Goal: Task Accomplishment & Management: Manage account settings

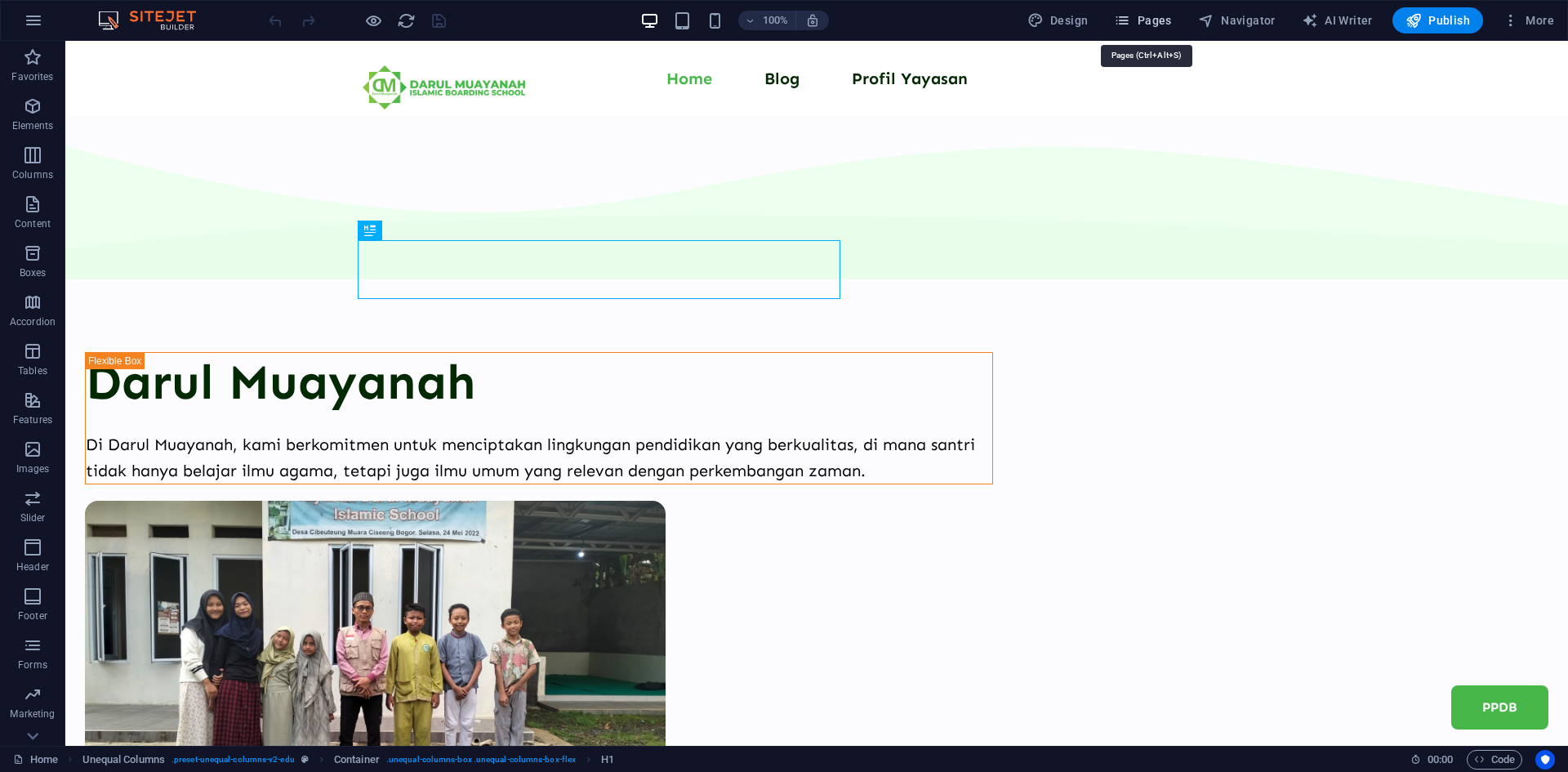
click at [1177, 21] on button "Pages" at bounding box center [1142, 20] width 71 height 26
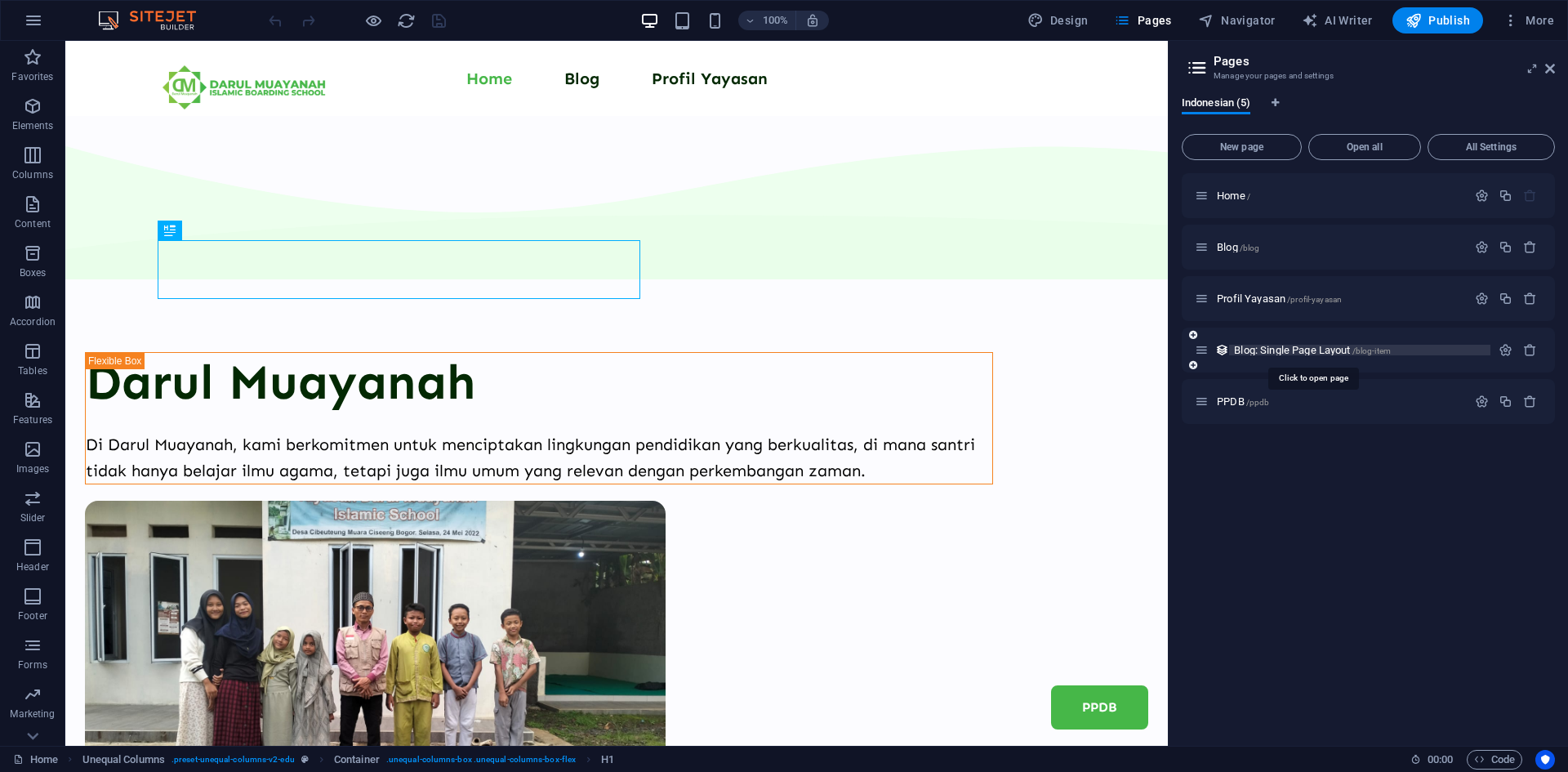
click at [1265, 350] on span "Blog: Single Page Layout /blog-item" at bounding box center [1313, 349] width 157 height 13
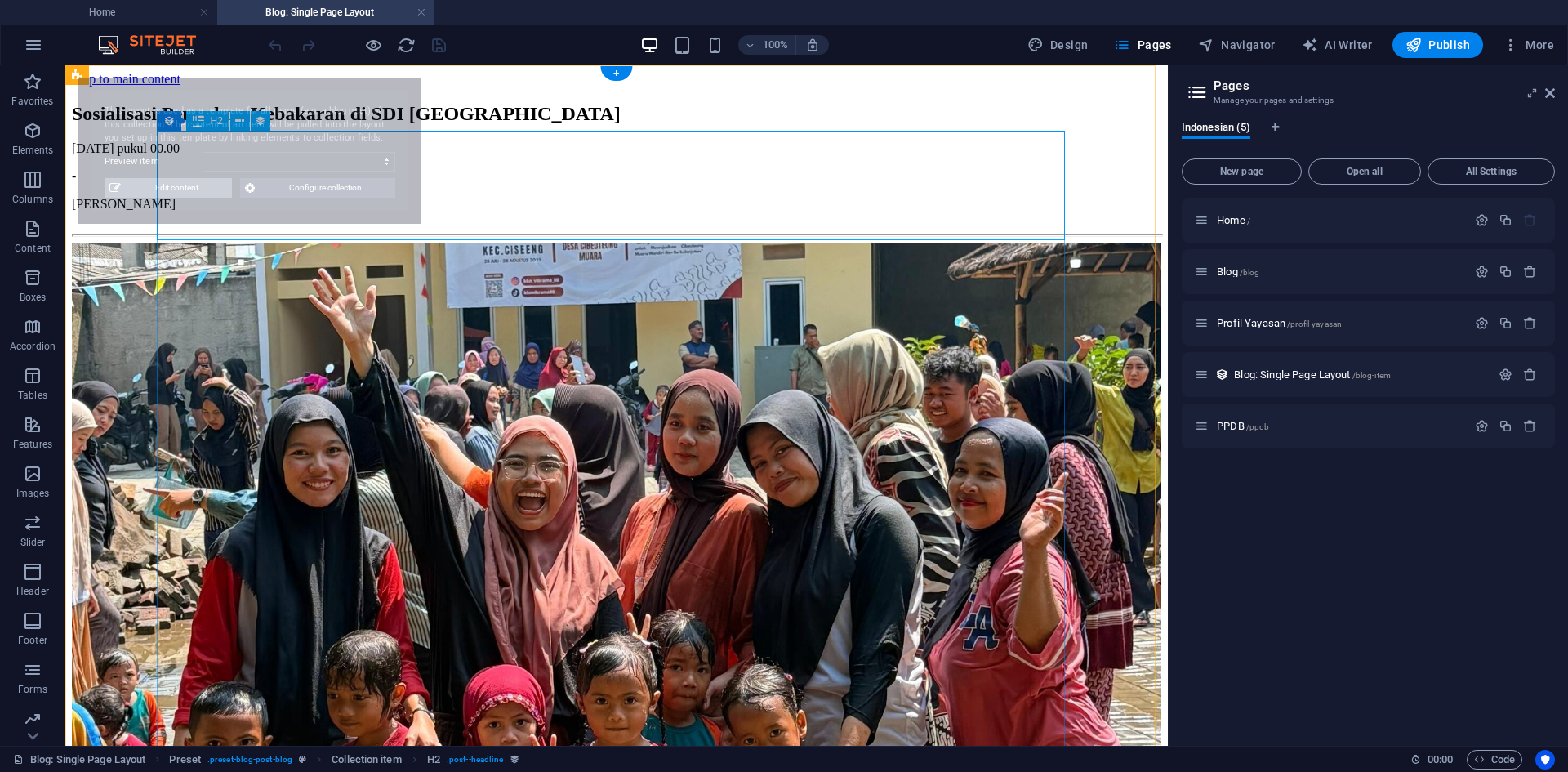
select select "68af0765d234fa486002c304"
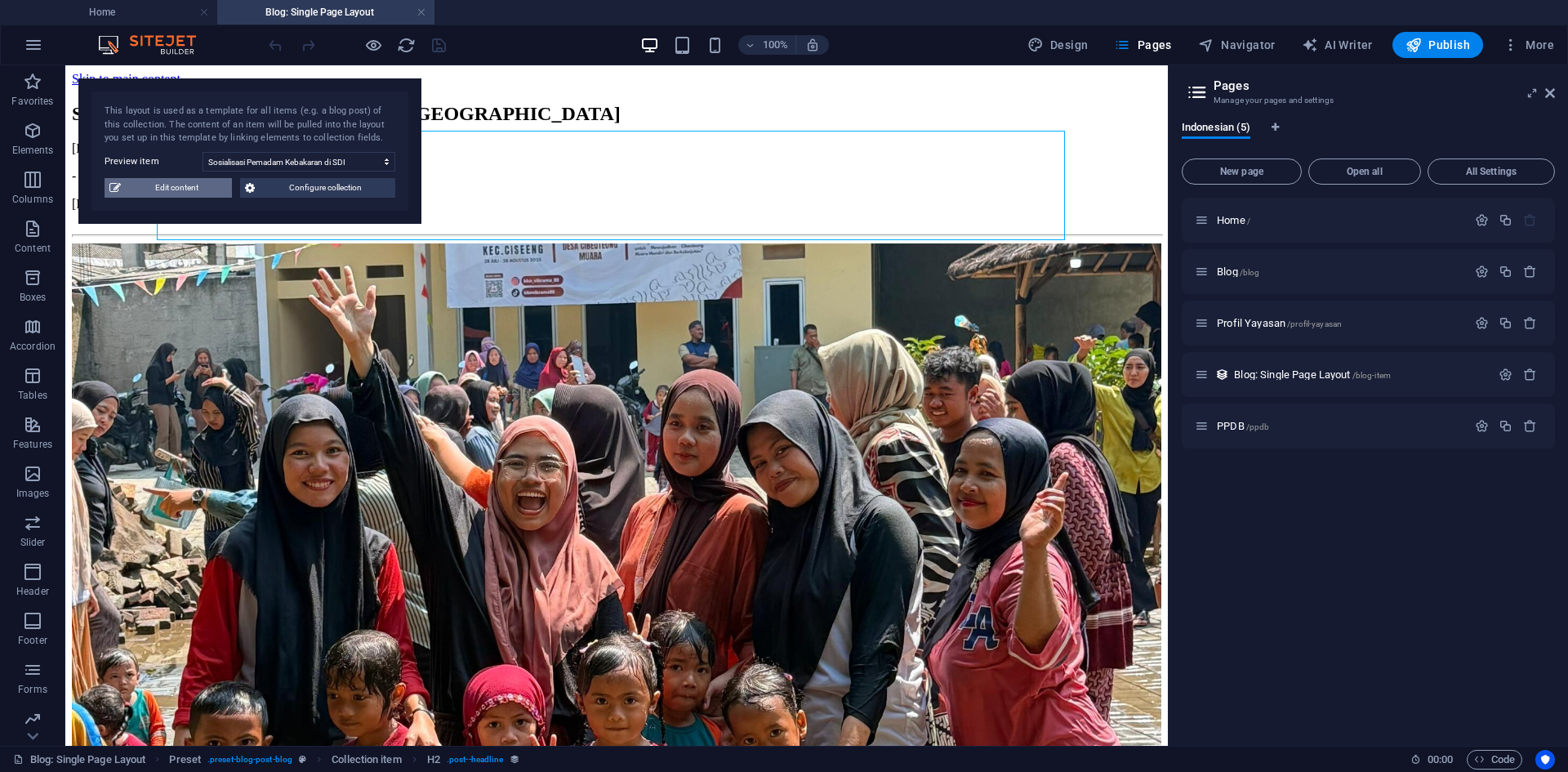
click at [202, 188] on span "Edit content" at bounding box center [176, 188] width 102 height 19
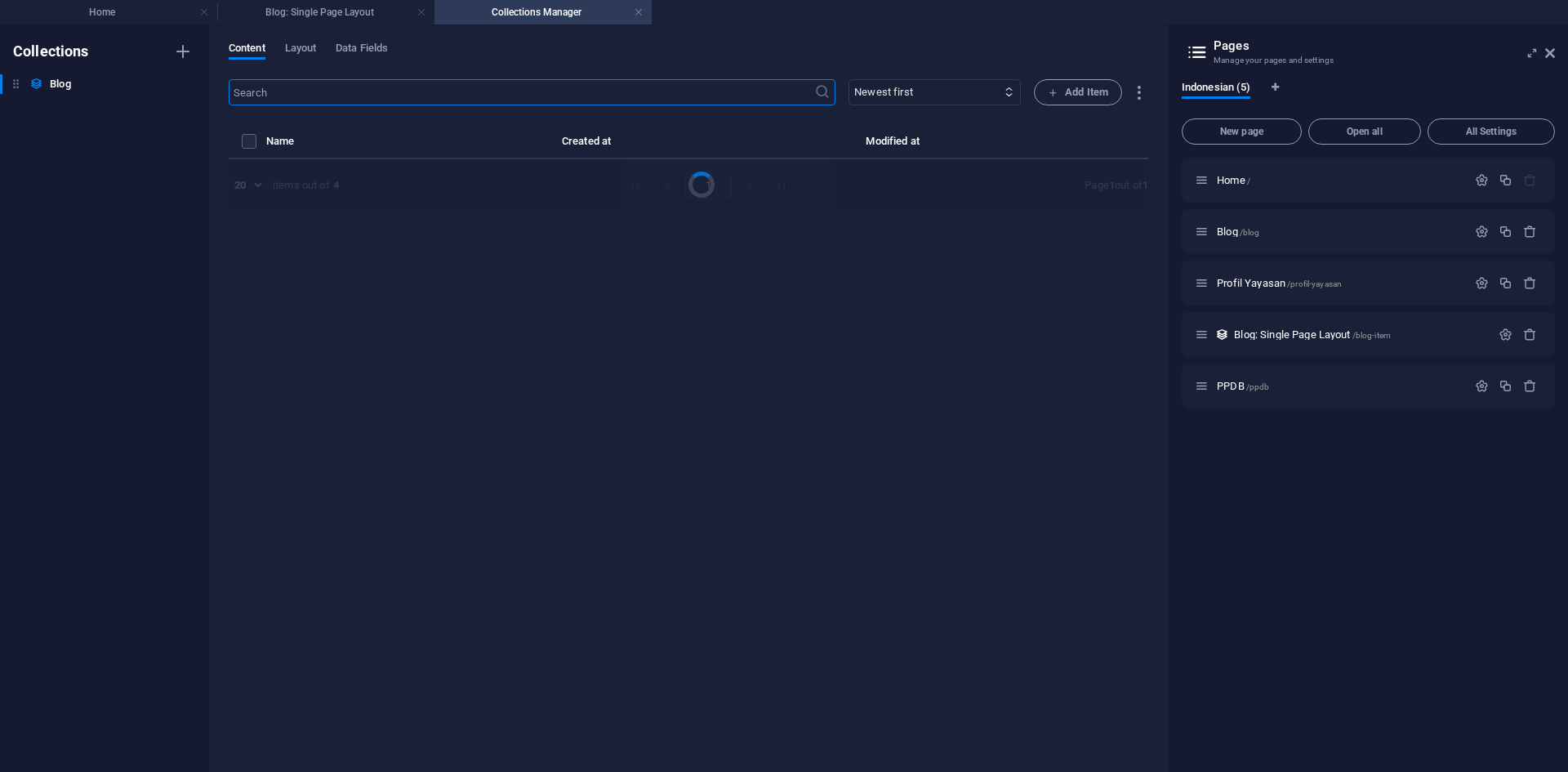
select select "Berita"
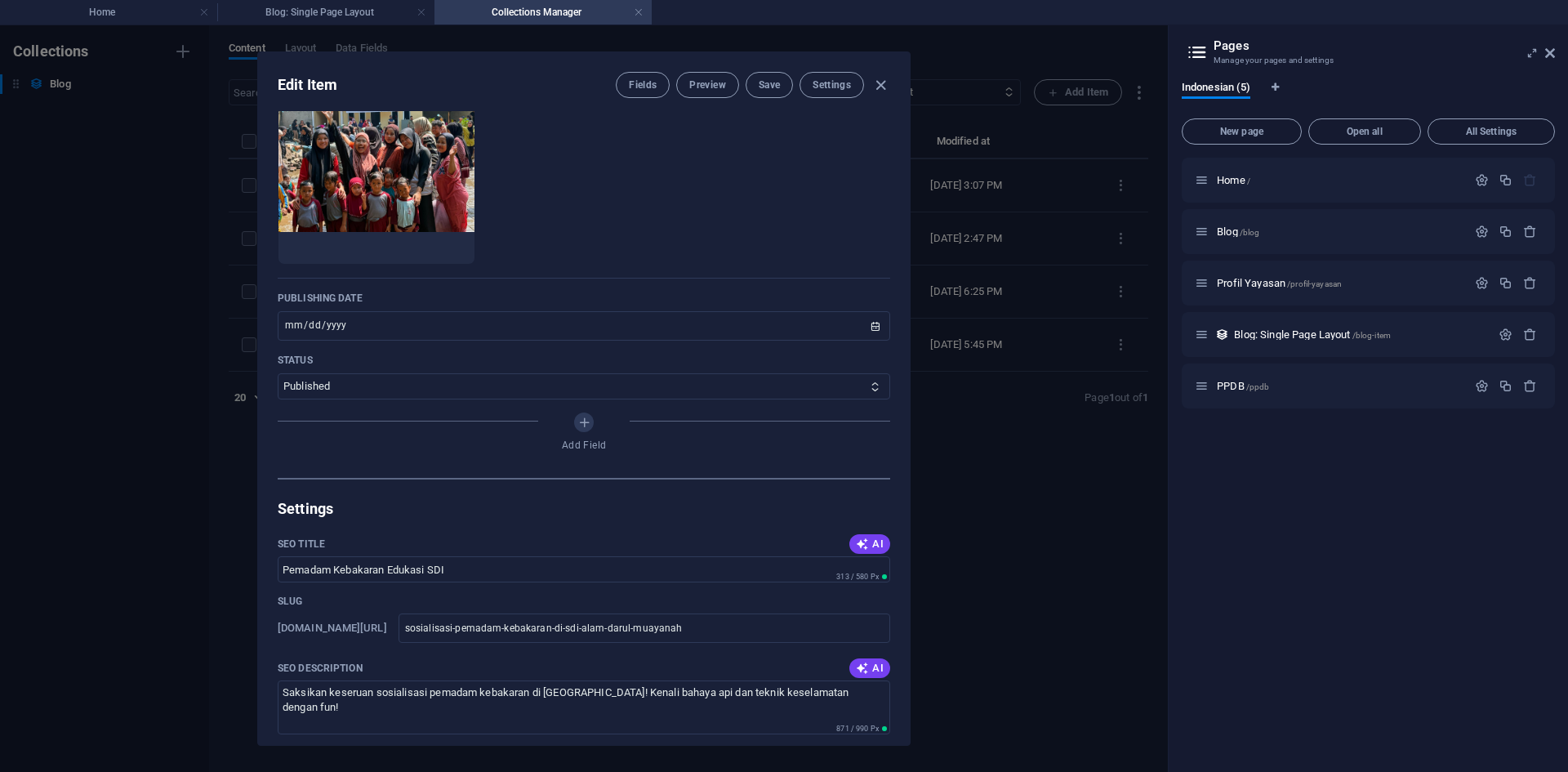
scroll to position [653, 0]
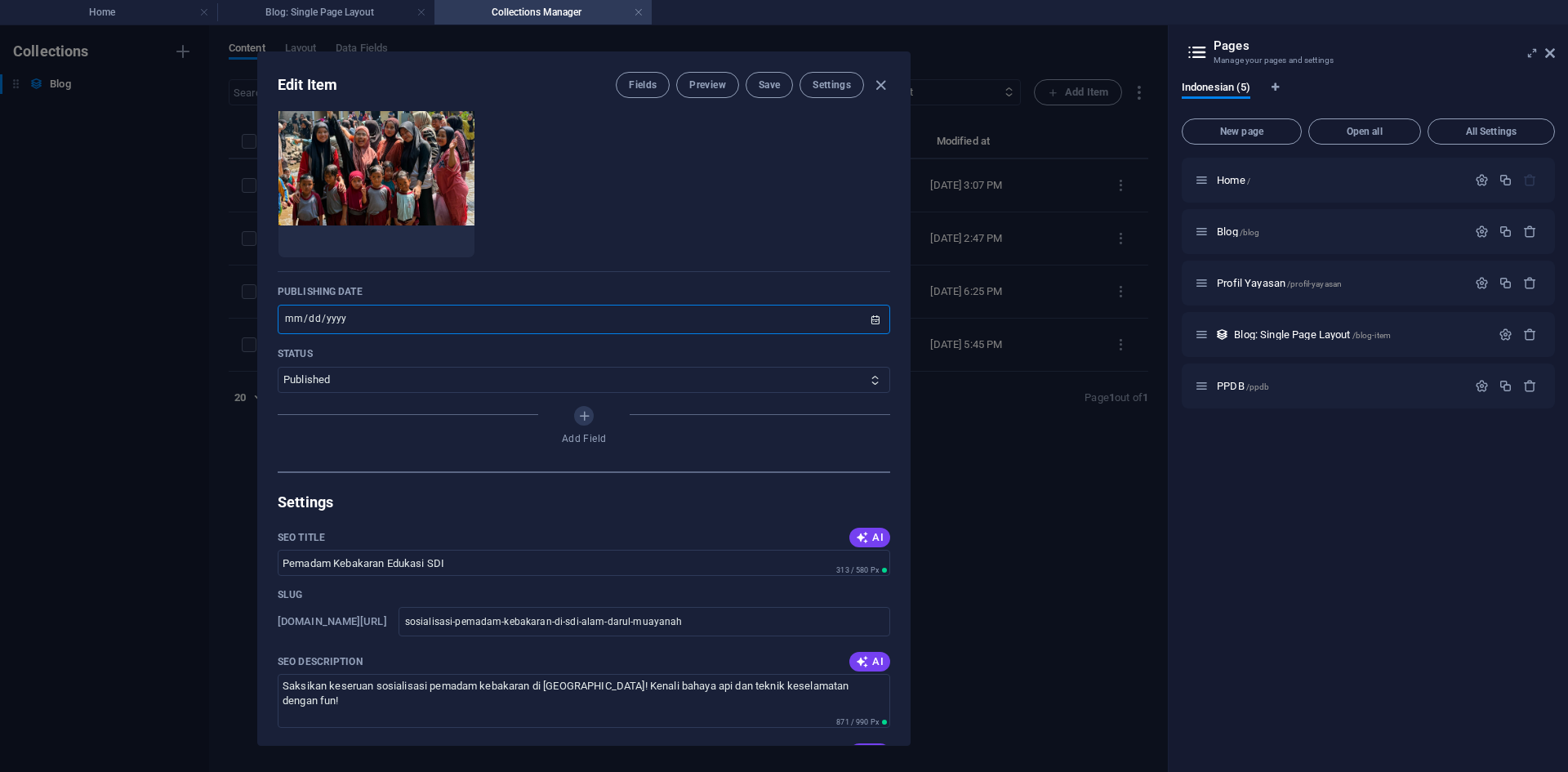
click at [586, 314] on input "[DATE]" at bounding box center [583, 319] width 612 height 29
click at [875, 316] on input "[DATE]" at bounding box center [583, 319] width 612 height 29
click at [756, 481] on div "Name Sosialisasi Pemadam Kebakaran di SDI Alam Darul Muayanah ​ Slug www.exampl…" at bounding box center [584, 428] width 652 height 634
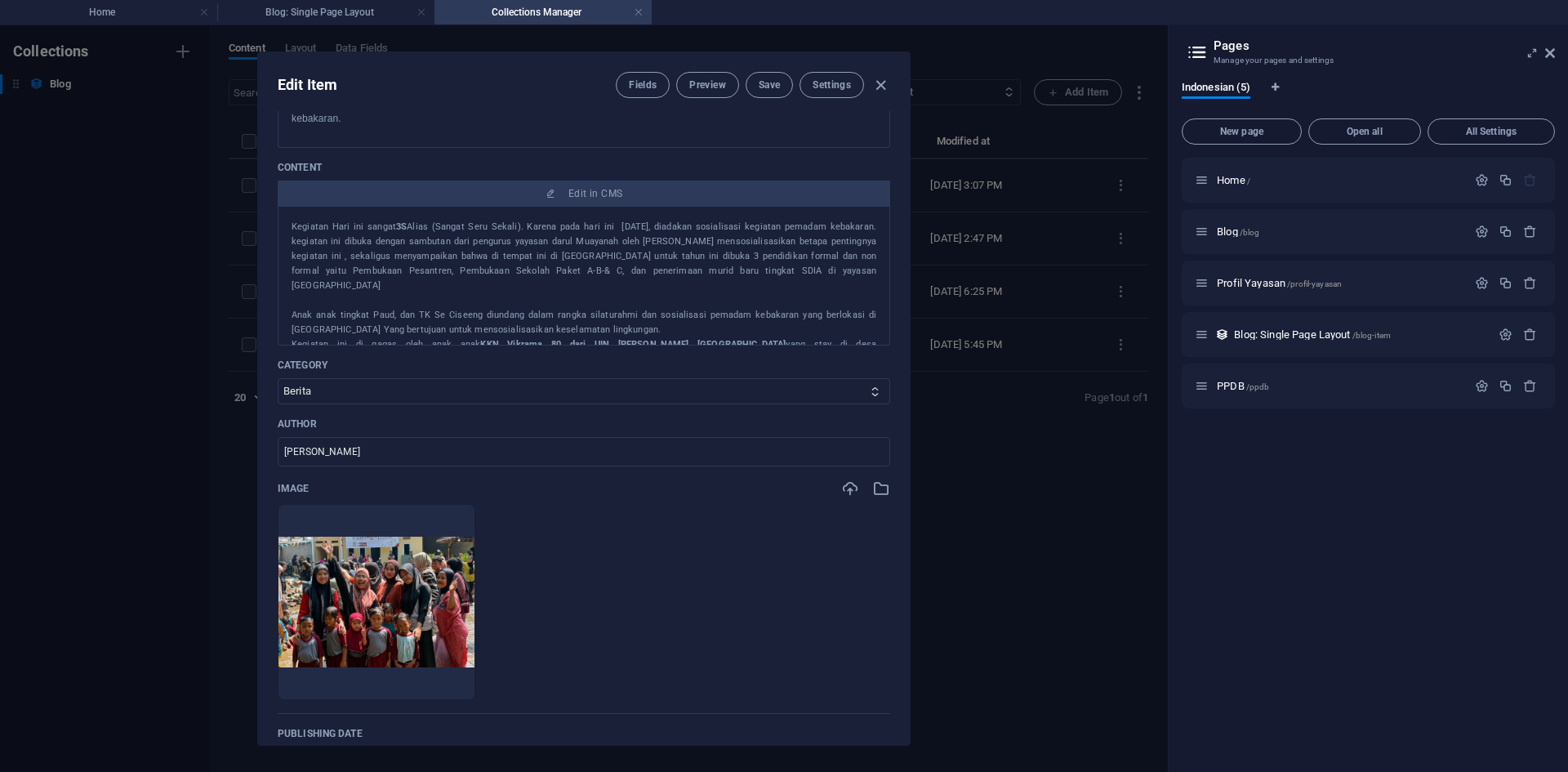
scroll to position [163, 0]
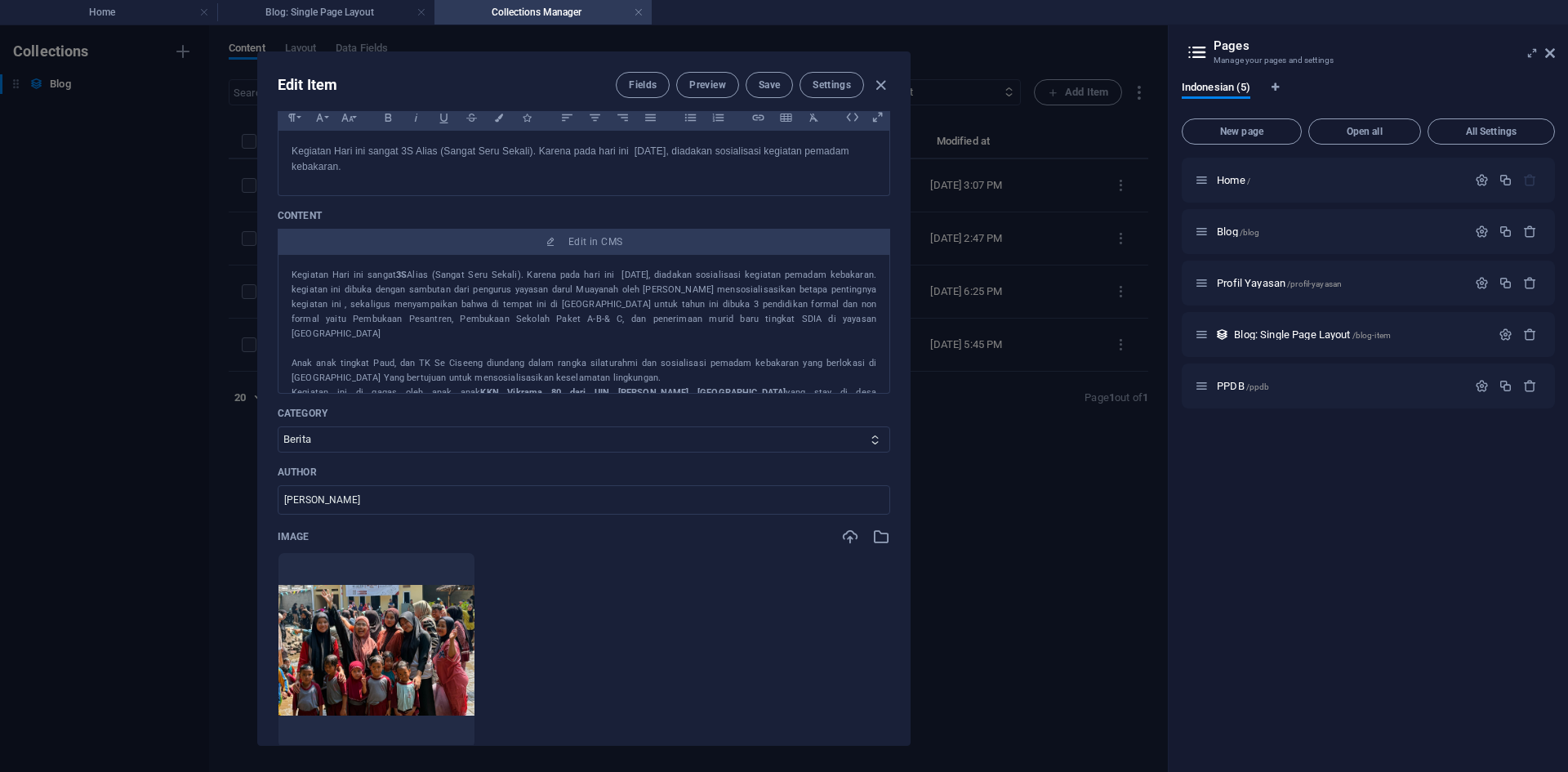
click at [1073, 520] on div "Edit Item Fields Preview Save Settings Name Sosialisasi Pemadam Kebakaran di SD…" at bounding box center [583, 399] width 1168 height 747
type input "[DATE]"
type input "sosialisasi-pemadam-kebakaran-di-sdi-alam-darul-muayanah"
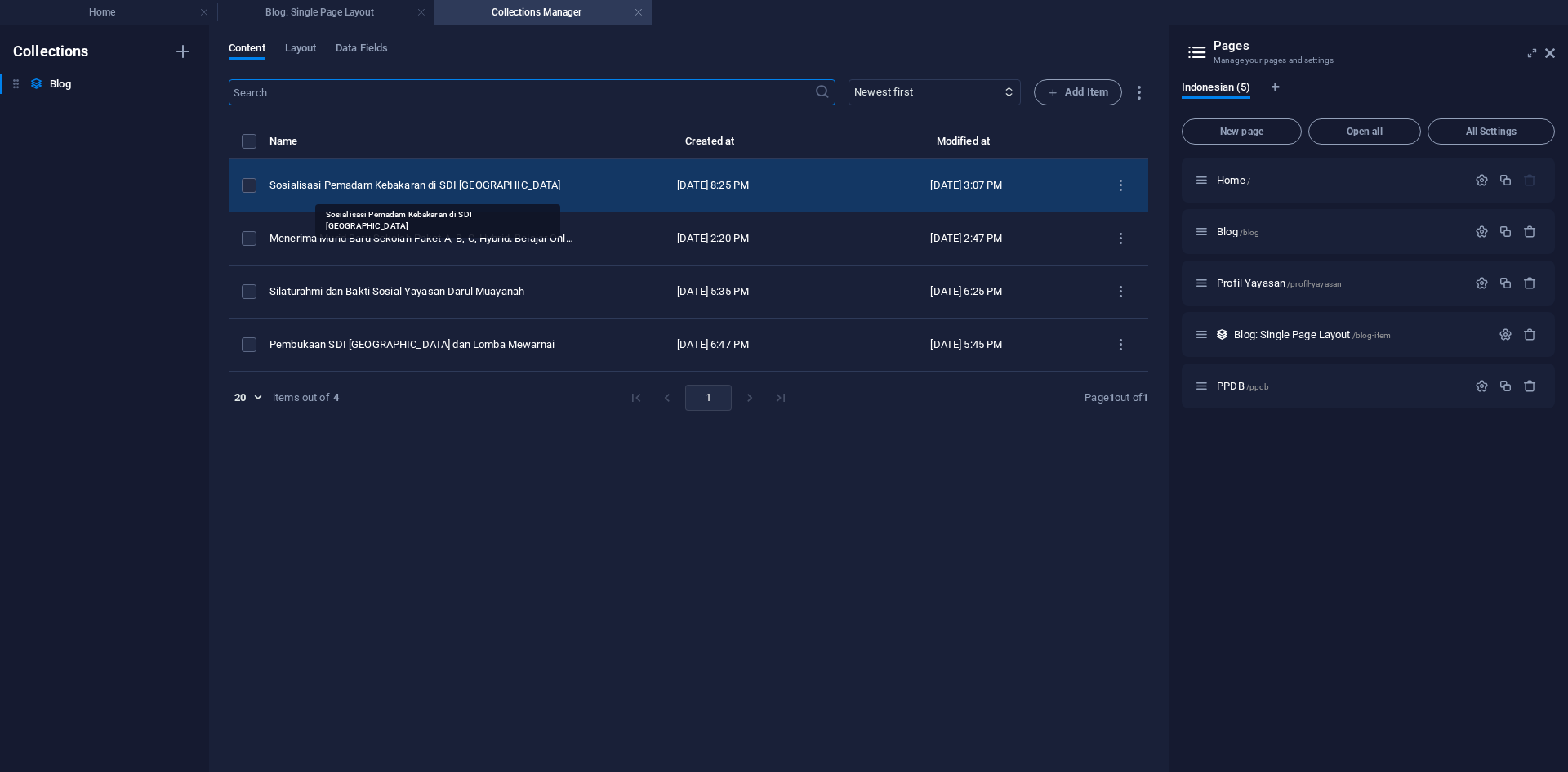
click at [475, 185] on div "Sosialisasi Pemadam Kebakaran di SDI Alam Darul Muayanah" at bounding box center [422, 185] width 304 height 15
select select "Berita"
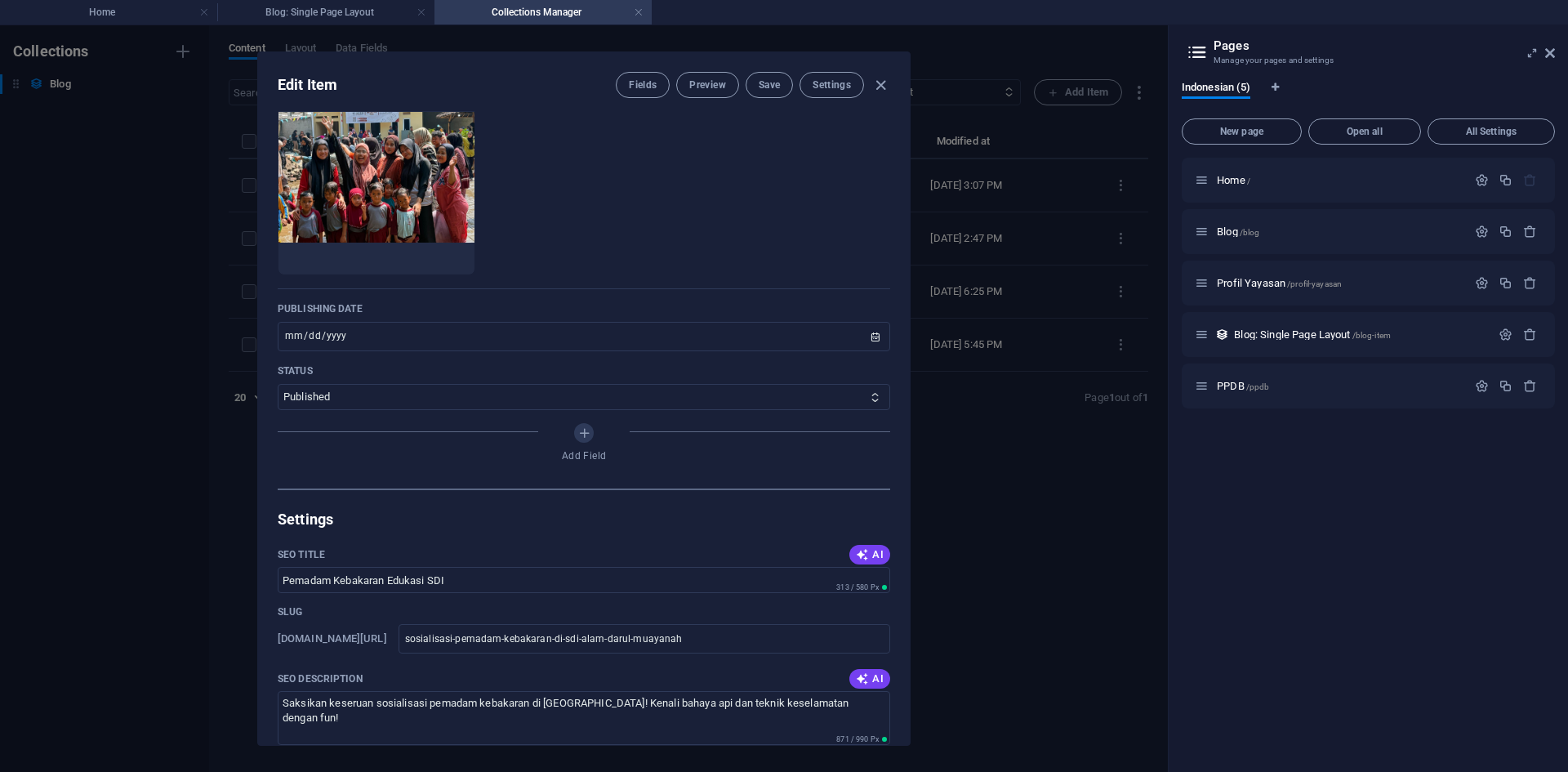
scroll to position [653, 0]
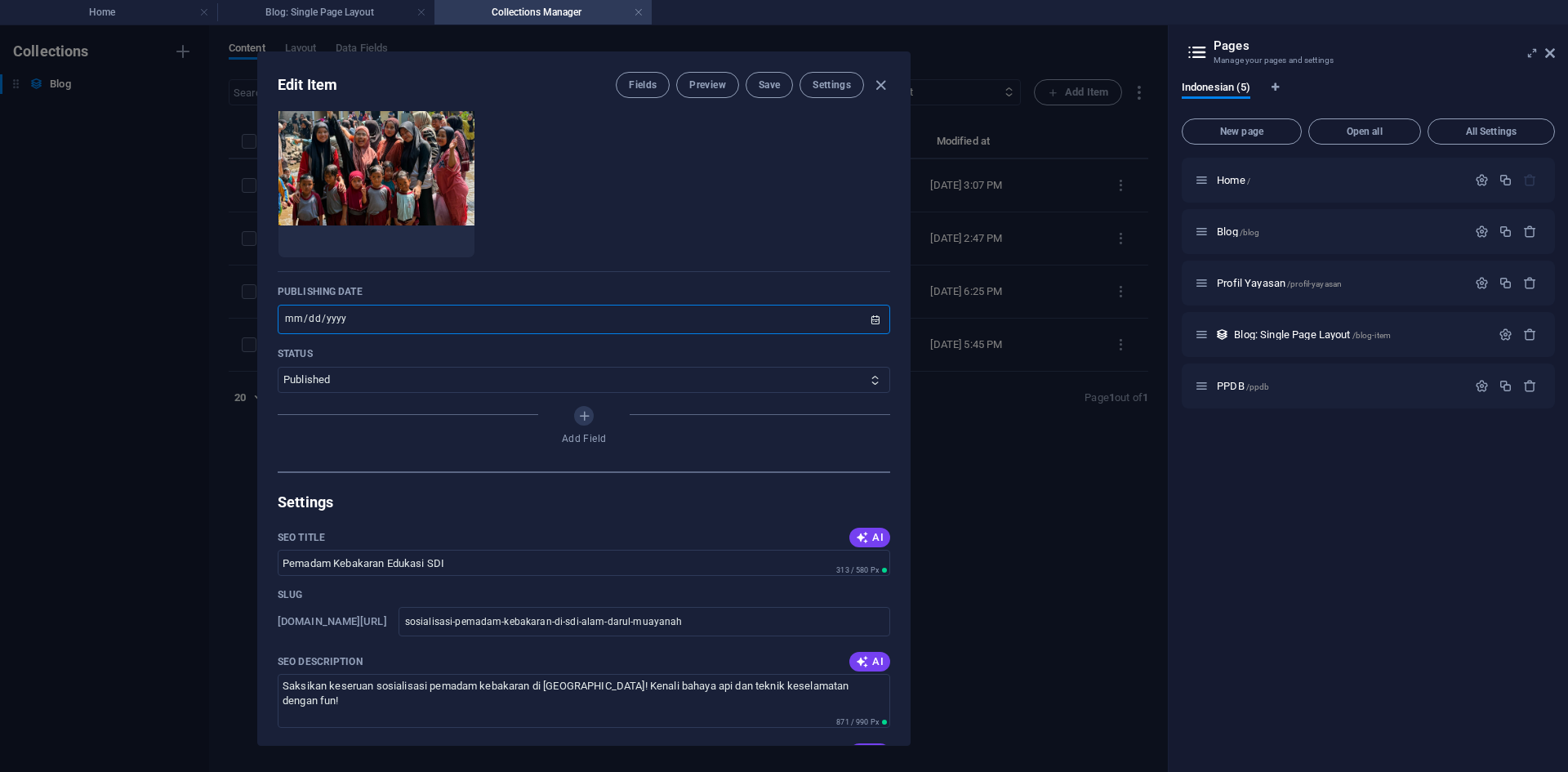
click at [401, 317] on input "[DATE]" at bounding box center [583, 319] width 612 height 29
click at [866, 319] on input "[DATE]" at bounding box center [583, 319] width 612 height 29
click at [865, 321] on input "[DATE]" at bounding box center [583, 319] width 612 height 29
click at [870, 319] on input "[DATE]" at bounding box center [583, 319] width 612 height 29
click at [767, 80] on span "Save" at bounding box center [769, 85] width 21 height 14
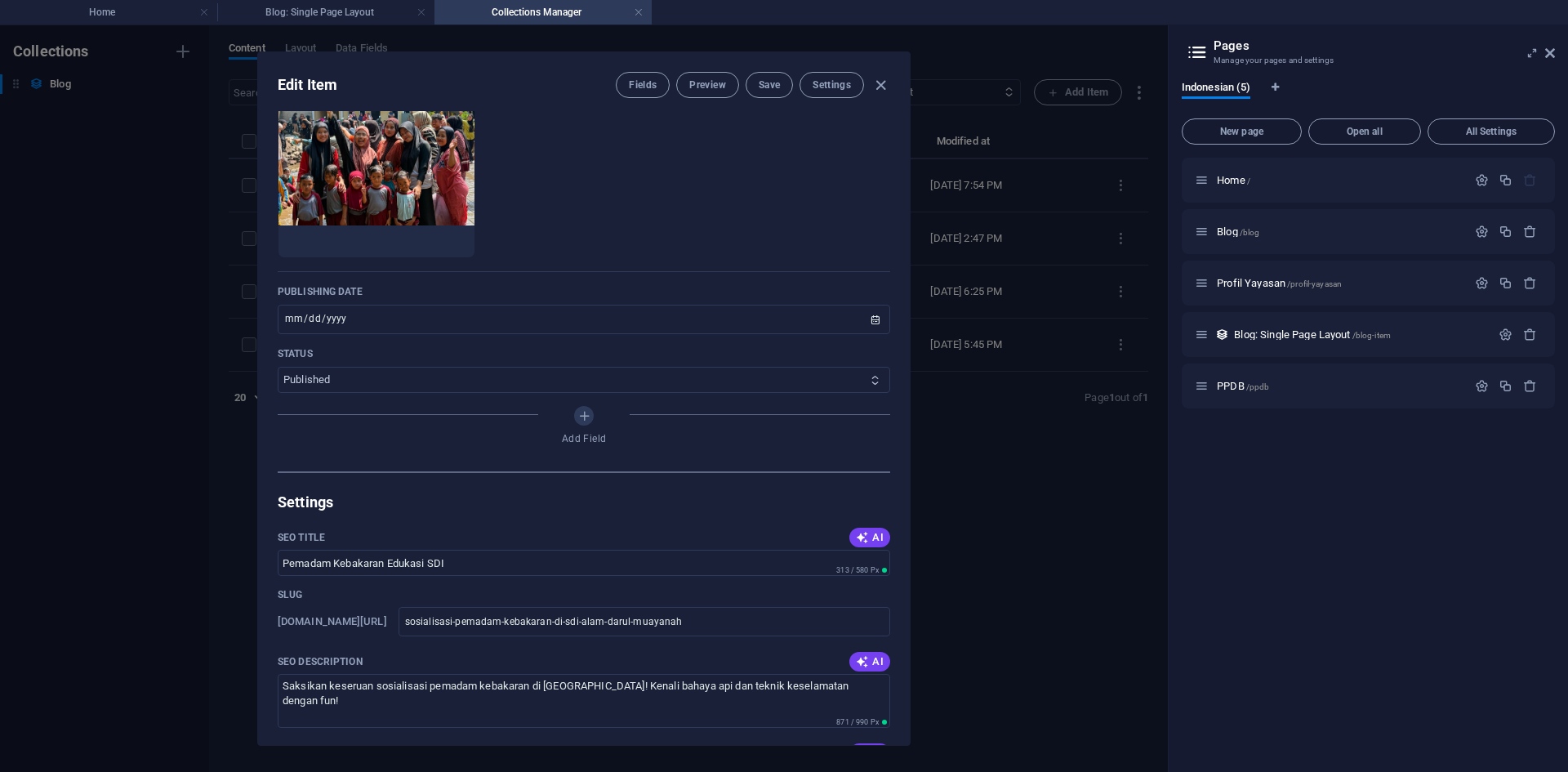
click at [333, 374] on select "Published Draft" at bounding box center [583, 379] width 612 height 26
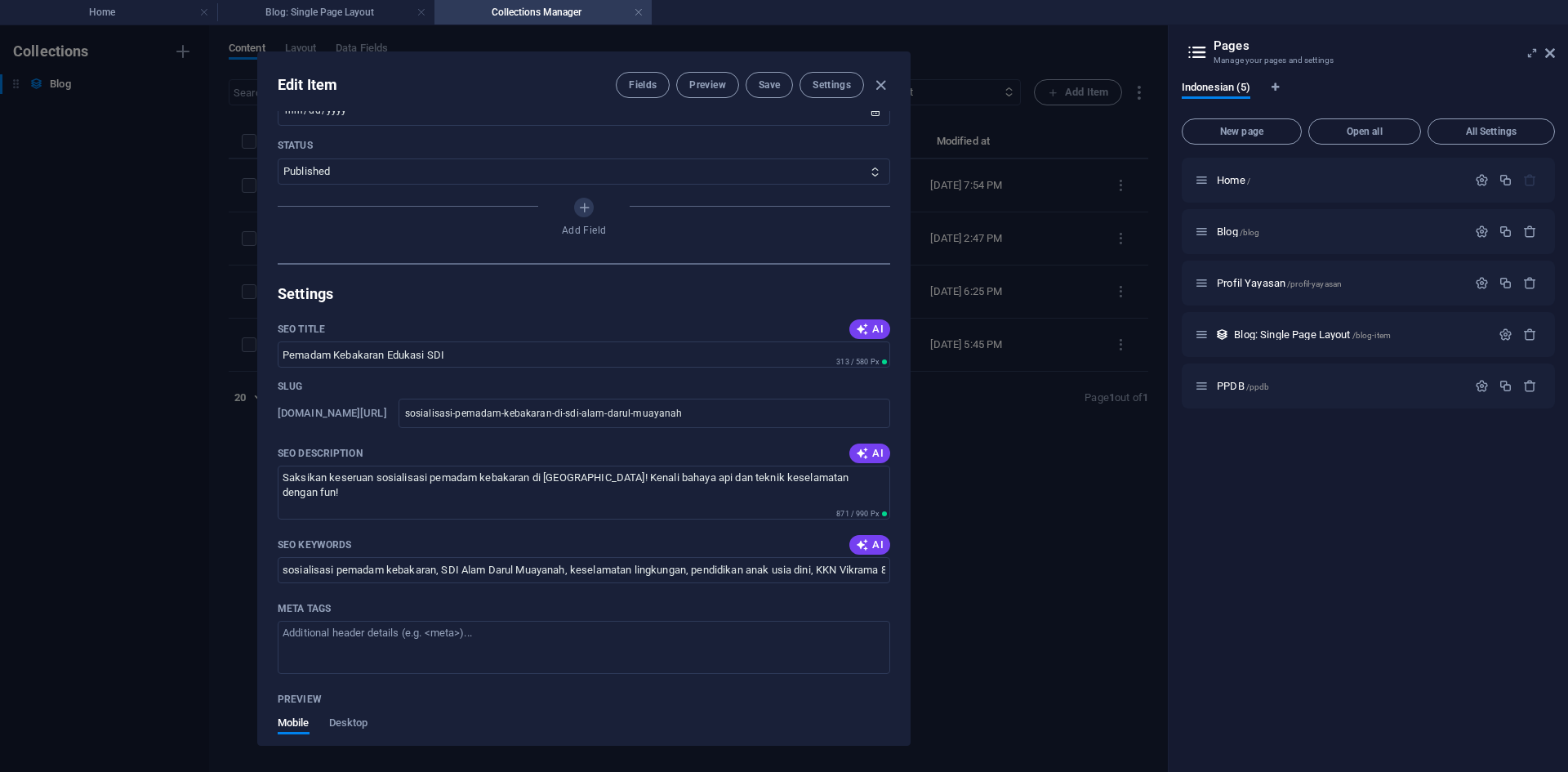
scroll to position [735, 0]
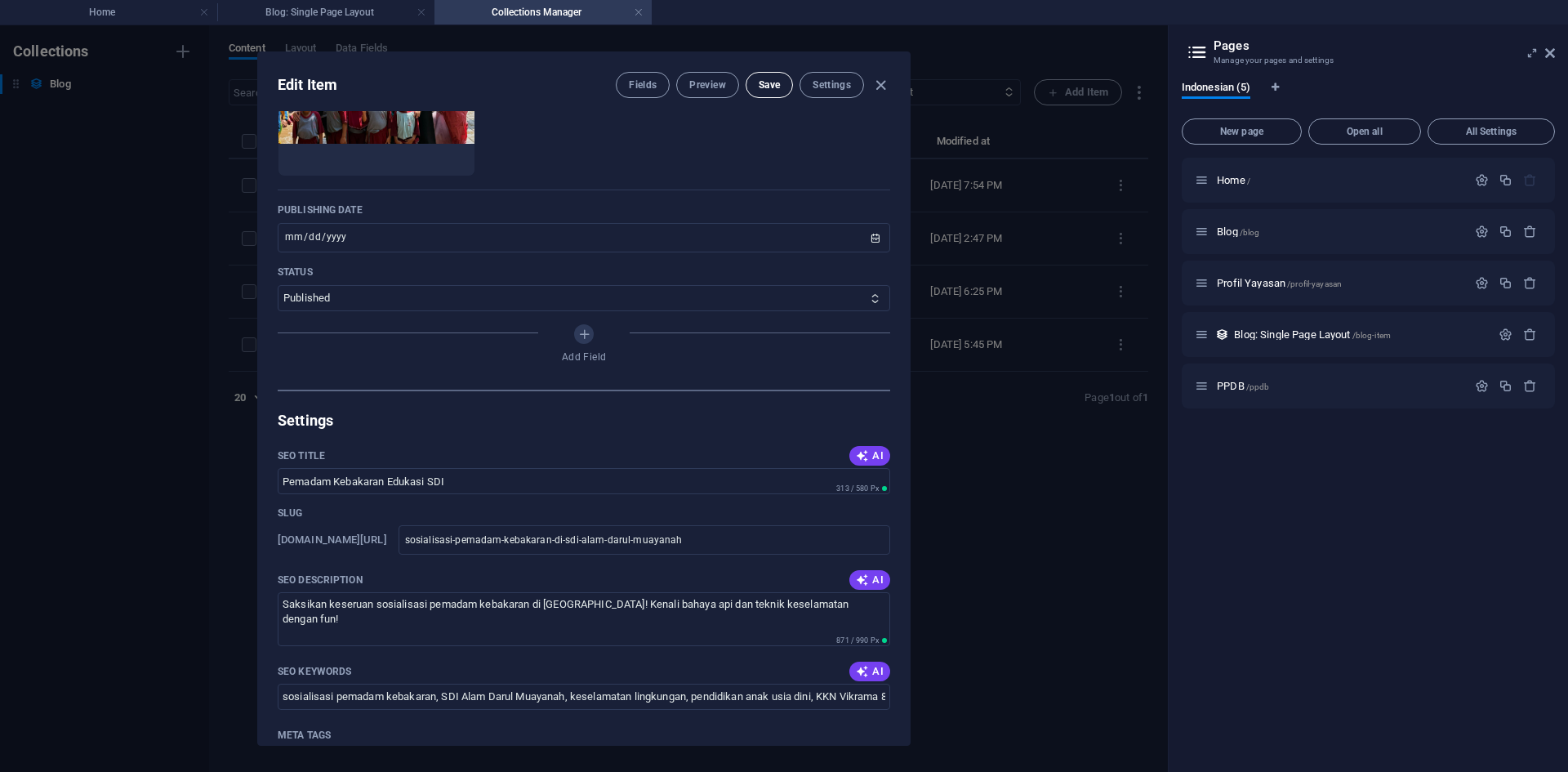
click at [784, 81] on button "Save" at bounding box center [769, 84] width 47 height 26
click at [878, 81] on icon "button" at bounding box center [880, 85] width 18 height 18
type input "[DATE]"
type input "sosialisasi-pemadam-kebakaran-di-sdi-alam-darul-muayanah"
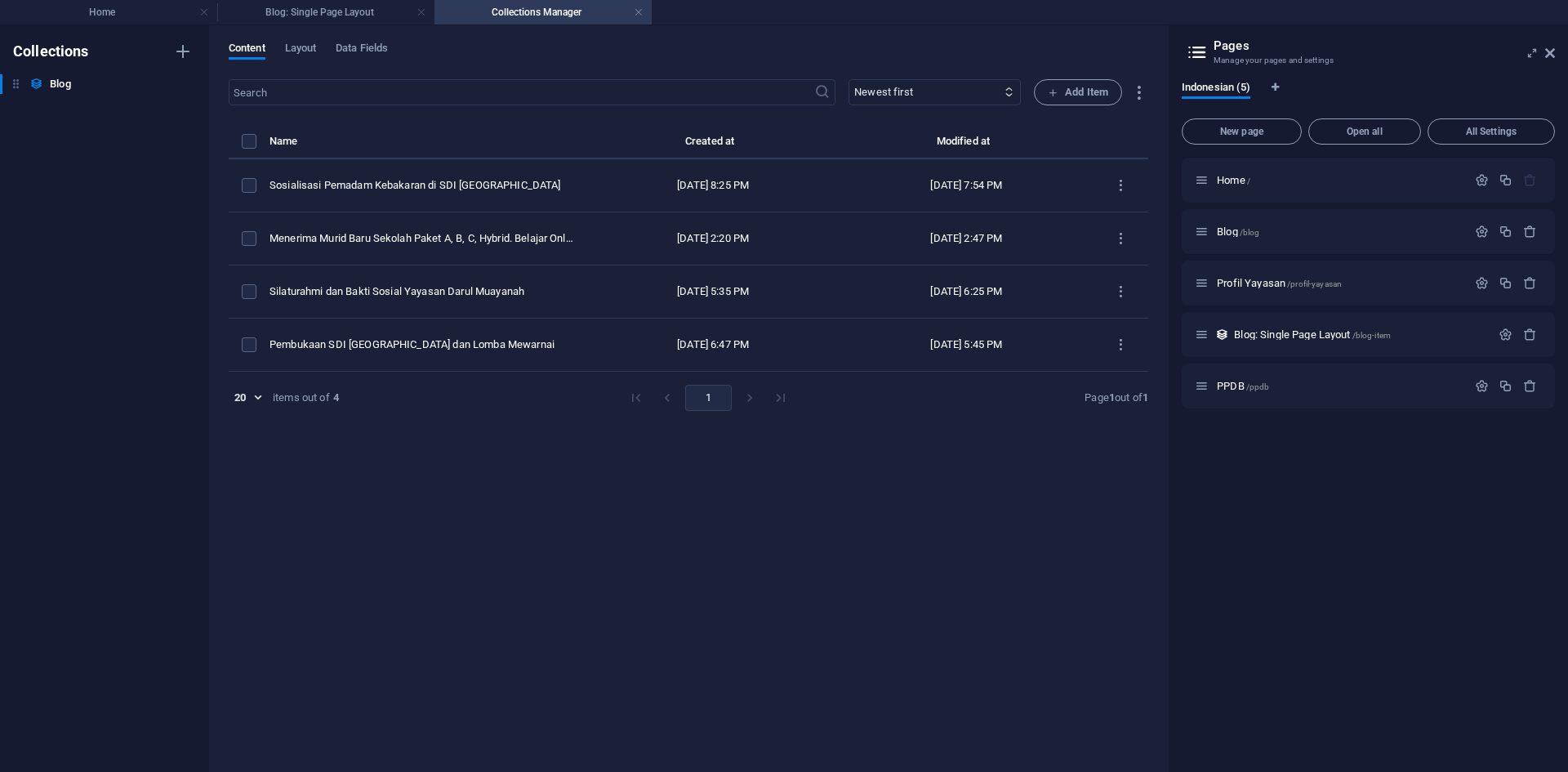
scroll to position [638, 0]
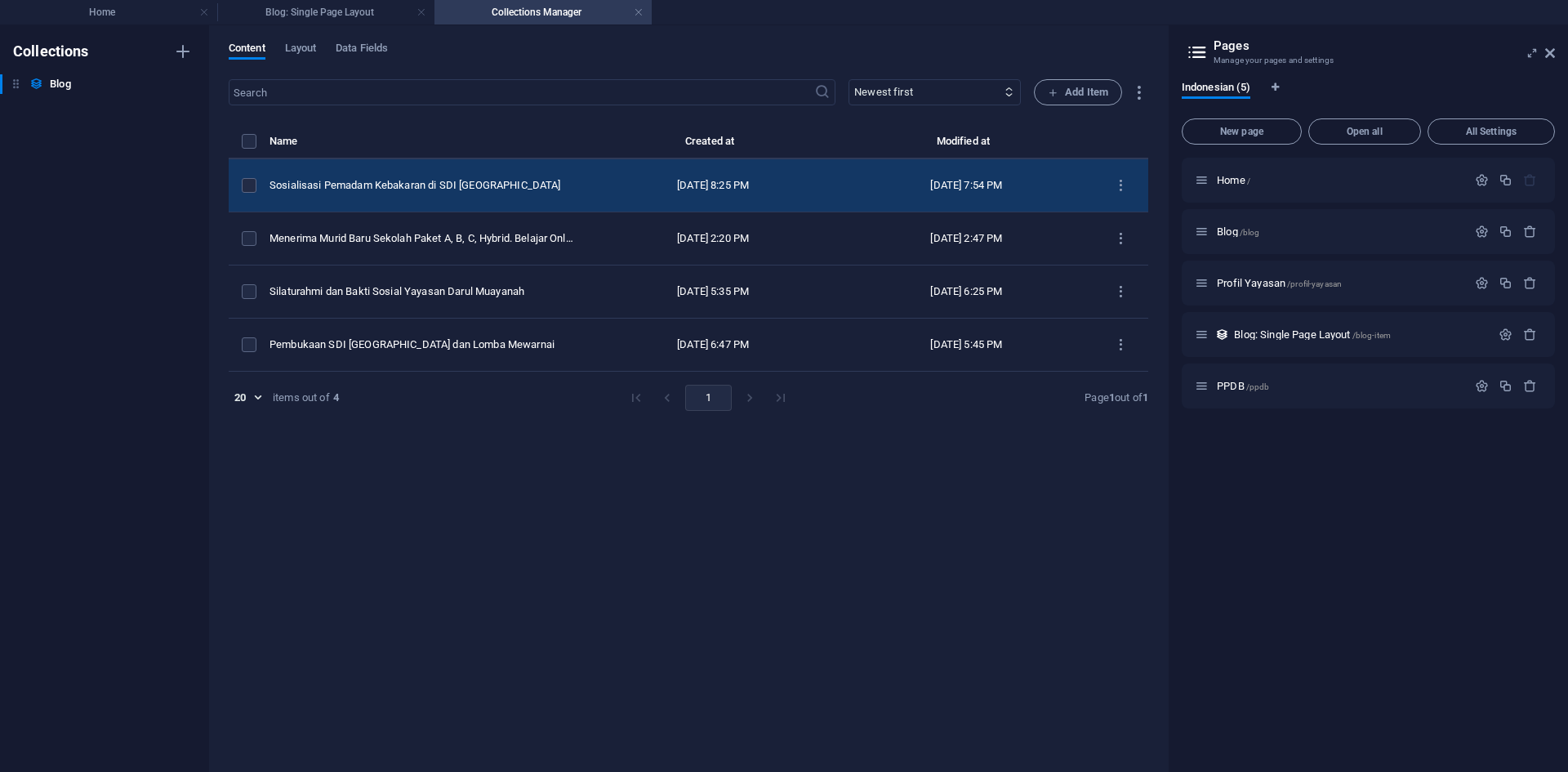
click at [464, 181] on div "Sosialisasi Pemadam Kebakaran di SDI Alam Darul Muayanah" at bounding box center [422, 185] width 304 height 15
select select "Berita"
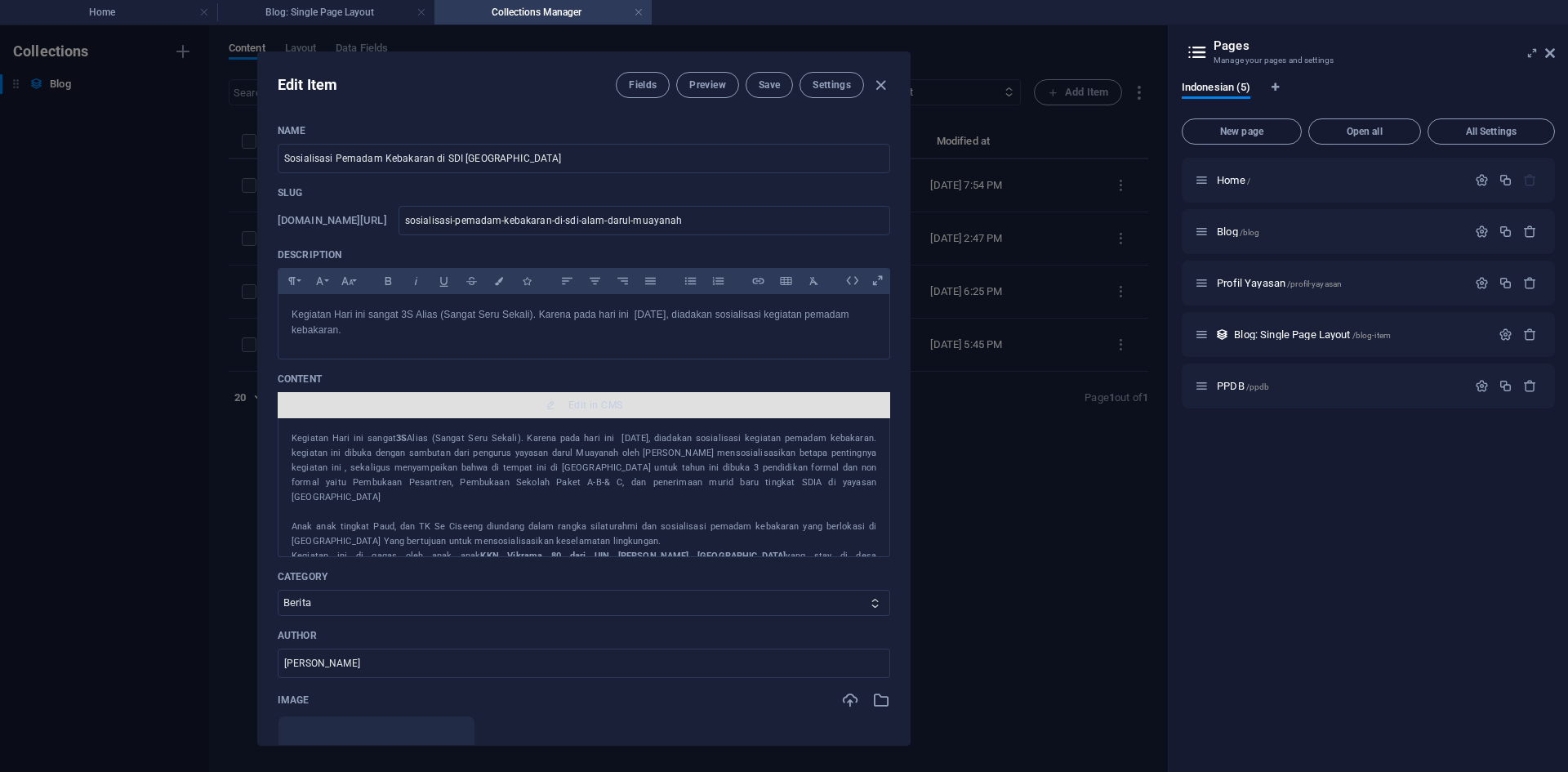
click at [564, 401] on span "Edit in CMS" at bounding box center [584, 405] width 600 height 14
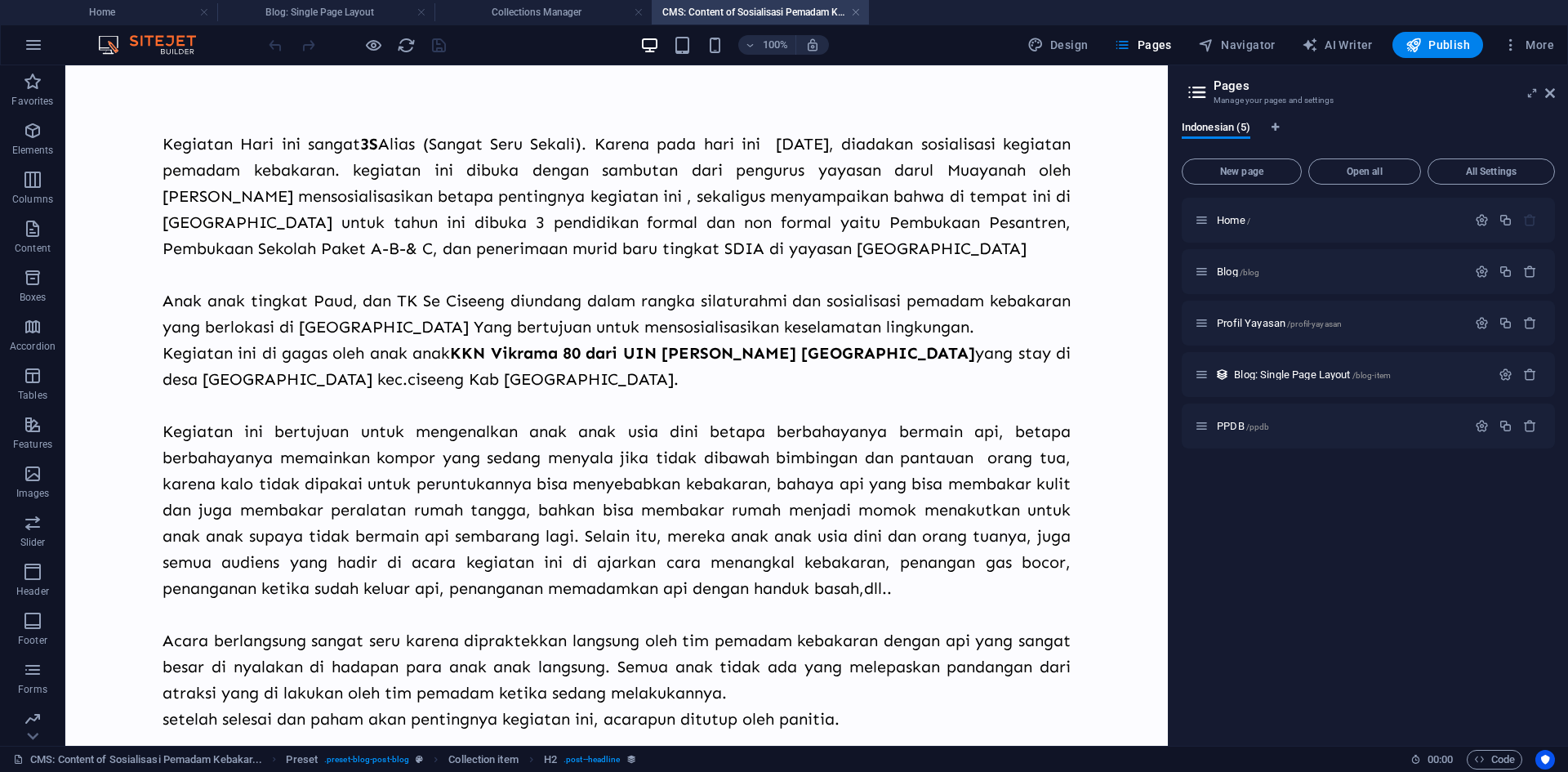
scroll to position [0, 0]
click at [1551, 88] on icon at bounding box center [1550, 93] width 10 height 14
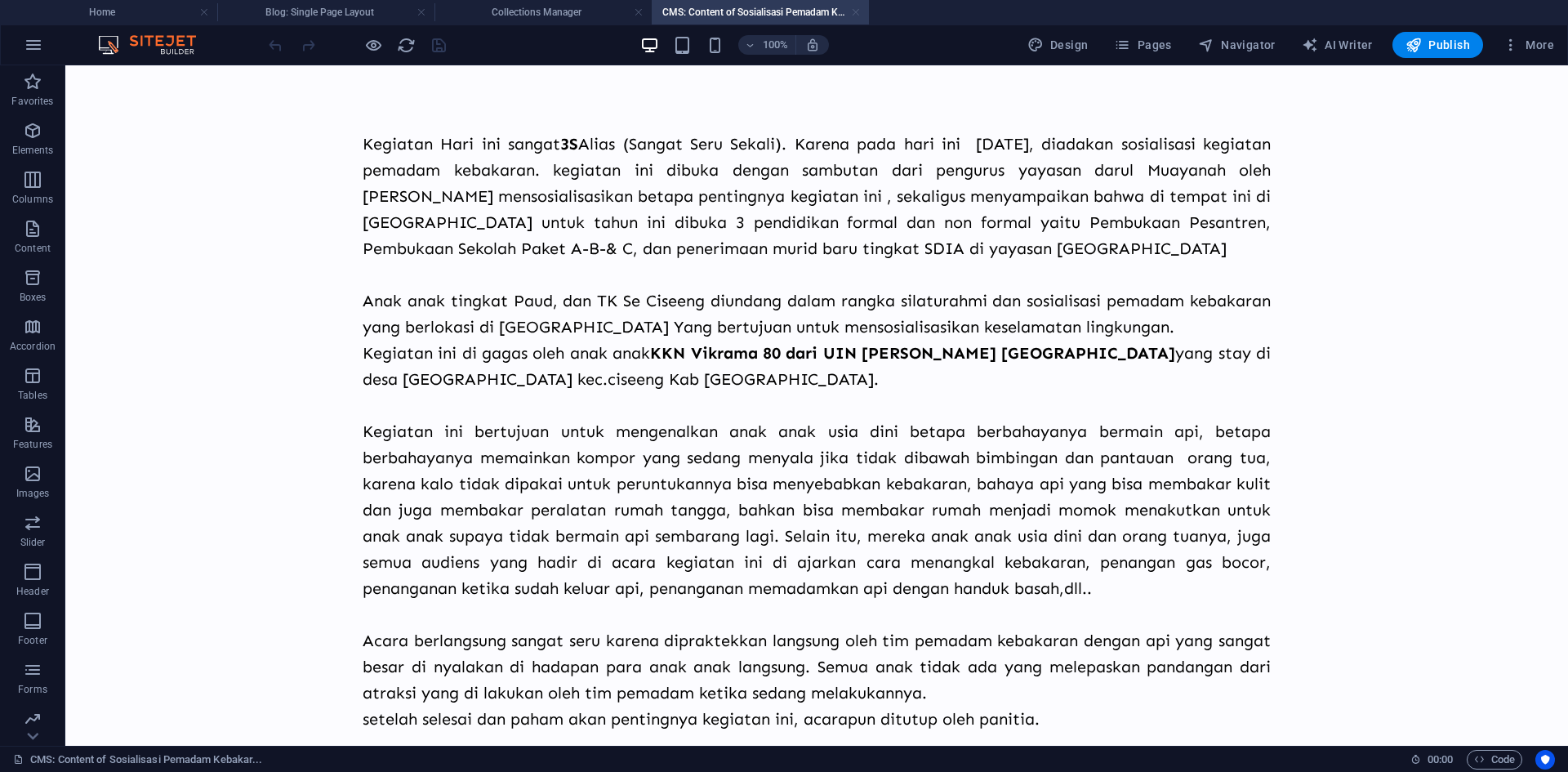
click at [860, 9] on link at bounding box center [856, 13] width 10 height 15
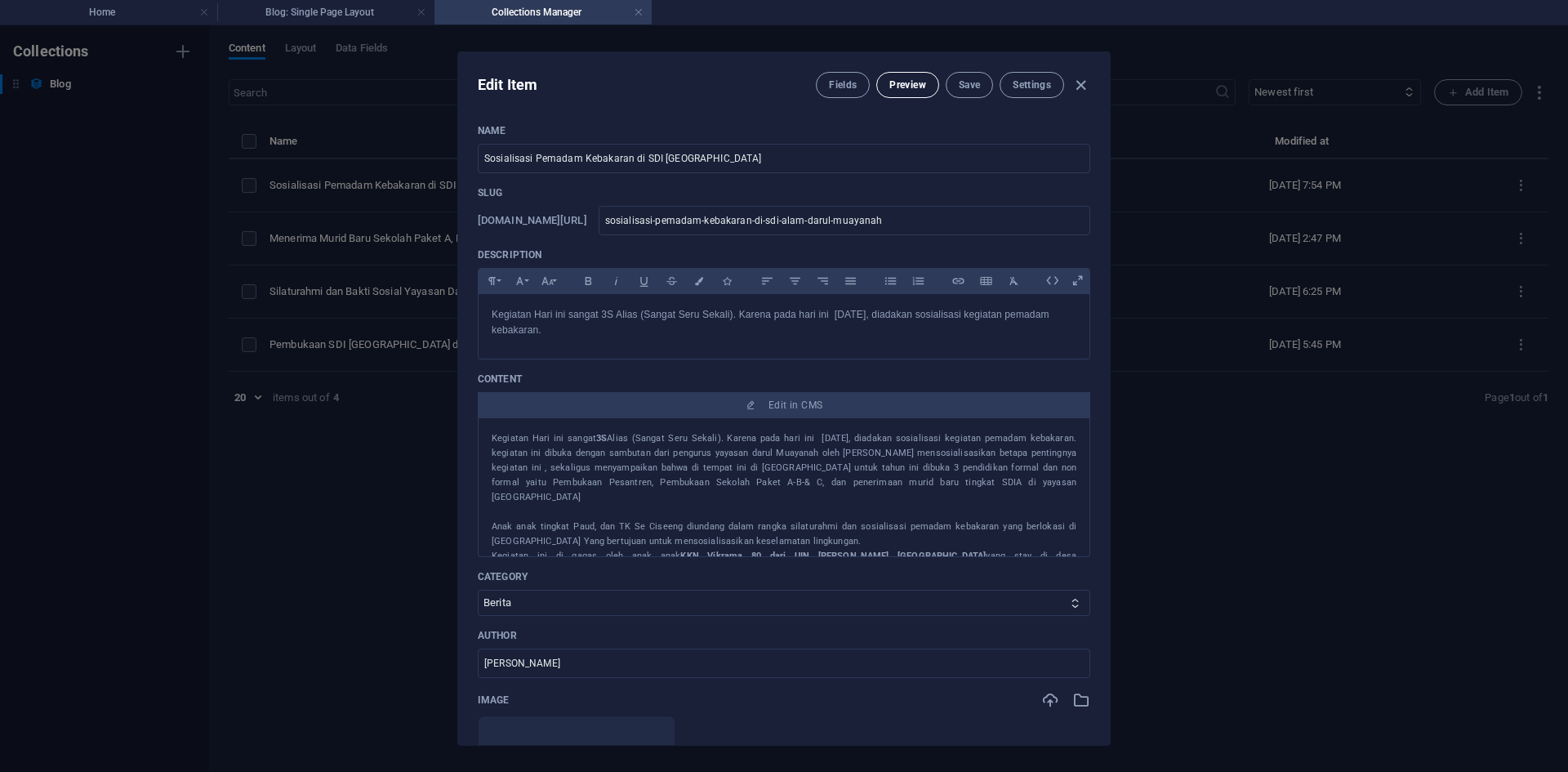
click at [891, 87] on span "Preview" at bounding box center [906, 85] width 36 height 14
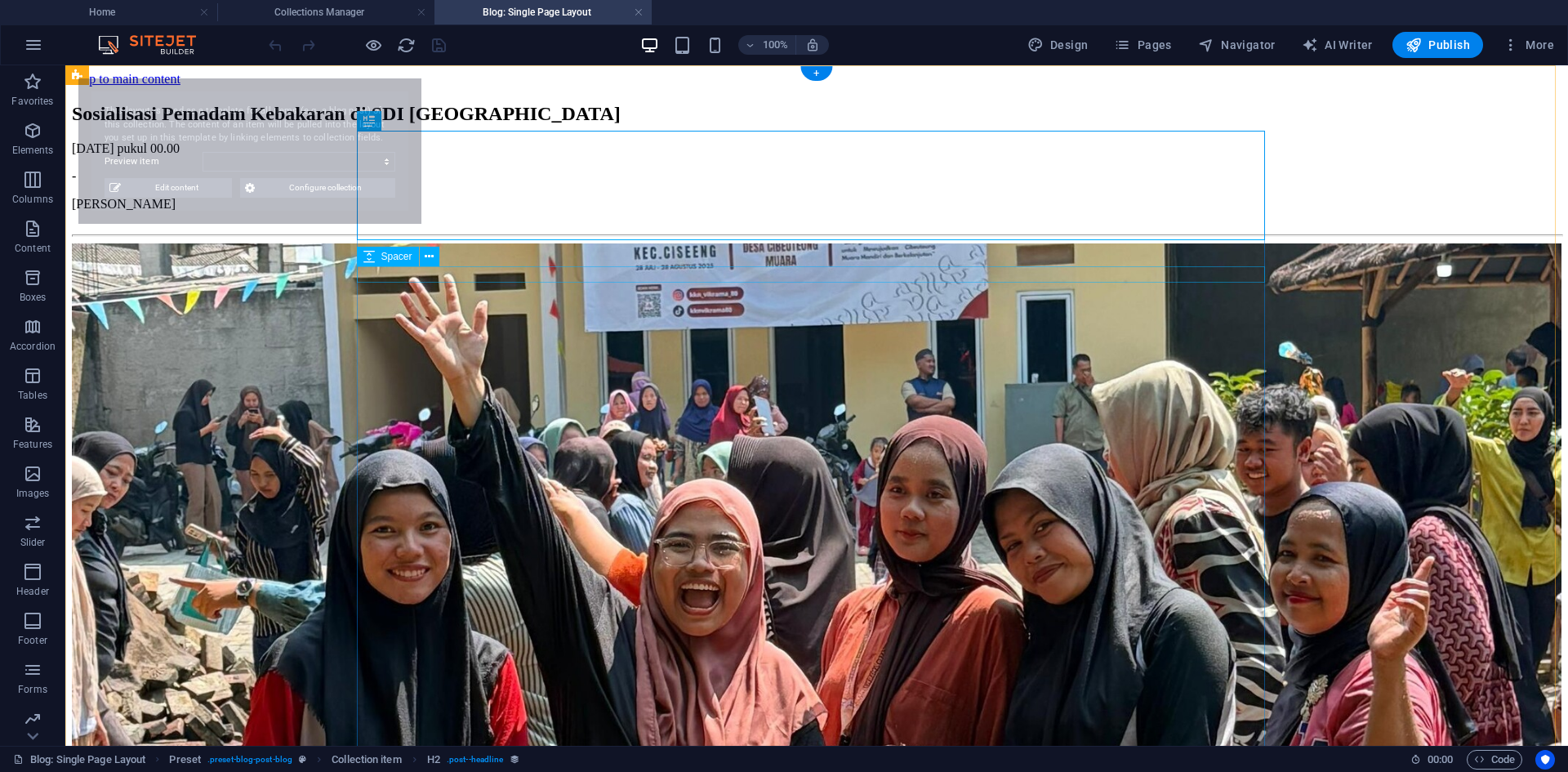
select select "68af0765d234fa486002c304"
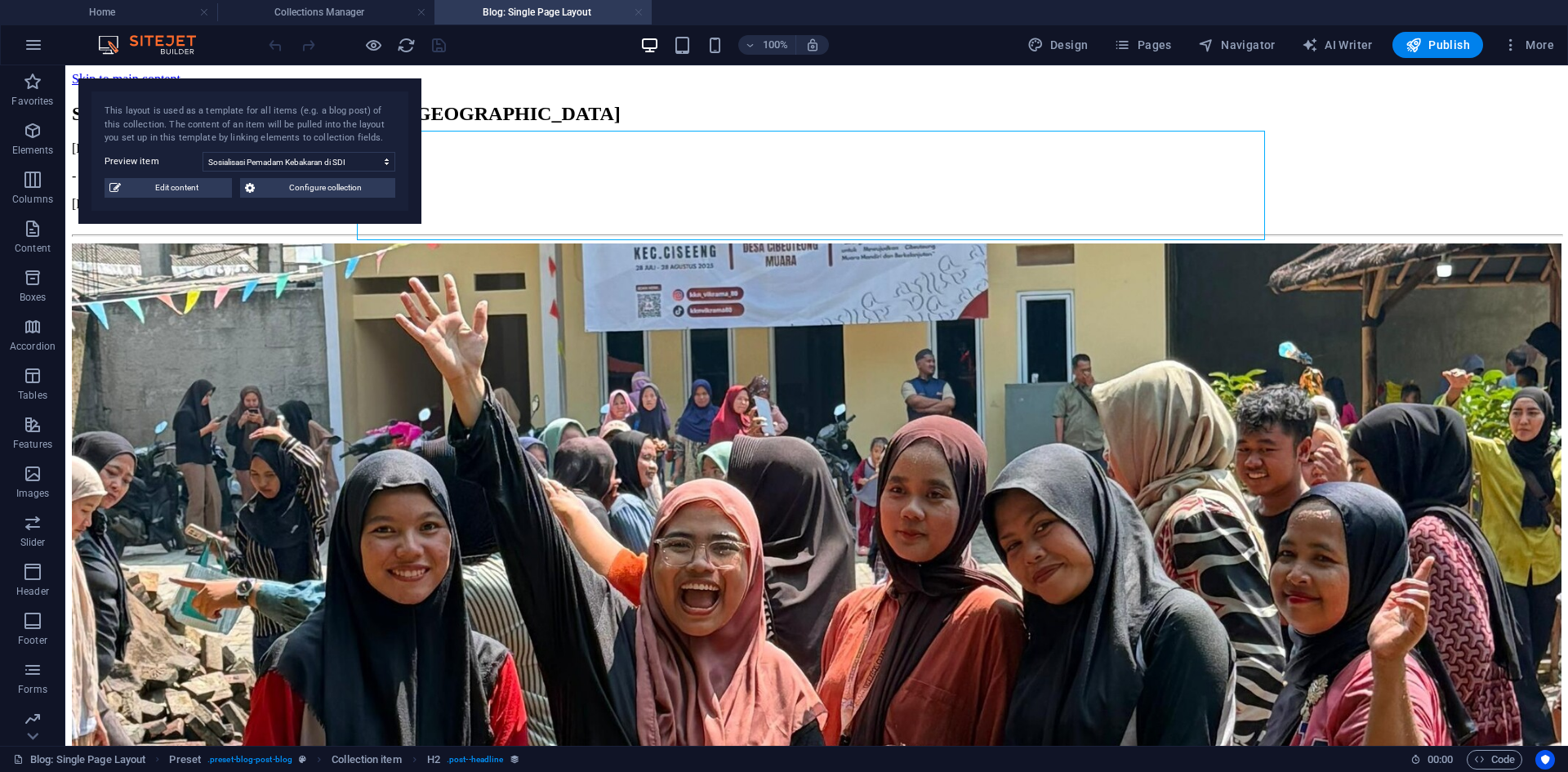
click at [636, 14] on link at bounding box center [638, 13] width 10 height 15
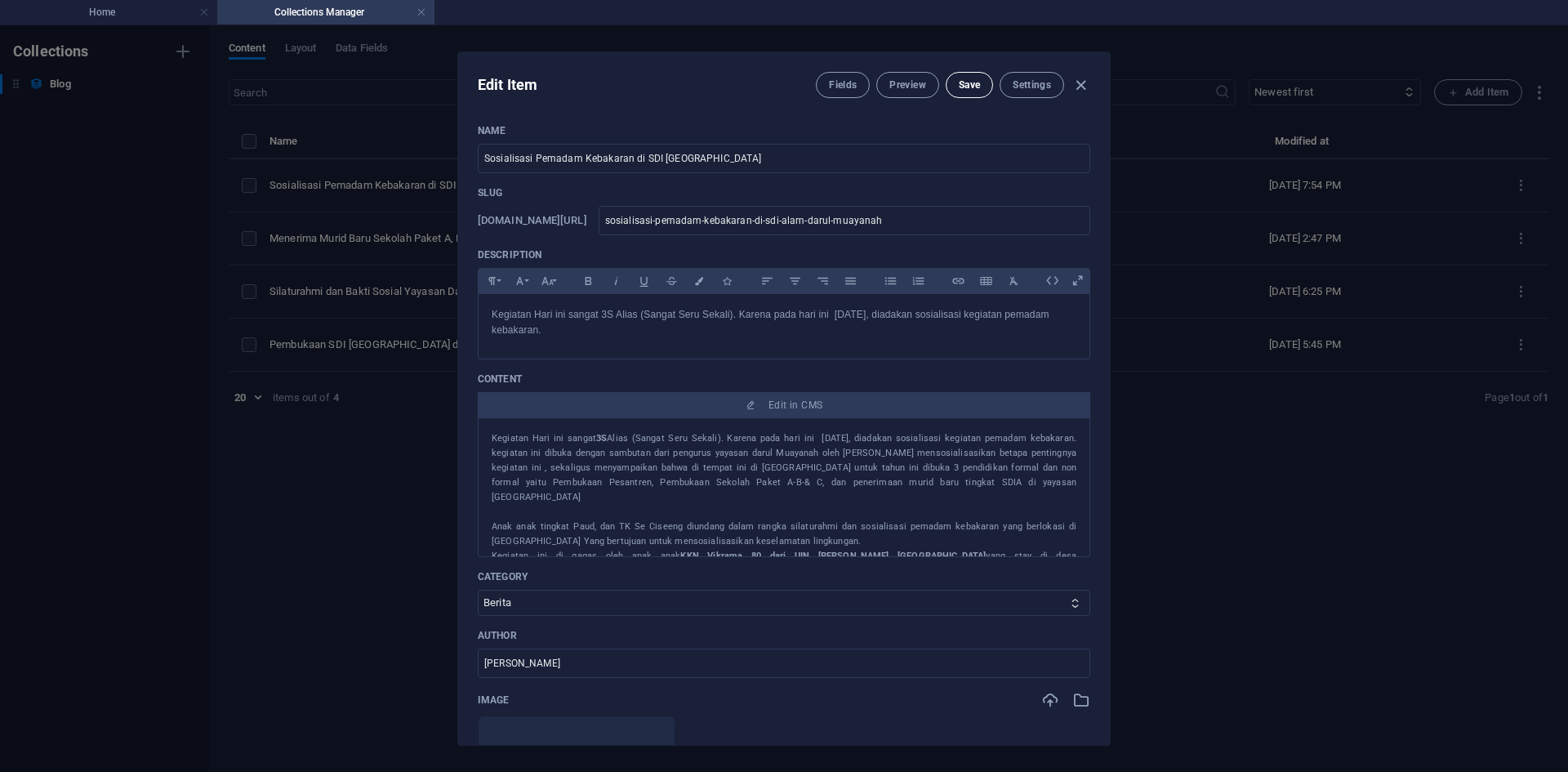
click at [961, 92] on button "Save" at bounding box center [969, 84] width 47 height 26
click at [881, 86] on button "Preview" at bounding box center [907, 84] width 62 height 26
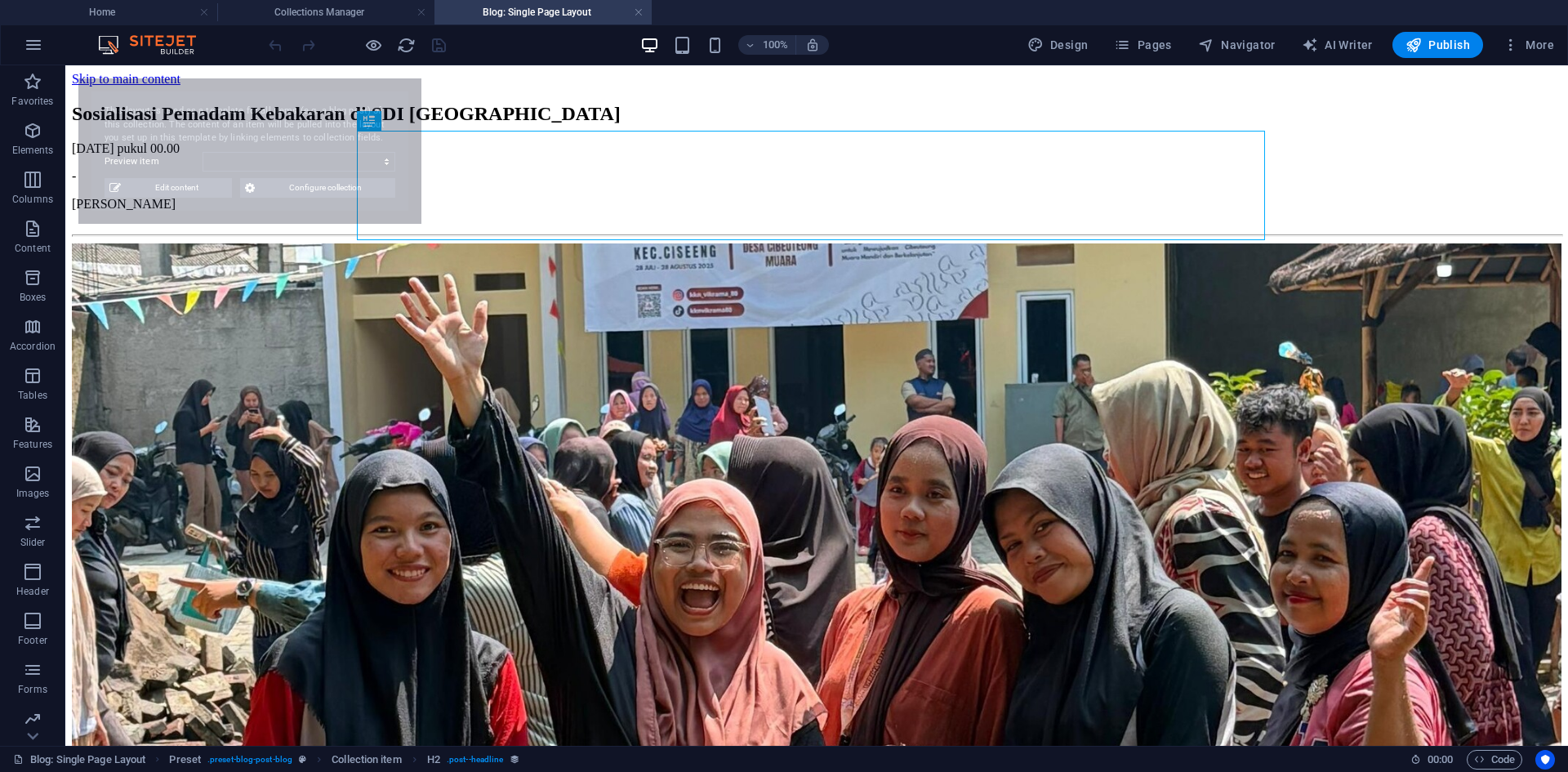
select select "68af0765d234fa486002c304"
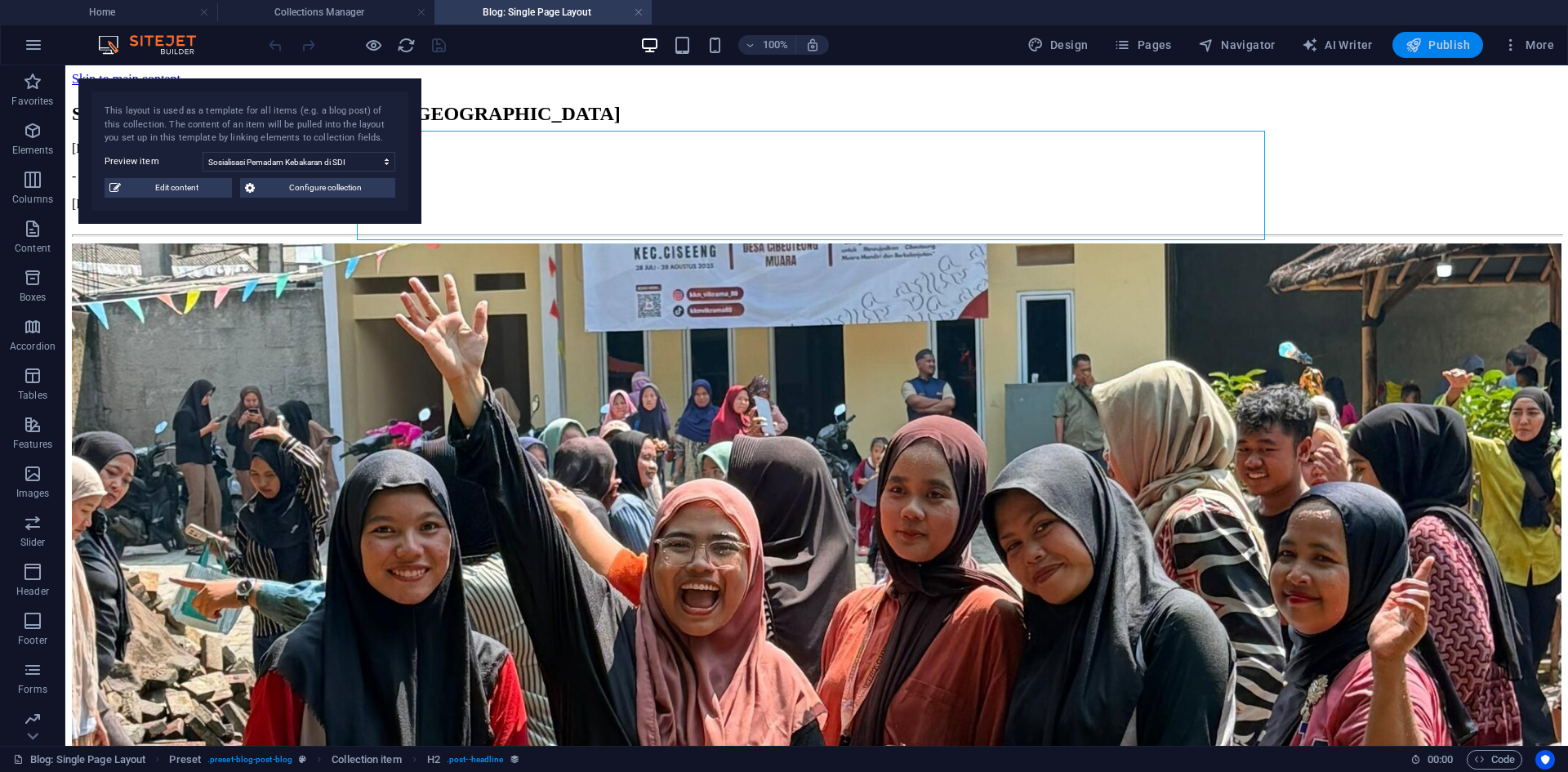
click at [1426, 53] on button "Publish" at bounding box center [1437, 45] width 91 height 26
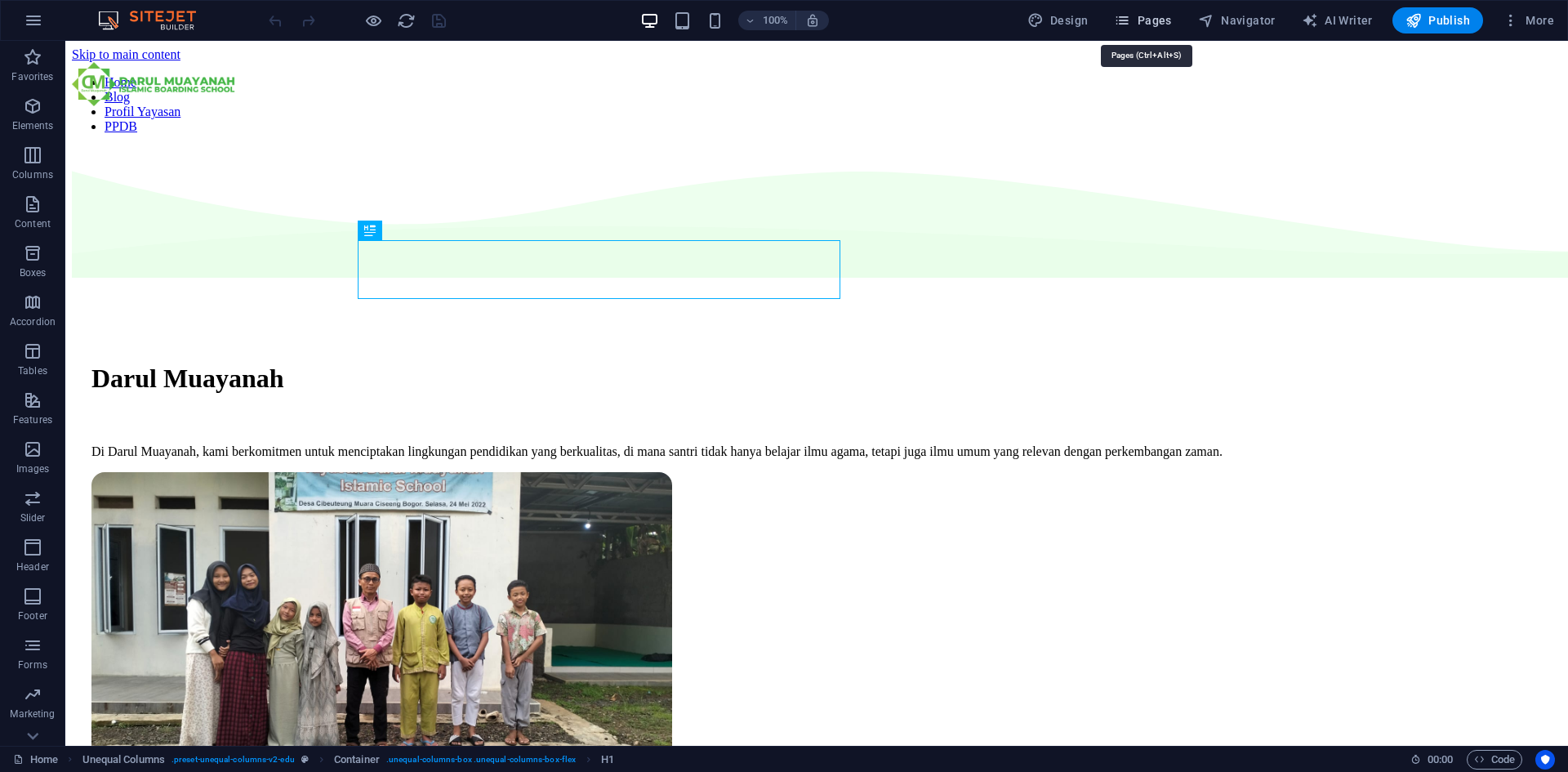
drag, startPoint x: 1145, startPoint y: 21, endPoint x: 1102, endPoint y: 85, distance: 77.1
click at [1145, 21] on span "Pages" at bounding box center [1142, 20] width 57 height 16
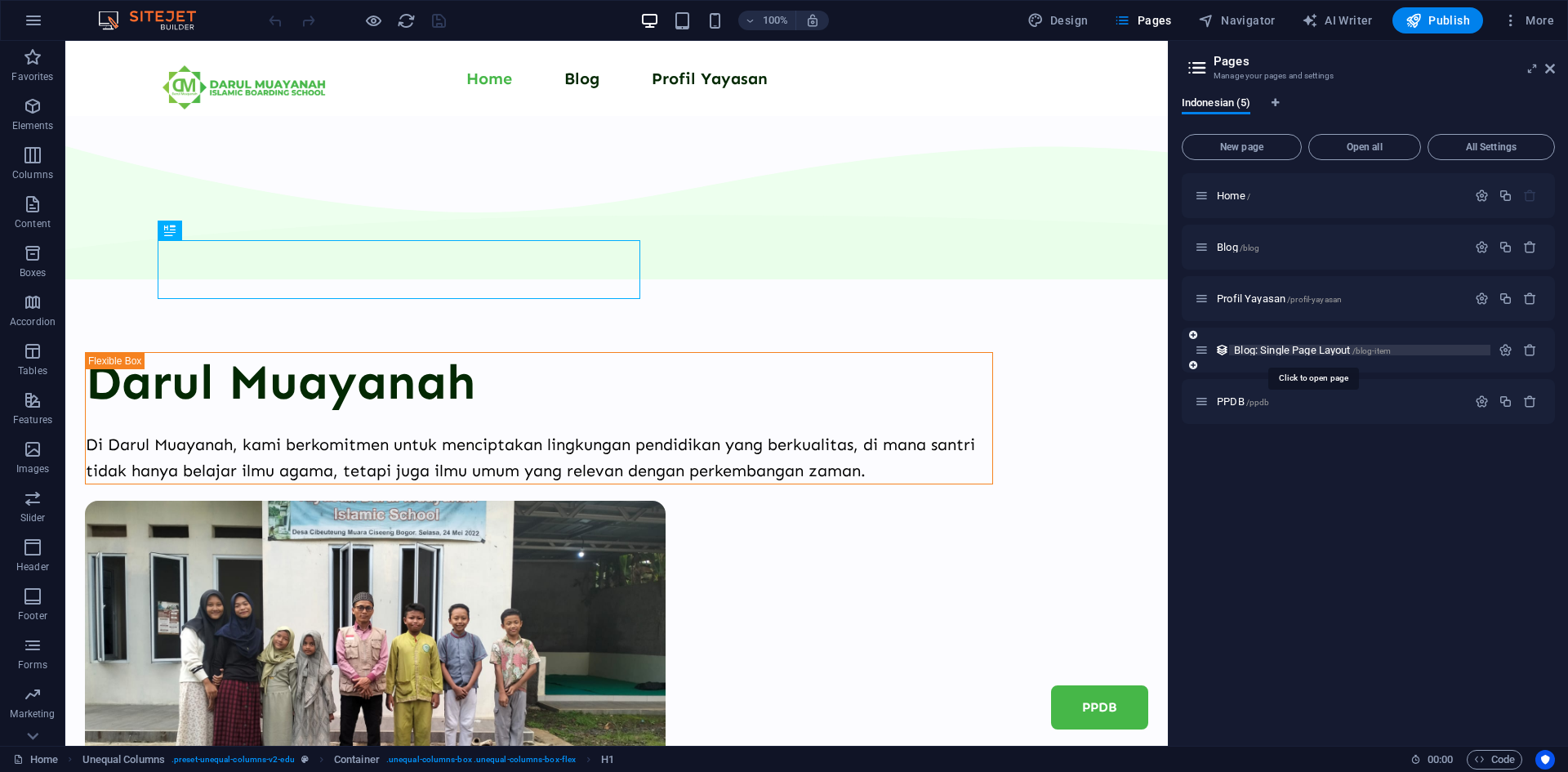
click at [1279, 352] on span "Blog: Single Page Layout /blog-item" at bounding box center [1313, 349] width 157 height 13
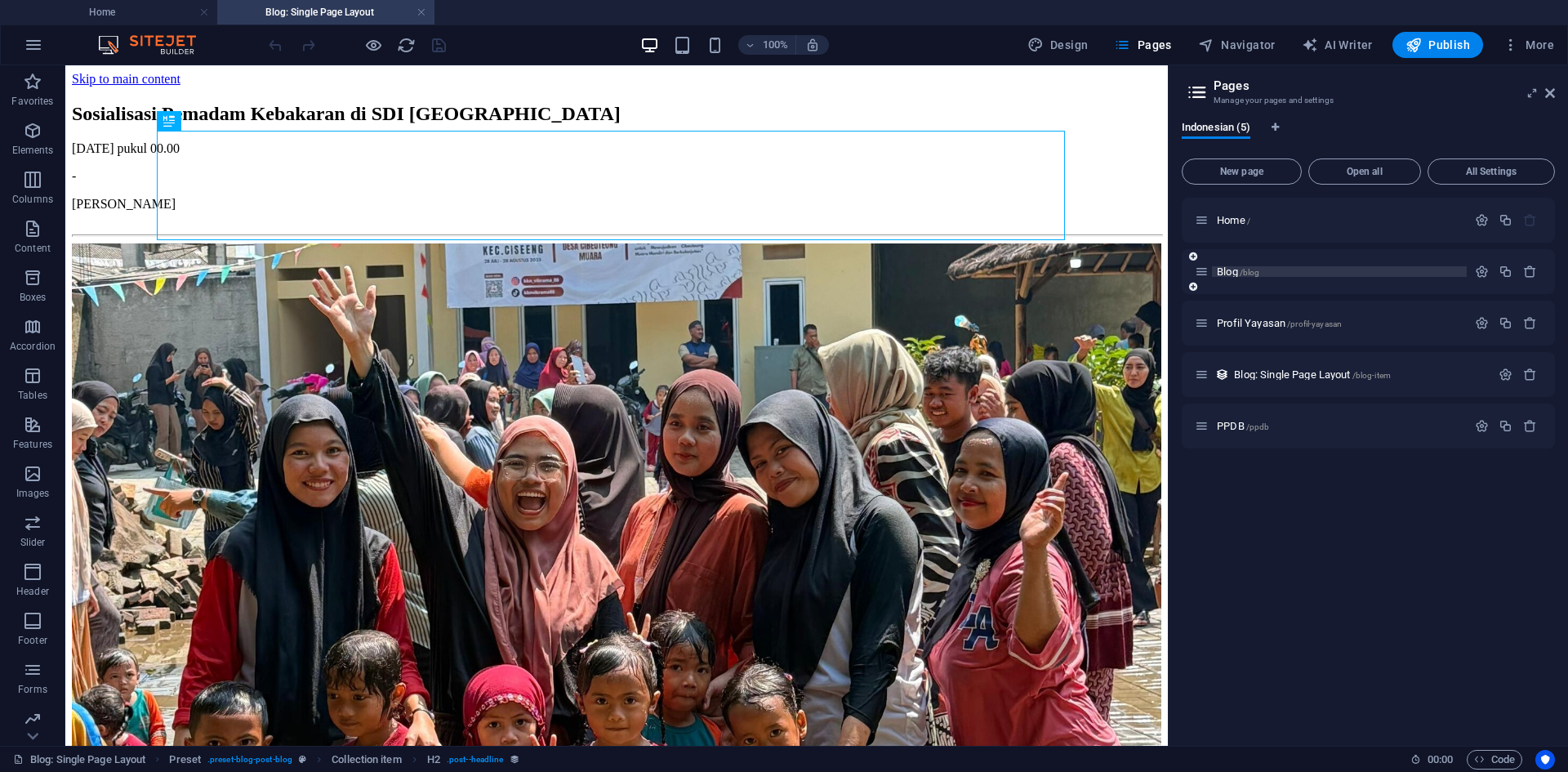
click at [1231, 270] on span "Blog /blog" at bounding box center [1238, 271] width 43 height 13
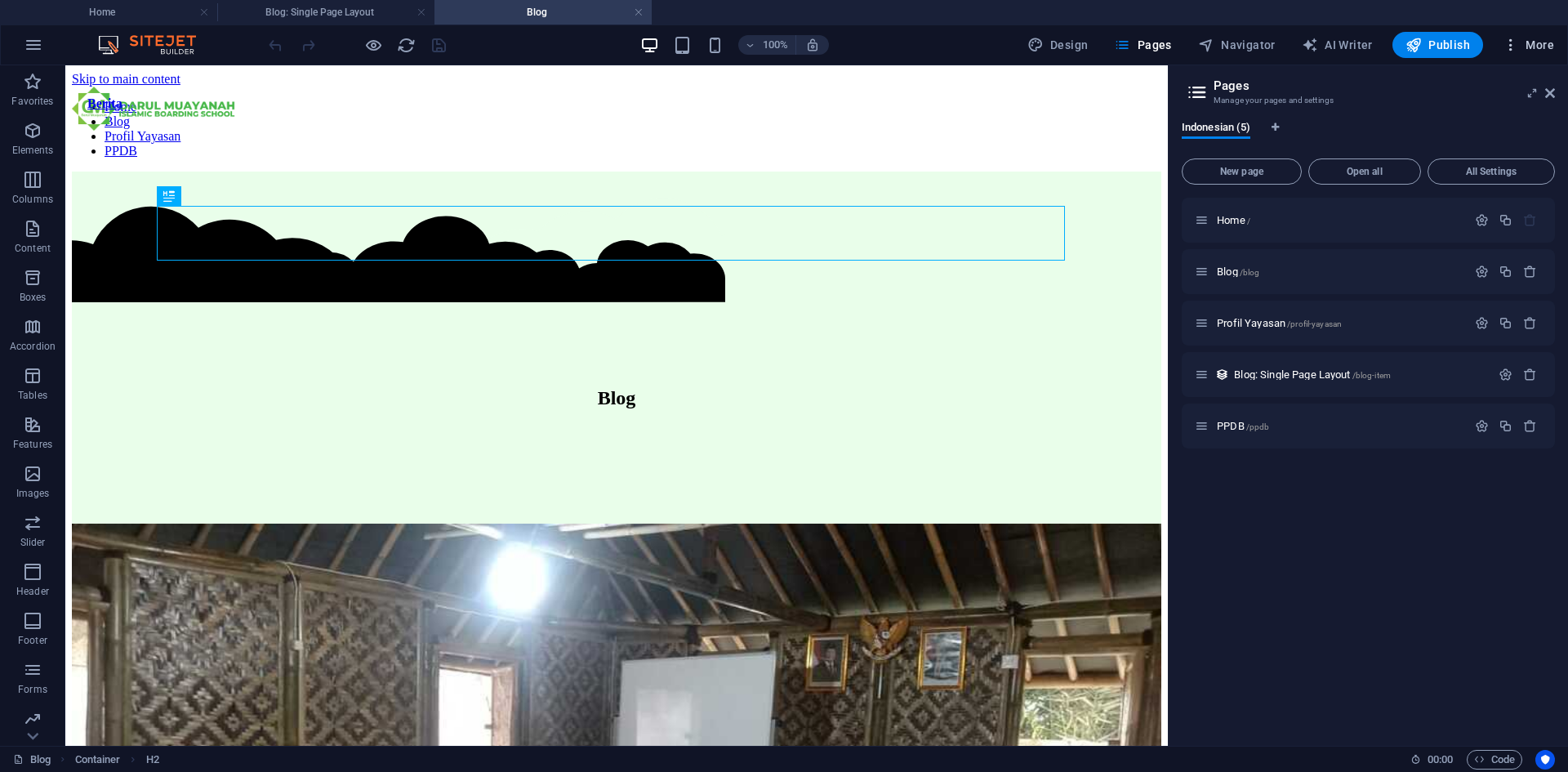
click at [1546, 54] on button "More" at bounding box center [1528, 45] width 65 height 26
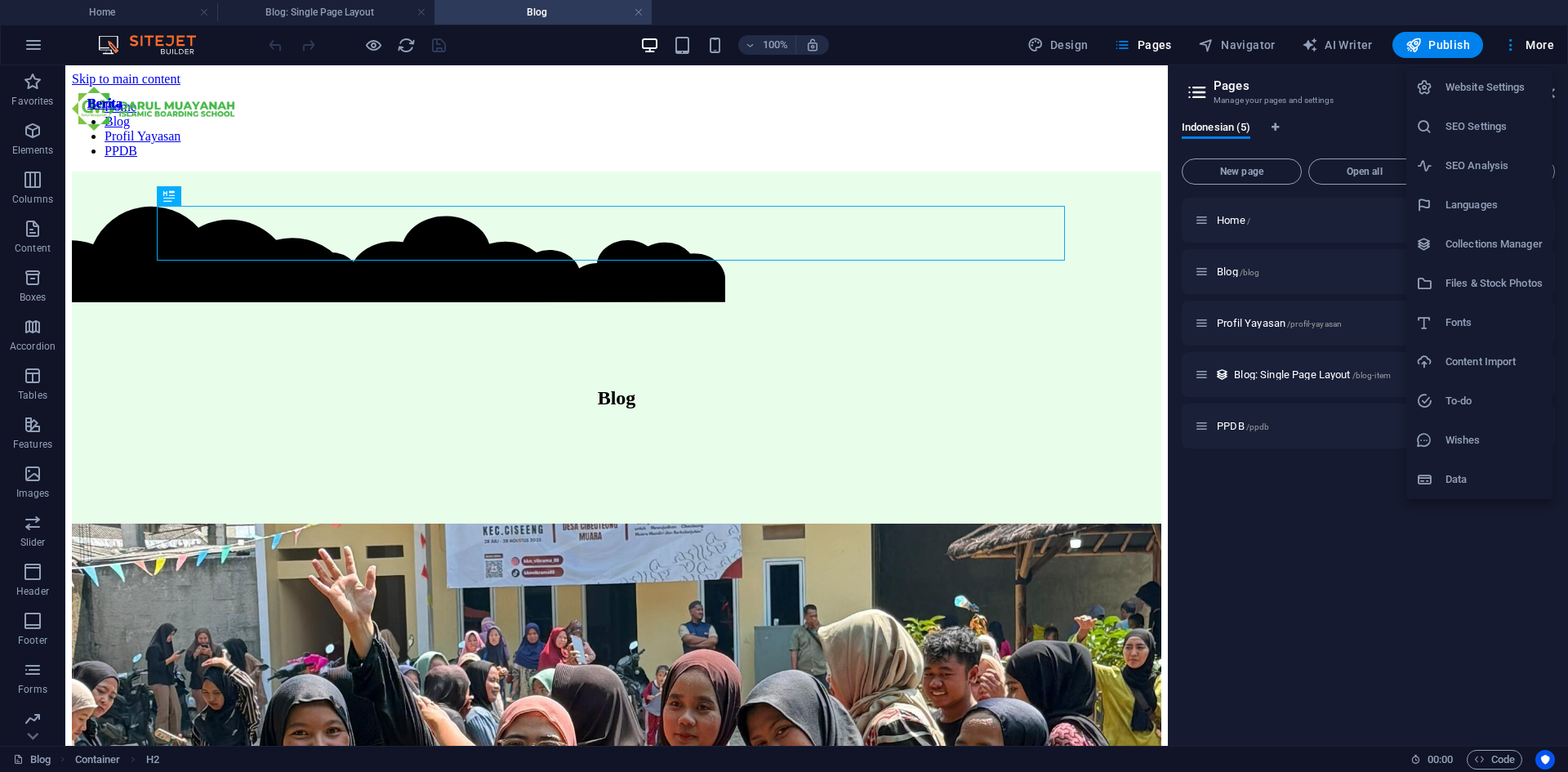
click at [1355, 103] on div at bounding box center [784, 386] width 1568 height 772
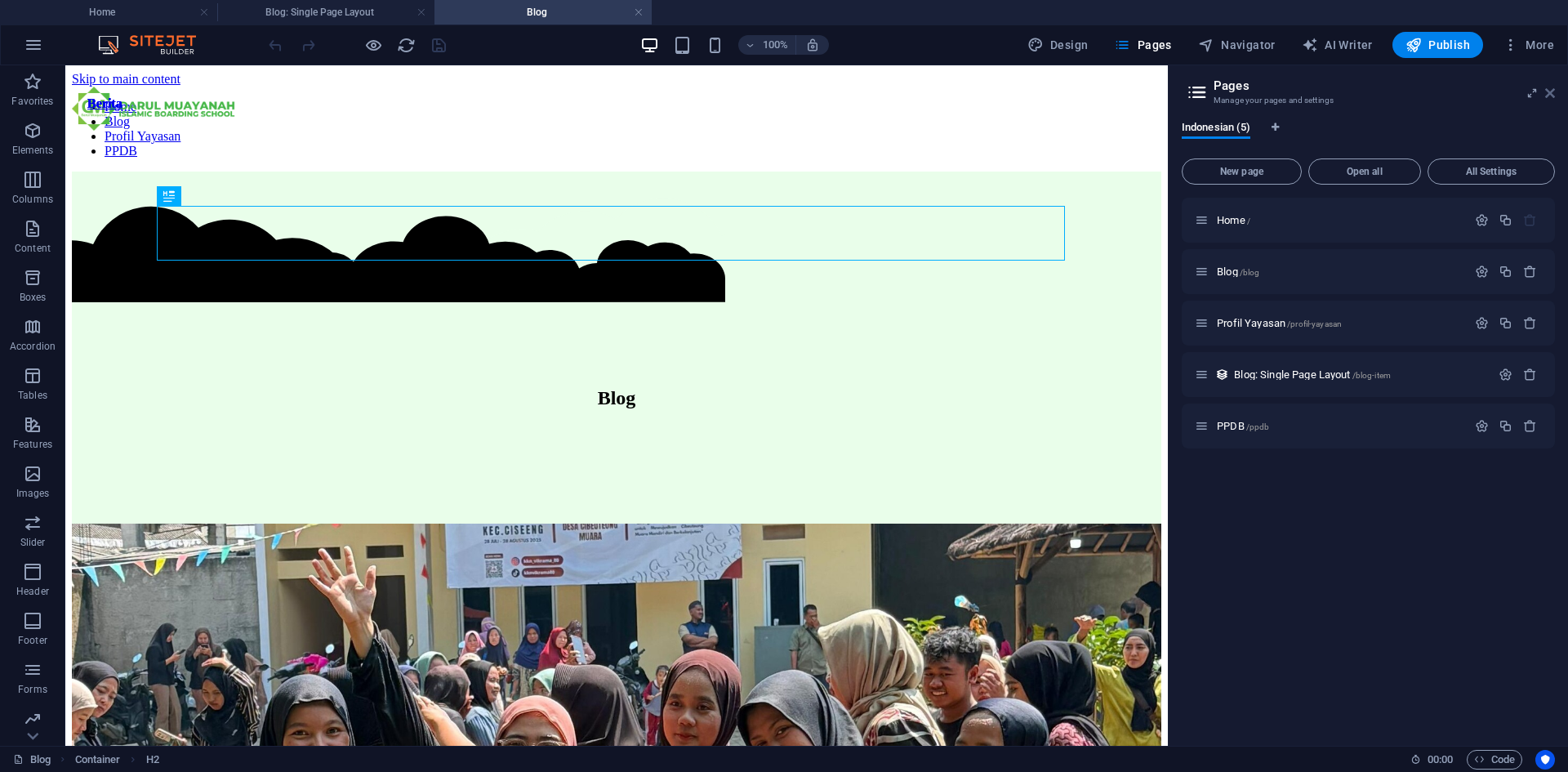
click at [1546, 96] on icon at bounding box center [1550, 93] width 10 height 14
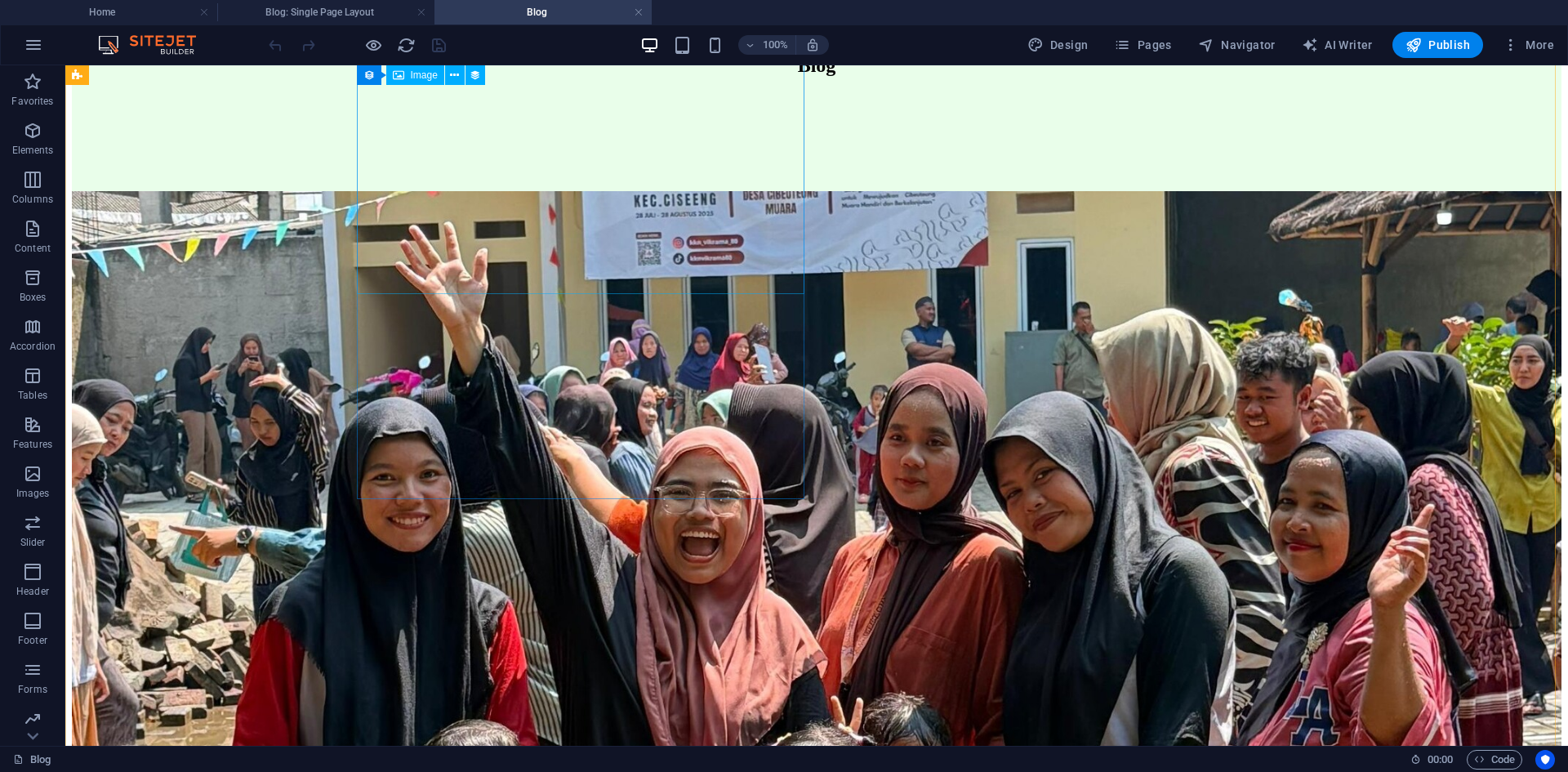
scroll to position [327, 0]
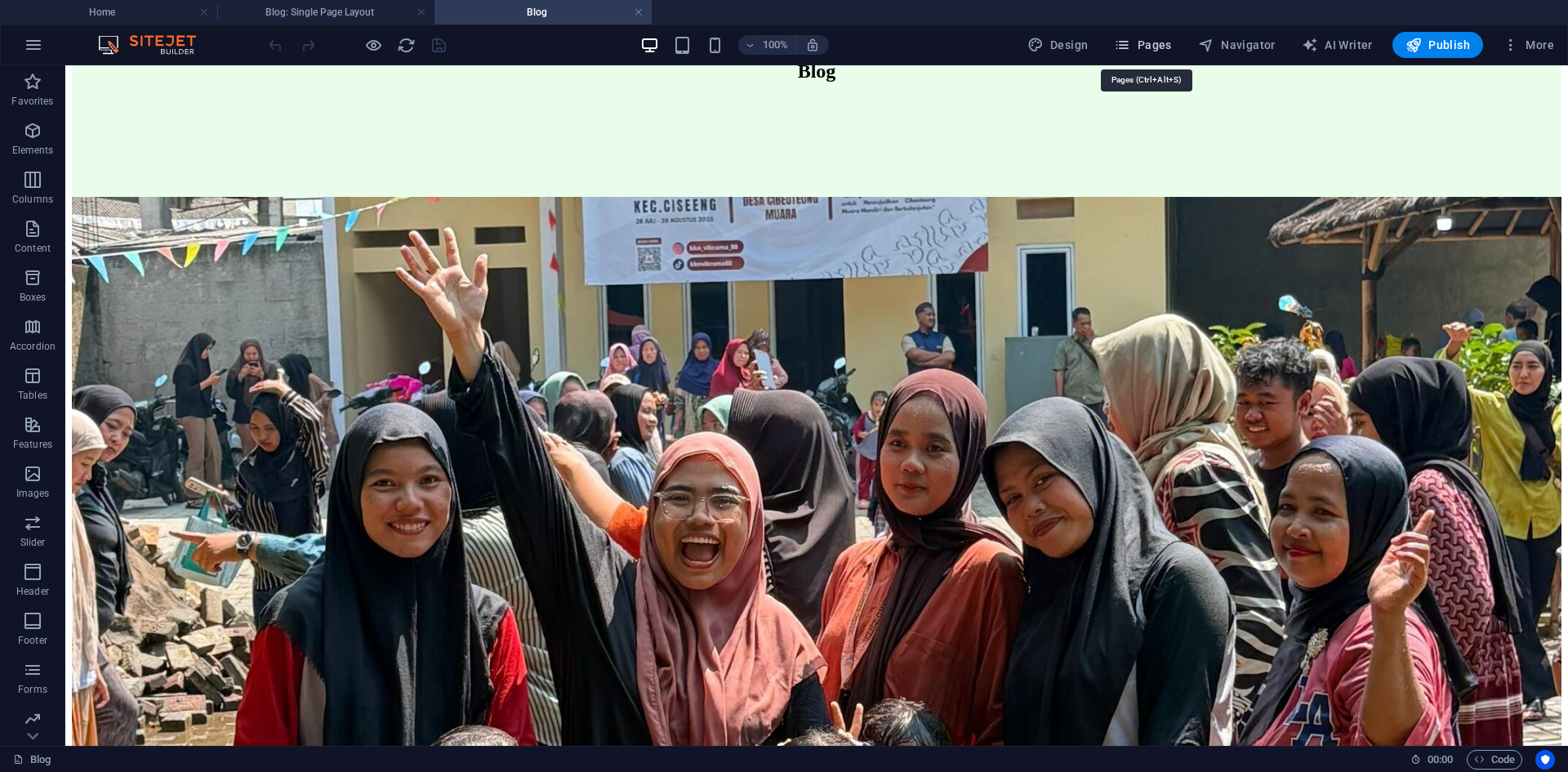
click at [1171, 48] on span "Pages" at bounding box center [1142, 45] width 57 height 16
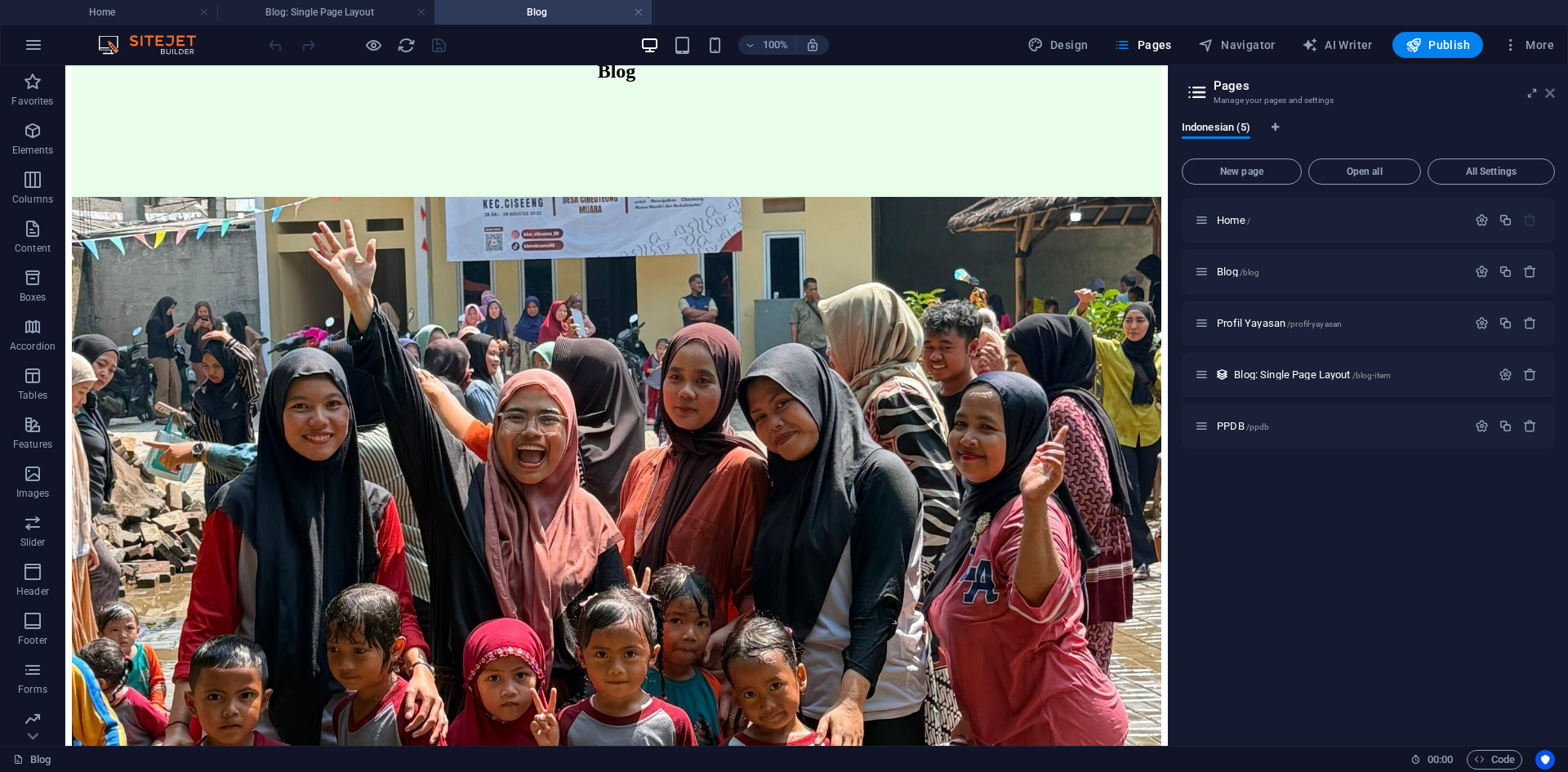
click at [1552, 91] on icon at bounding box center [1550, 93] width 10 height 14
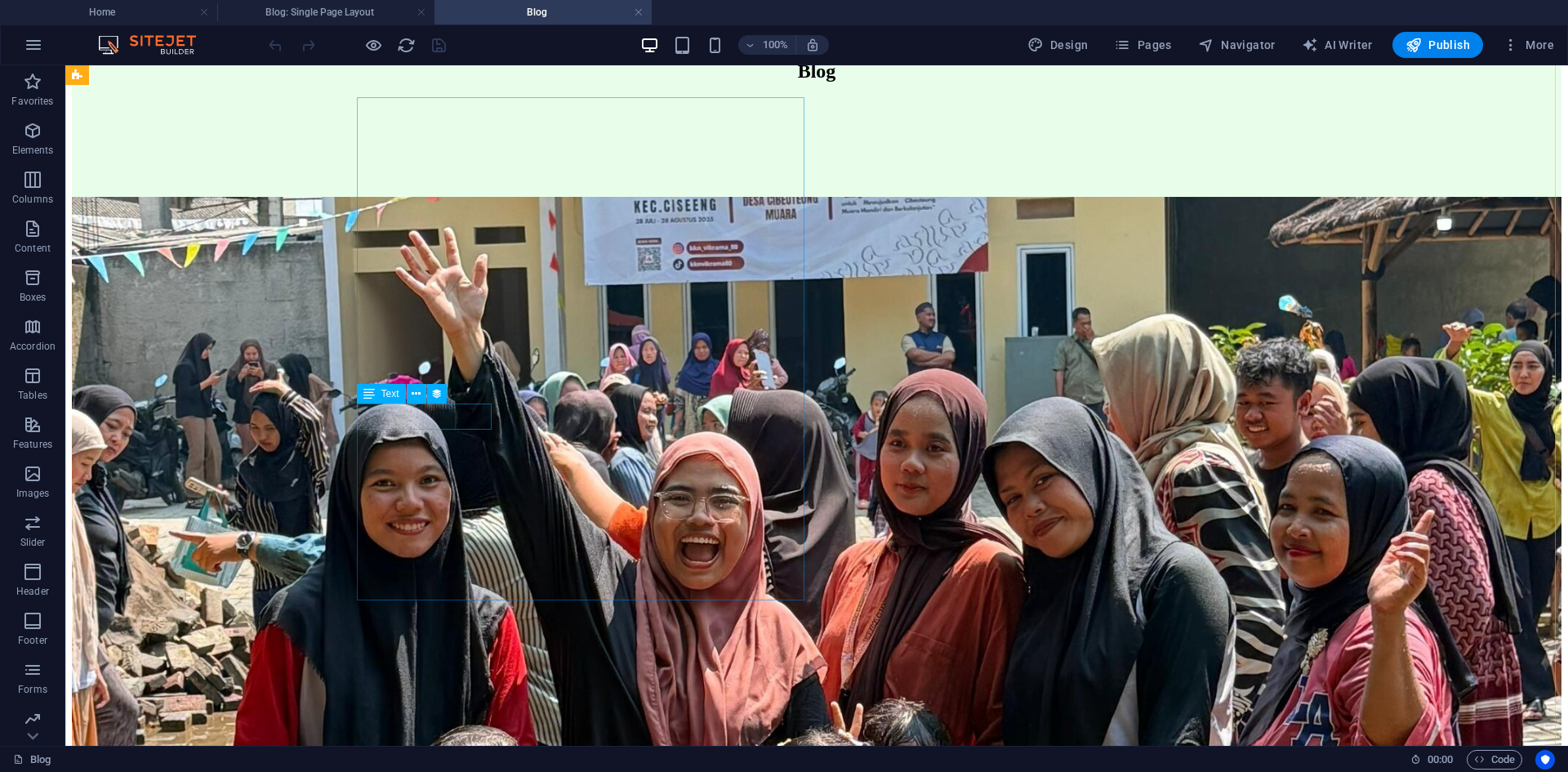
select select "3"
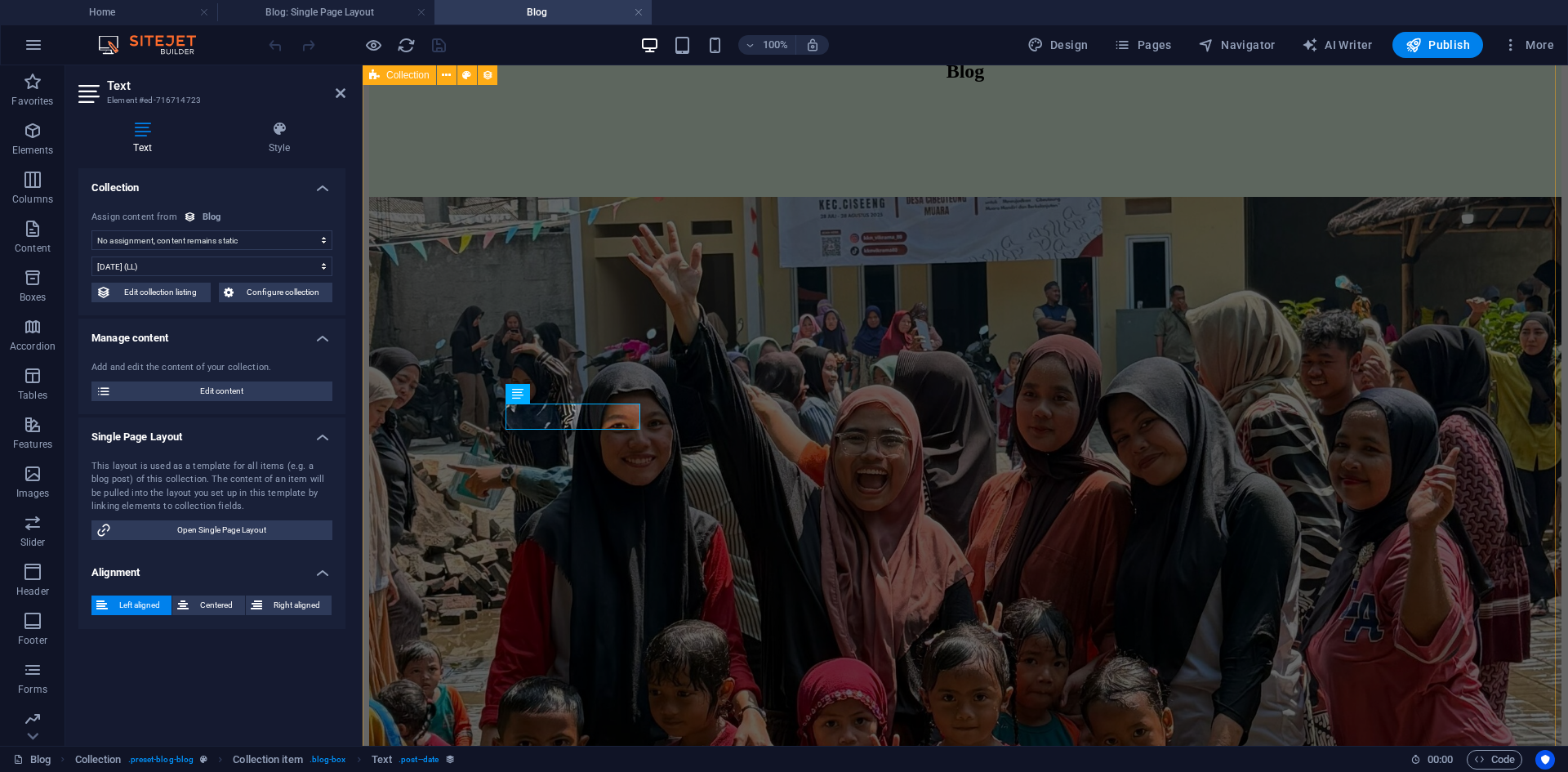
select select "publishing_date"
click at [224, 234] on select "No assignment, content remains static Created at (Date) Updated at (Date) Name …" at bounding box center [212, 240] width 241 height 19
click at [338, 8] on h4 "Blog: Single Page Layout" at bounding box center [326, 12] width 218 height 18
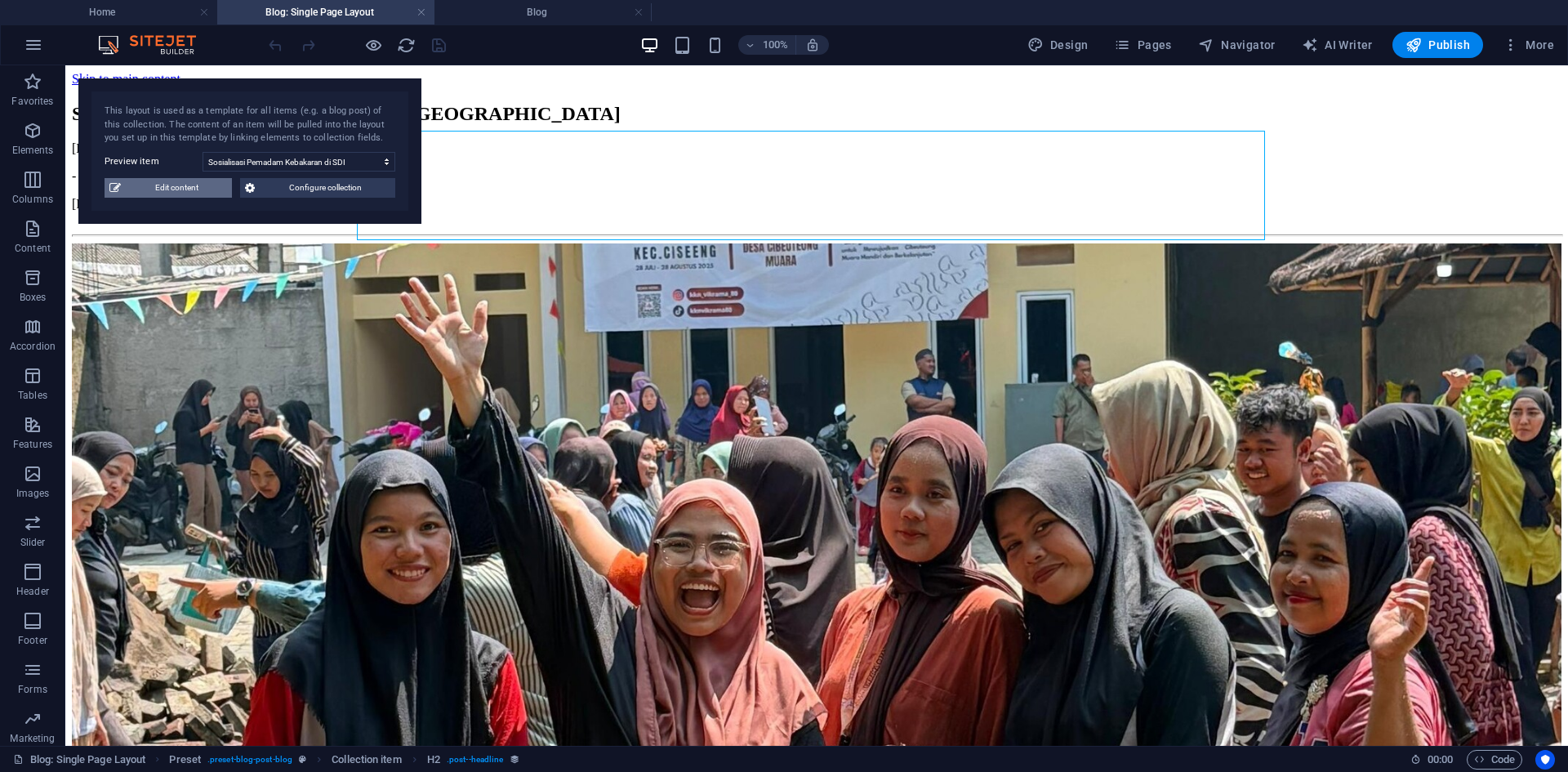
click at [185, 191] on span "Edit content" at bounding box center [176, 188] width 102 height 19
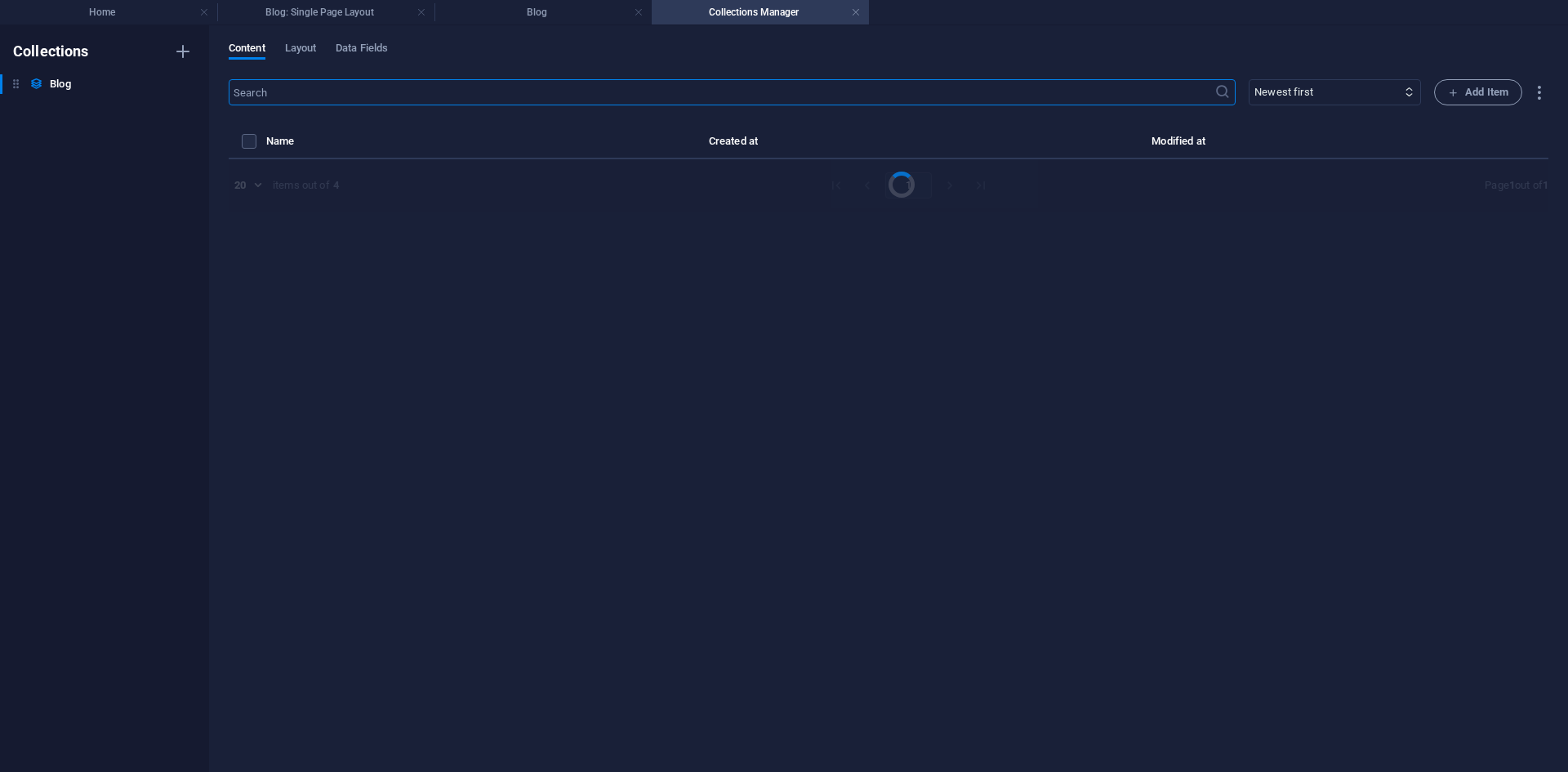
select select "Berita"
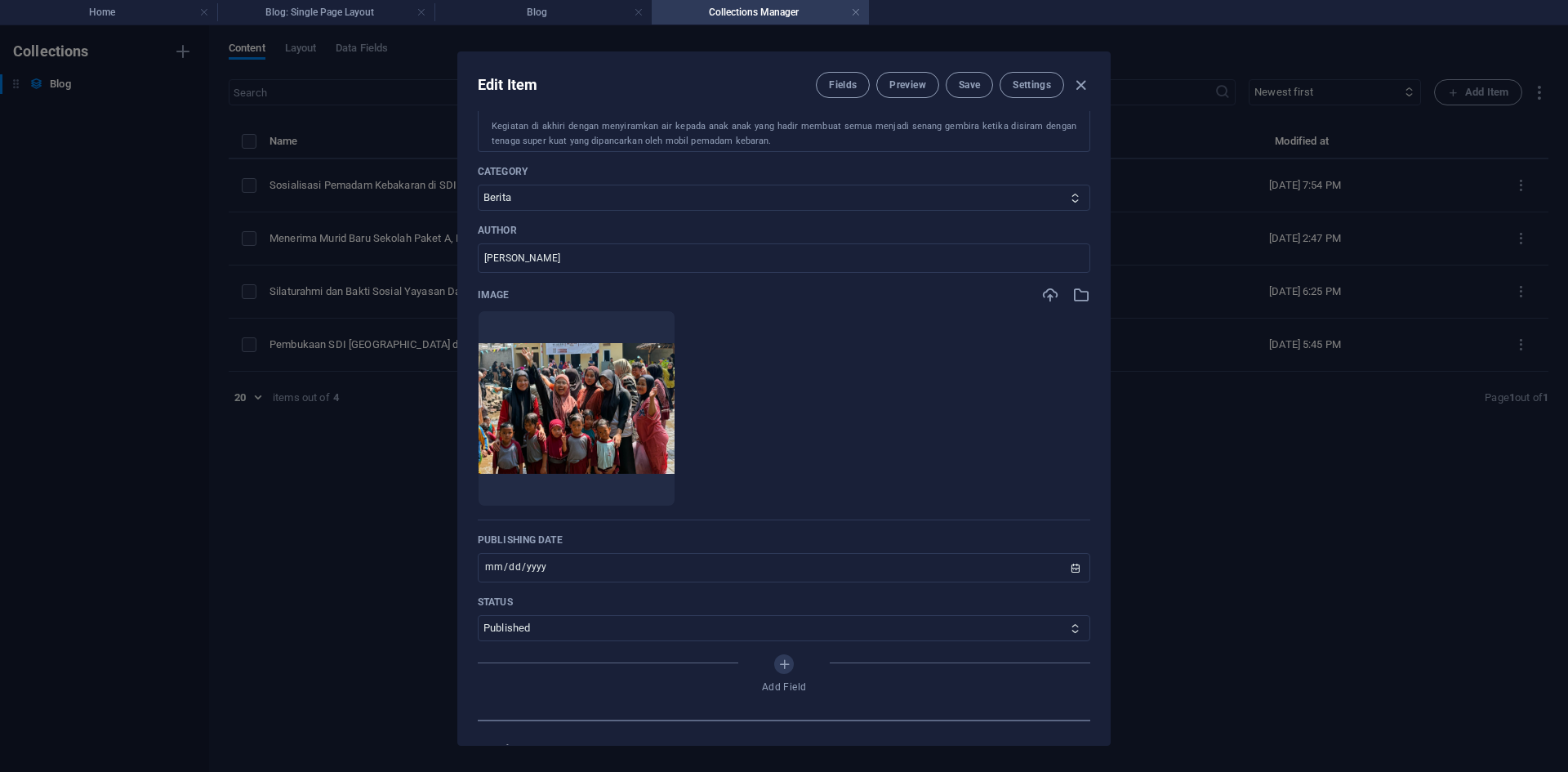
scroll to position [408, 0]
click at [489, 16] on h4 "Blog" at bounding box center [543, 12] width 218 height 18
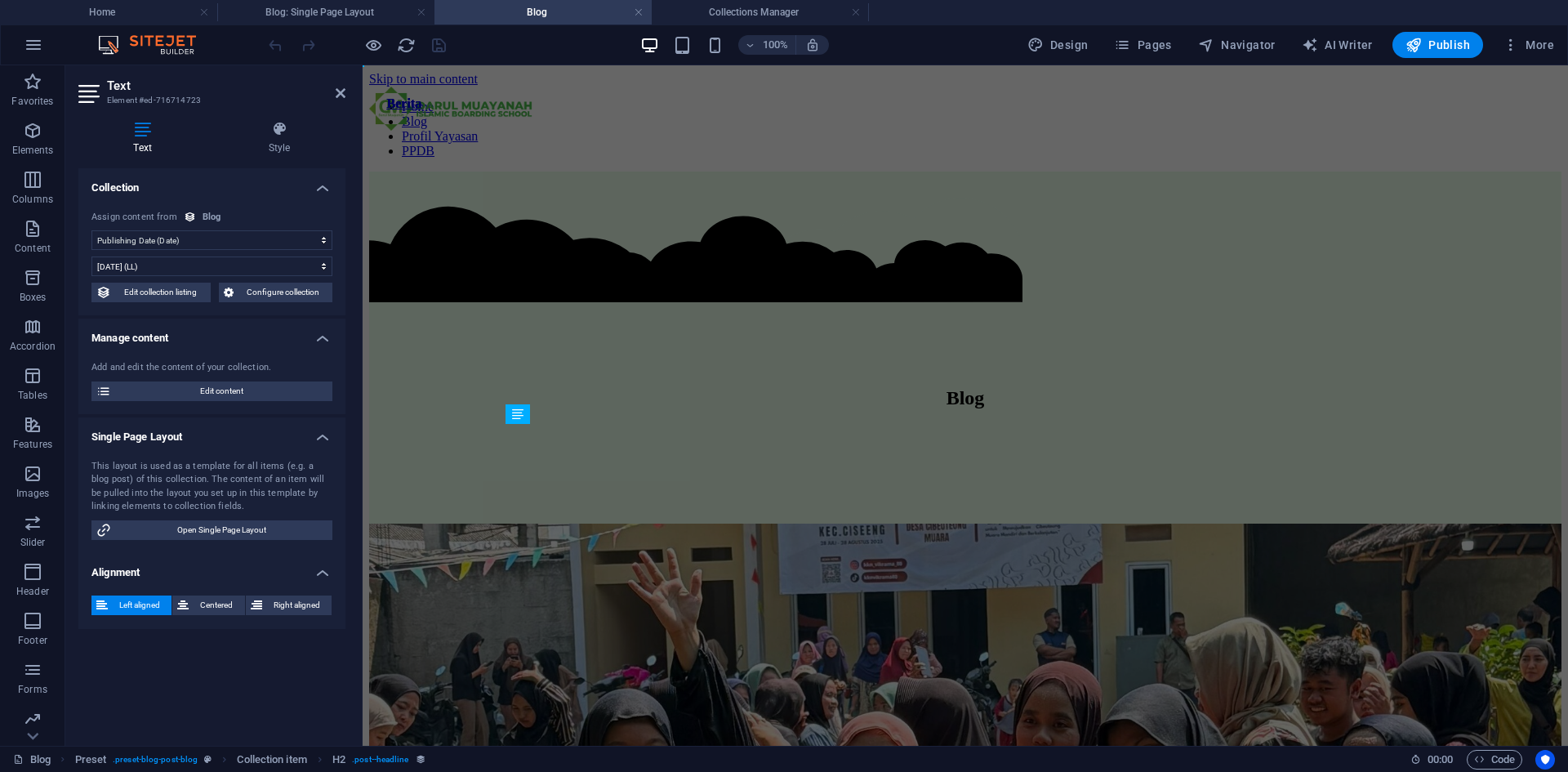
scroll to position [327, 0]
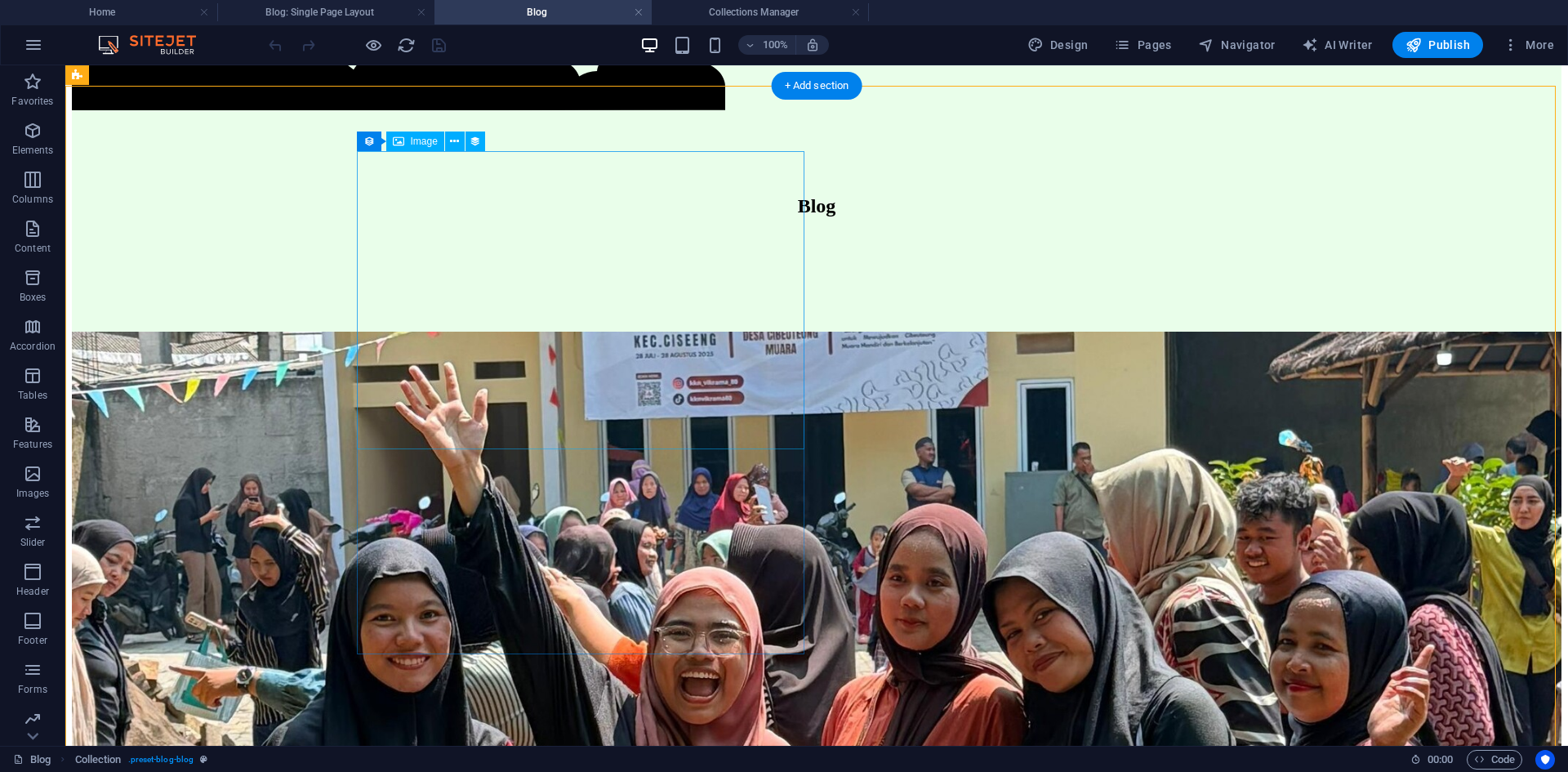
scroll to position [163, 0]
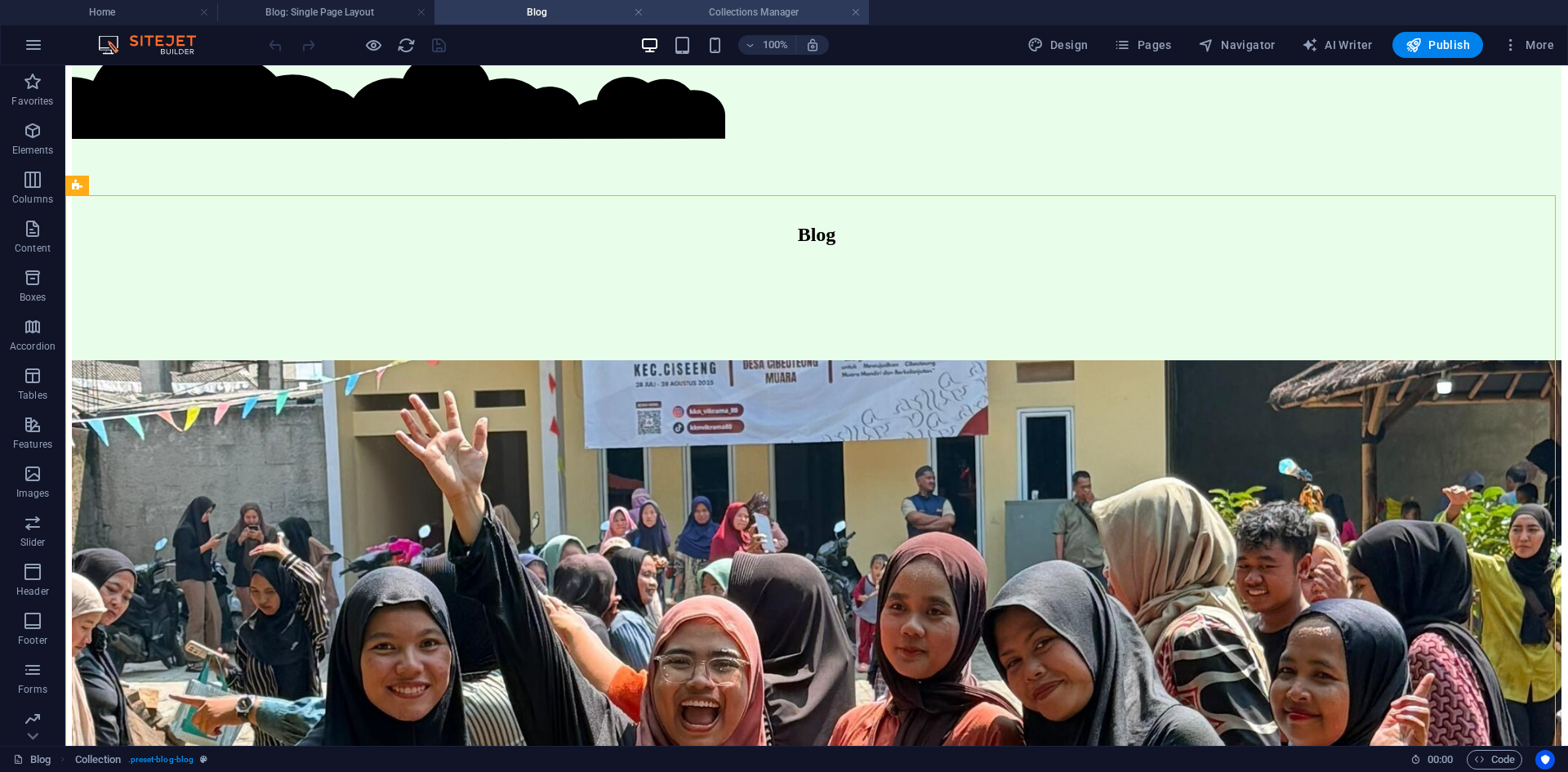
click at [779, 3] on li "Collections Manager" at bounding box center [760, 12] width 218 height 24
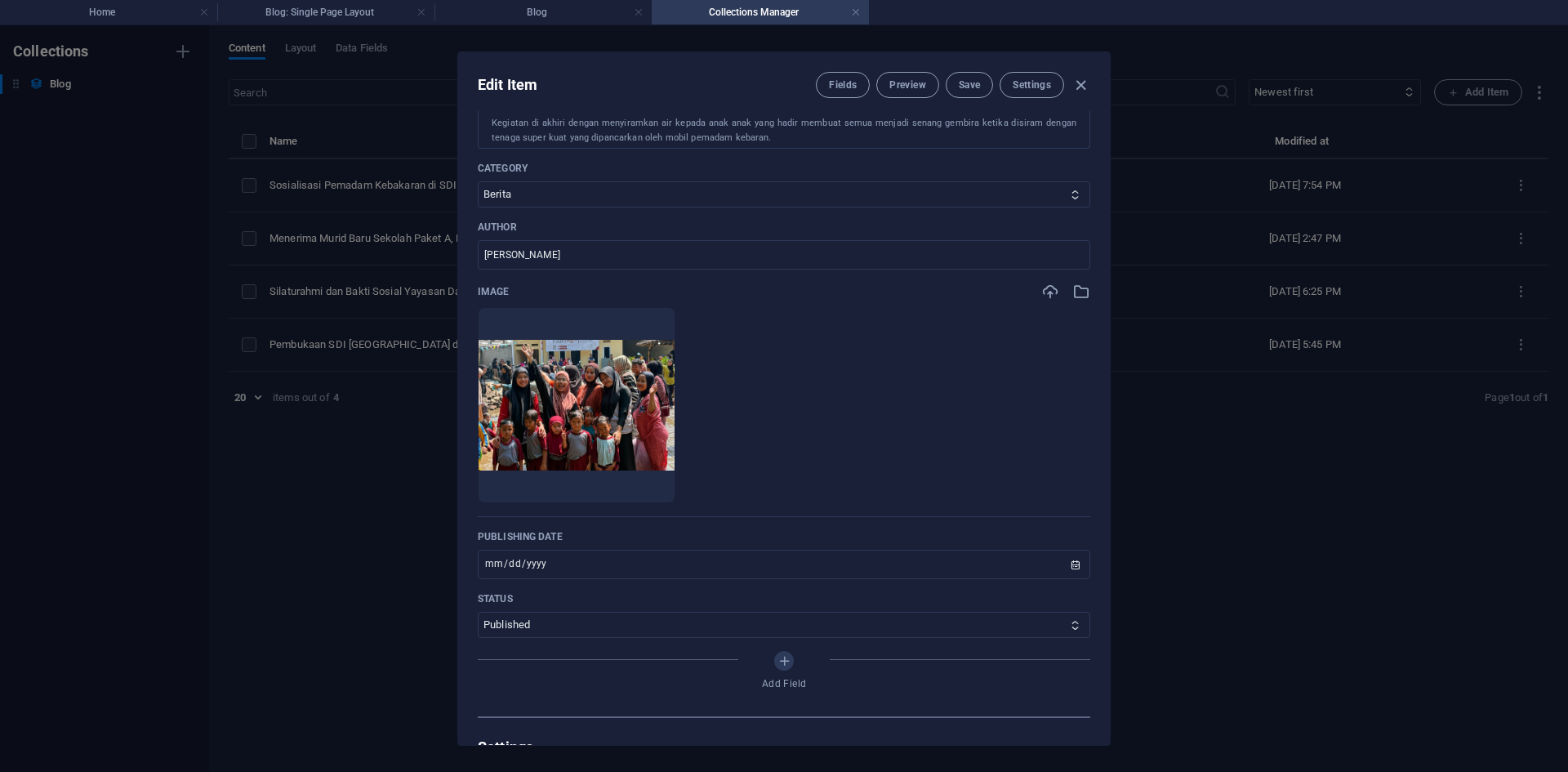
scroll to position [0, 0]
drag, startPoint x: 1078, startPoint y: 86, endPoint x: 939, endPoint y: 79, distance: 139.2
click at [1076, 86] on icon "button" at bounding box center [1080, 85] width 18 height 18
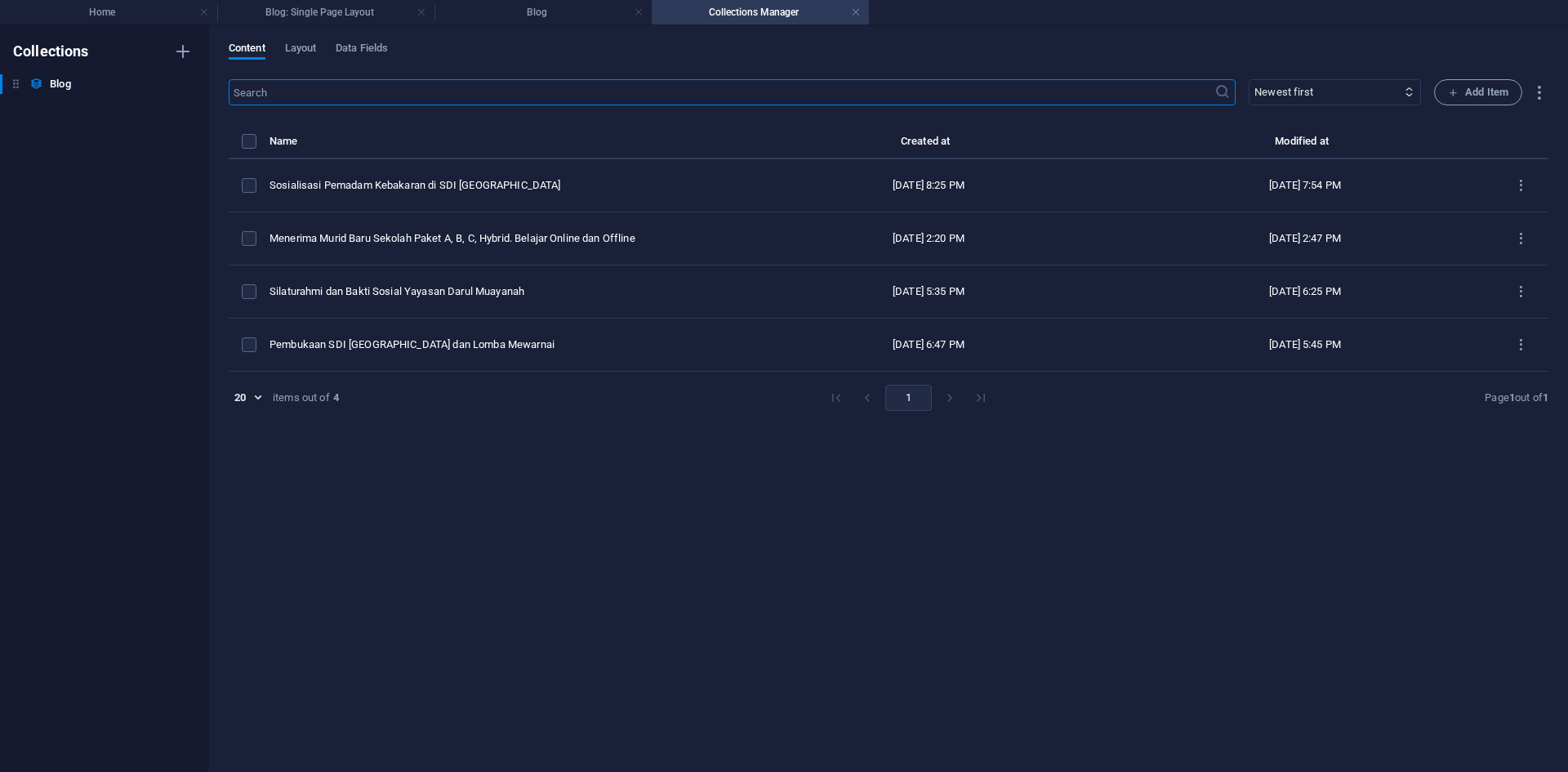
type input "[DATE]"
type input "sosialisasi-pemadam-kebakaran-di-sdi-alam-darul-muayanah"
click at [577, 18] on h4 "Blog" at bounding box center [543, 12] width 218 height 18
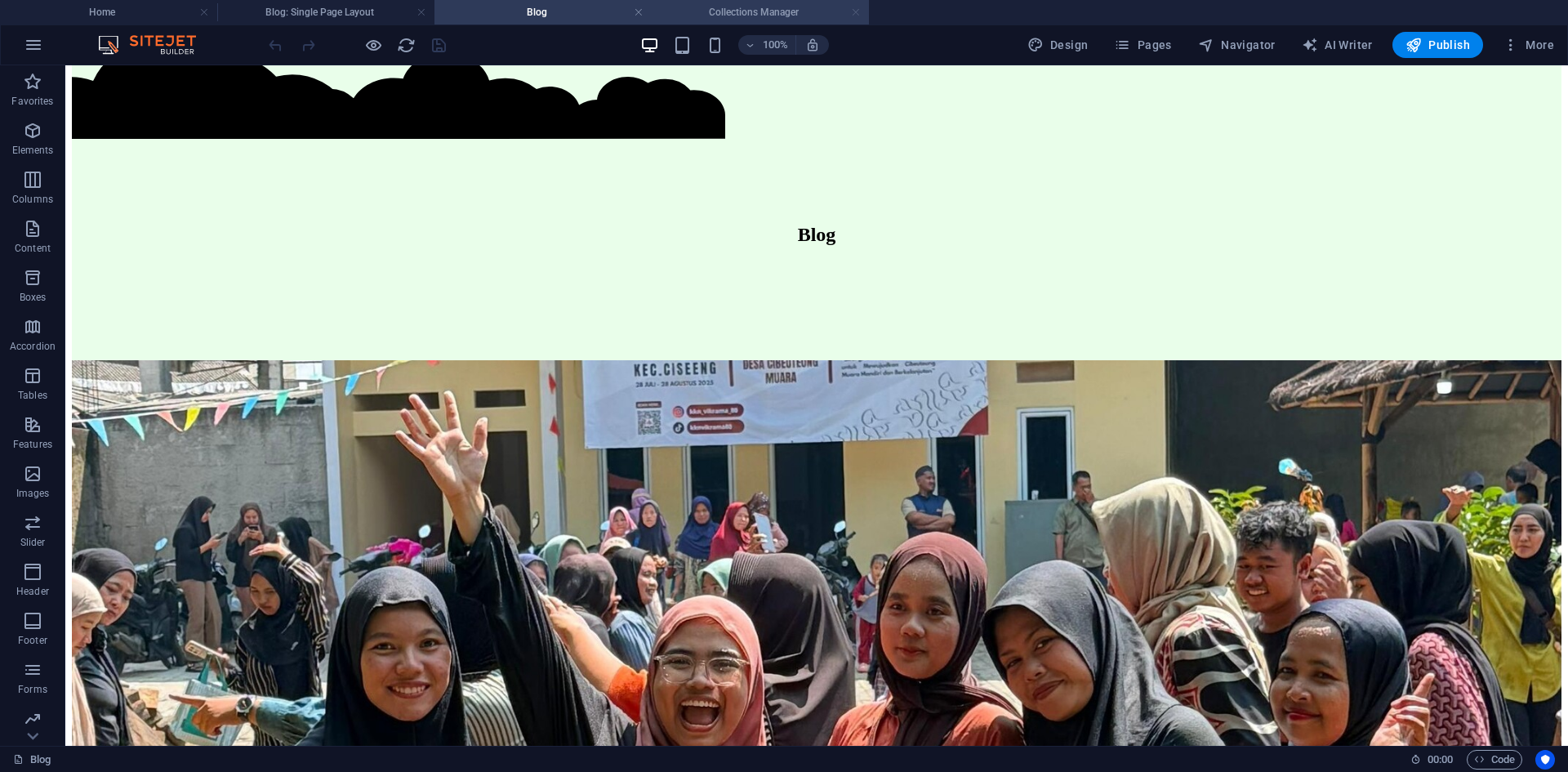
click at [854, 13] on link at bounding box center [856, 13] width 10 height 15
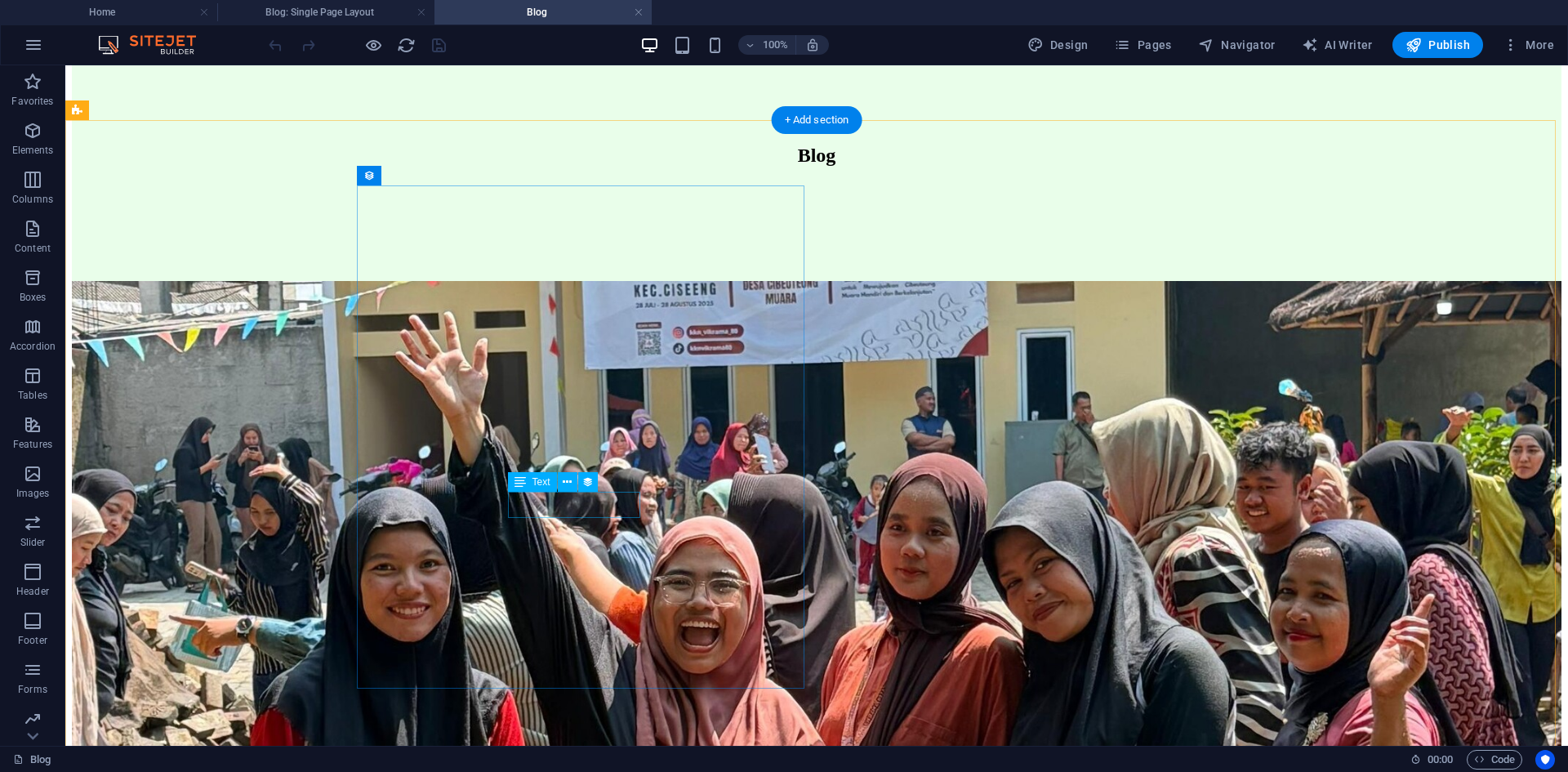
scroll to position [245, 0]
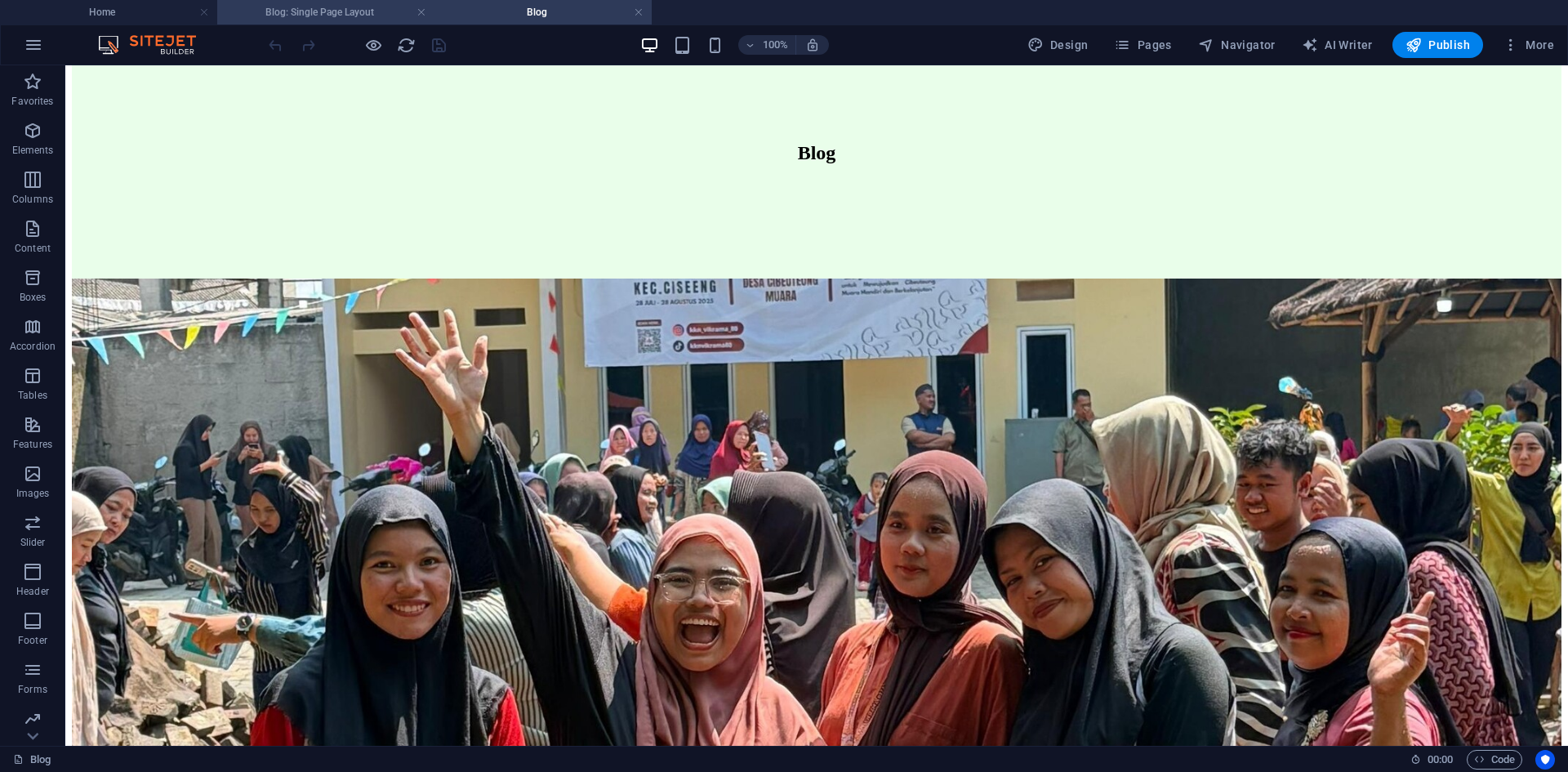
click at [296, 18] on h4 "Blog: Single Page Layout" at bounding box center [326, 12] width 218 height 18
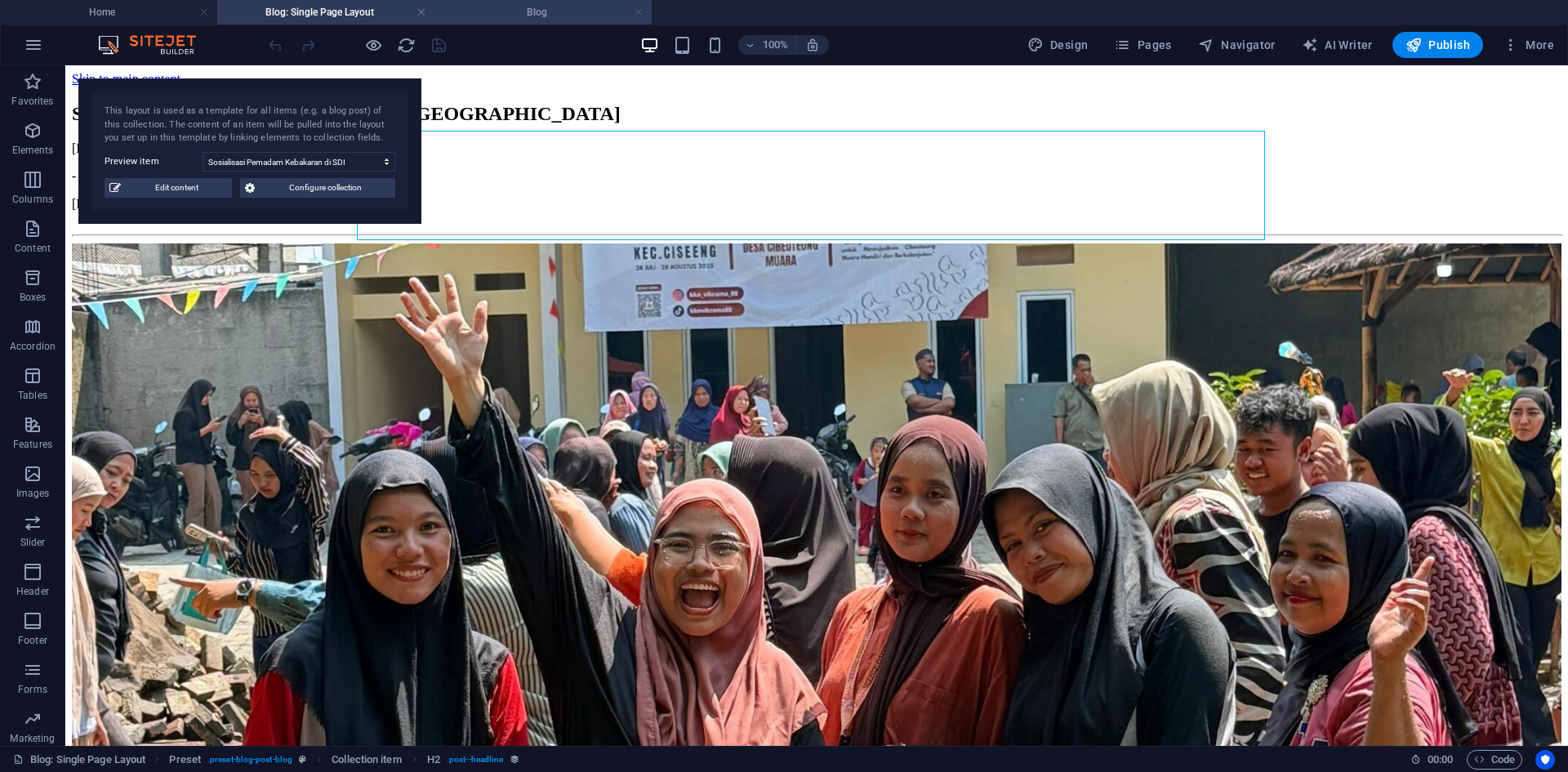
click at [638, 12] on link at bounding box center [638, 13] width 10 height 15
click at [207, 187] on span "Edit content" at bounding box center [176, 188] width 102 height 19
select select "Berita"
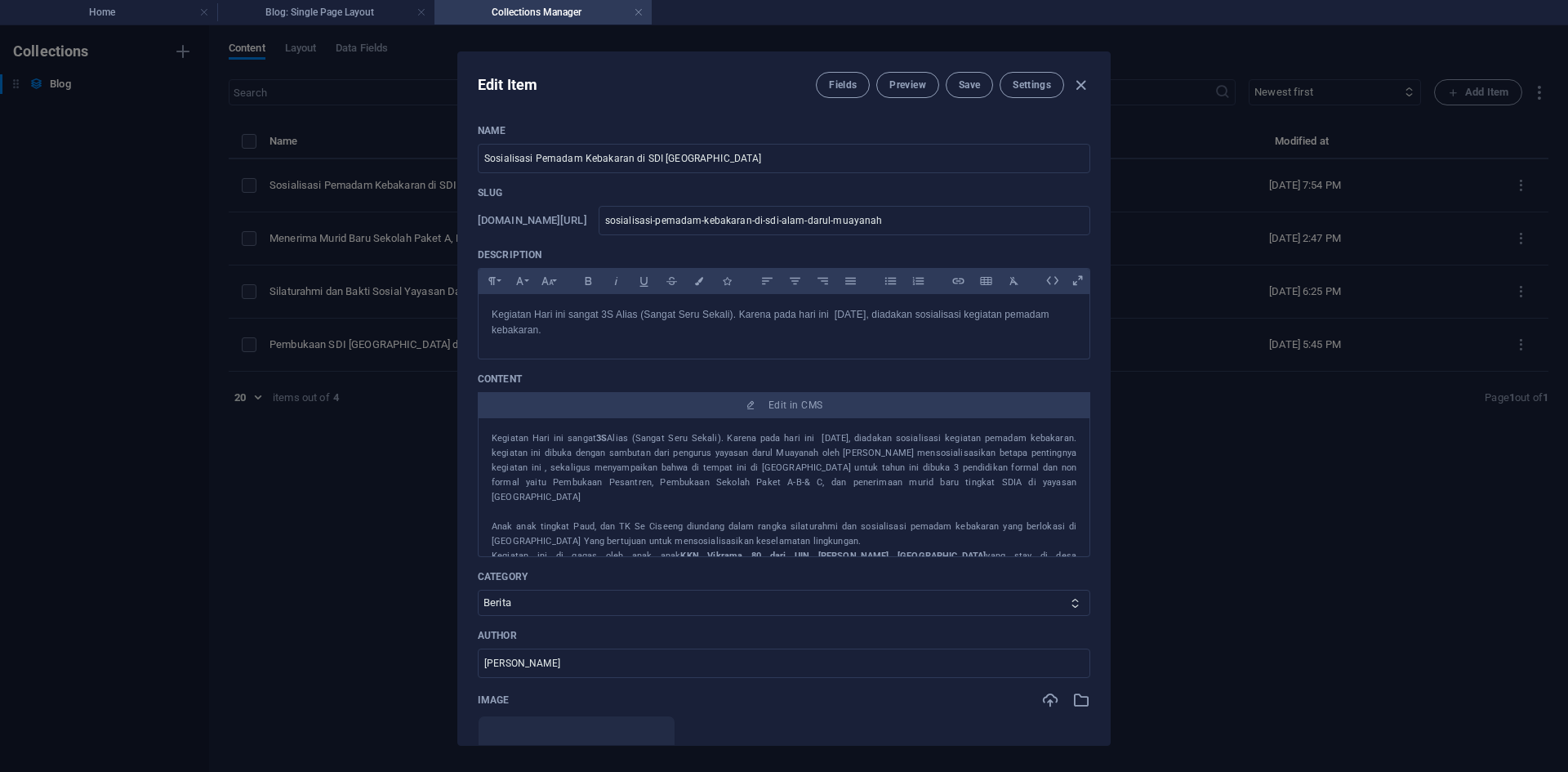
click at [1195, 406] on div "Edit Item Fields Preview Save Settings Name Sosialisasi Pemadam Kebakaran di SD…" at bounding box center [784, 399] width 1568 height 747
type input "2025-09-01"
type input "sosialisasi-pemadam-kebakaran-di-sdi-alam-darul-muayanah"
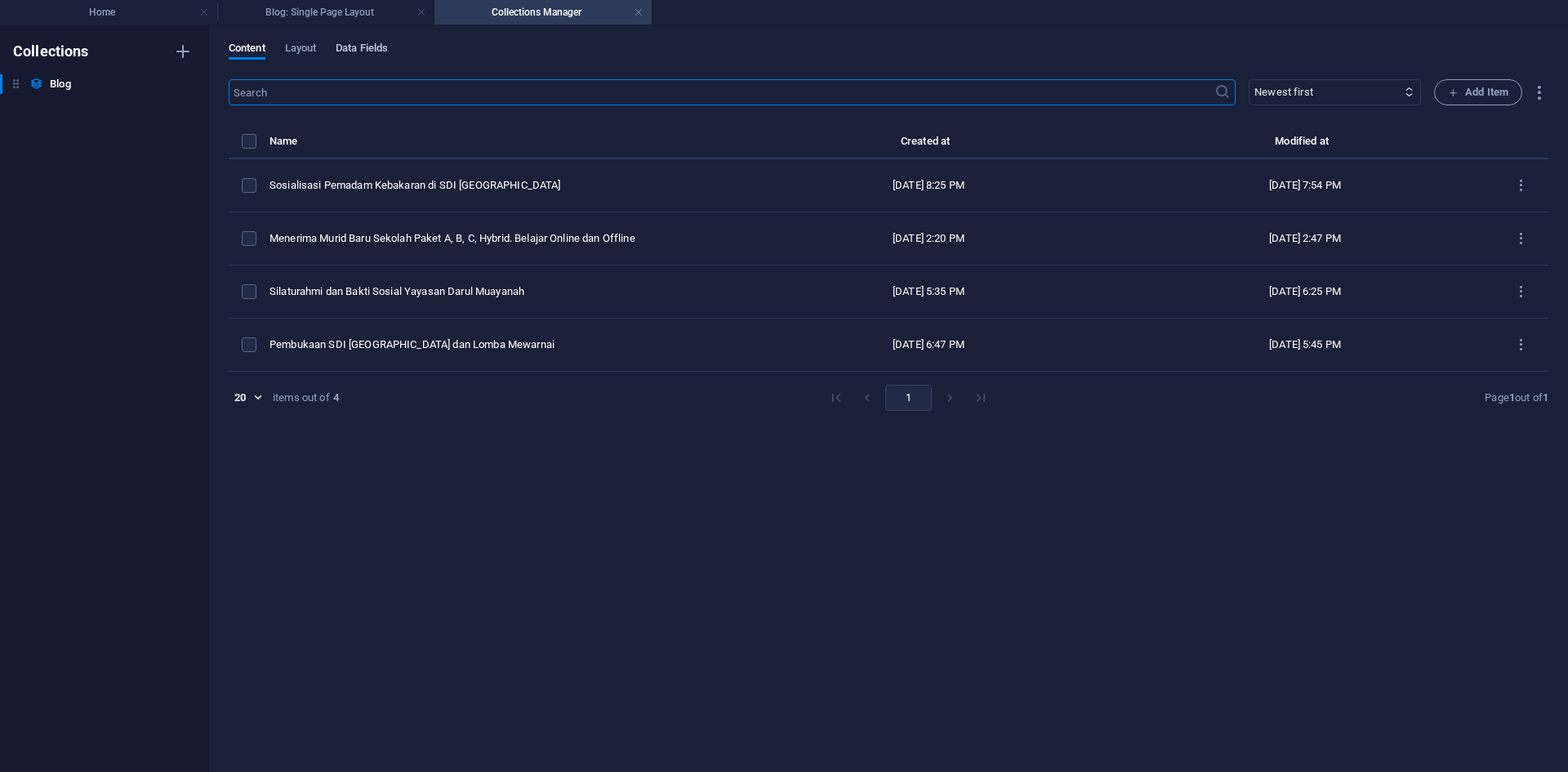
click at [377, 48] on span "Data Fields" at bounding box center [362, 50] width 52 height 23
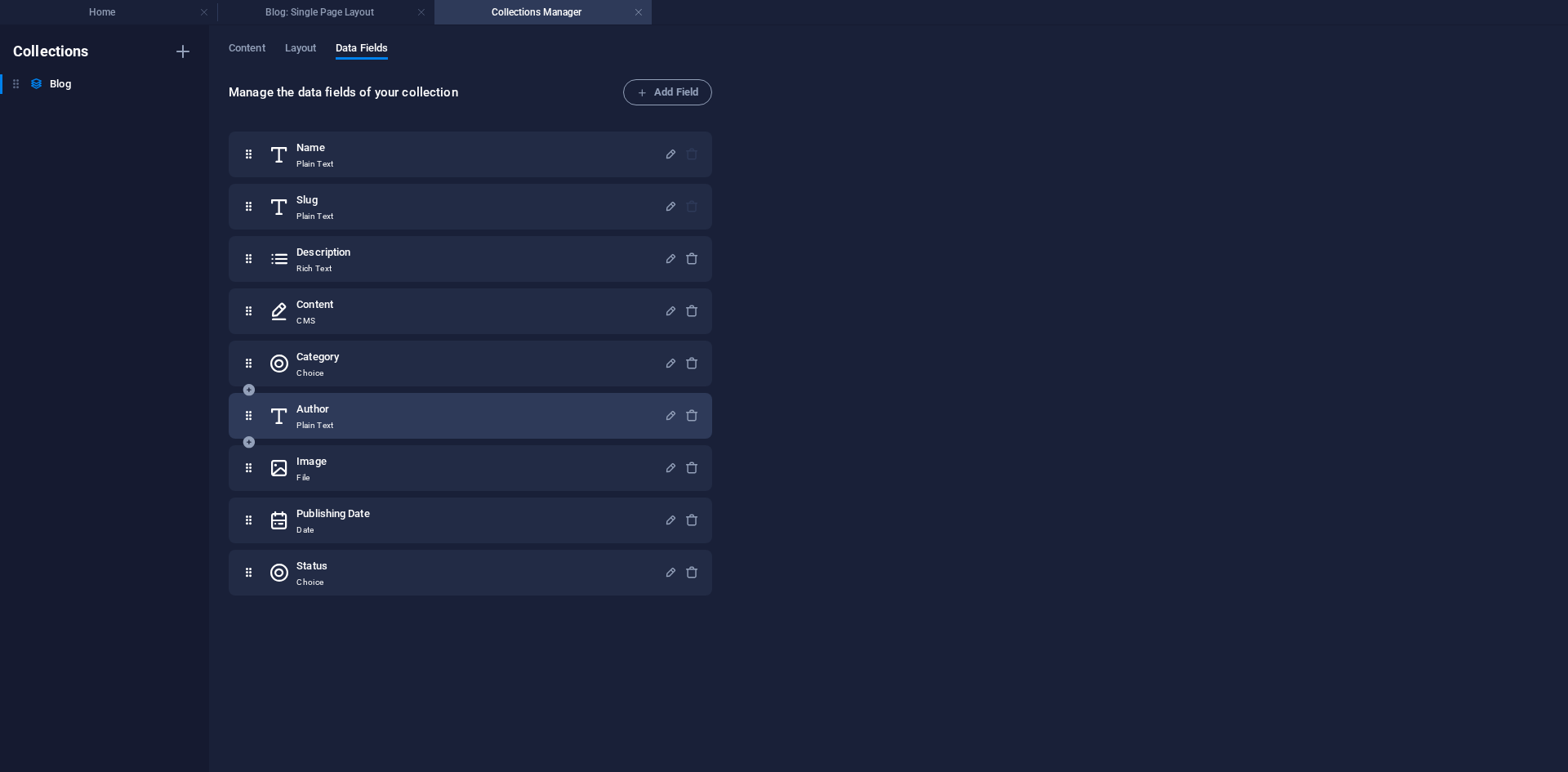
click at [401, 412] on div "Author Plain Text" at bounding box center [466, 416] width 396 height 33
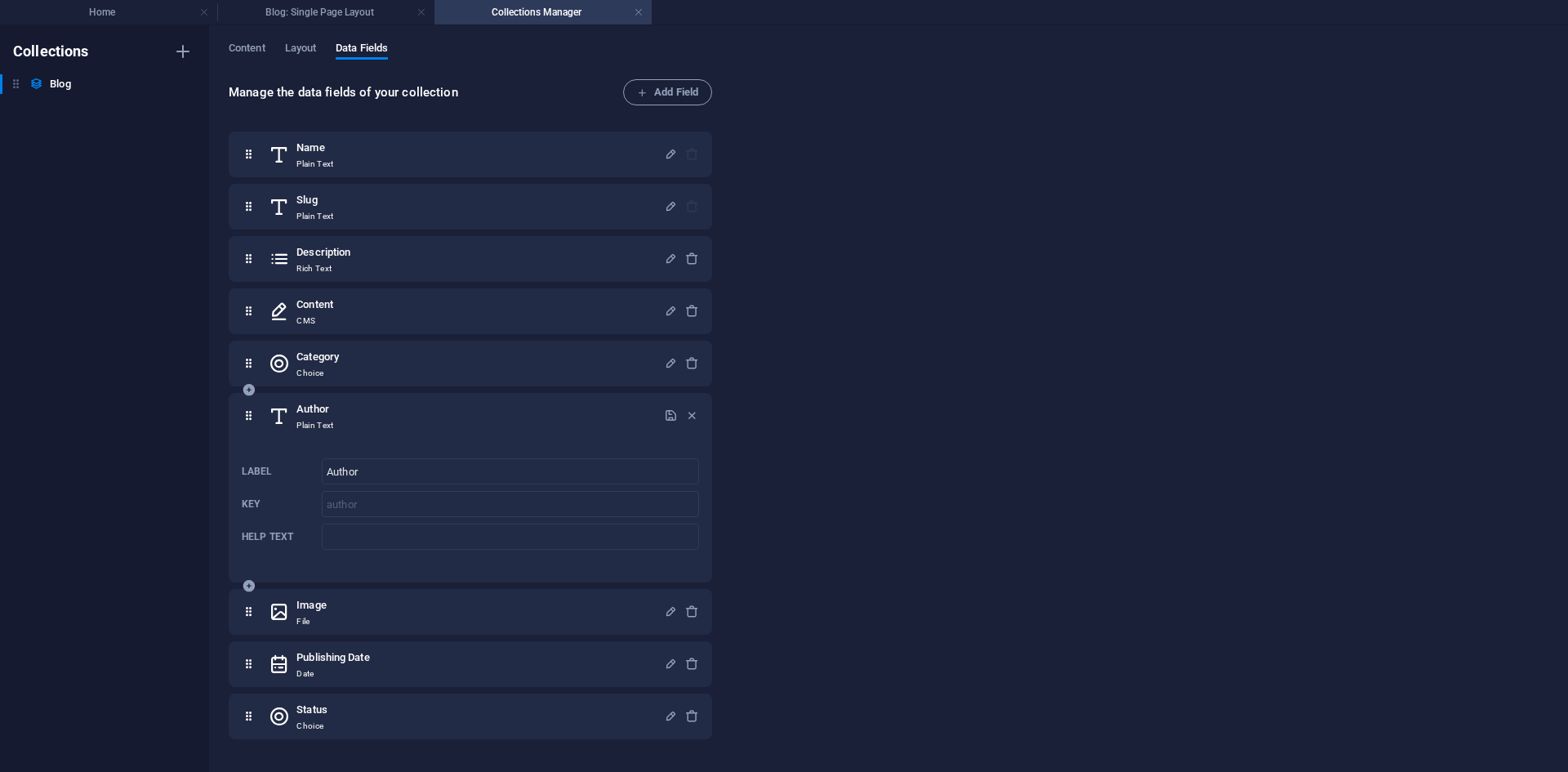
click at [371, 422] on div "Author Plain Text" at bounding box center [466, 416] width 396 height 33
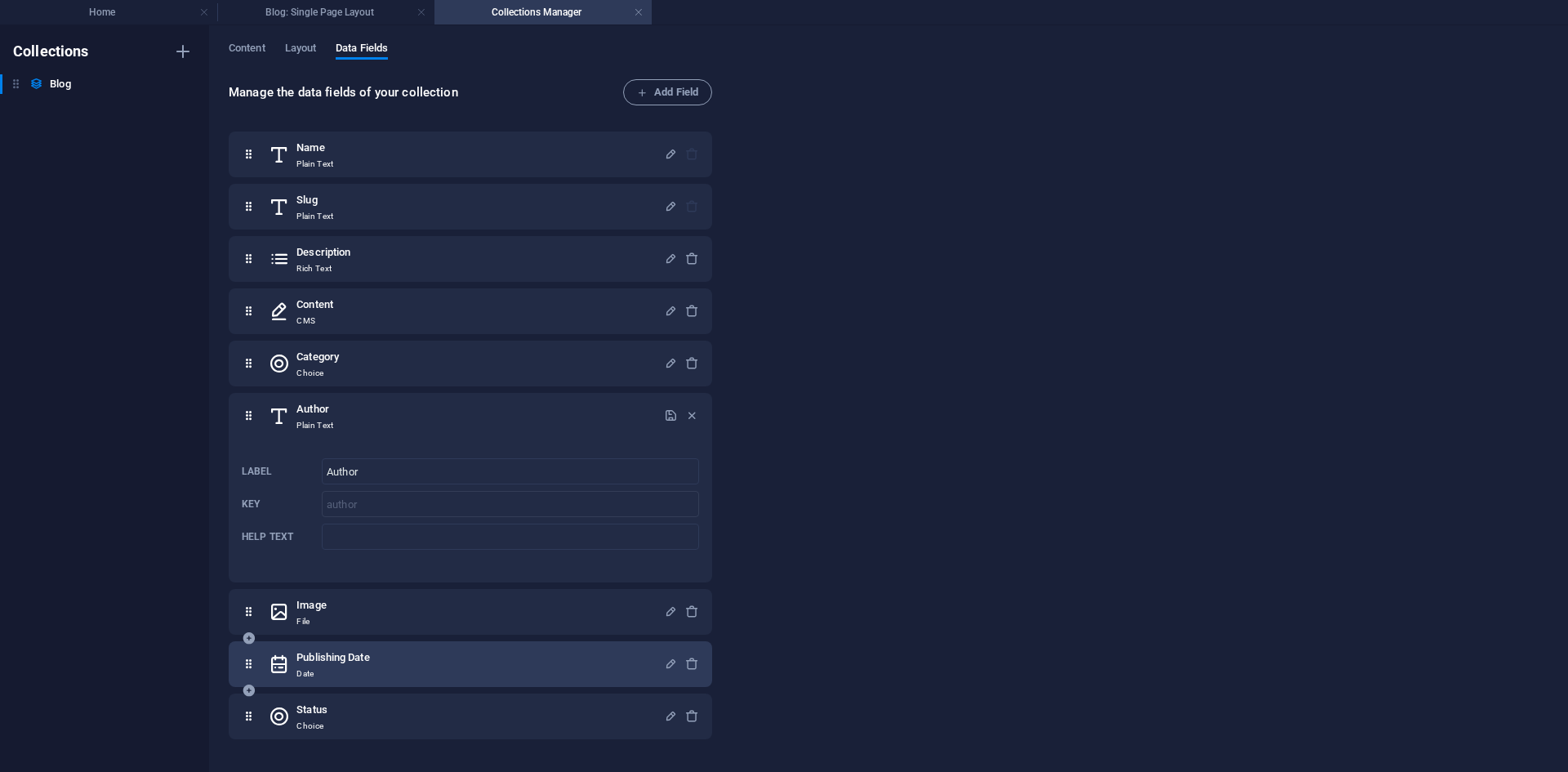
drag, startPoint x: 340, startPoint y: 663, endPoint x: 340, endPoint y: 650, distance: 13.0
click at [340, 663] on h6 "Publishing Date" at bounding box center [332, 658] width 73 height 19
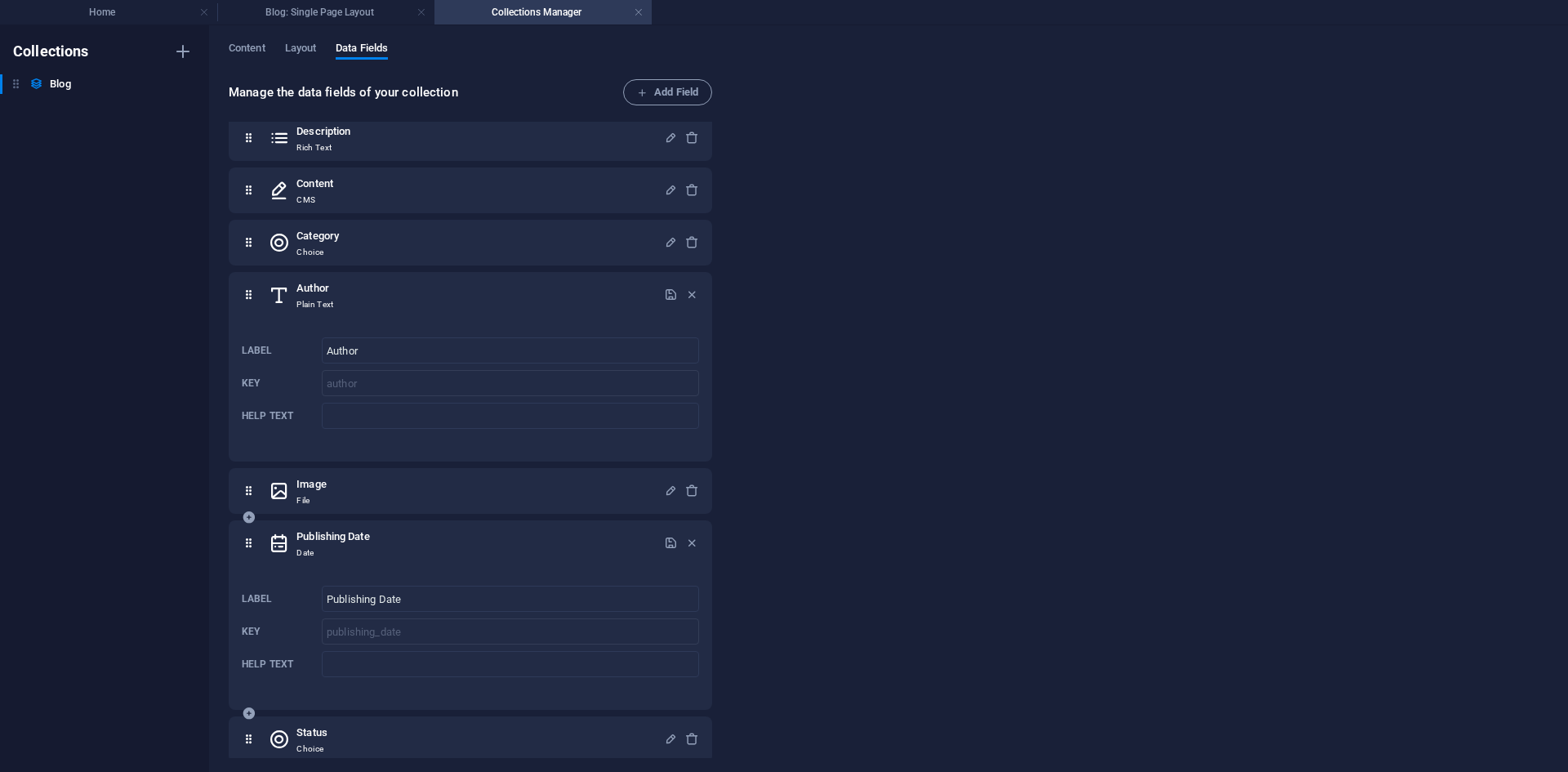
scroll to position [132, 0]
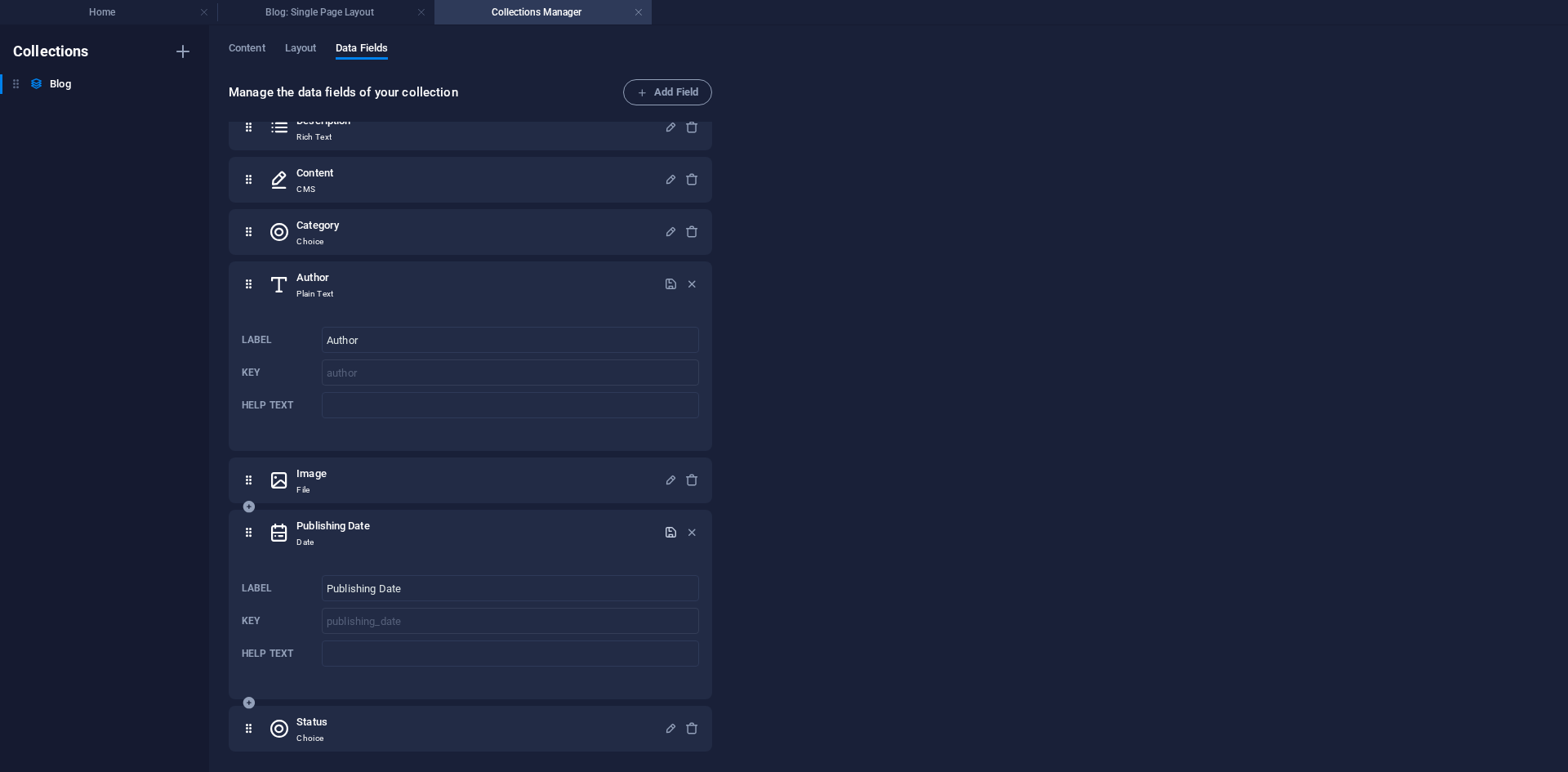
click at [666, 534] on icon "button" at bounding box center [670, 532] width 14 height 14
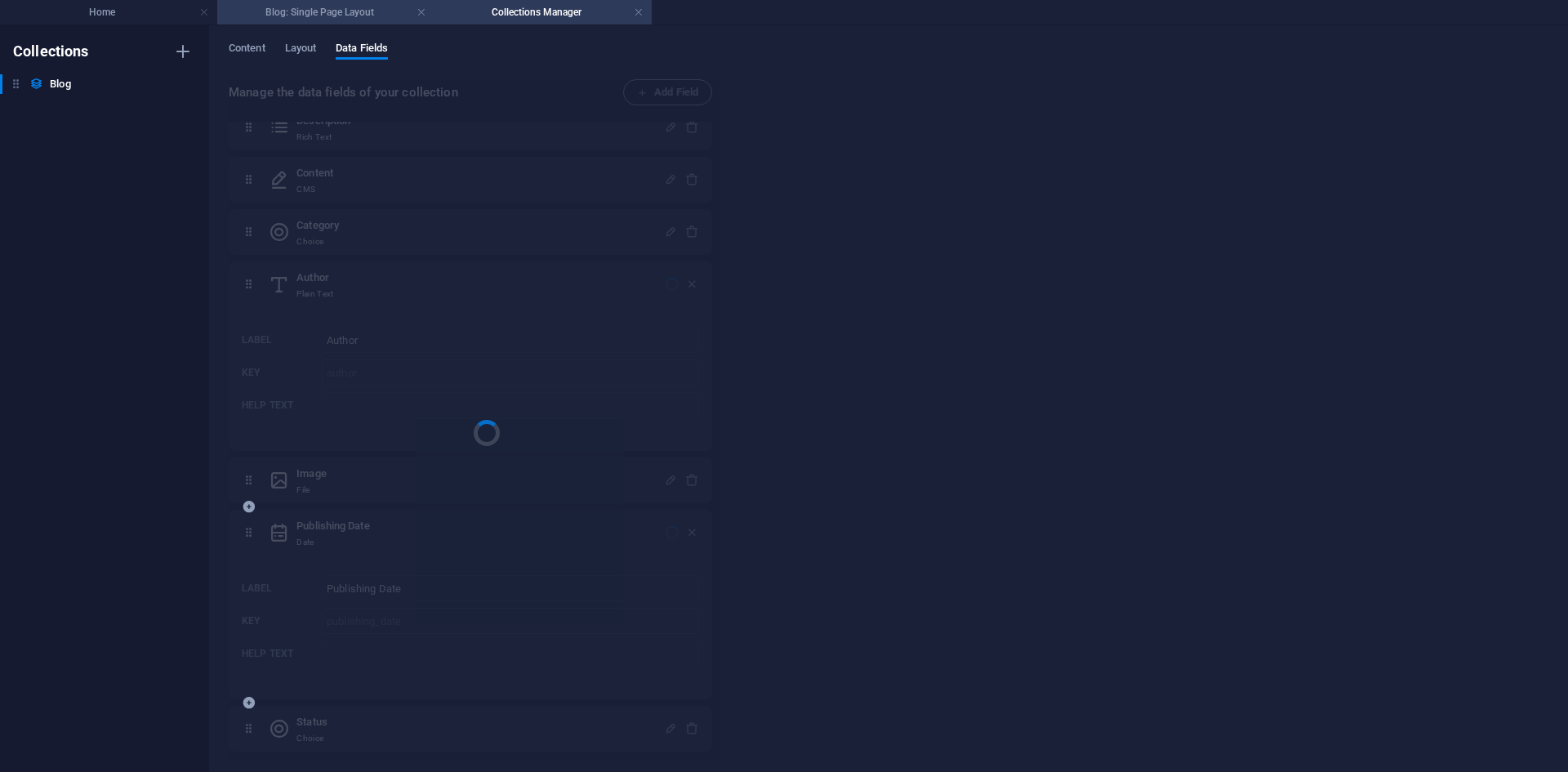
scroll to position [0, 0]
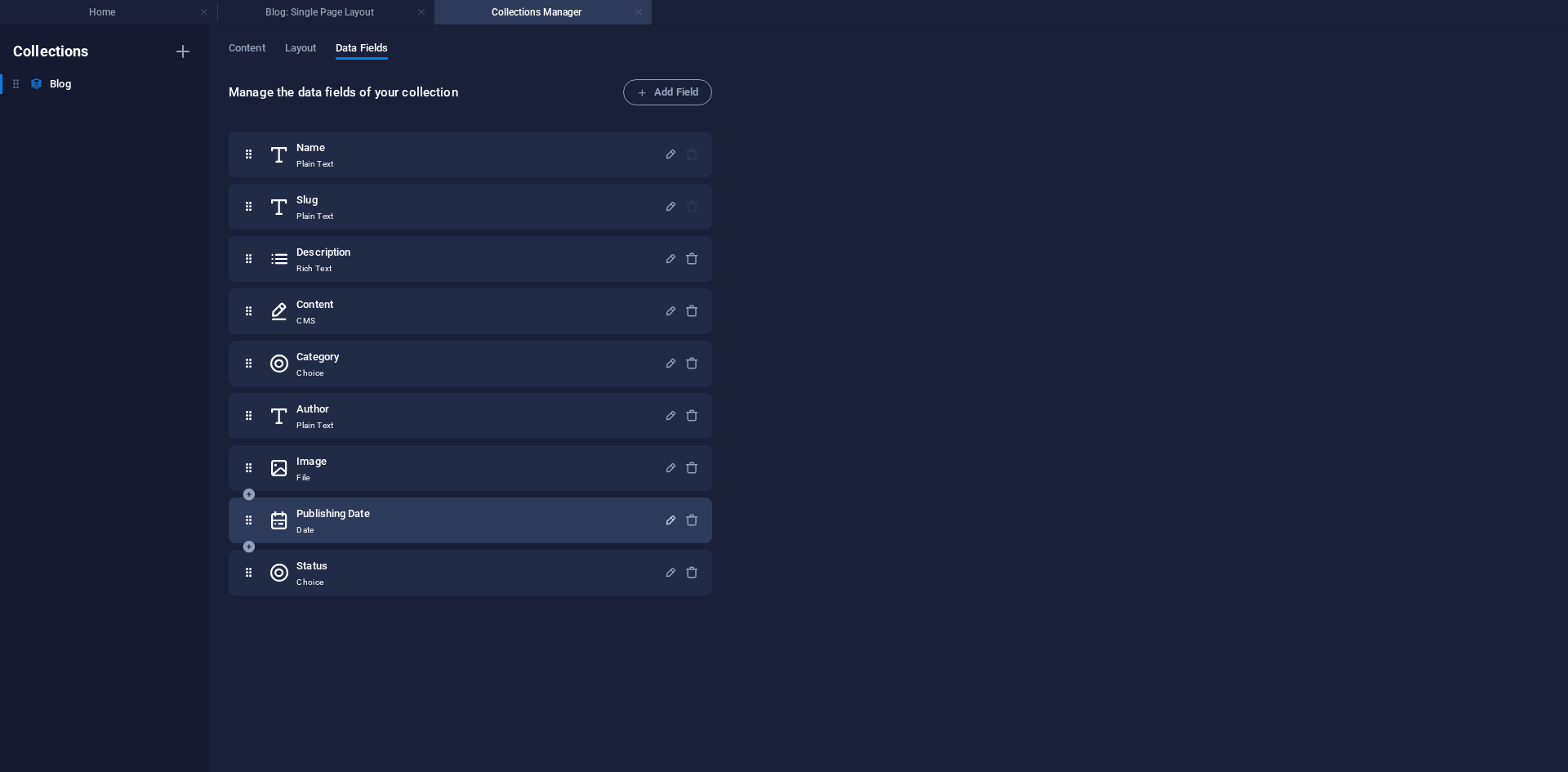
click at [635, 14] on link at bounding box center [638, 13] width 10 height 15
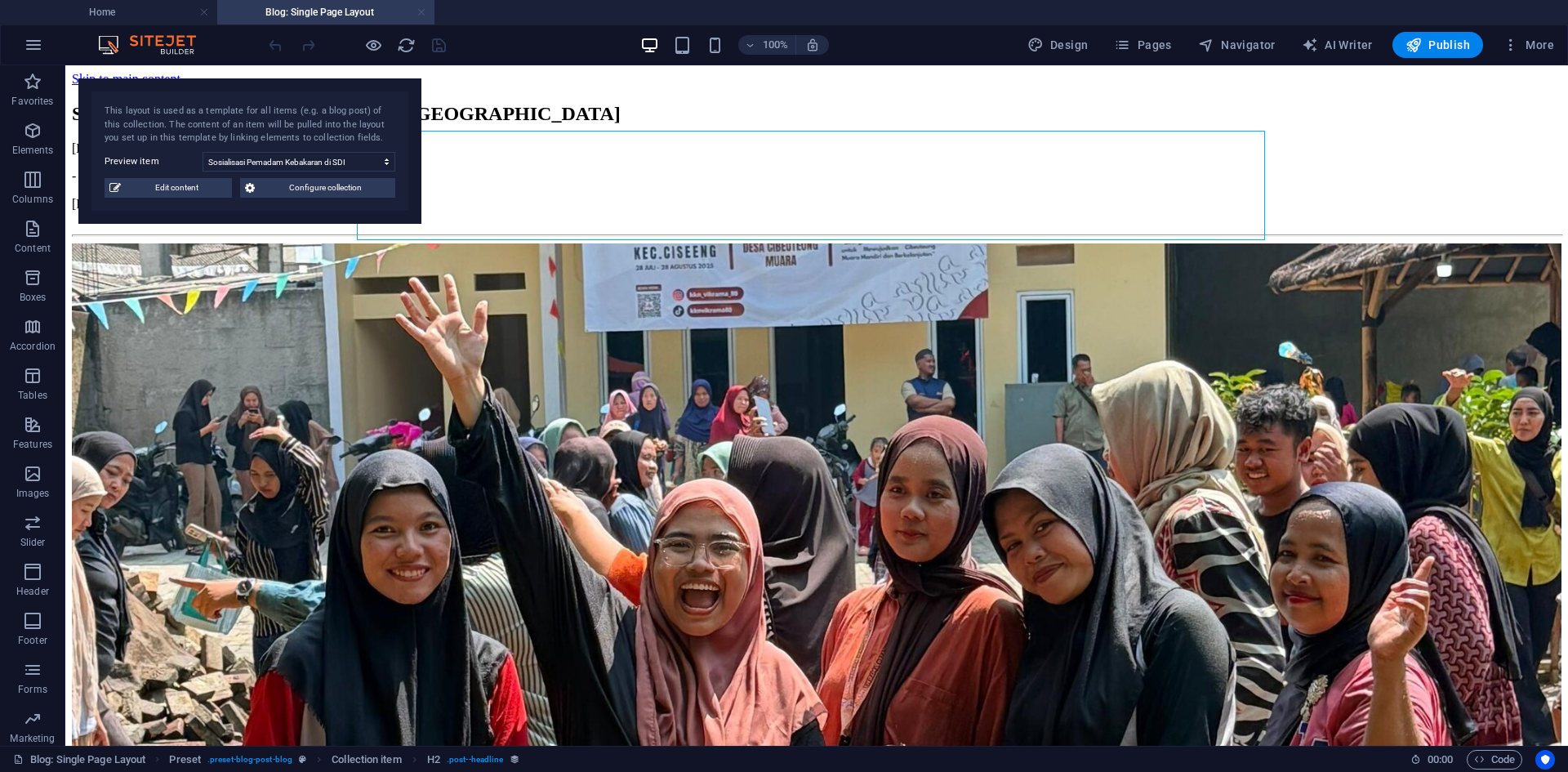
click at [423, 15] on link at bounding box center [422, 13] width 10 height 15
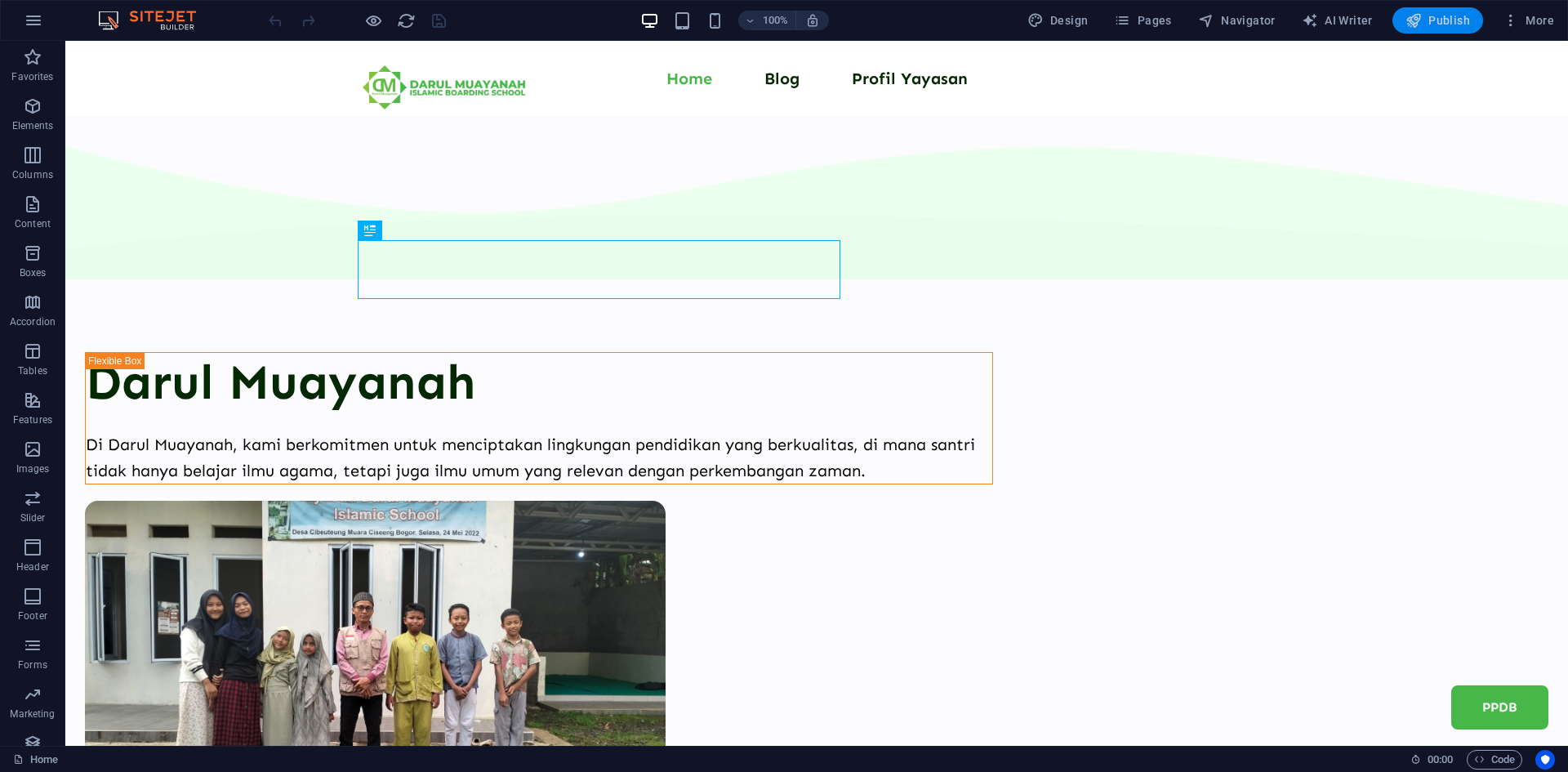
click at [1413, 21] on icon "button" at bounding box center [1413, 20] width 16 height 16
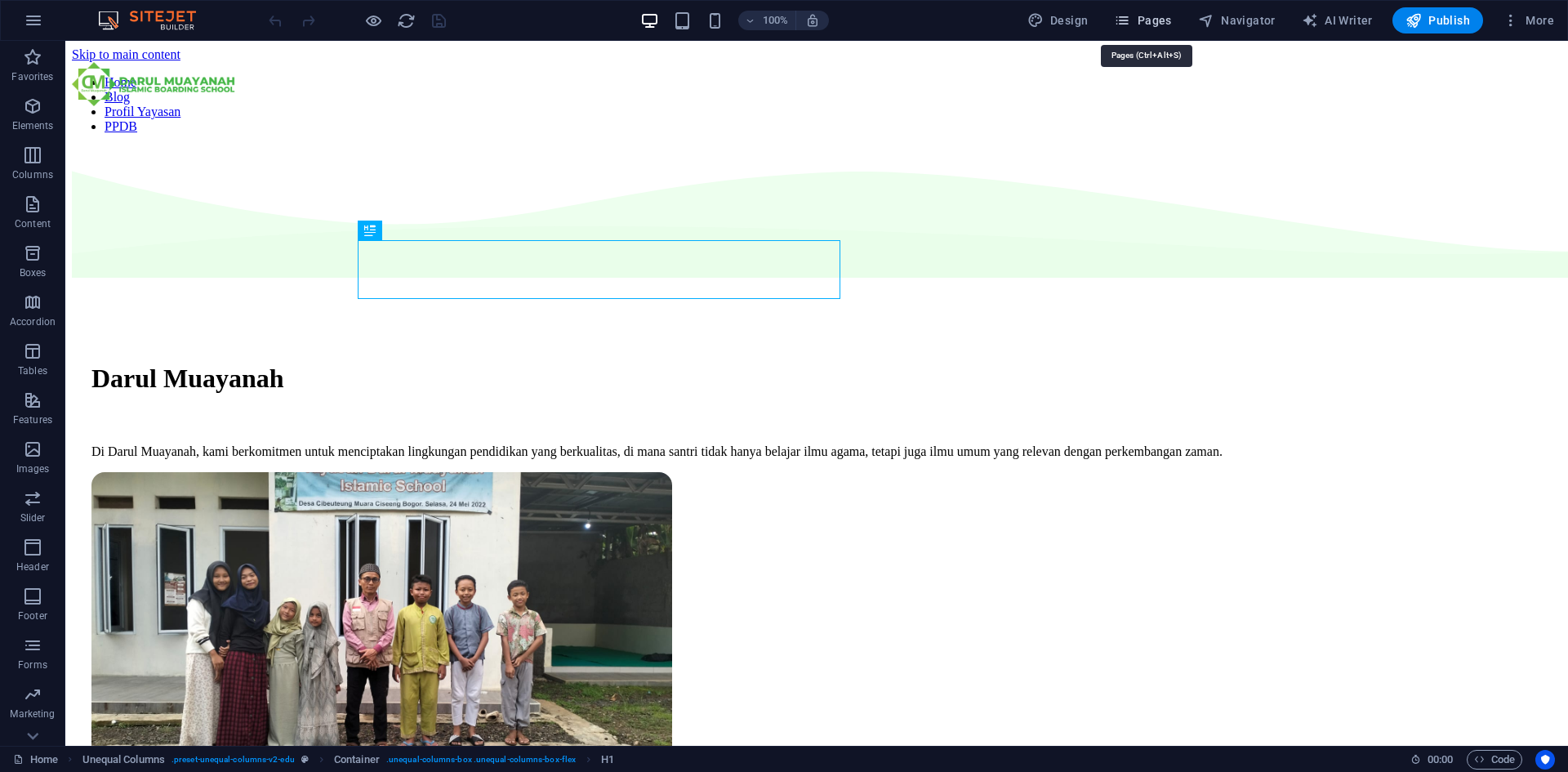
click at [1165, 17] on span "Pages" at bounding box center [1142, 20] width 57 height 16
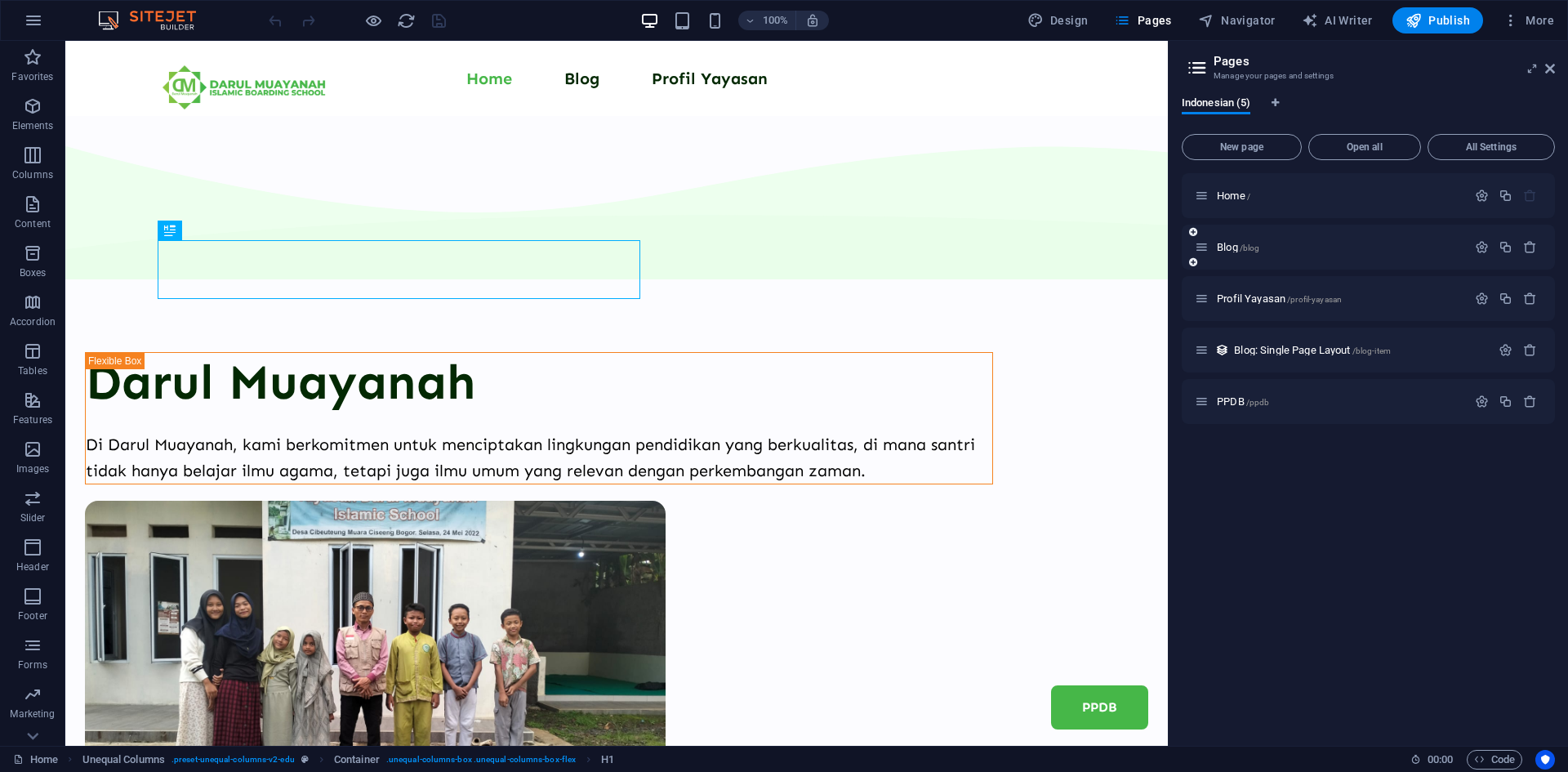
click at [1225, 240] on div "Blog /blog" at bounding box center [1330, 247] width 272 height 18
click at [1229, 248] on span "Blog /blog" at bounding box center [1238, 247] width 43 height 13
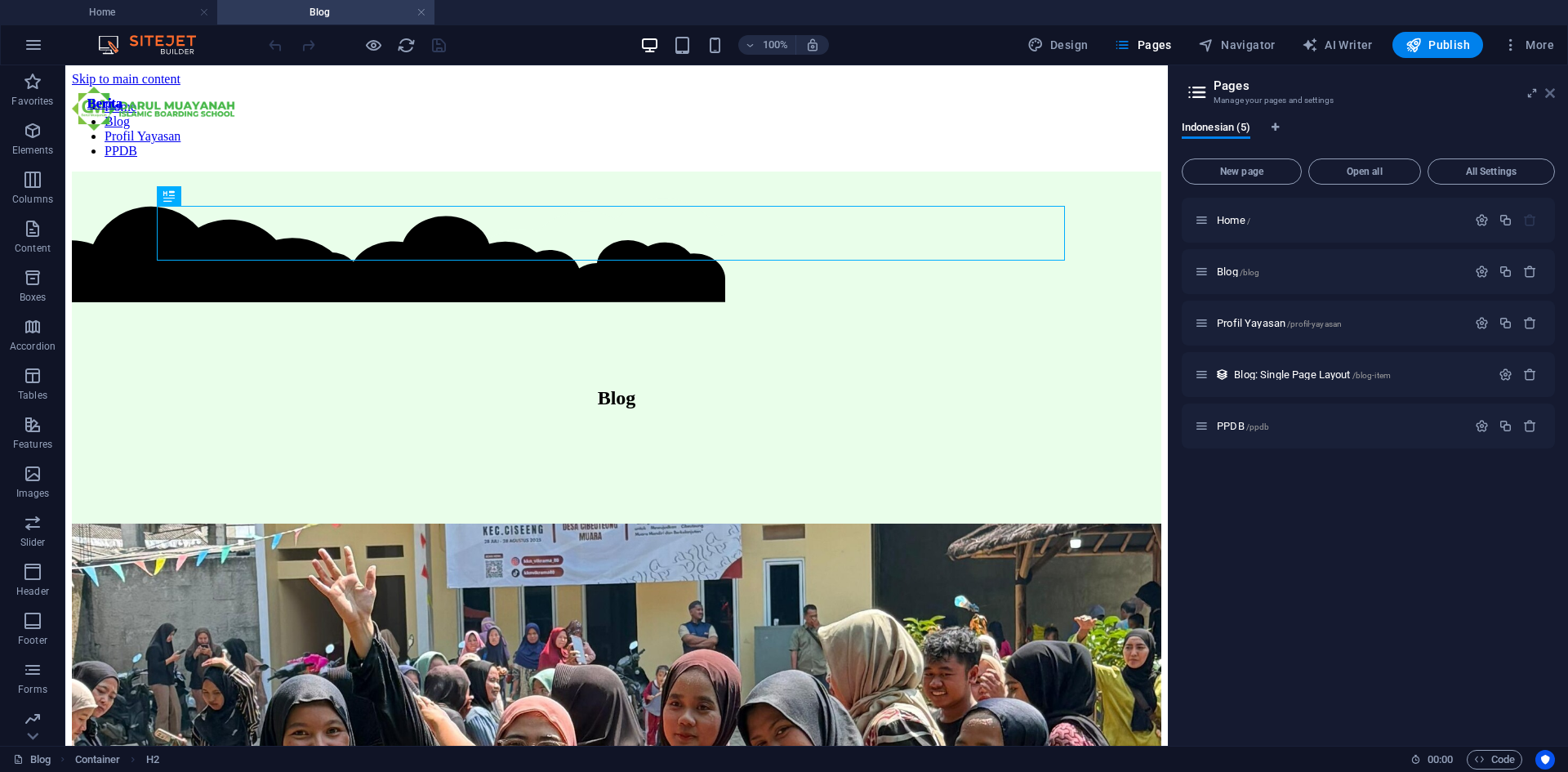
click at [1549, 97] on icon at bounding box center [1550, 93] width 10 height 14
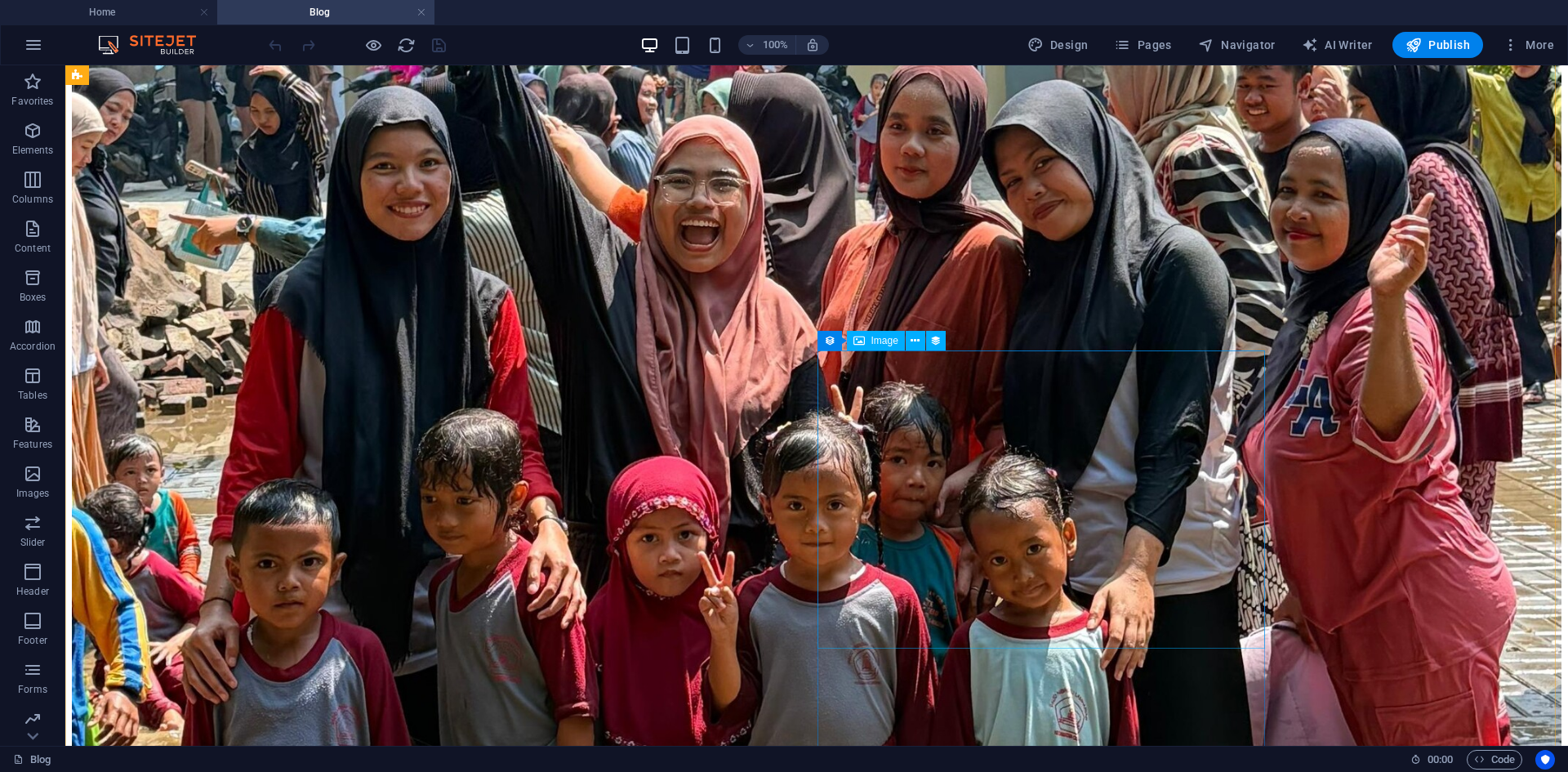
scroll to position [735, 0]
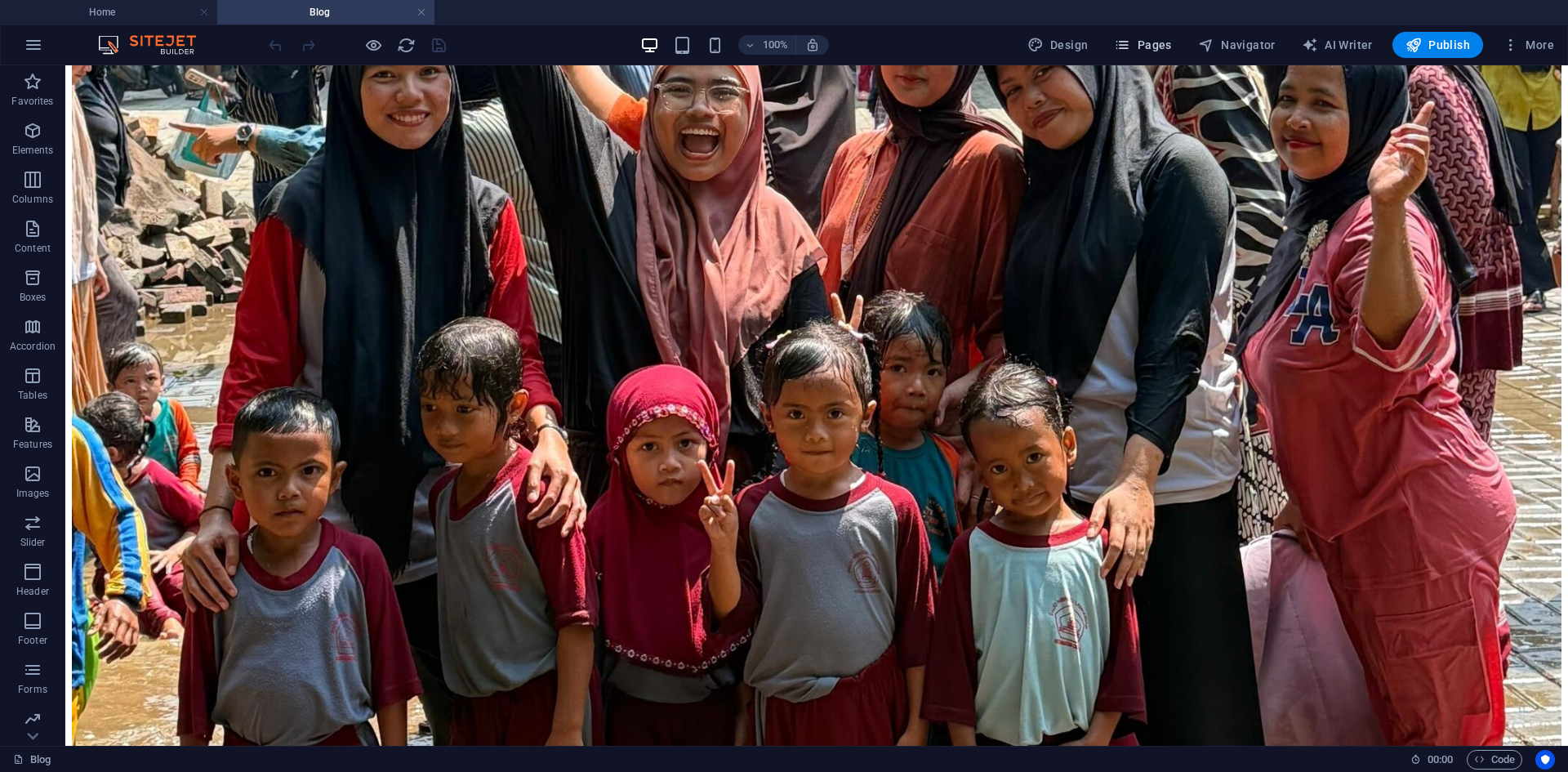
click at [1152, 45] on span "Pages" at bounding box center [1142, 45] width 57 height 16
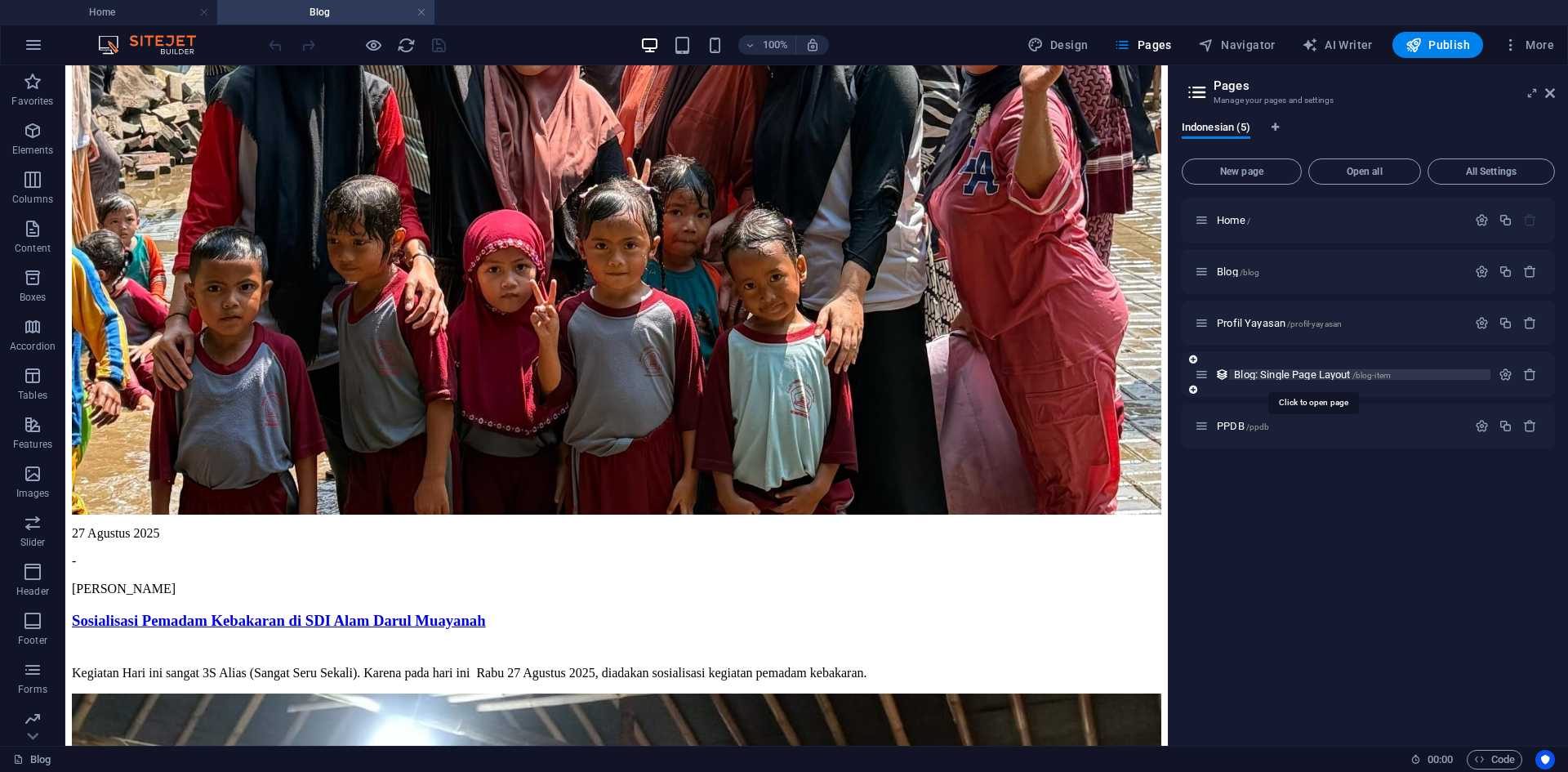
click at [1277, 374] on span "Blog: Single Page Layout /blog-item" at bounding box center [1313, 374] width 157 height 13
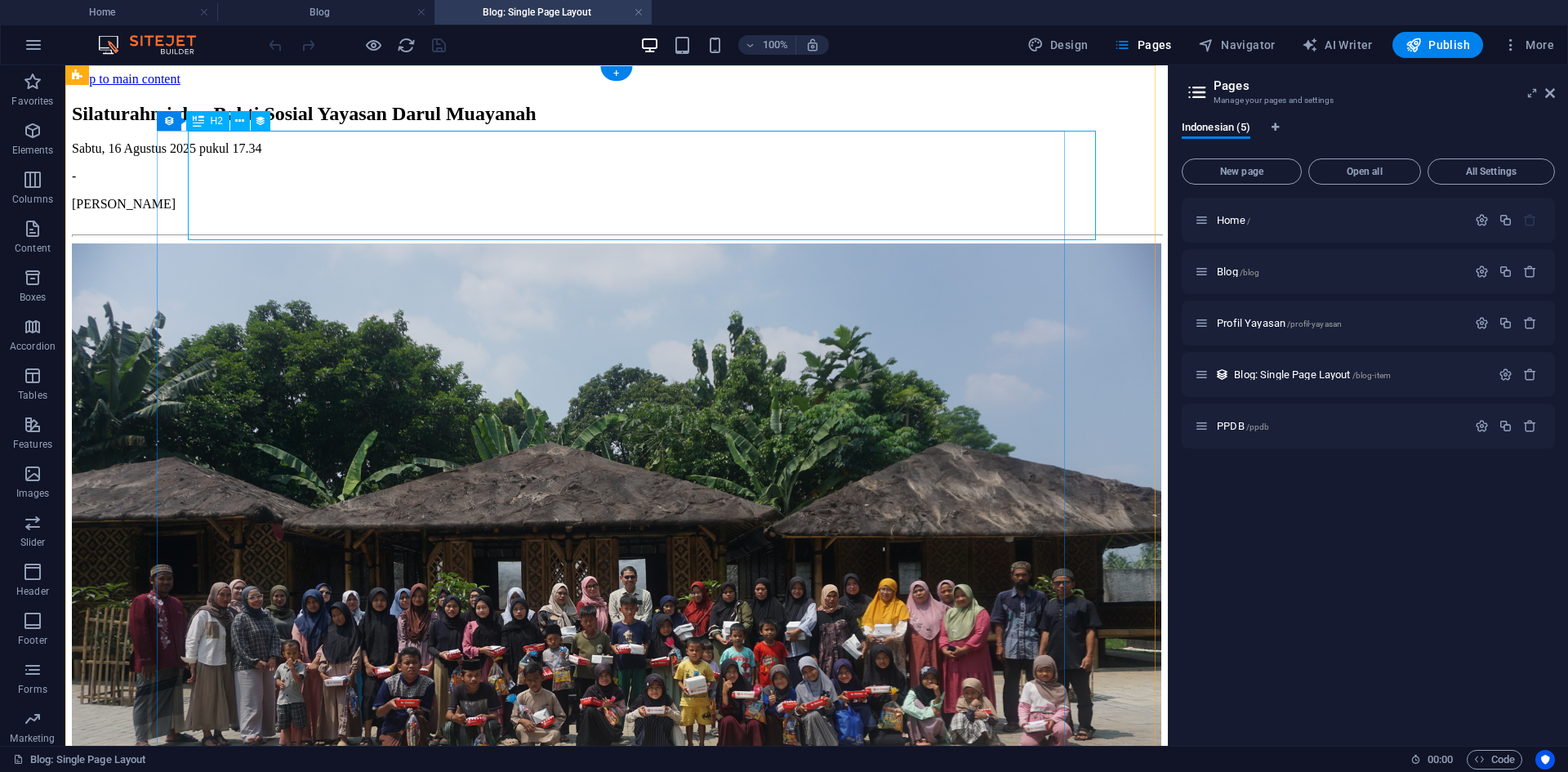
scroll to position [0, 0]
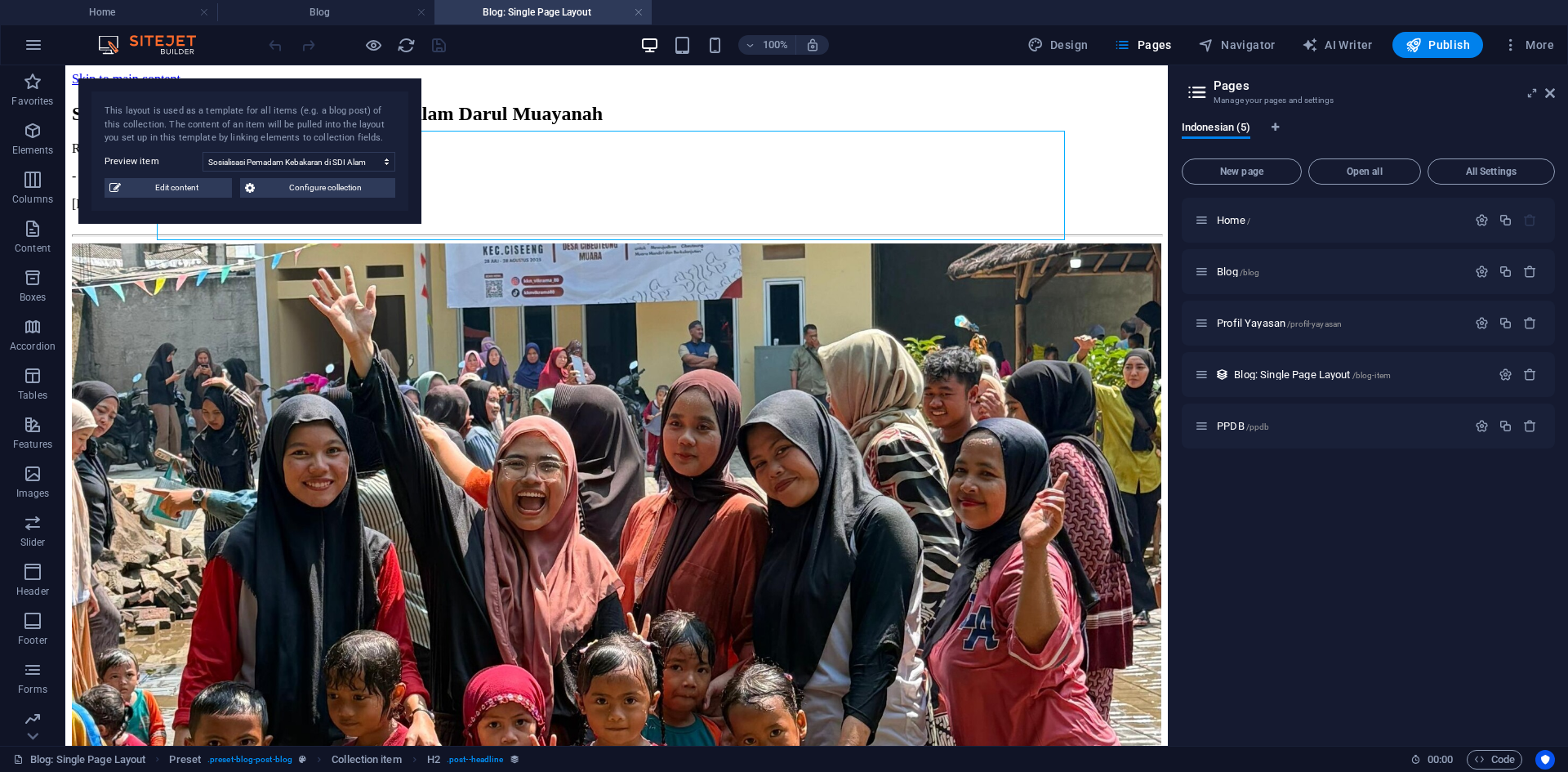
click at [1560, 102] on aside "Pages Manage your pages and settings Indonesian (5) New page Open all All Setti…" at bounding box center [1368, 405] width 400 height 680
click at [1545, 95] on icon at bounding box center [1550, 93] width 10 height 14
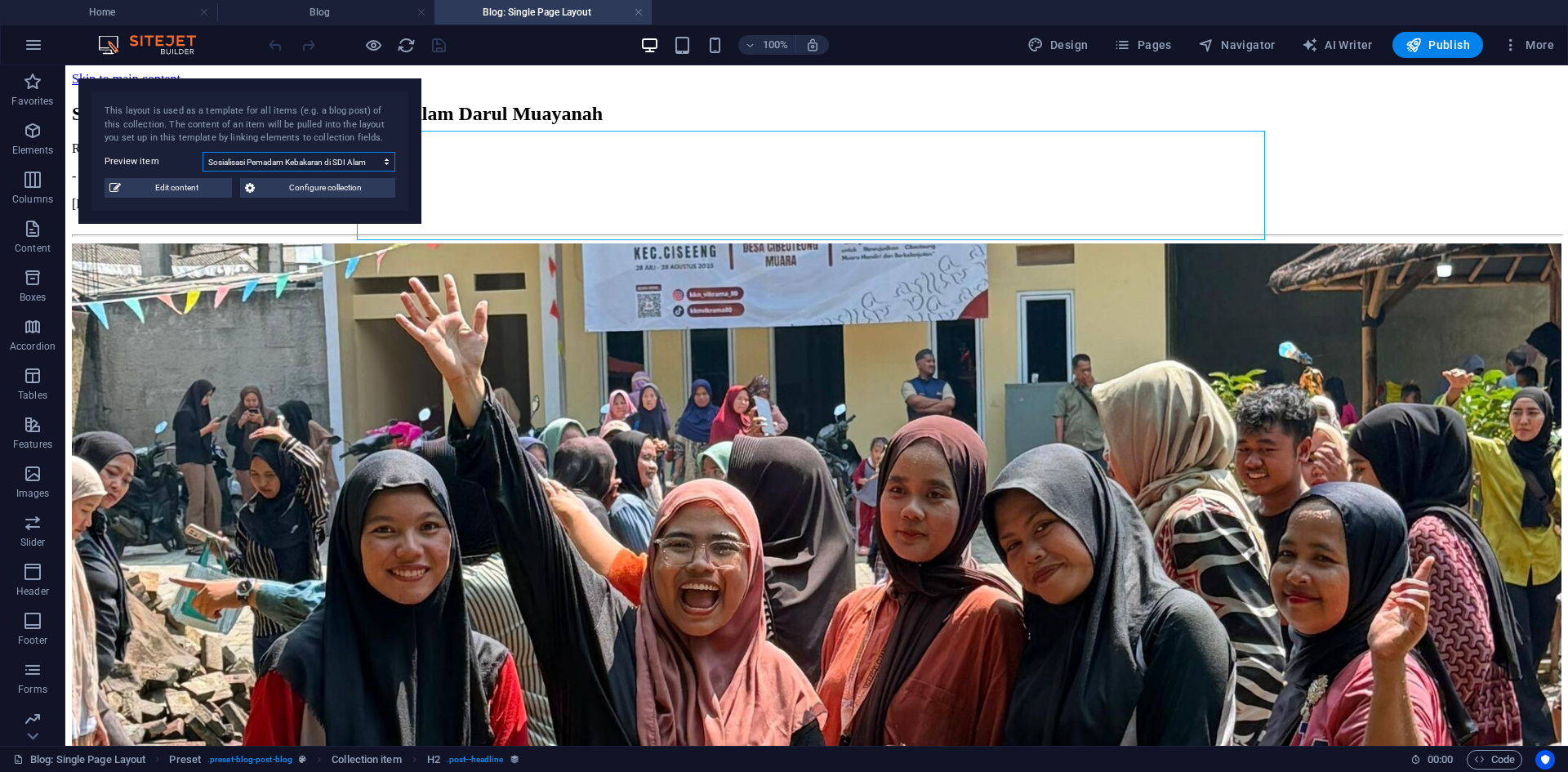
click at [359, 163] on select "Sosialisasi Pemadam Kebakaran di SDI Alam Darul Muayanah Menerima Murid Baru Se…" at bounding box center [298, 162] width 192 height 19
click at [202, 152] on select "Sosialisasi Pemadam Kebakaran di SDI Alam Darul Muayanah Menerima Murid Baru Se…" at bounding box center [298, 162] width 192 height 19
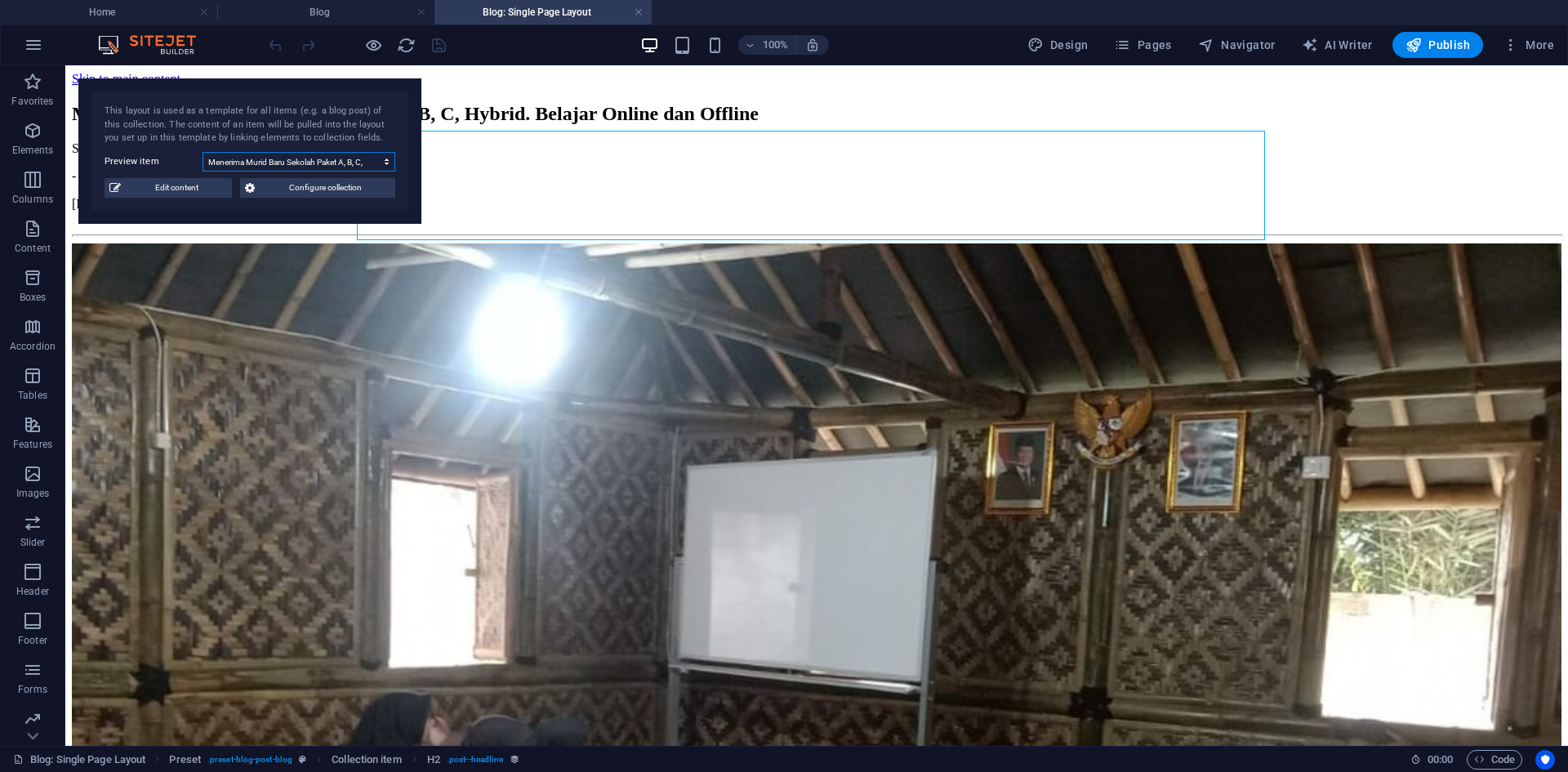
click at [355, 160] on select "Sosialisasi Pemadam Kebakaran di SDI Alam Darul Muayanah Menerima Murid Baru Se…" at bounding box center [298, 162] width 192 height 19
click at [202, 152] on select "Sosialisasi Pemadam Kebakaran di SDI Alam Darul Muayanah Menerima Murid Baru Se…" at bounding box center [298, 162] width 192 height 19
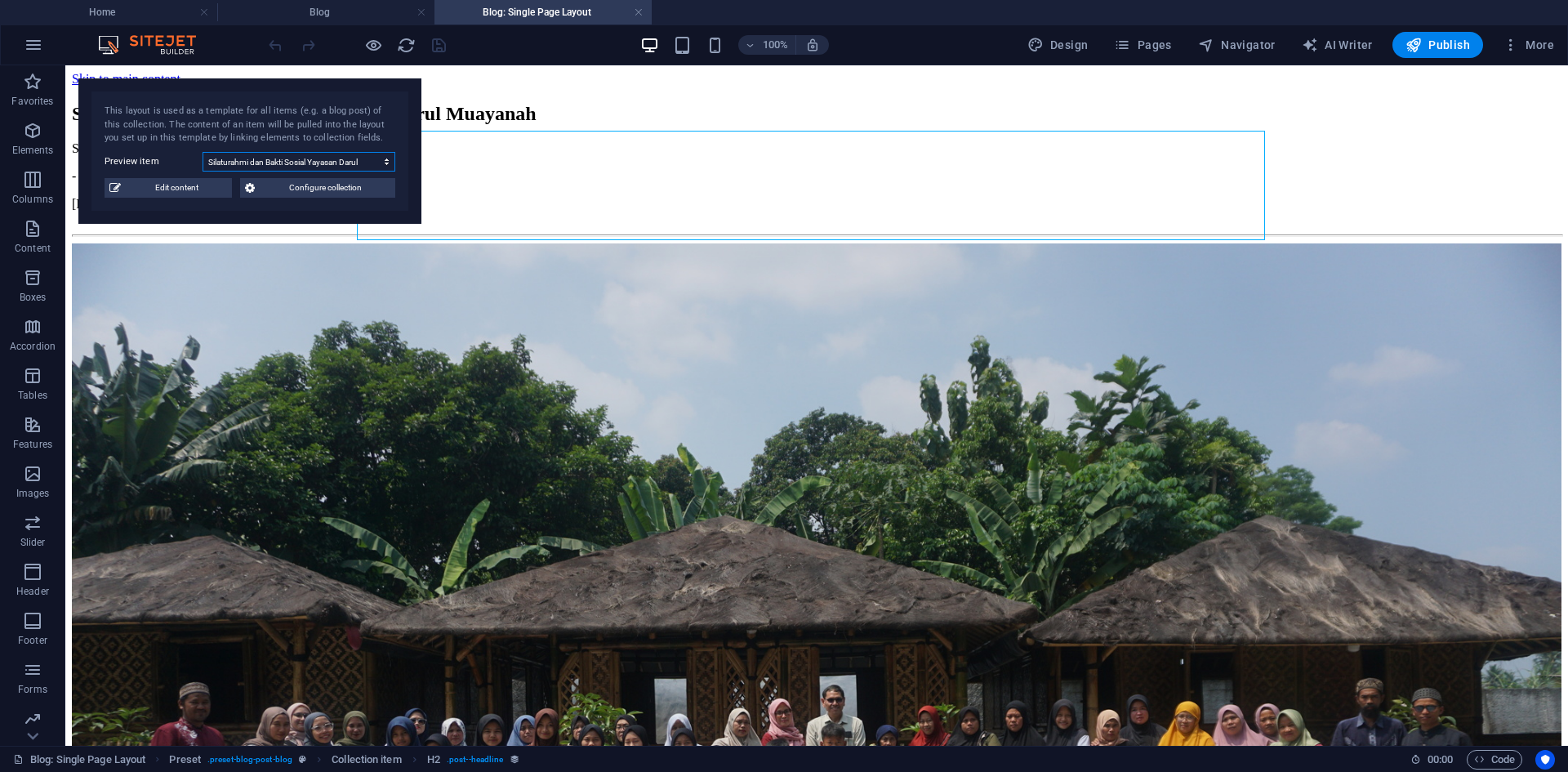
click at [339, 163] on select "Sosialisasi Pemadam Kebakaran di SDI Alam Darul Muayanah Menerima Murid Baru Se…" at bounding box center [298, 162] width 192 height 19
select select "686fa84b78adda22030eab45"
click at [202, 152] on select "Sosialisasi Pemadam Kebakaran di SDI Alam Darul Muayanah Menerima Murid Baru Se…" at bounding box center [298, 162] width 192 height 19
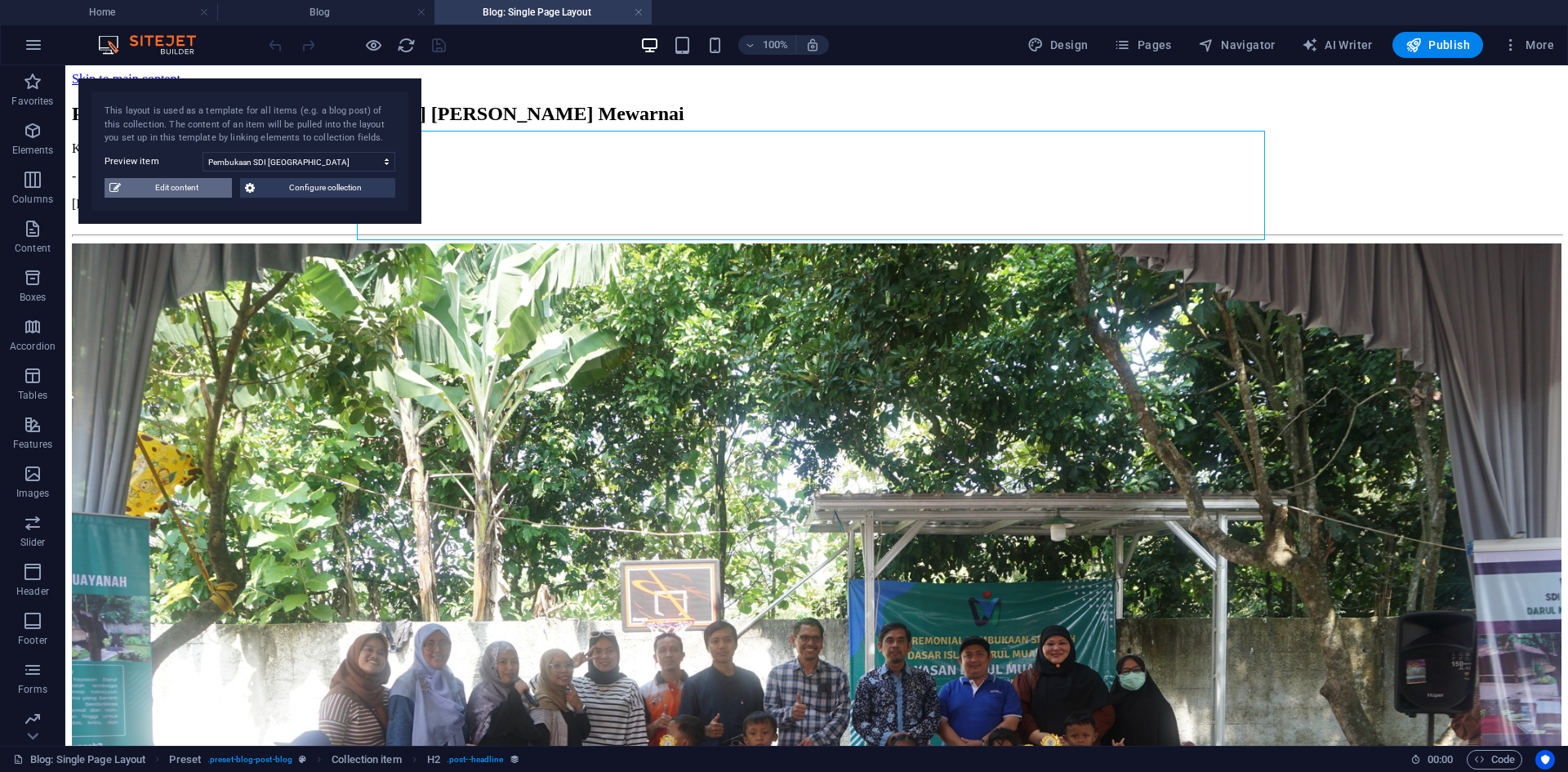
click at [205, 187] on span "Edit content" at bounding box center [176, 188] width 102 height 19
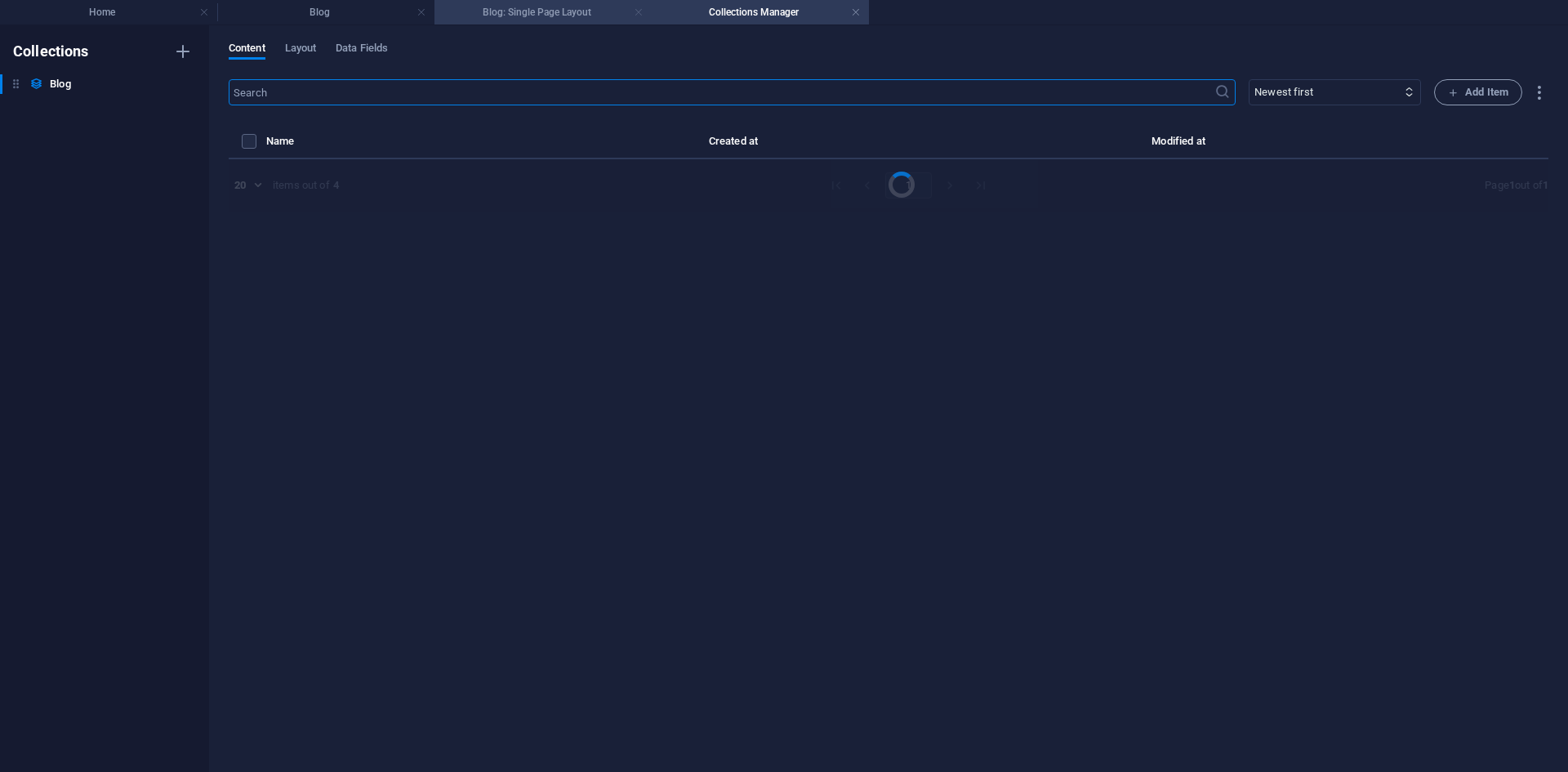
click at [635, 14] on link at bounding box center [638, 13] width 10 height 15
select select "Berita"
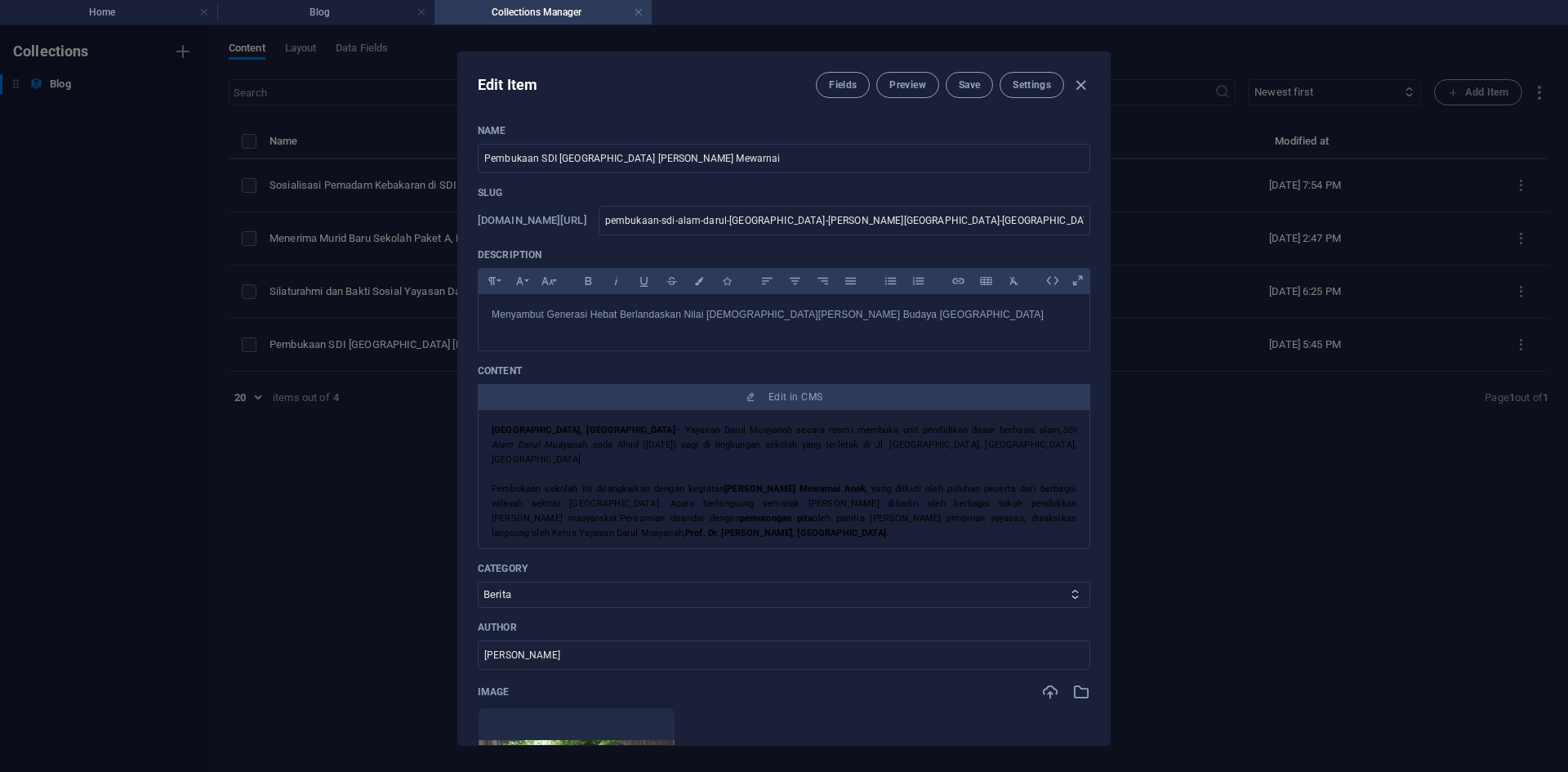
click at [1277, 310] on div "Edit Item Fields Preview Save Settings Name [GEOGRAPHIC_DATA] SDI [GEOGRAPHIC_D…" at bounding box center [784, 399] width 1568 height 747
type input "[DATE]"
type input "pembukaan-sdi-alam-darul-[GEOGRAPHIC_DATA]-[PERSON_NAME][GEOGRAPHIC_DATA]-[GEOG…"
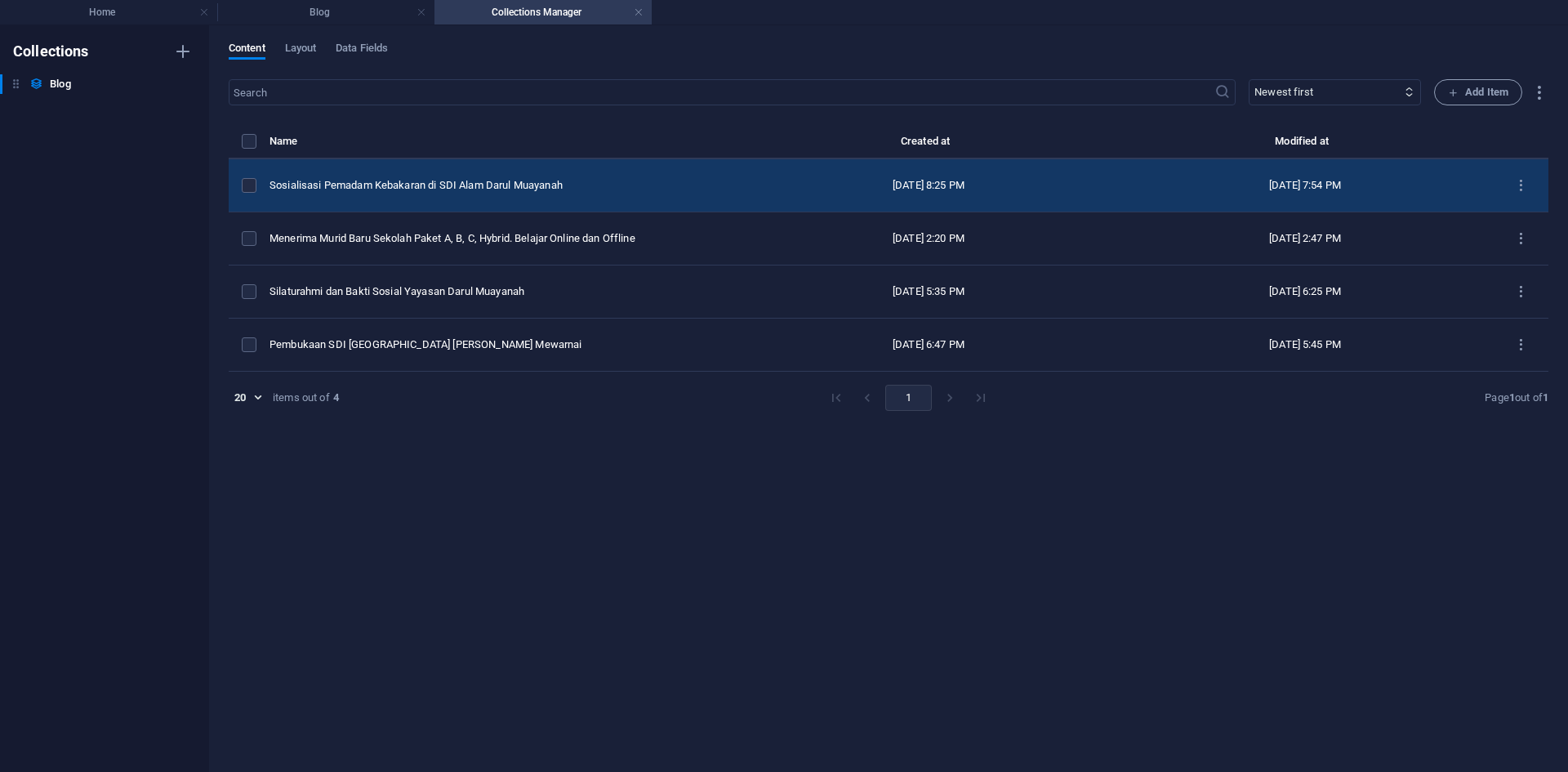
click at [754, 187] on div "[DATE] 8:25 PM" at bounding box center [929, 185] width 350 height 15
select select "Berita"
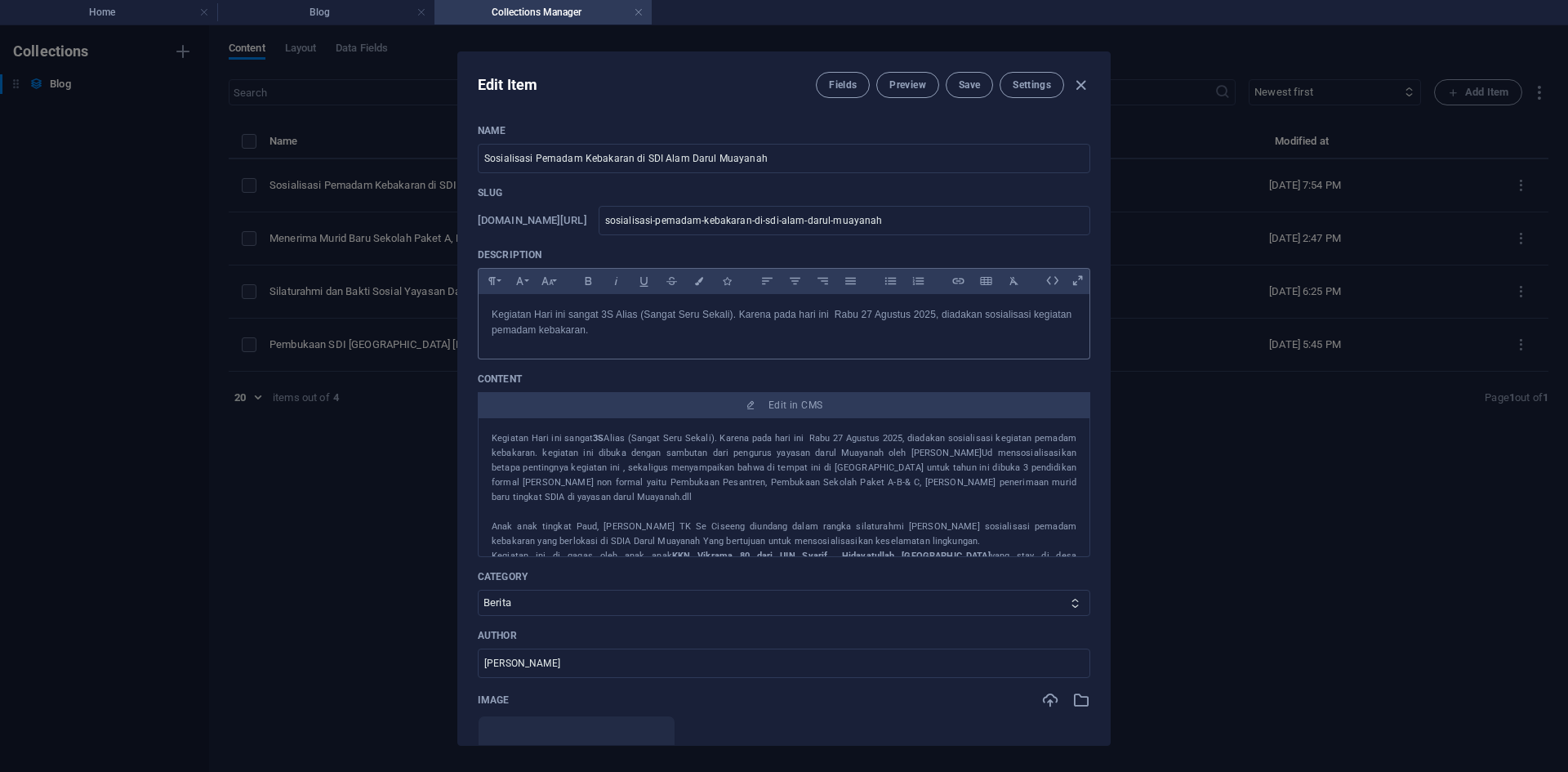
drag, startPoint x: 1305, startPoint y: 521, endPoint x: 809, endPoint y: 354, distance: 523.4
click at [1297, 521] on div "Edit Item Fields Preview Save Settings Name Sosialisasi Pemadam Kebakaran di SD…" at bounding box center [784, 399] width 1568 height 747
type input "[DATE]"
type input "sosialisasi-pemadam-kebakaran-di-sdi-alam-darul-muayanah"
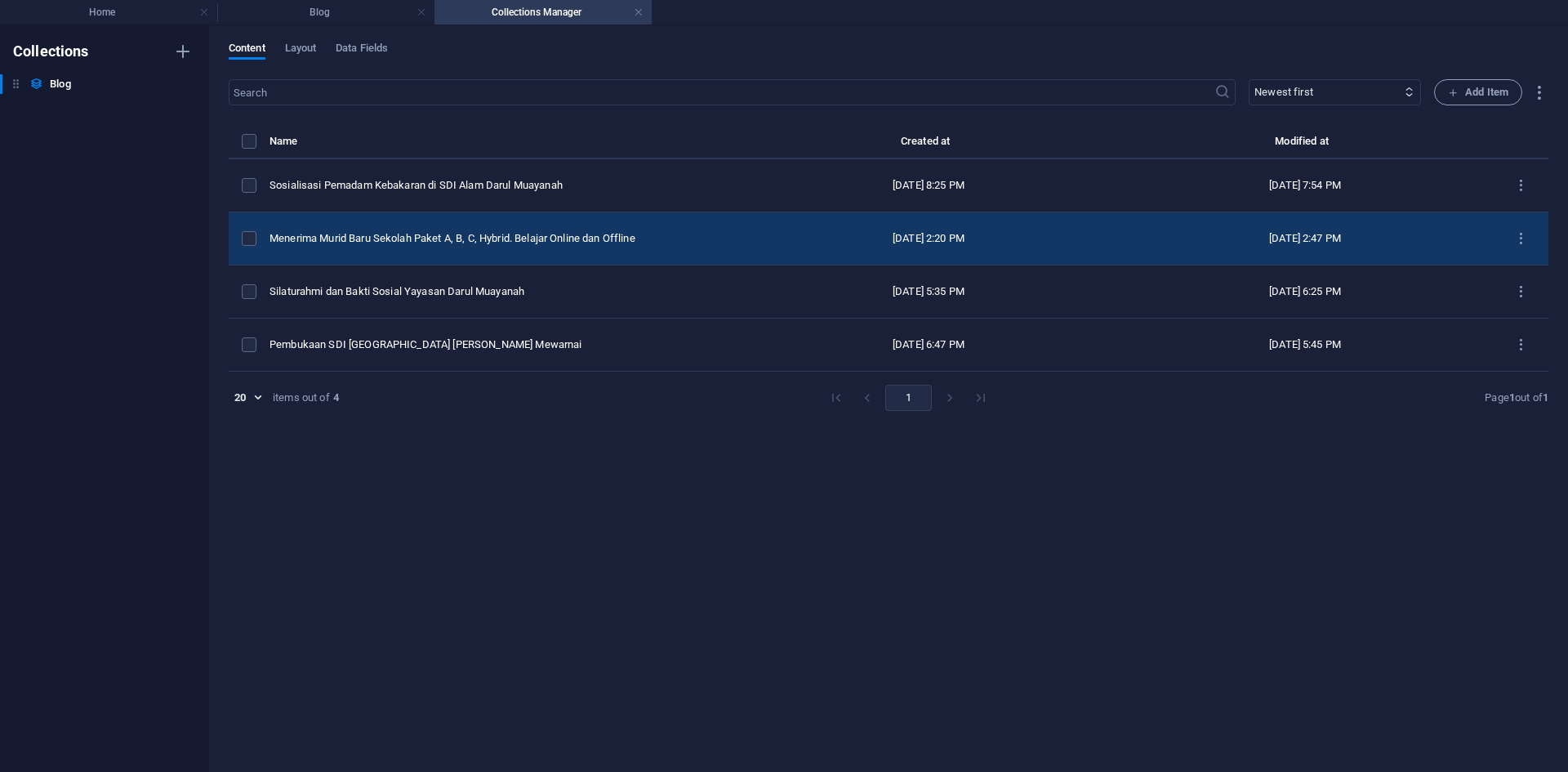
click at [598, 234] on div "Menerima Murid Baru Sekolah Paket A, B, C, Hybrid. Belajar Online dan Offline" at bounding box center [499, 238] width 459 height 15
select select "Berita"
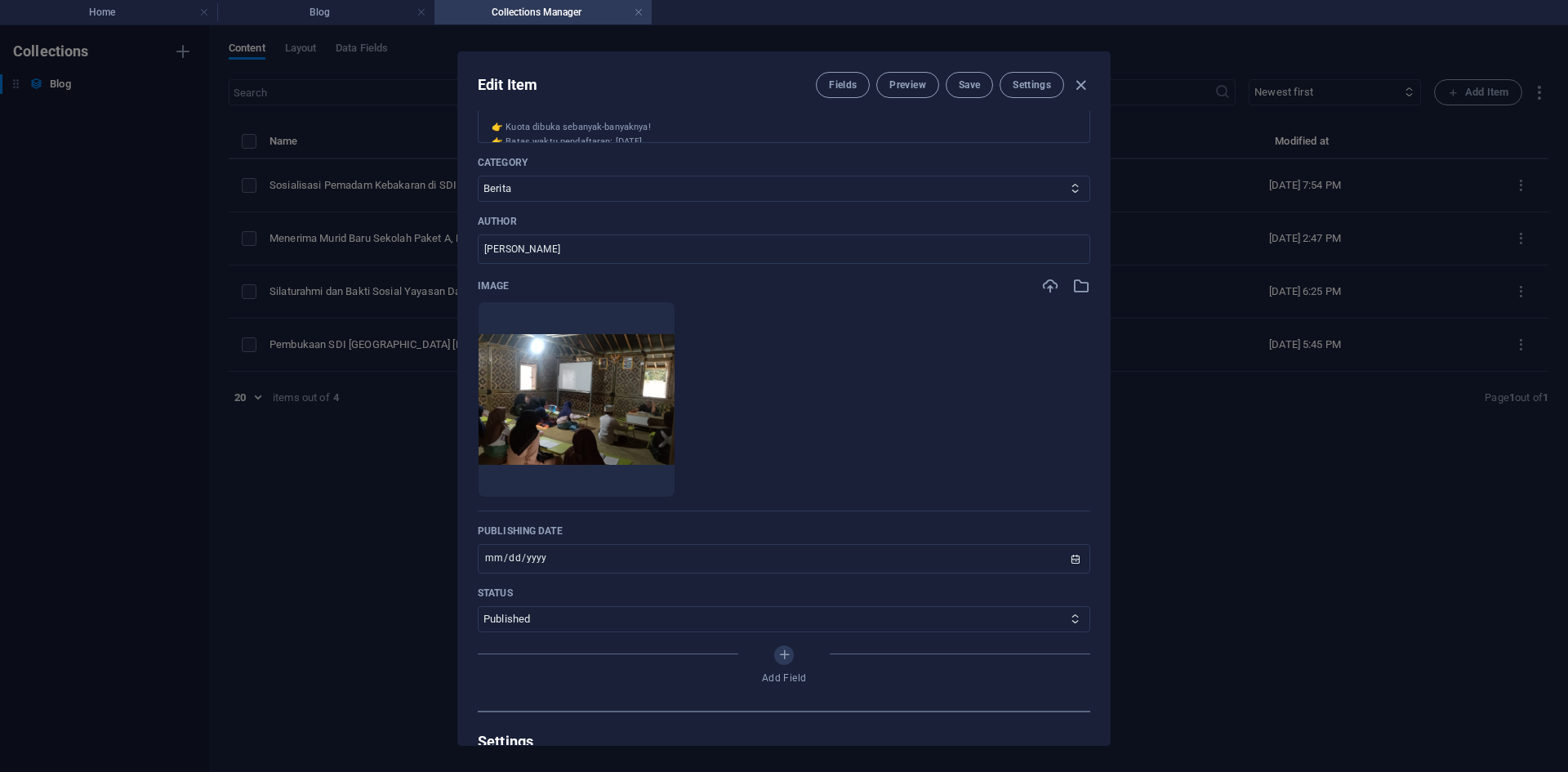
scroll to position [408, 0]
click at [1237, 460] on div "Edit Item Fields Preview Save Settings Name Menerima Murid Baru Sekolah Paket A…" at bounding box center [784, 399] width 1568 height 747
type input "[DATE]"
type input "menerima-murid-baru-sekolah-paket-a-b-c-hybrid-belajar-online-[PERSON_NAME]-off…"
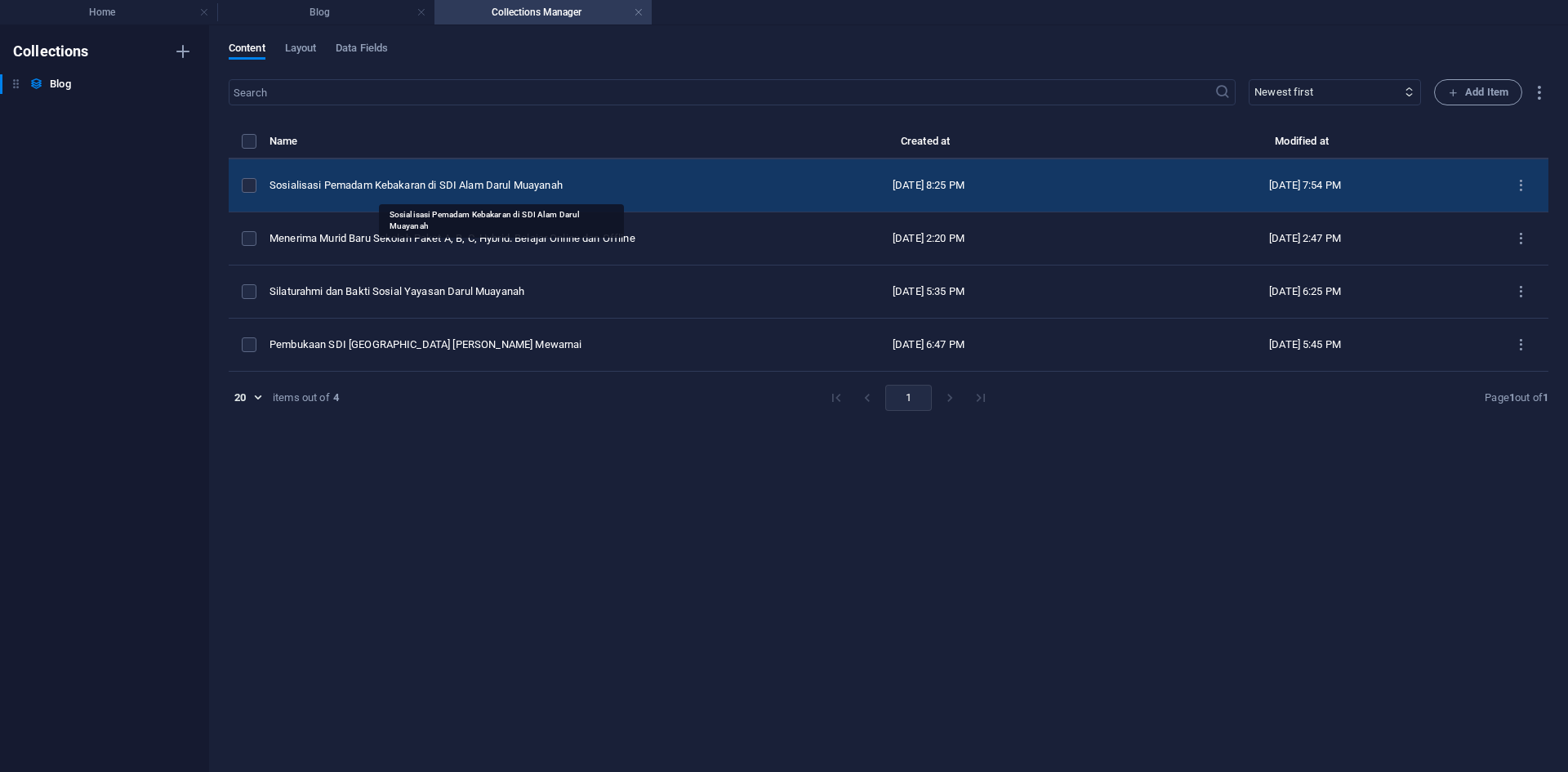
click at [508, 172] on td "Sosialisasi Pemadam Kebakaran di SDI Alam Darul Muayanah" at bounding box center [505, 186] width 471 height 53
select select "Berita"
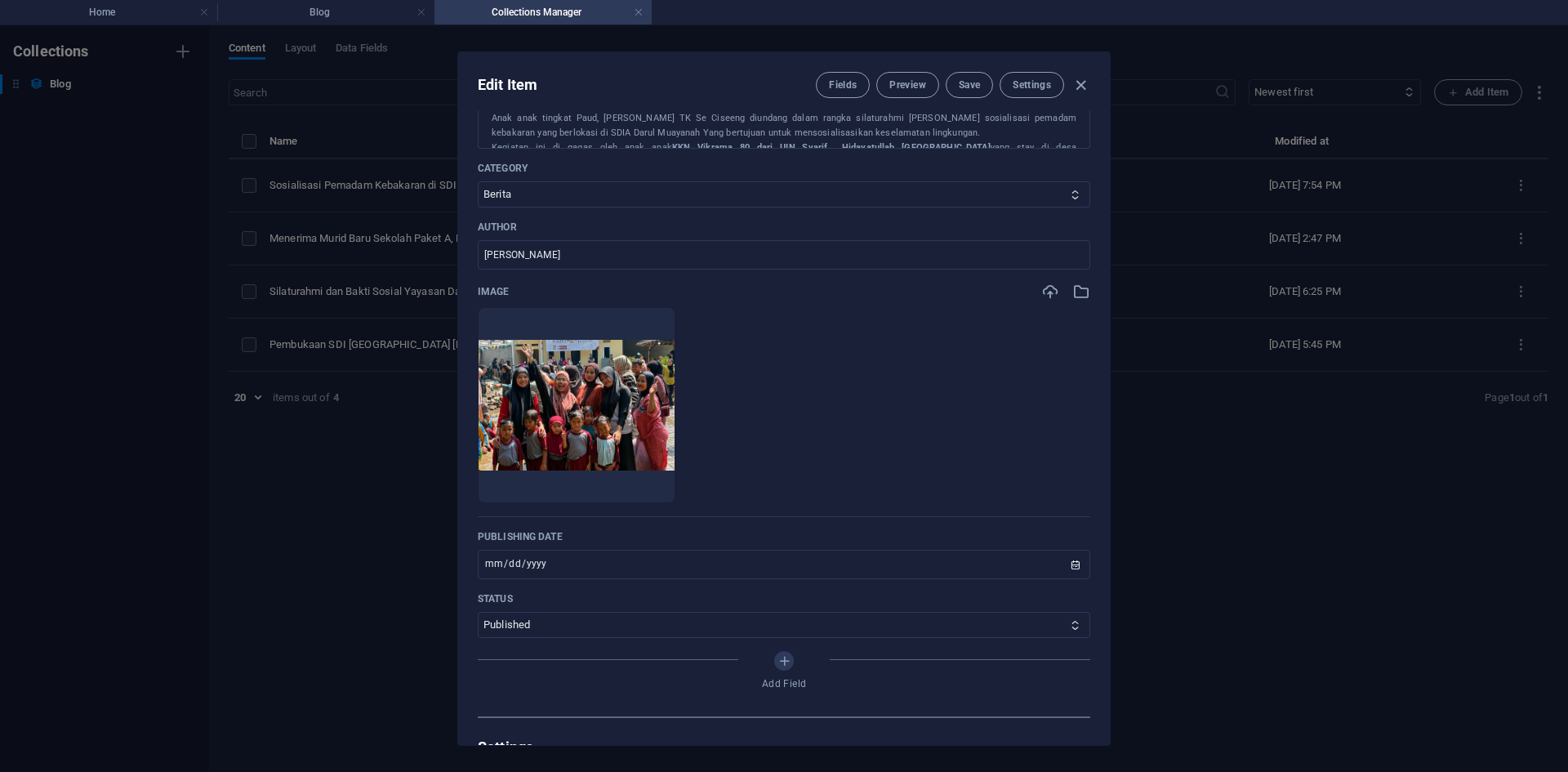
click at [1202, 449] on div "Edit Item Fields Preview Save Settings Name Sosialisasi Pemadam Kebakaran di SD…" at bounding box center [784, 399] width 1568 height 747
type input "[DATE]"
type input "sosialisasi-pemadam-kebakaran-di-sdi-alam-darul-muayanah"
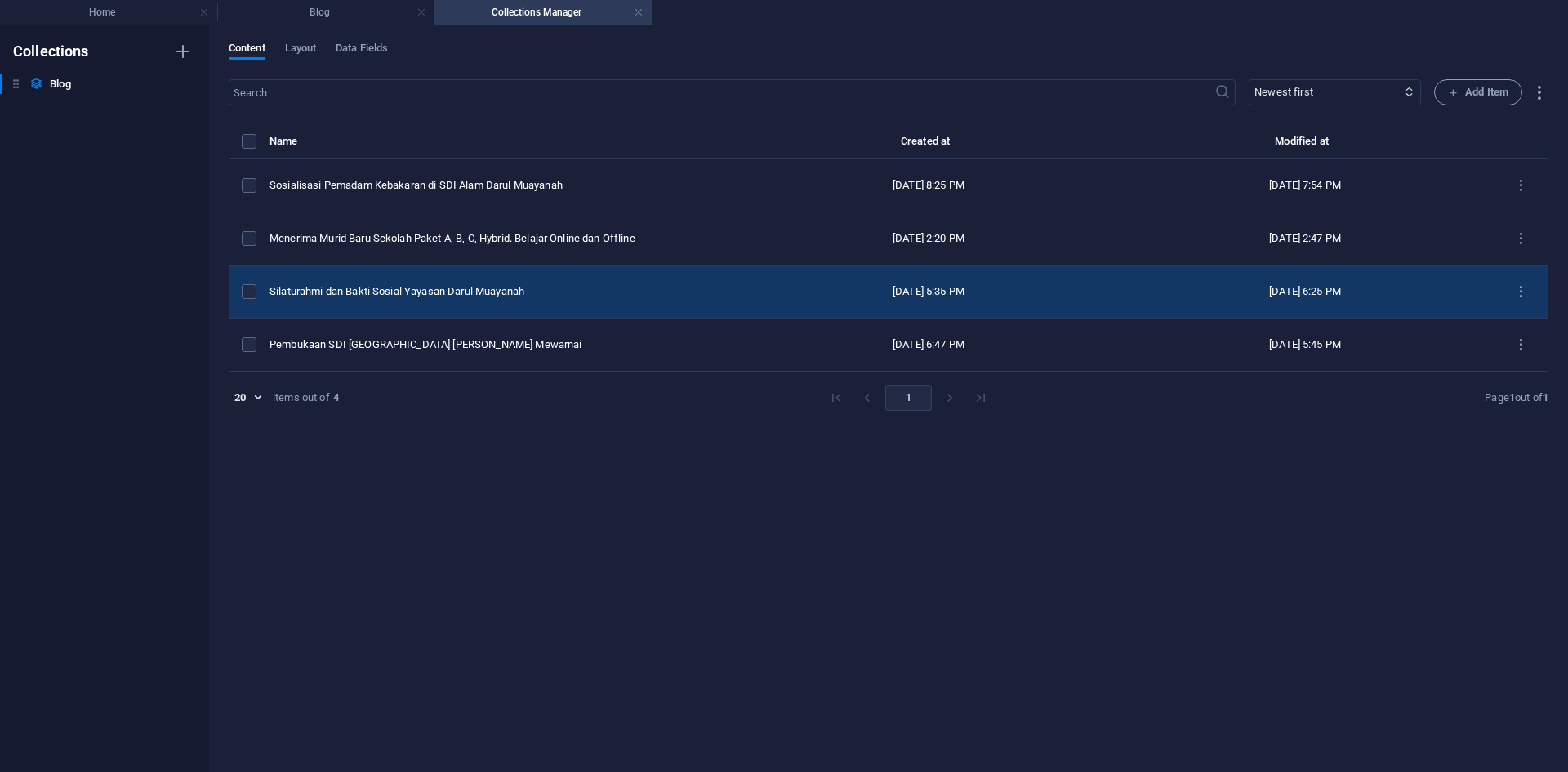
click at [539, 279] on td "Silaturahmi dan Bakti Sosial Yayasan Darul Muayanah" at bounding box center [505, 291] width 471 height 53
select select "Berita"
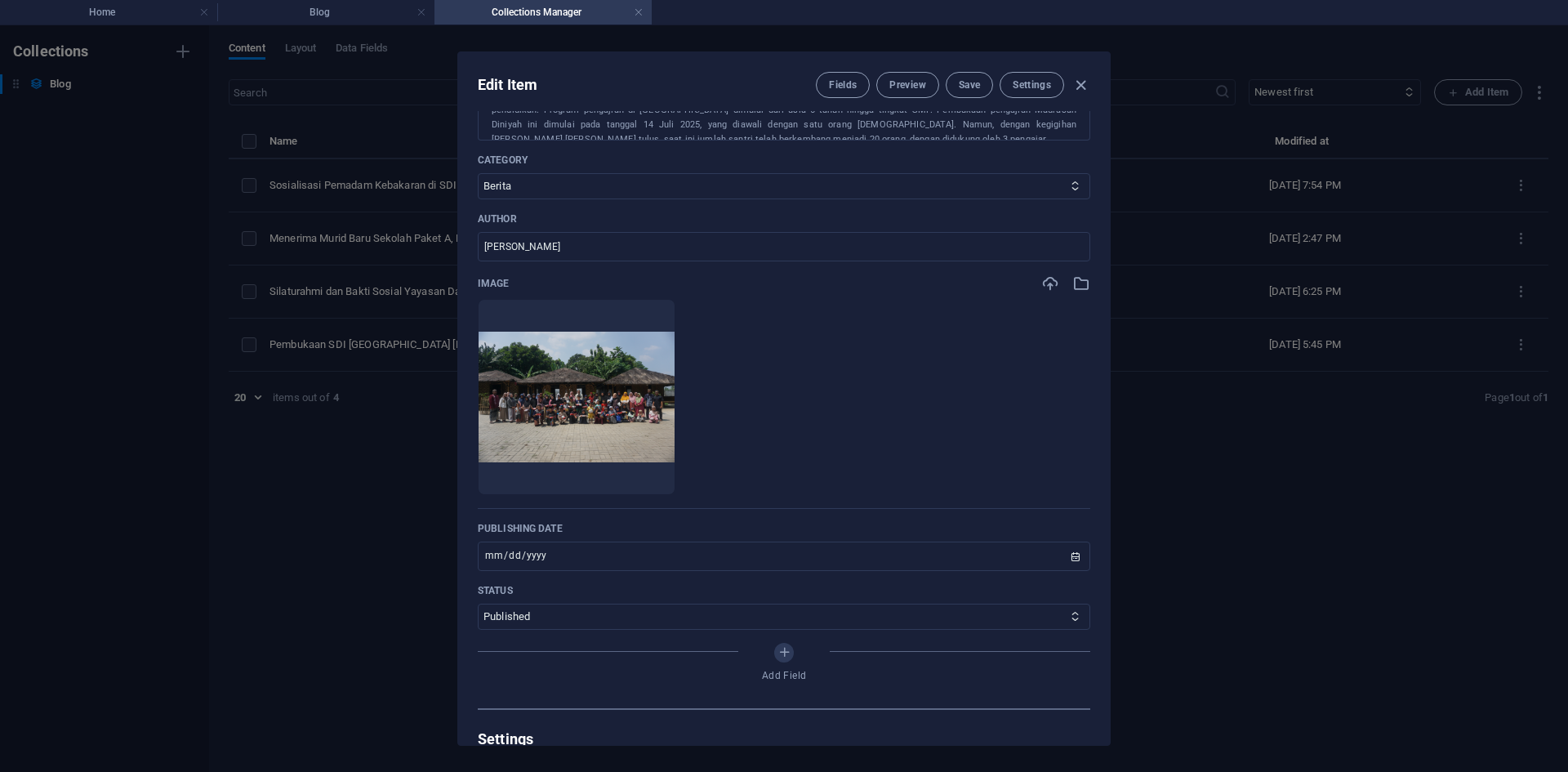
click at [1299, 458] on div "Edit Item Fields Preview Save Settings Name Silaturahmi [PERSON_NAME] Bakti Sos…" at bounding box center [784, 399] width 1568 height 747
type input "2025-09-01"
type input "silaturahmi-dan-bakti-sosial-yayasan-darul-muayanah"
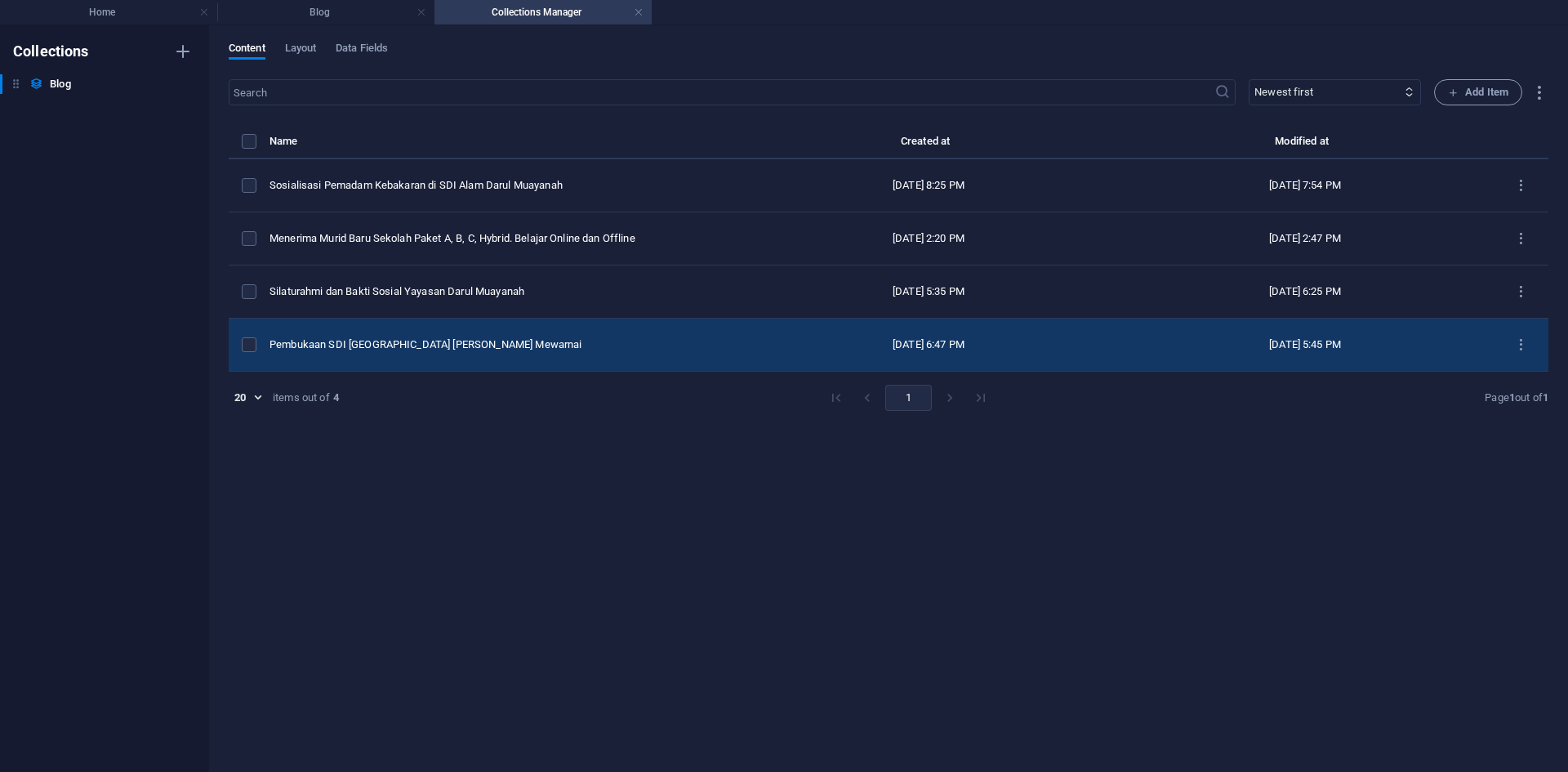
click at [632, 337] on td "Pembukaan SDI [GEOGRAPHIC_DATA] [PERSON_NAME] Mewarnai" at bounding box center [505, 344] width 471 height 53
select select "Berita"
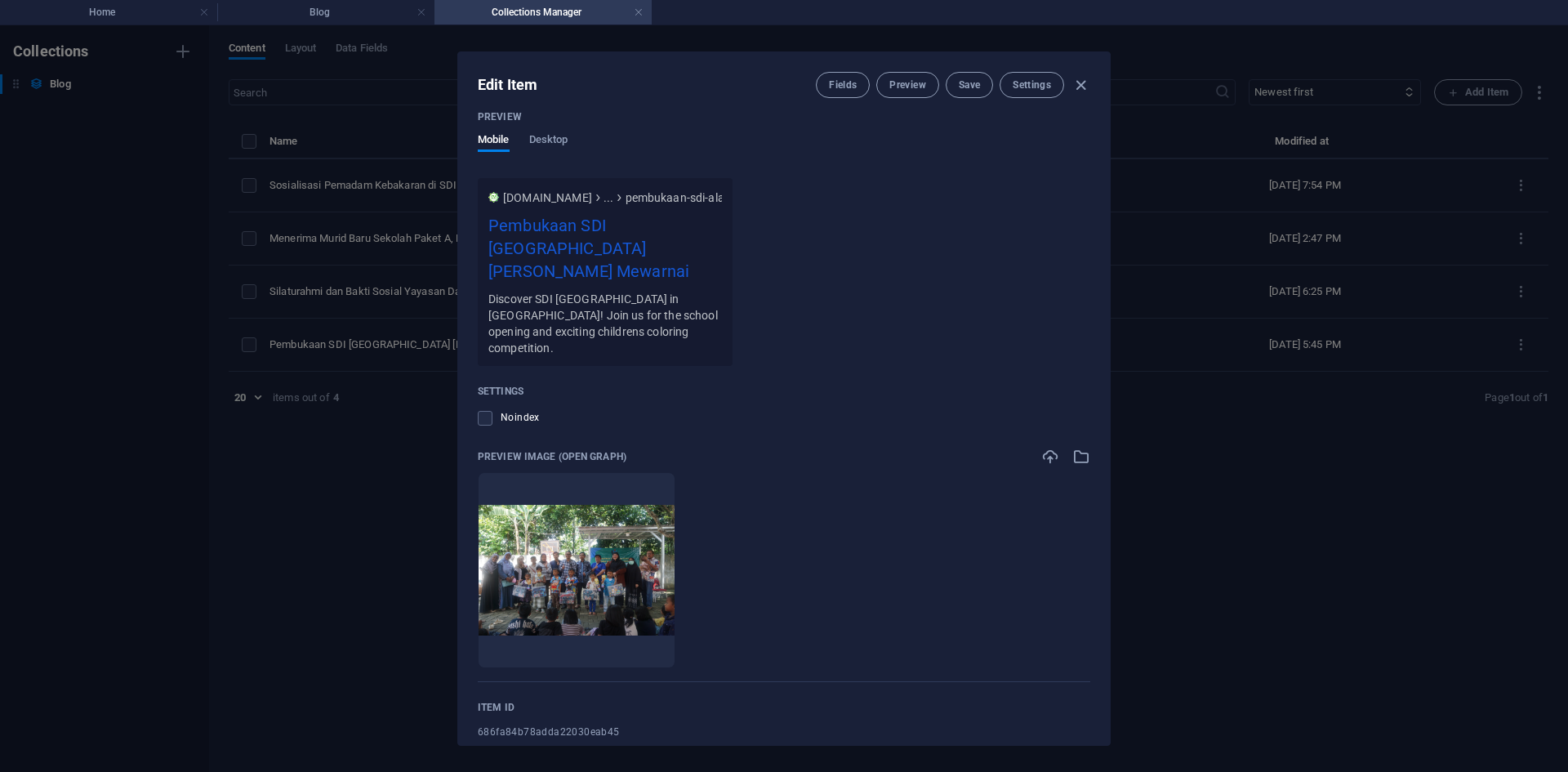
scroll to position [1451, 0]
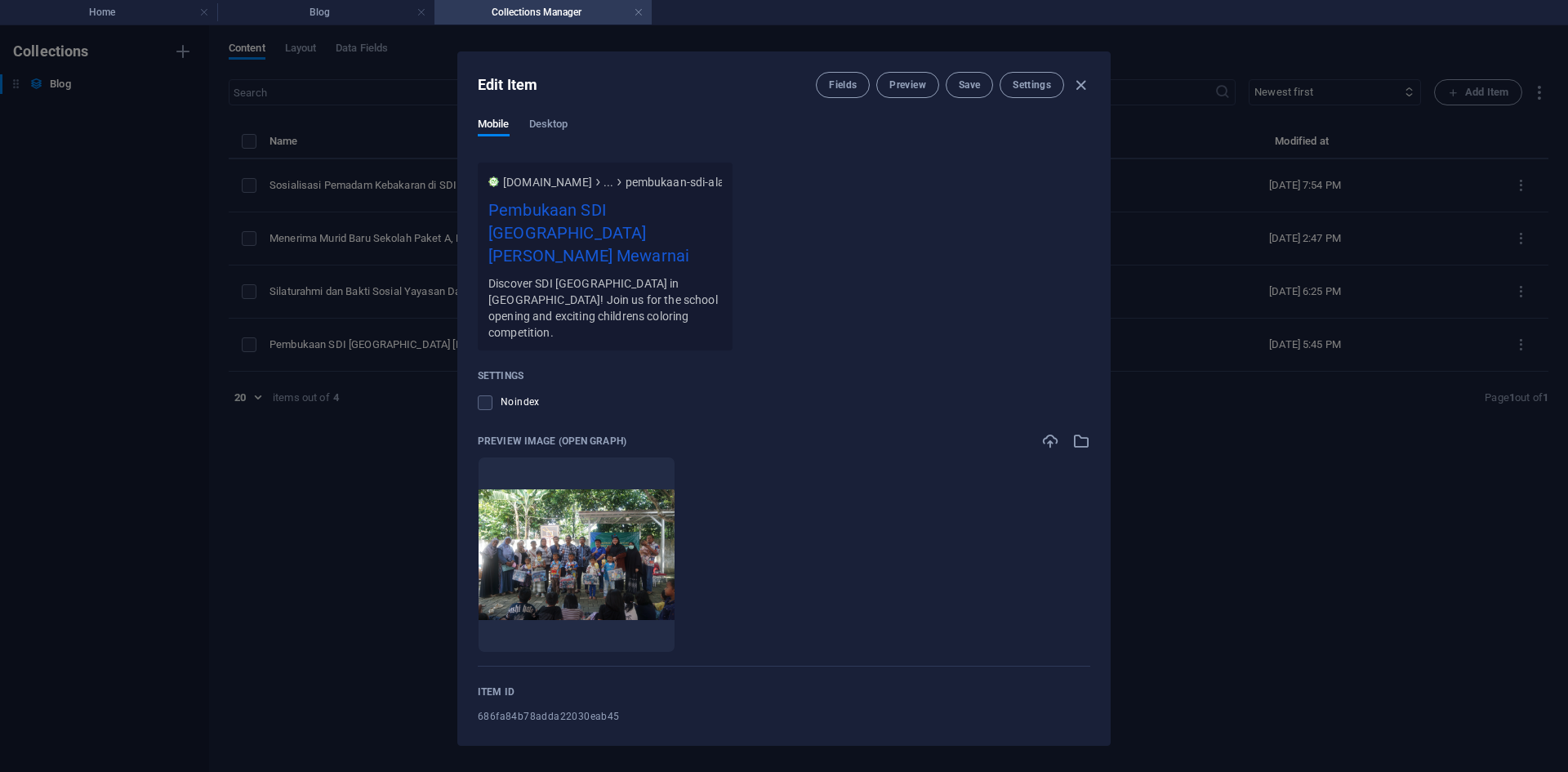
click at [1276, 507] on div "Edit Item Fields Preview Save Settings Name Pembukaan SDI Alam Darul Muayanah d…" at bounding box center [784, 399] width 1568 height 747
type input "2025-09-01"
type input "pembukaan-sdi-alam-darul-muayanah-dan-lomba-mewarnai"
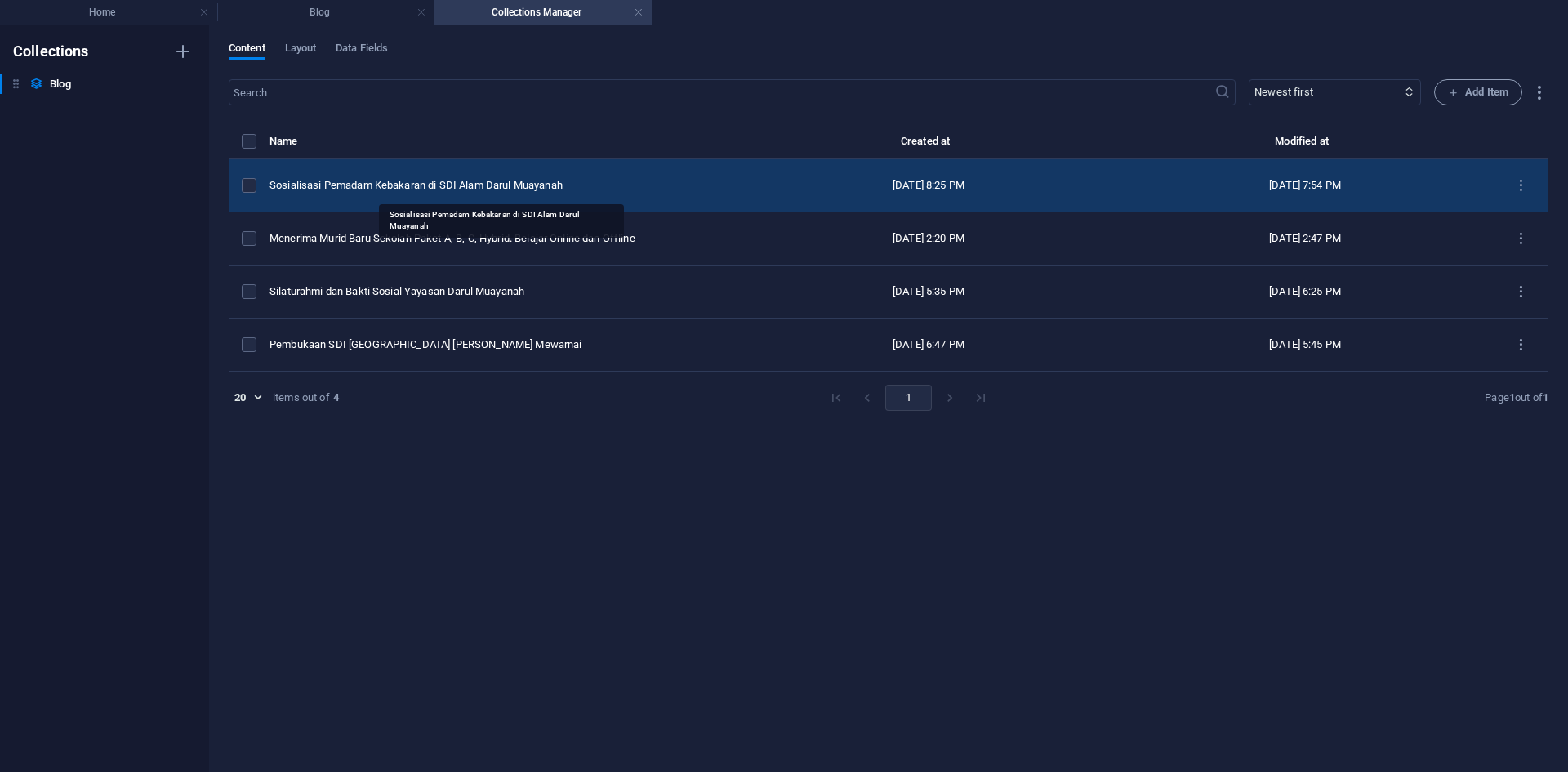
click at [532, 180] on div "Sosialisasi Pemadam Kebakaran di SDI Alam Darul Muayanah" at bounding box center [499, 185] width 459 height 15
select select "Berita"
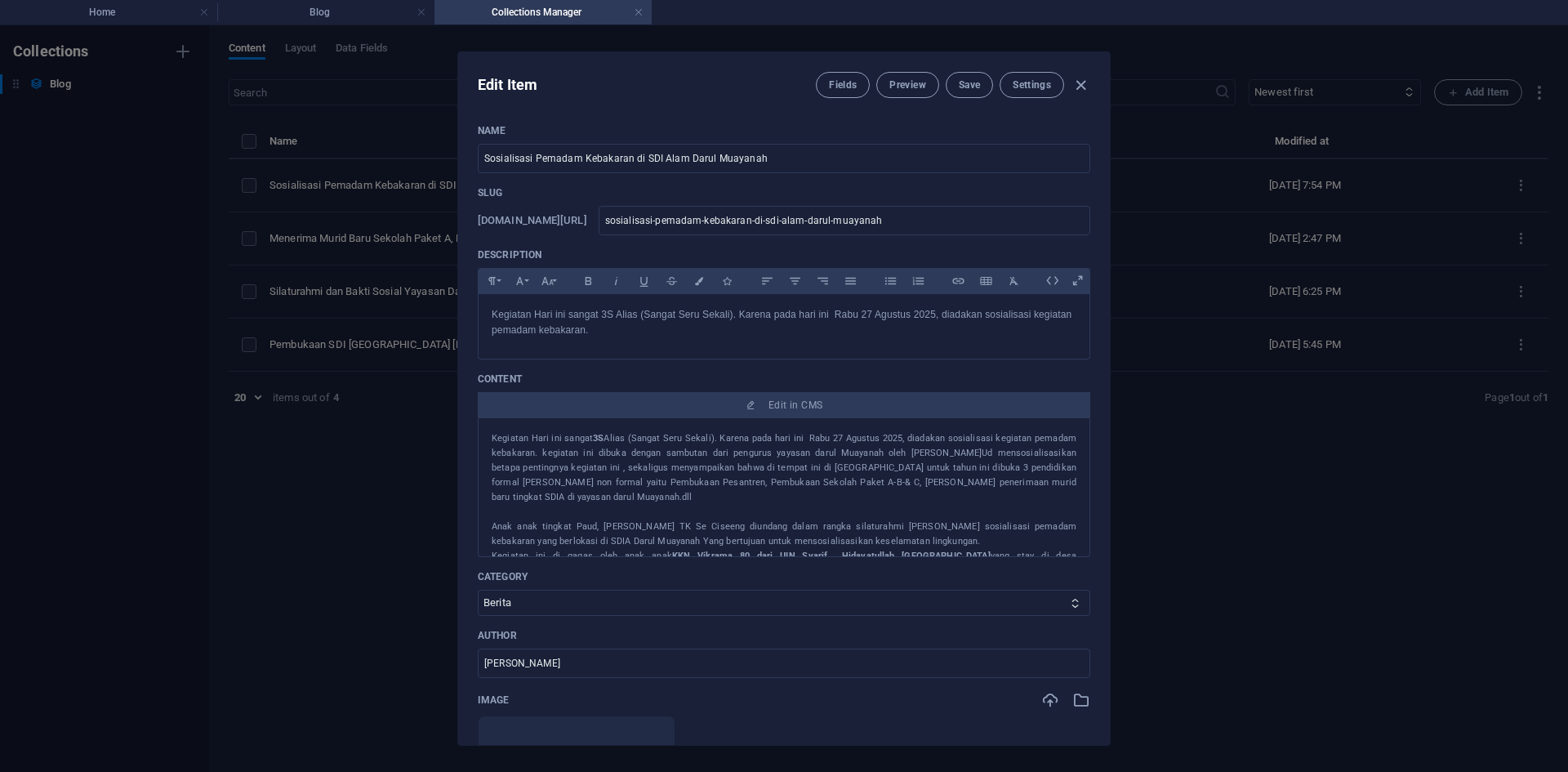
click at [1181, 475] on div "Edit Item Fields Preview Save Settings Name Sosialisasi Pemadam Kebakaran di SD…" at bounding box center [784, 399] width 1568 height 747
type input "2025-09-01"
type input "sosialisasi-pemadam-kebakaran-di-sdi-alam-darul-muayanah"
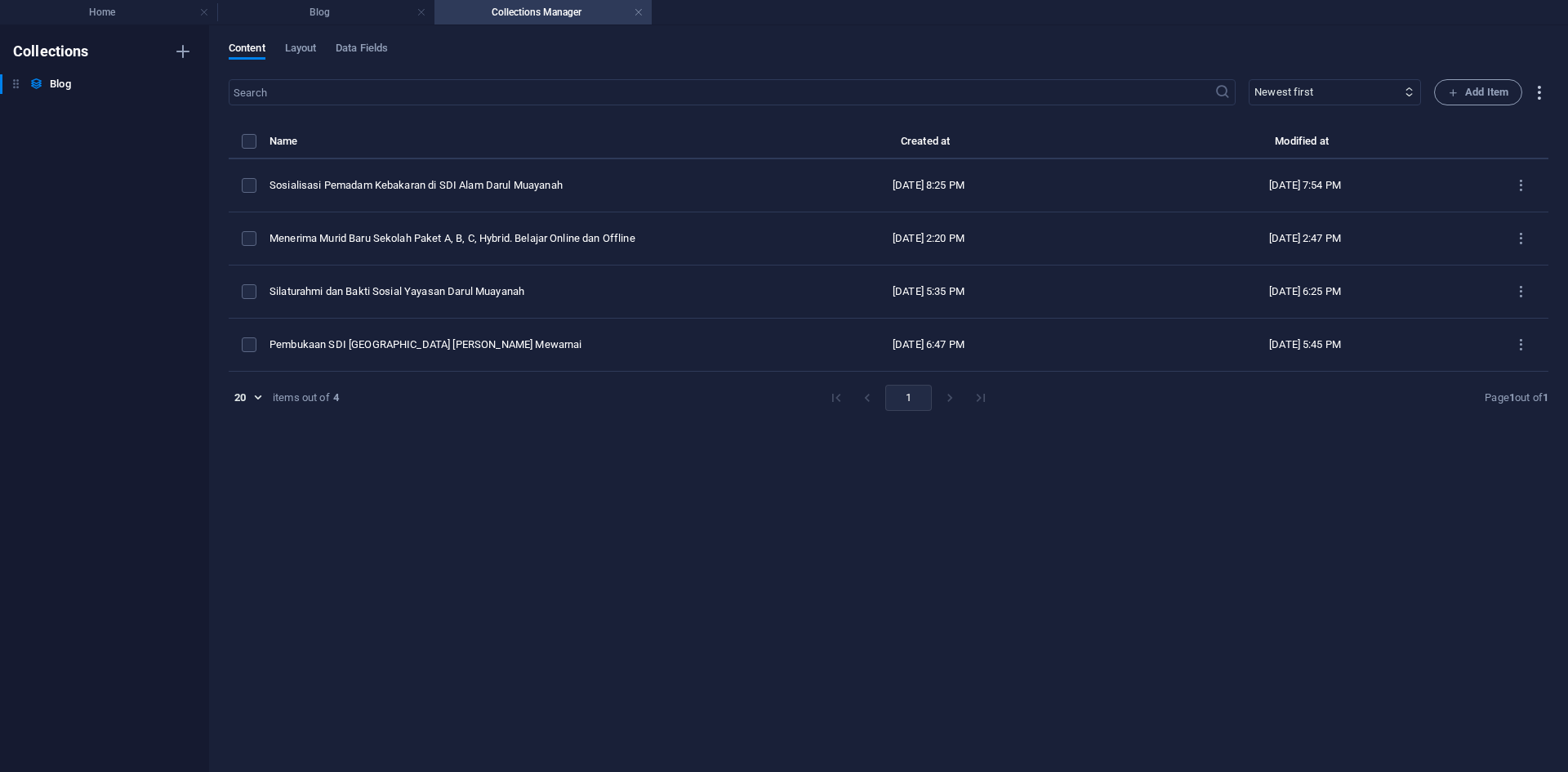
click at [1533, 88] on icon "button" at bounding box center [1538, 92] width 18 height 18
click at [1535, 89] on div at bounding box center [784, 386] width 1568 height 772
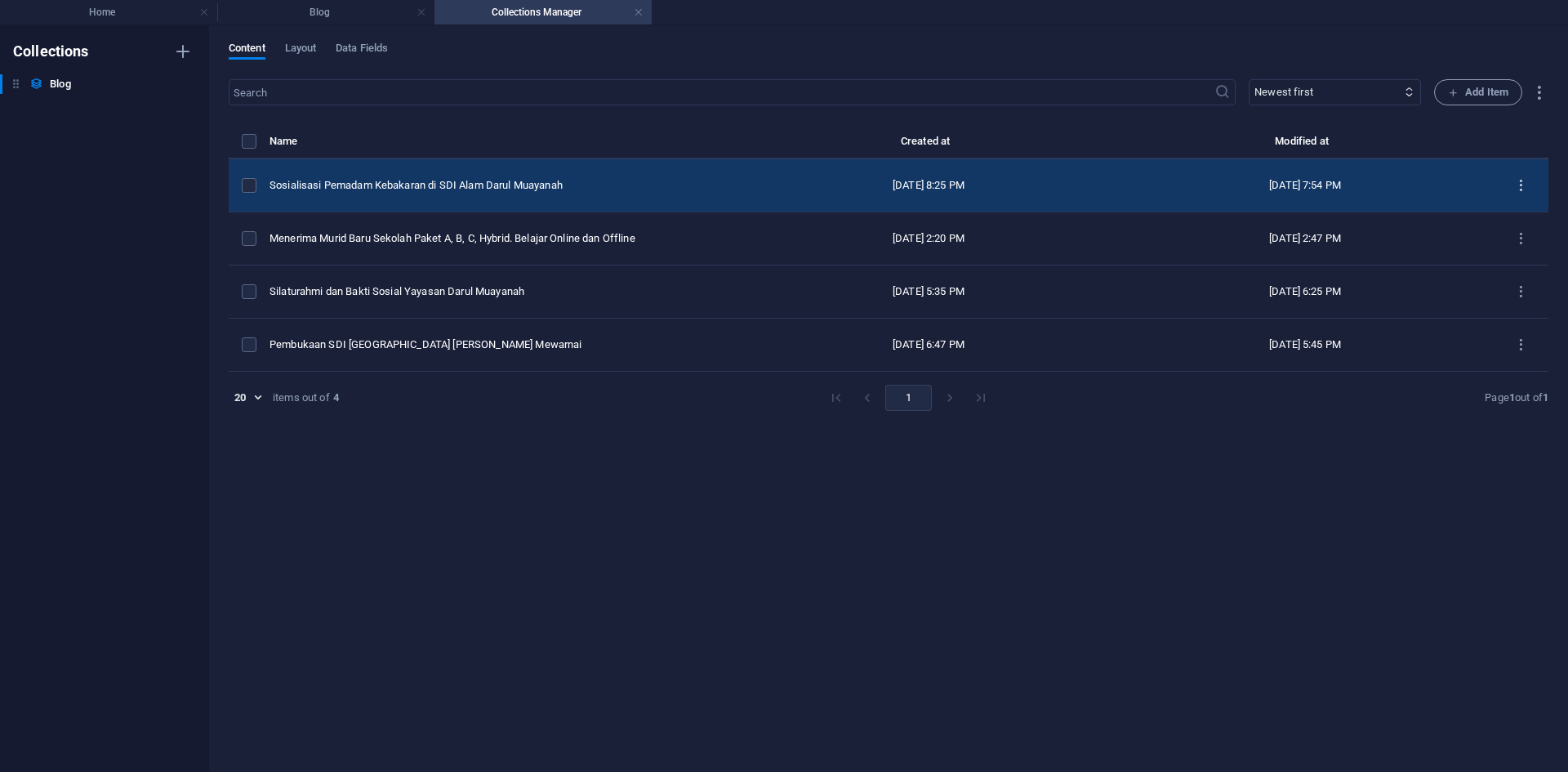
click at [1528, 191] on button "items list" at bounding box center [1522, 185] width 29 height 26
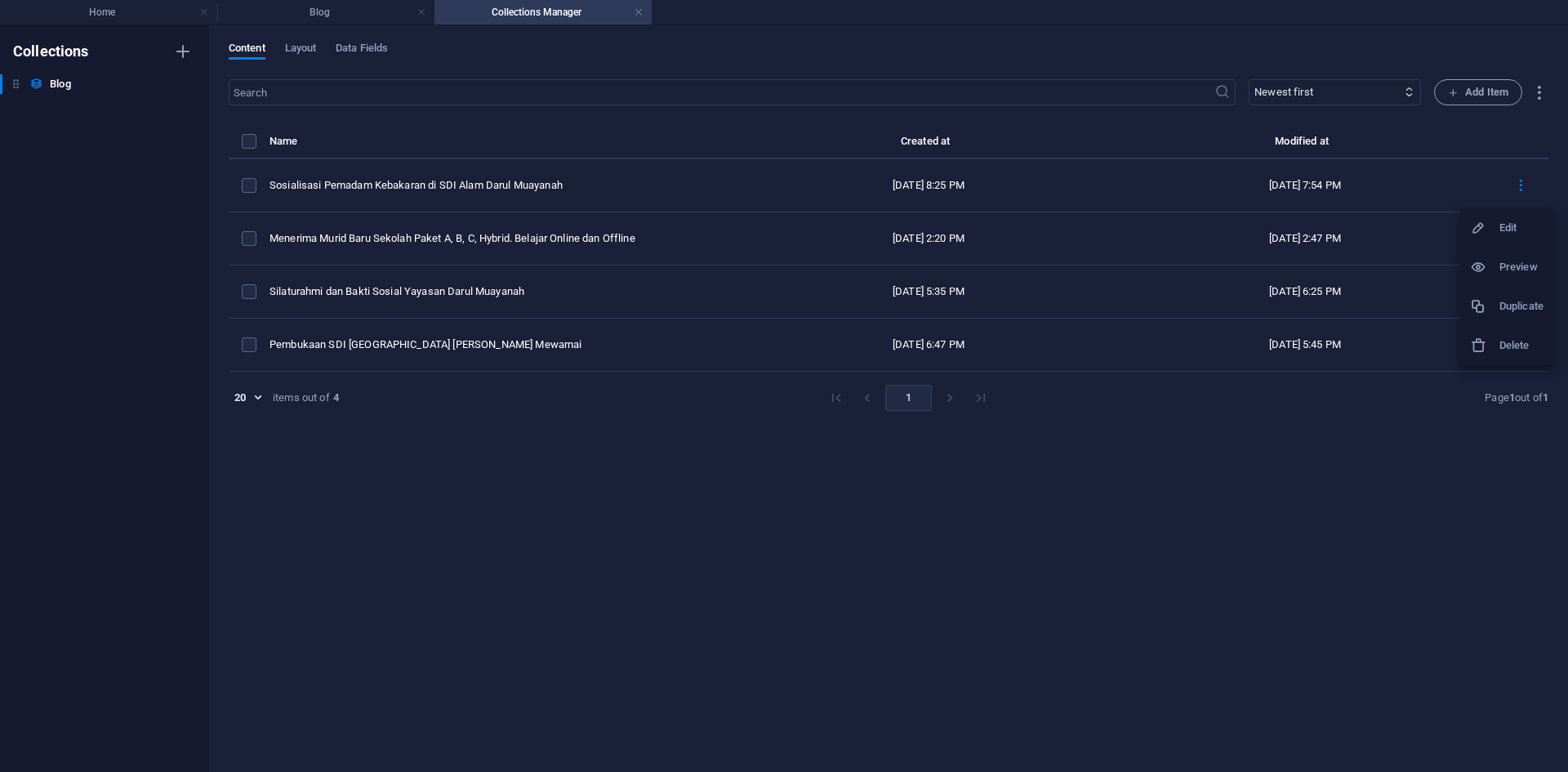
click at [1514, 222] on h6 "Edit" at bounding box center [1522, 227] width 44 height 19
select select "Berita"
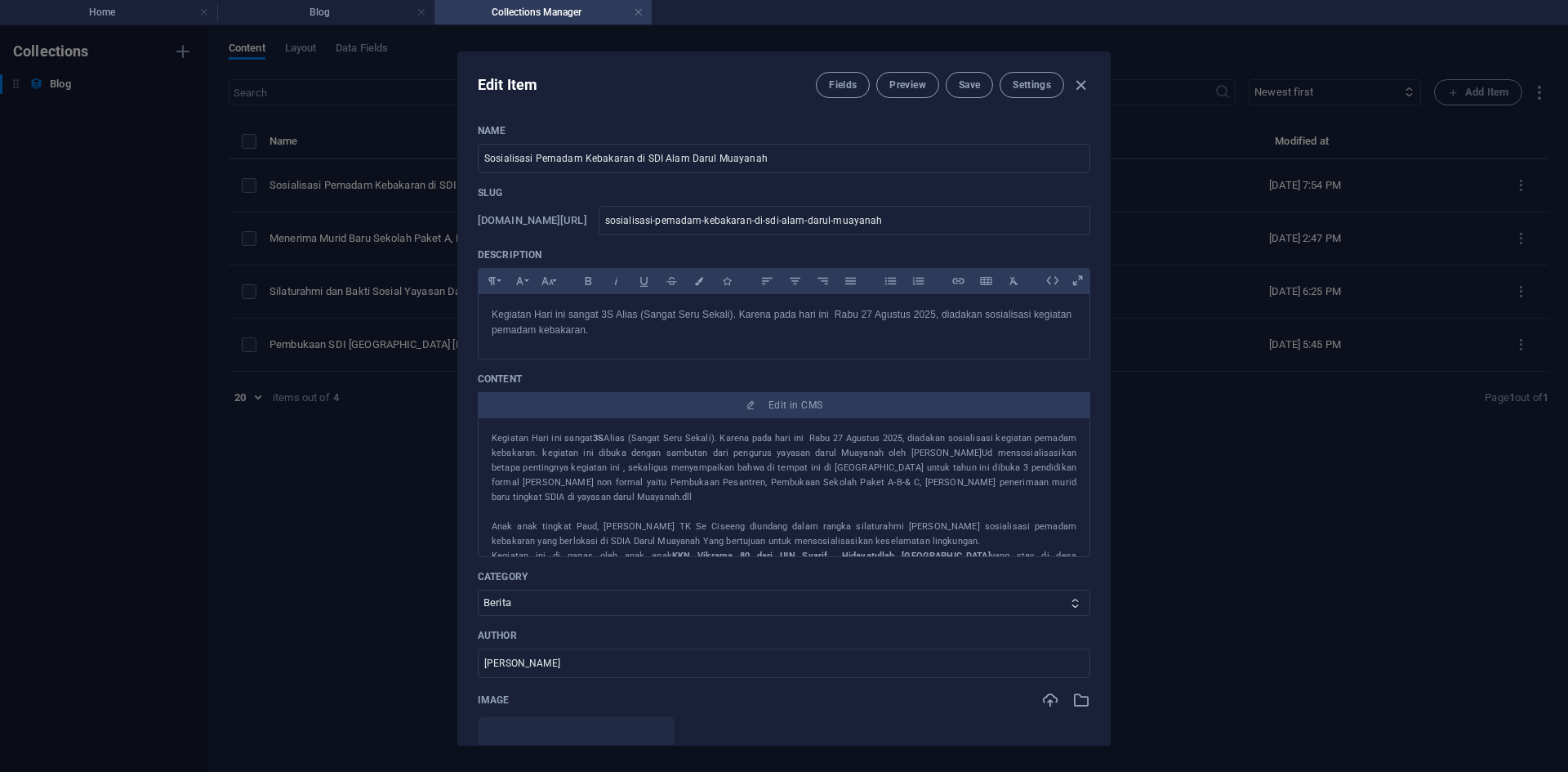
drag, startPoint x: 1180, startPoint y: 196, endPoint x: 785, endPoint y: 119, distance: 402.4
click at [1179, 196] on div "Edit Item Fields Preview Save Settings Name Sosialisasi Pemadam Kebakaran di SD…" at bounding box center [784, 399] width 1568 height 747
type input "2025-09-01"
type input "sosialisasi-pemadam-kebakaran-di-sdi-alam-darul-muayanah"
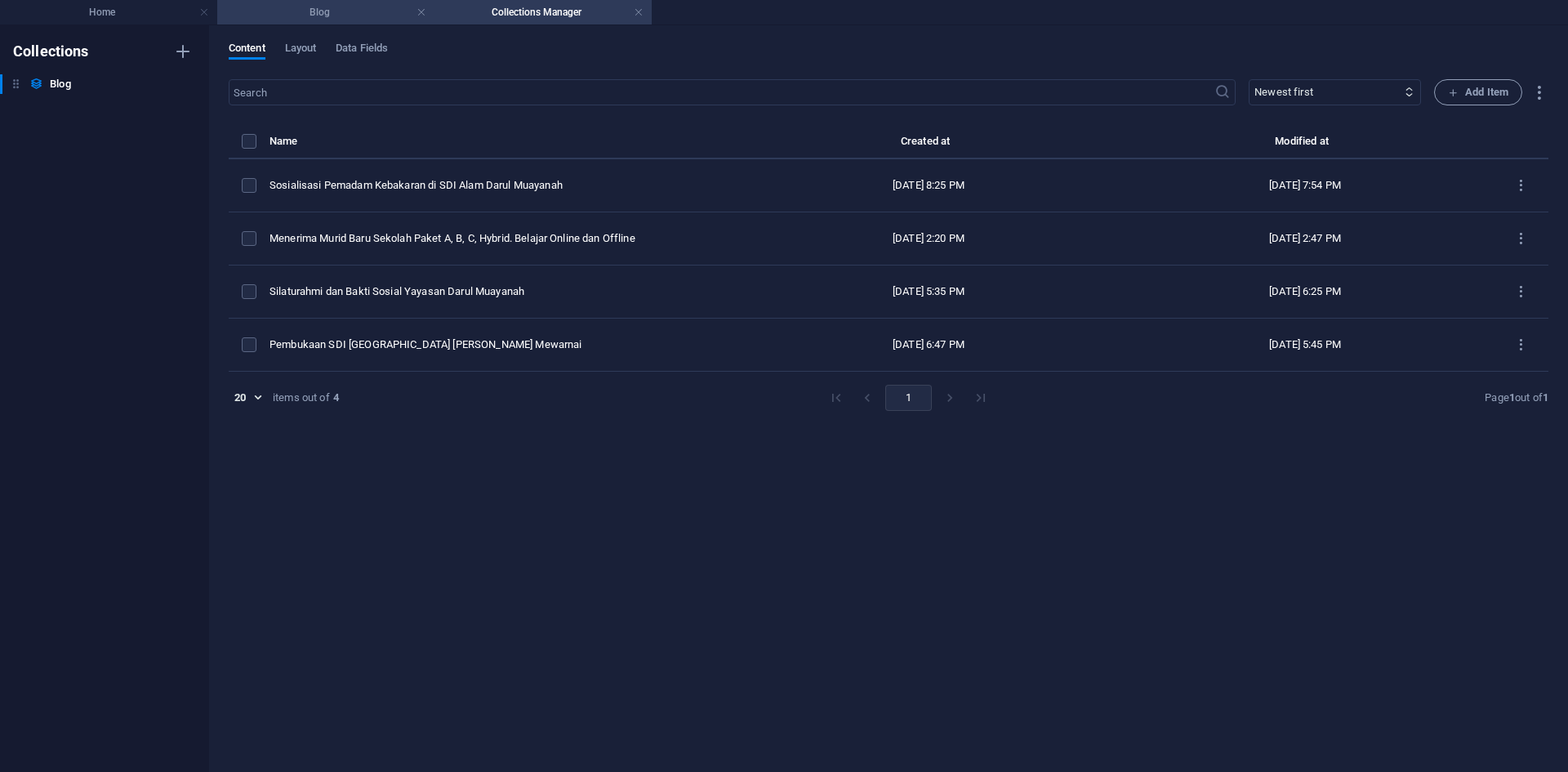
click at [240, 11] on h4 "Blog" at bounding box center [326, 12] width 218 height 18
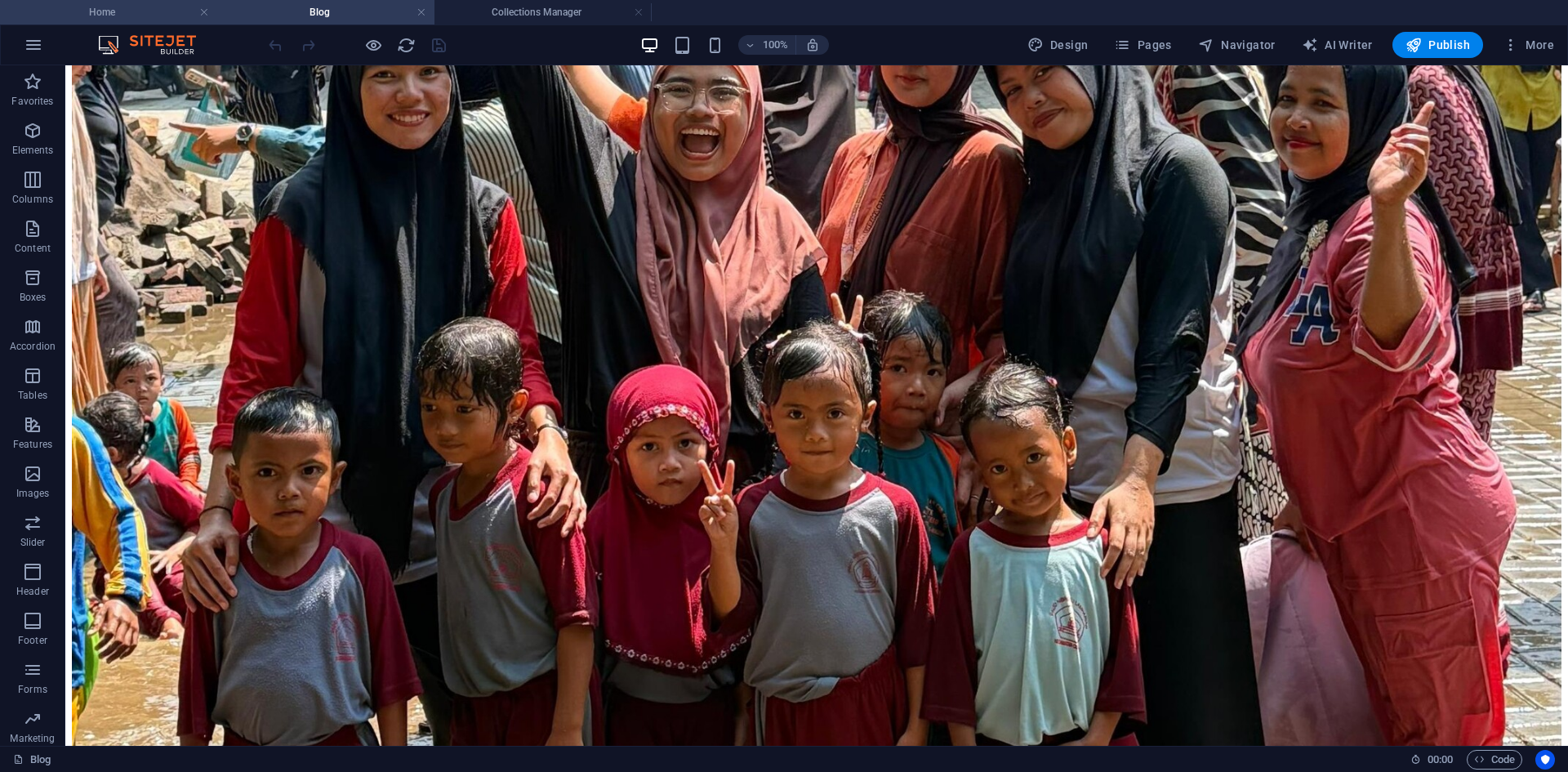
click at [55, 10] on h4 "Home" at bounding box center [108, 12] width 218 height 18
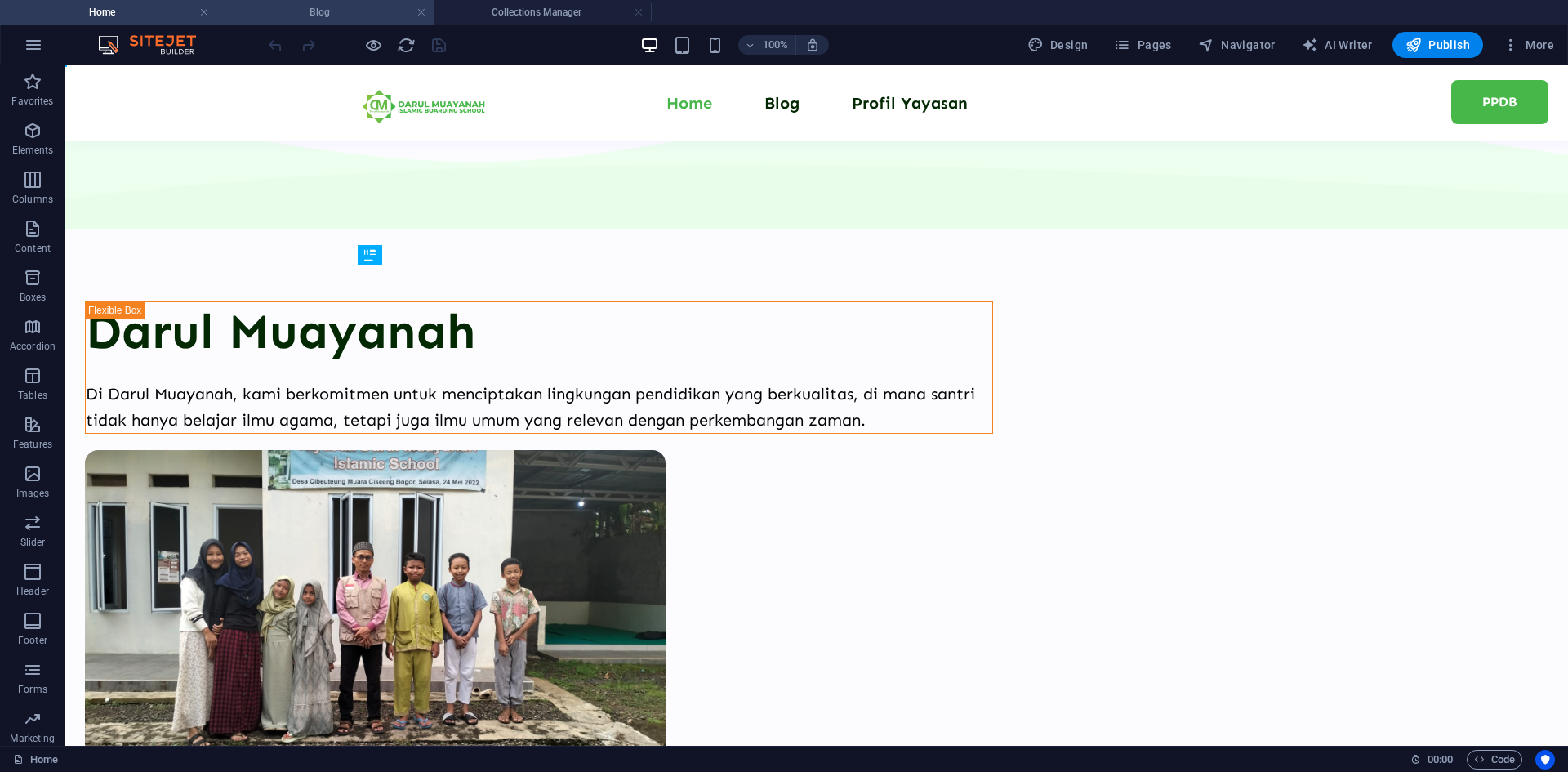
scroll to position [0, 0]
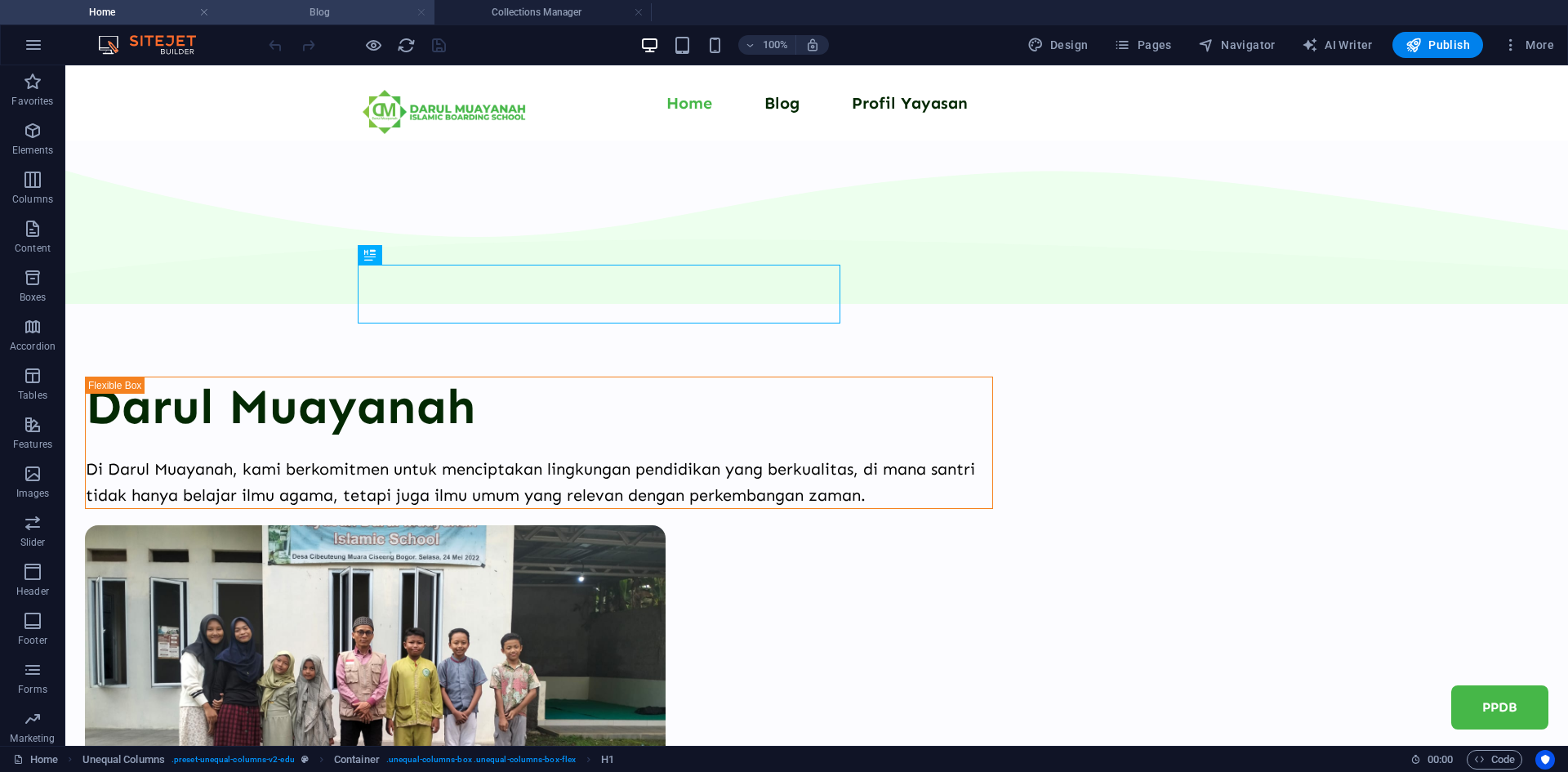
click at [425, 15] on link at bounding box center [422, 13] width 10 height 15
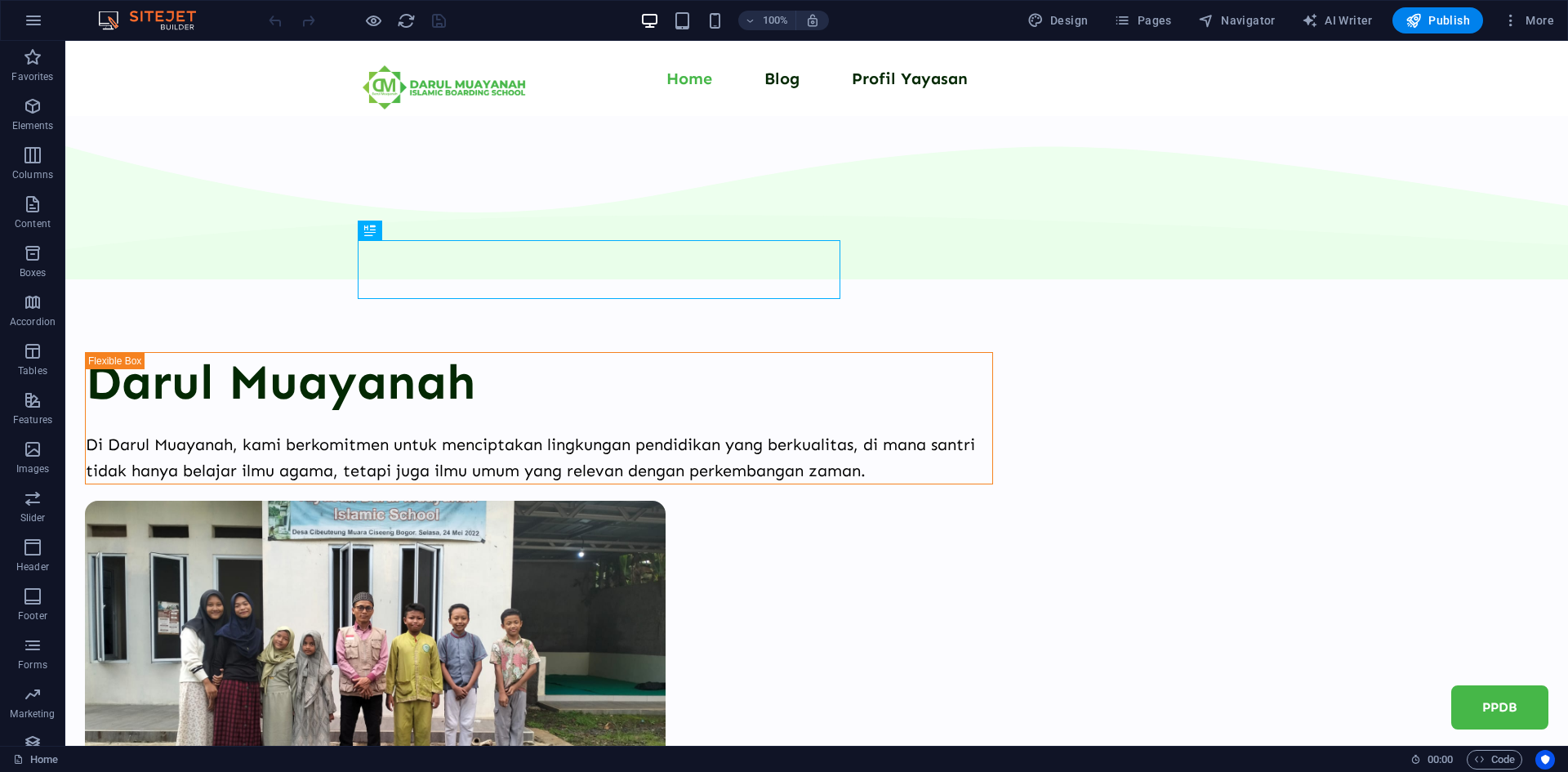
click at [170, 32] on div "100% Design Pages Navigator AI Writer Publish More" at bounding box center [784, 20] width 1566 height 40
click at [168, 17] on img at bounding box center [155, 20] width 123 height 19
click at [31, 766] on link "Home" at bounding box center [36, 759] width 44 height 19
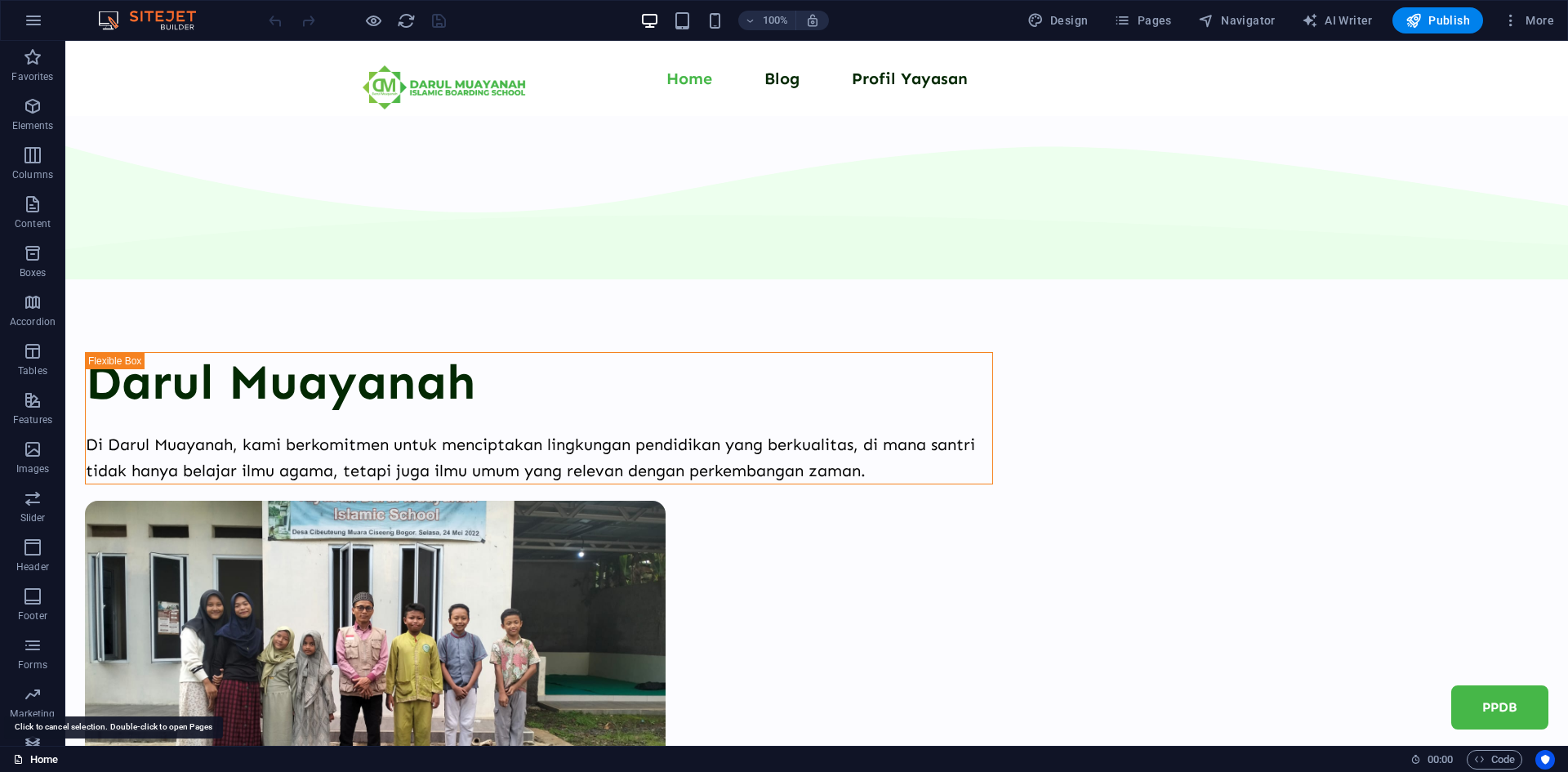
click at [32, 760] on link "Home" at bounding box center [36, 759] width 44 height 19
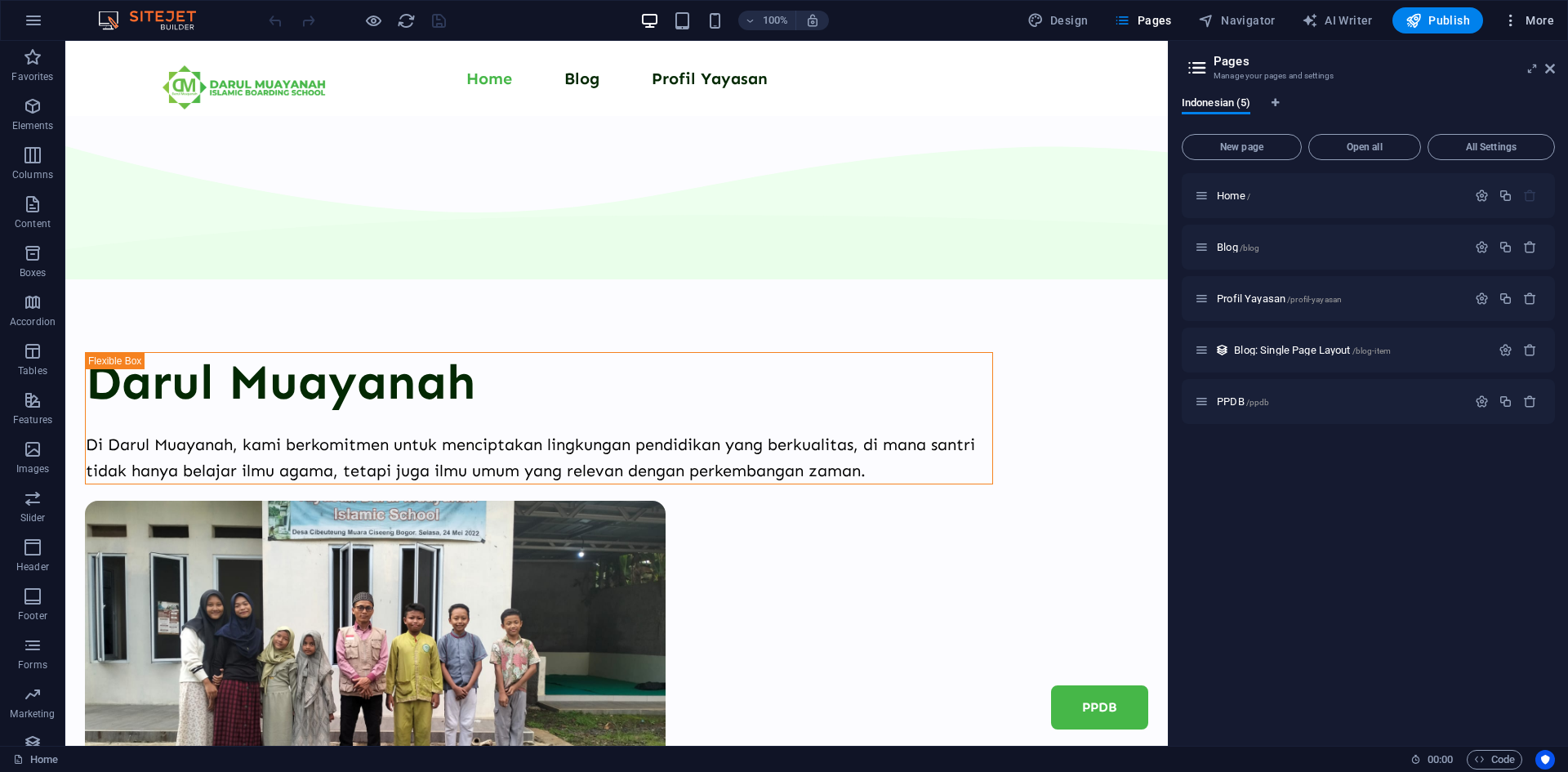
click at [1551, 22] on span "More" at bounding box center [1527, 20] width 51 height 16
click at [1462, 110] on h6 "SEO Settings" at bounding box center [1494, 102] width 97 height 19
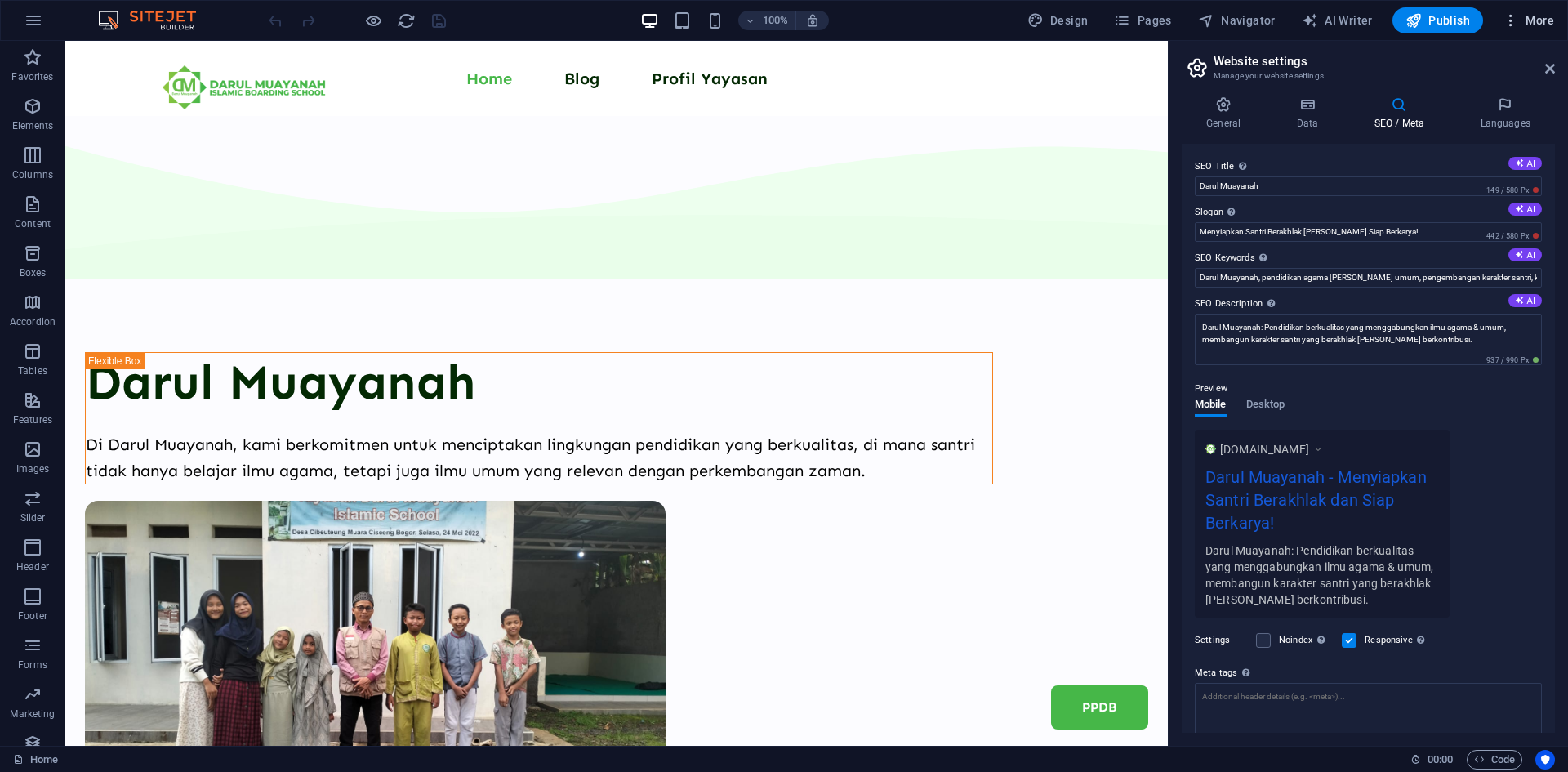
click at [1535, 17] on span "More" at bounding box center [1527, 20] width 51 height 16
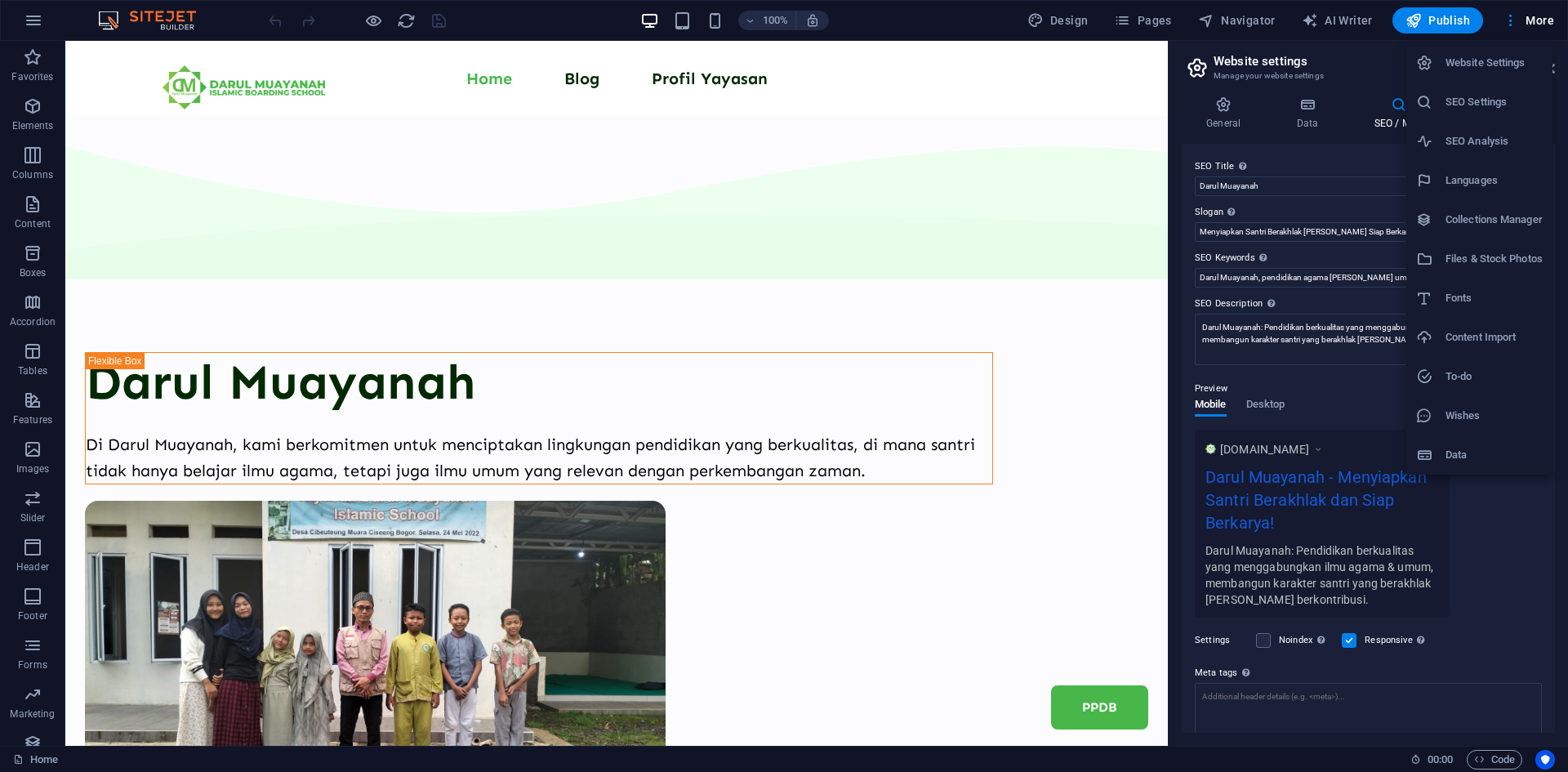
click at [1513, 128] on li "SEO Analysis" at bounding box center [1479, 141] width 146 height 40
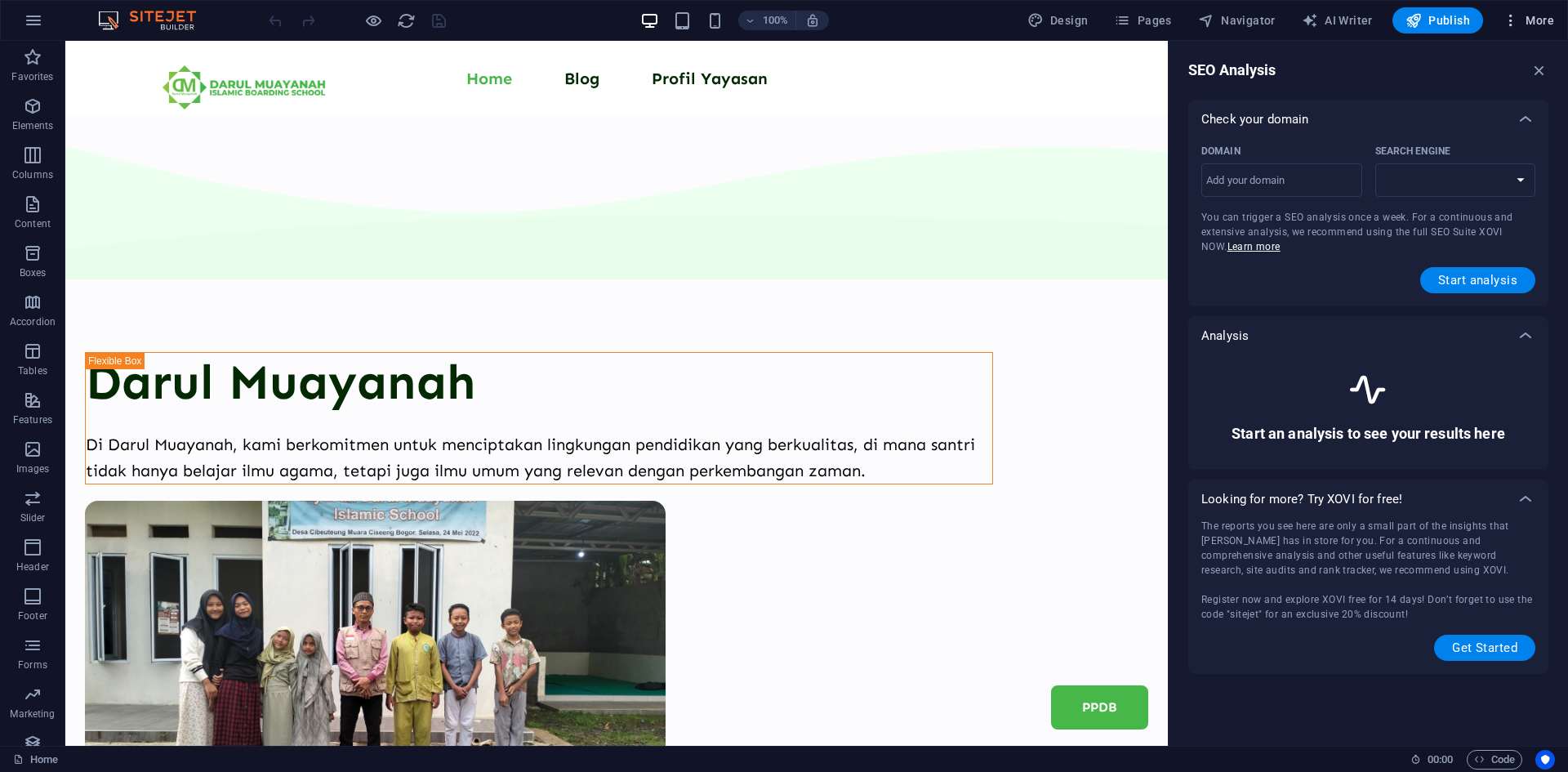
select select "google.com"
click at [1537, 23] on span "More" at bounding box center [1527, 20] width 51 height 16
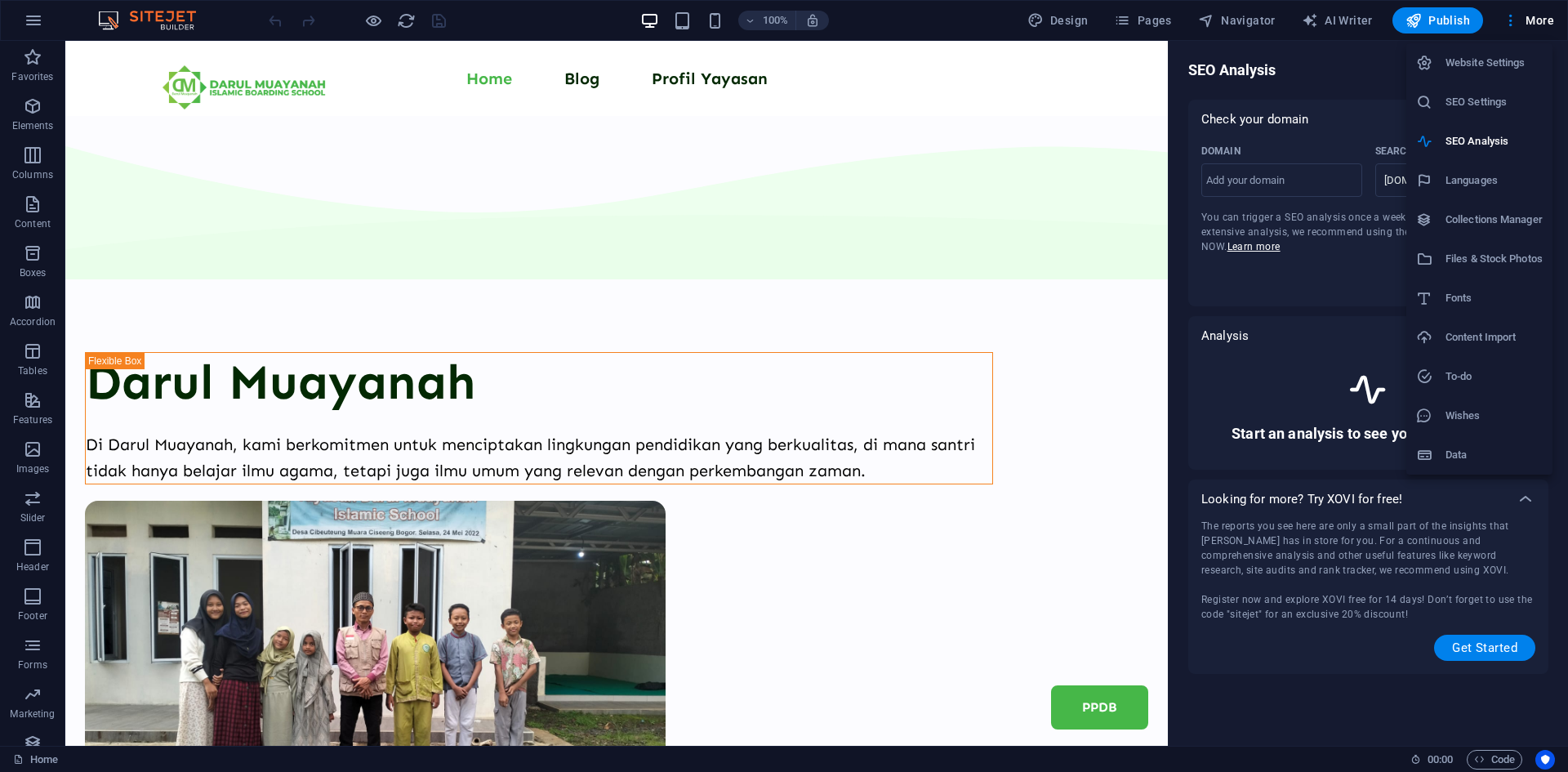
click at [1479, 62] on h6 "Website Settings" at bounding box center [1494, 63] width 97 height 19
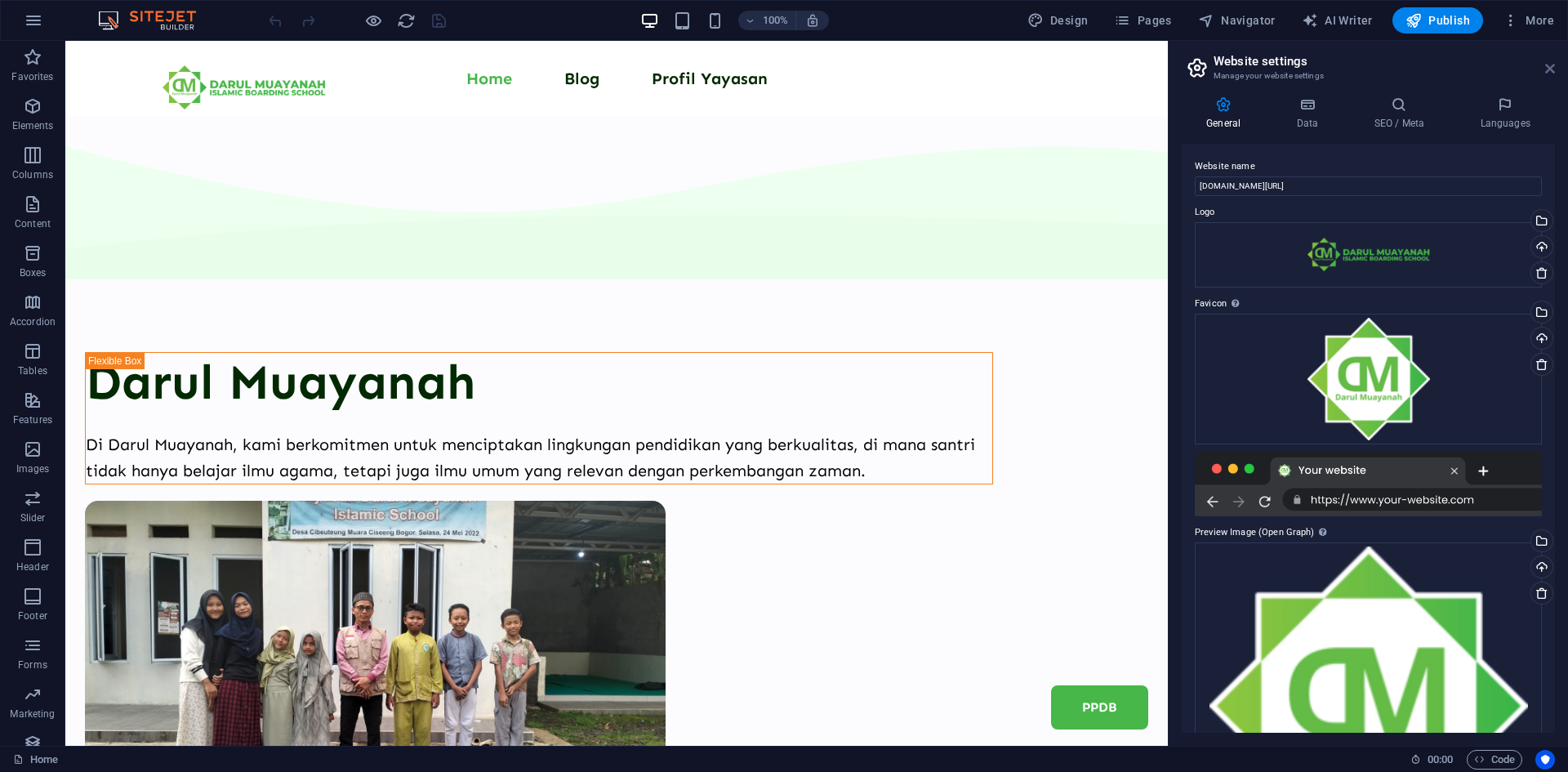
drag, startPoint x: 1550, startPoint y: 66, endPoint x: 1482, endPoint y: 28, distance: 77.9
click at [1550, 66] on icon at bounding box center [1550, 69] width 10 height 14
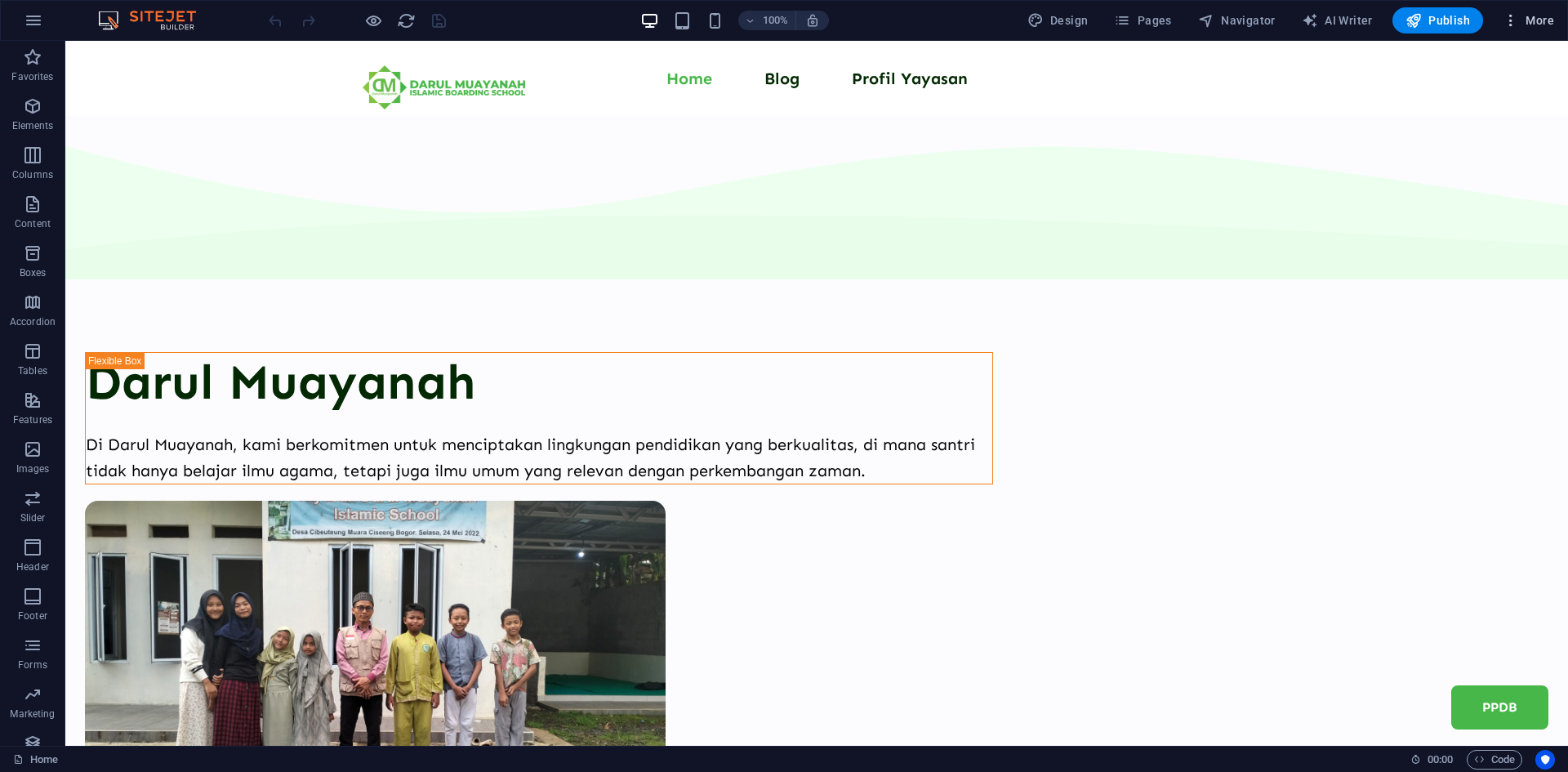
click at [1554, 10] on button "More" at bounding box center [1528, 20] width 65 height 26
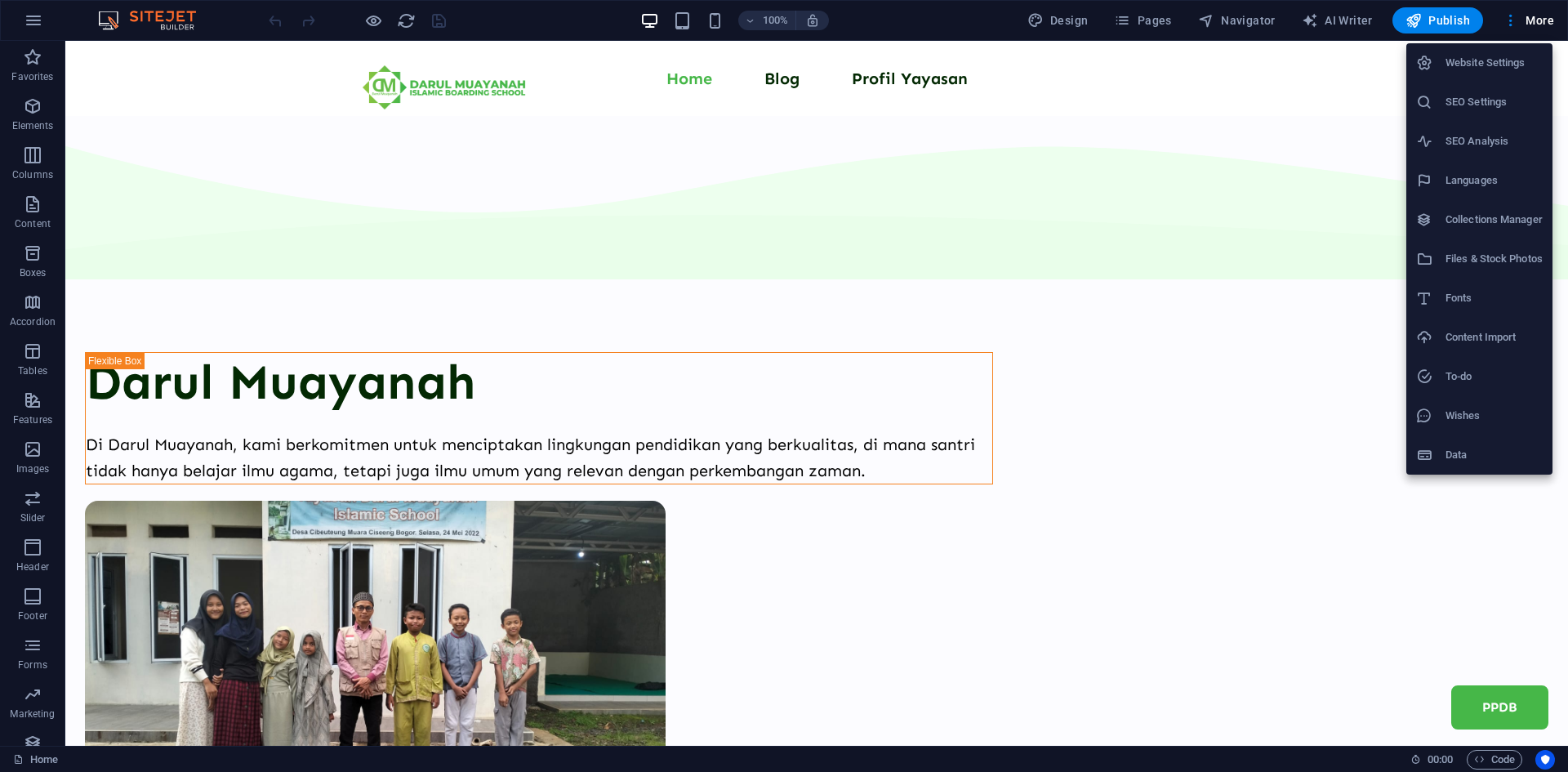
click at [1499, 55] on h6 "Website Settings" at bounding box center [1494, 63] width 97 height 19
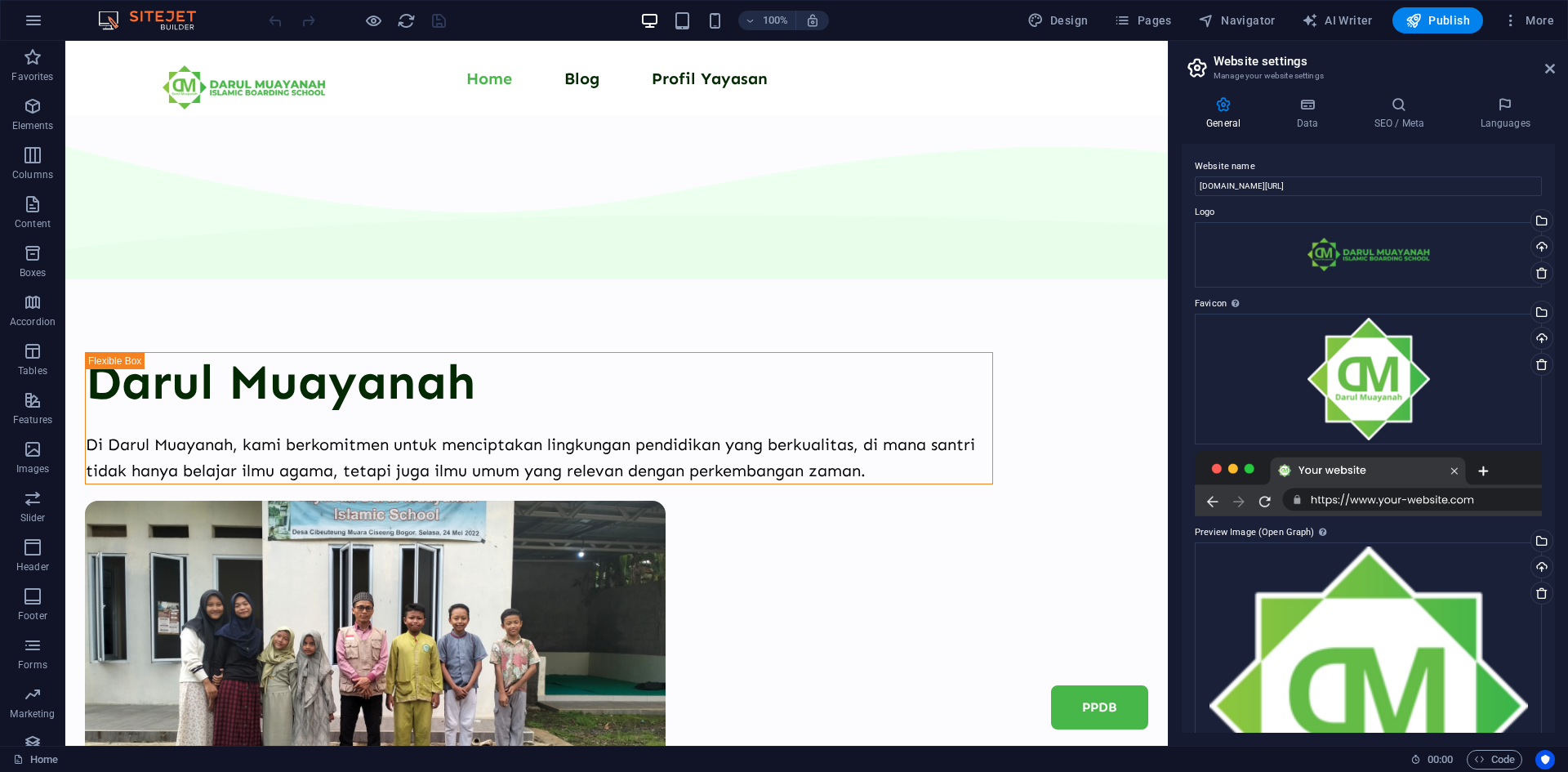
click at [1233, 111] on icon at bounding box center [1224, 104] width 83 height 16
click at [1319, 107] on icon at bounding box center [1307, 104] width 71 height 16
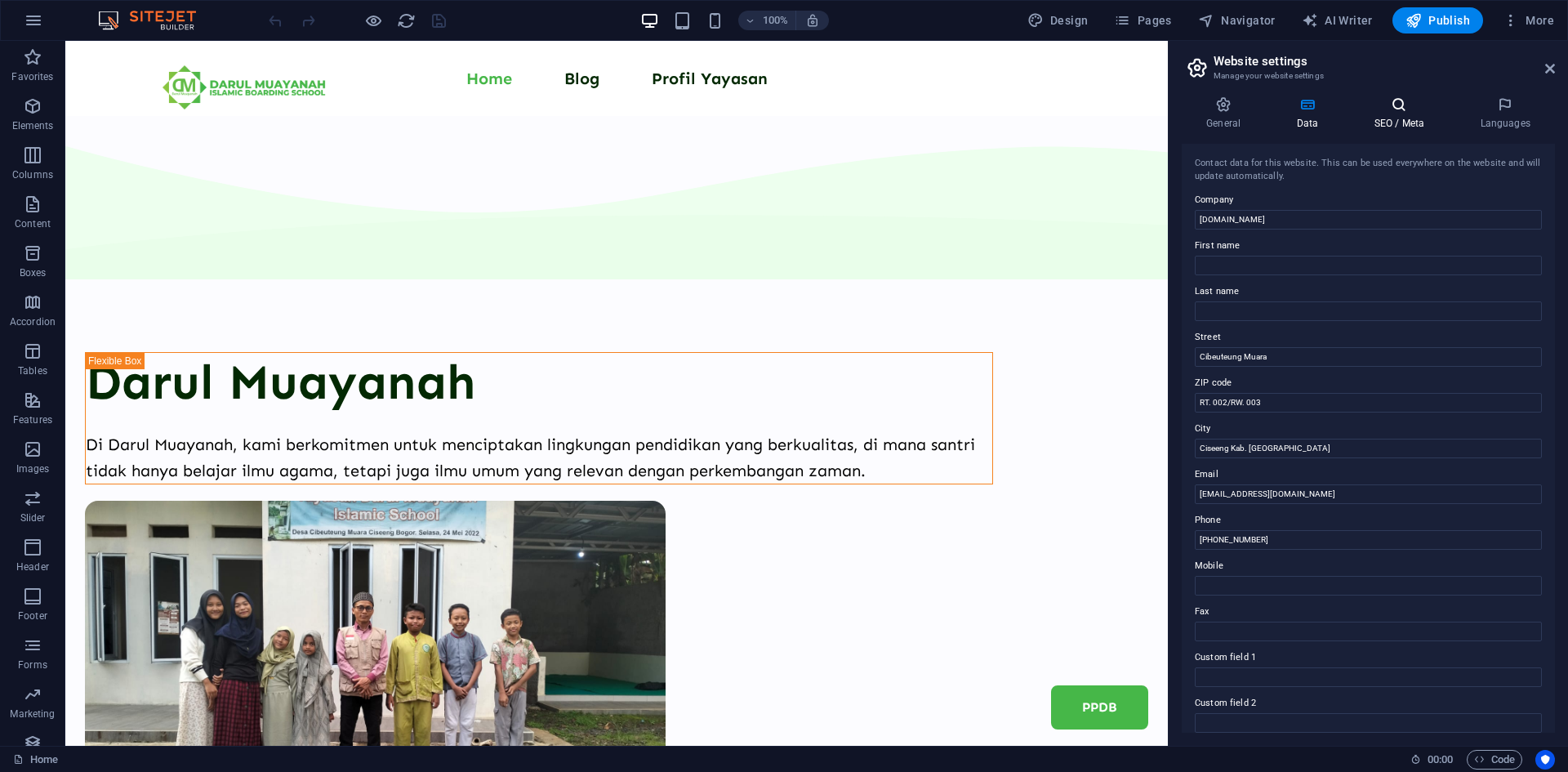
click at [1380, 106] on icon at bounding box center [1399, 104] width 100 height 16
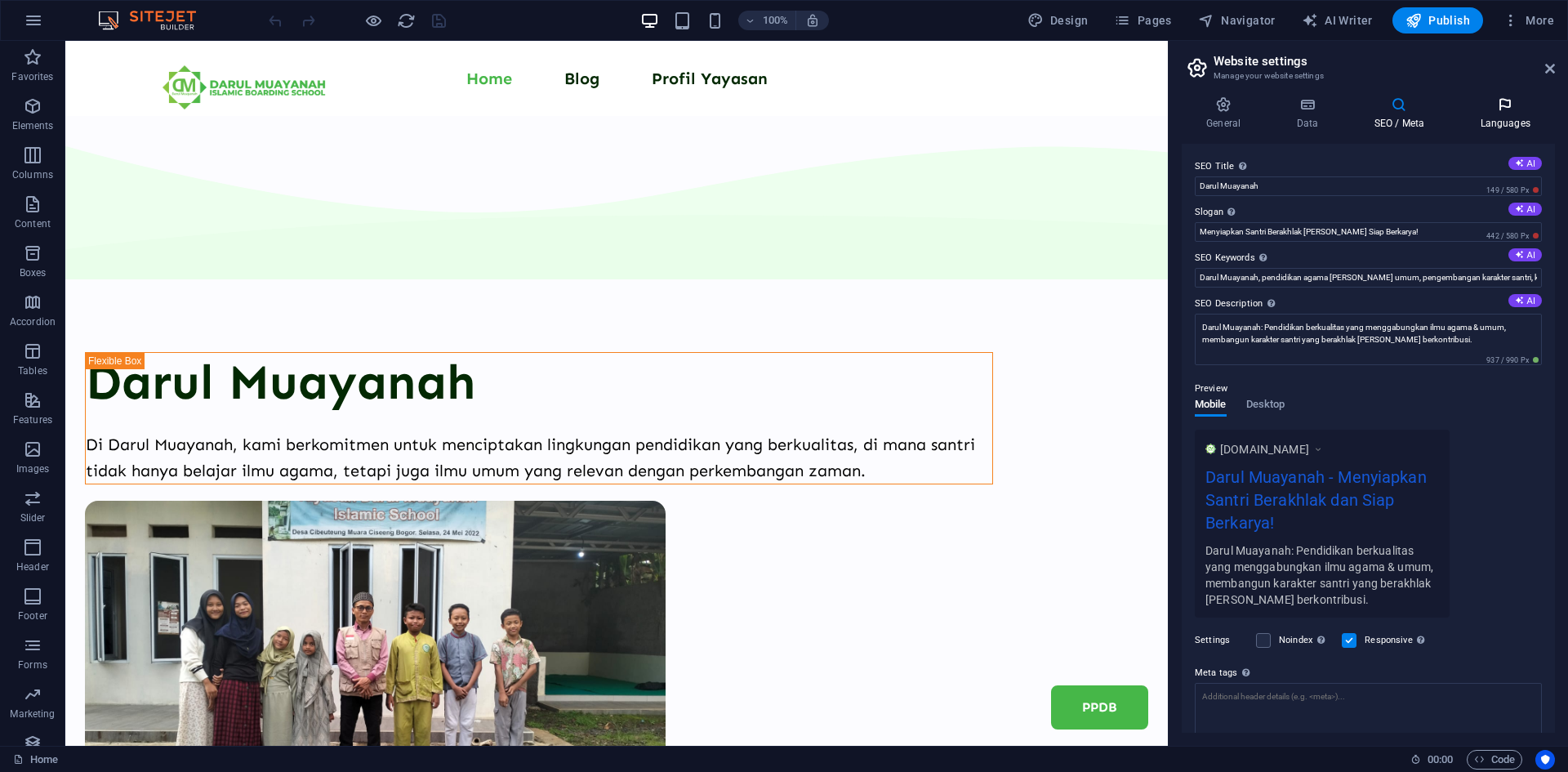
click at [1483, 107] on icon at bounding box center [1504, 104] width 100 height 16
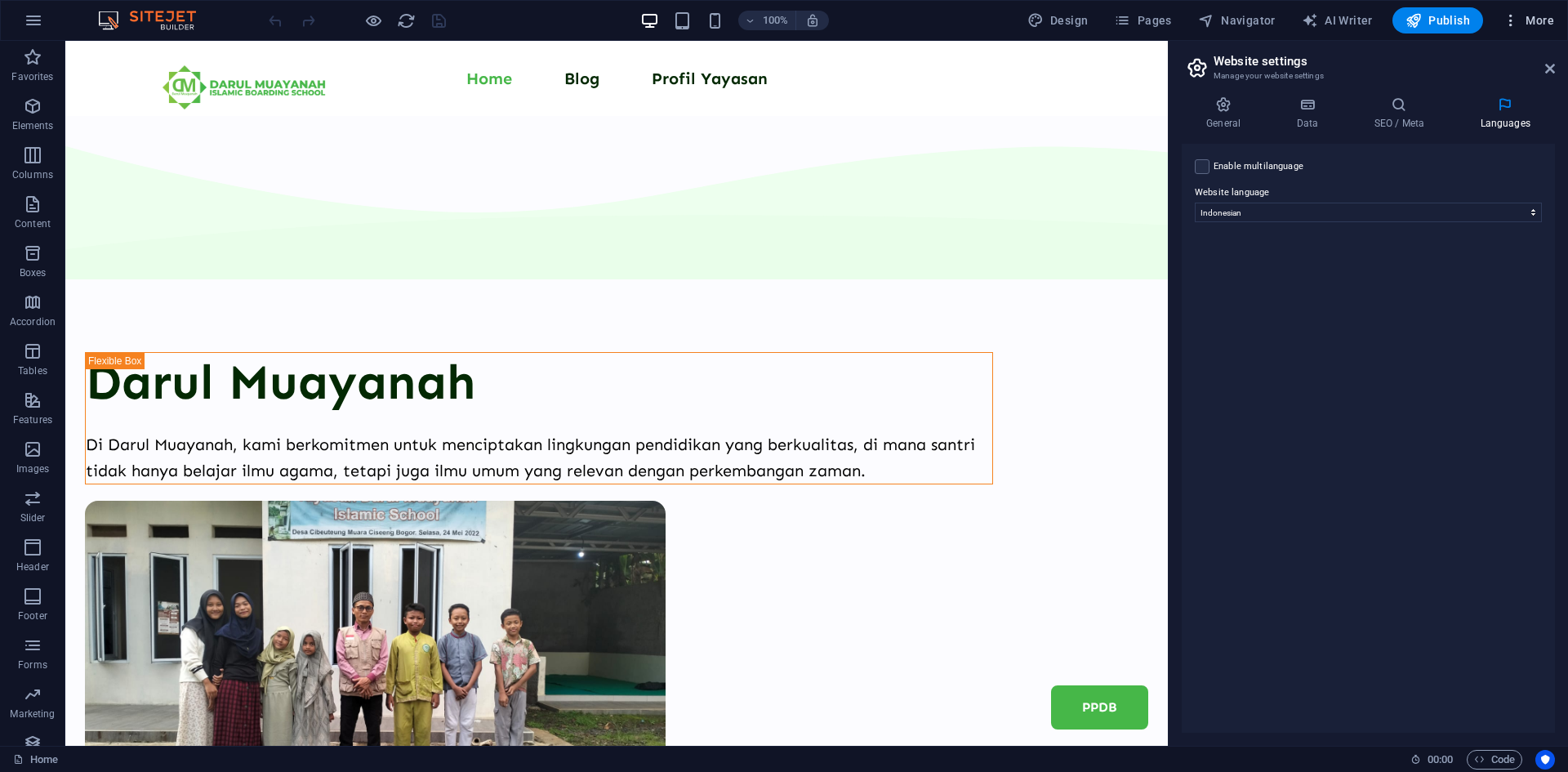
click at [1529, 20] on span "More" at bounding box center [1527, 20] width 51 height 16
click at [1531, 22] on div at bounding box center [784, 386] width 1568 height 772
click at [1231, 110] on icon at bounding box center [1224, 104] width 83 height 16
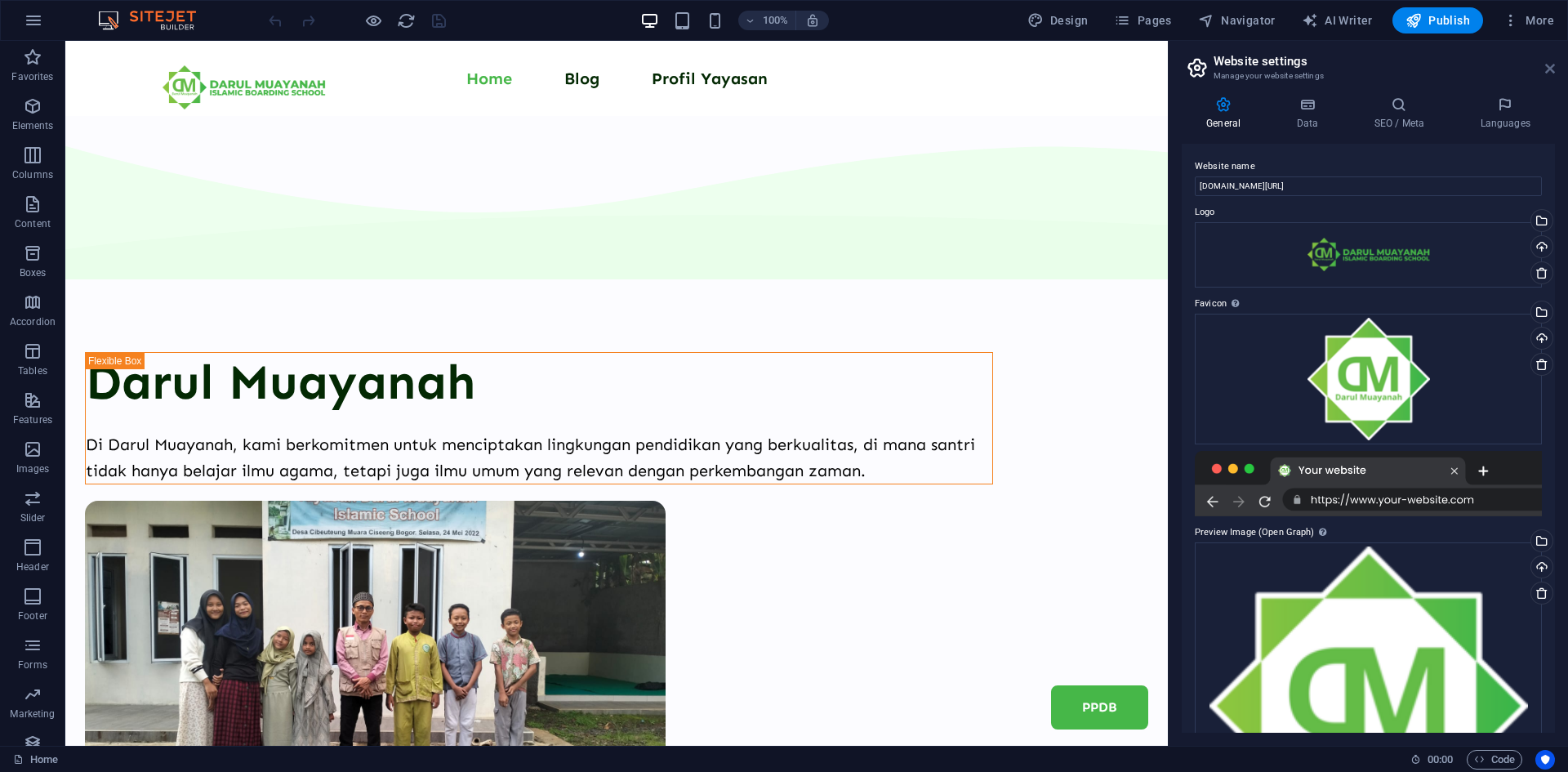
click at [1553, 64] on icon at bounding box center [1550, 69] width 10 height 14
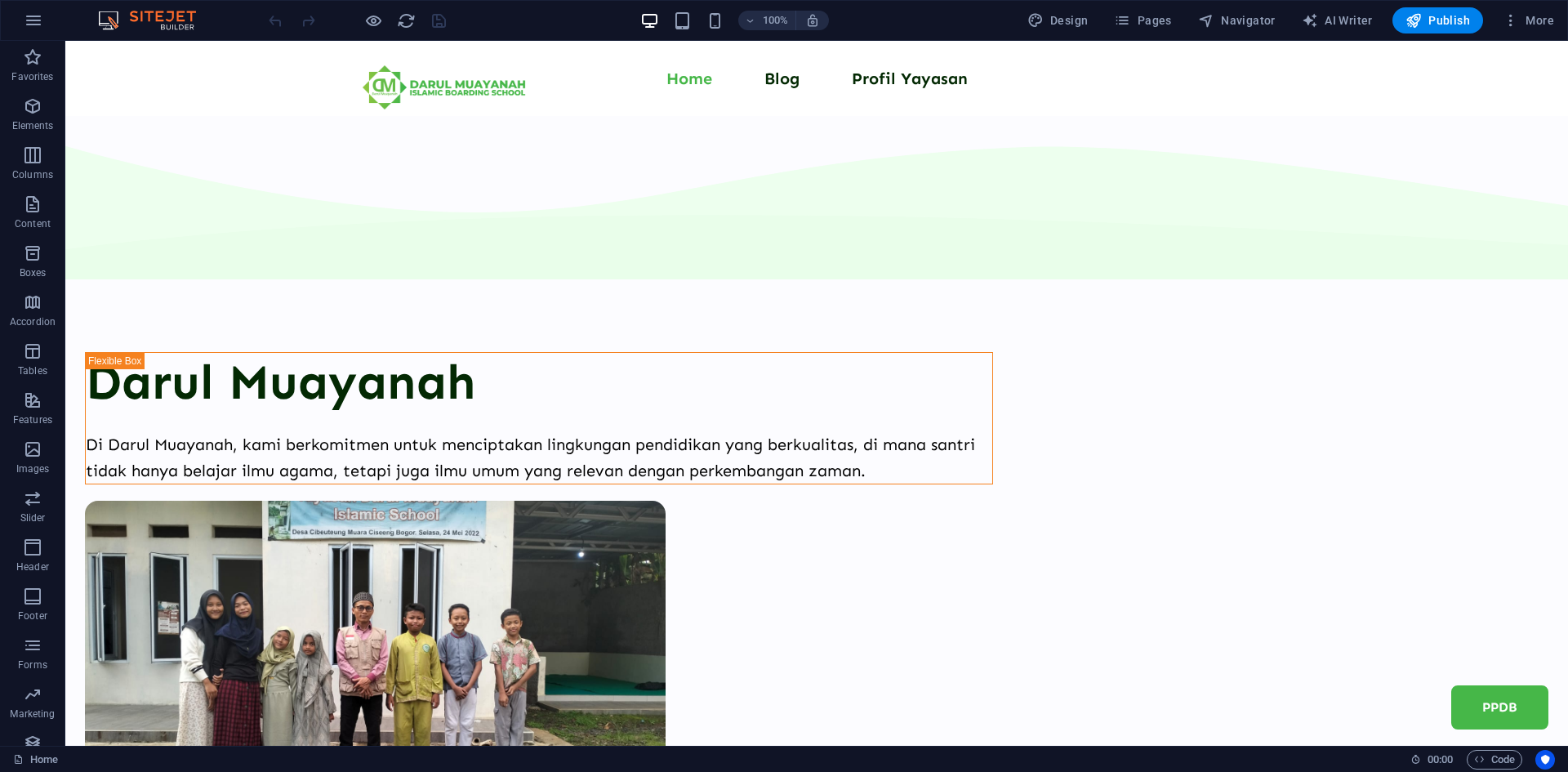
click at [1526, 7] on div "100% Design Pages Navigator AI Writer Publish More" at bounding box center [784, 20] width 1566 height 40
click at [1528, 19] on span "More" at bounding box center [1527, 20] width 51 height 16
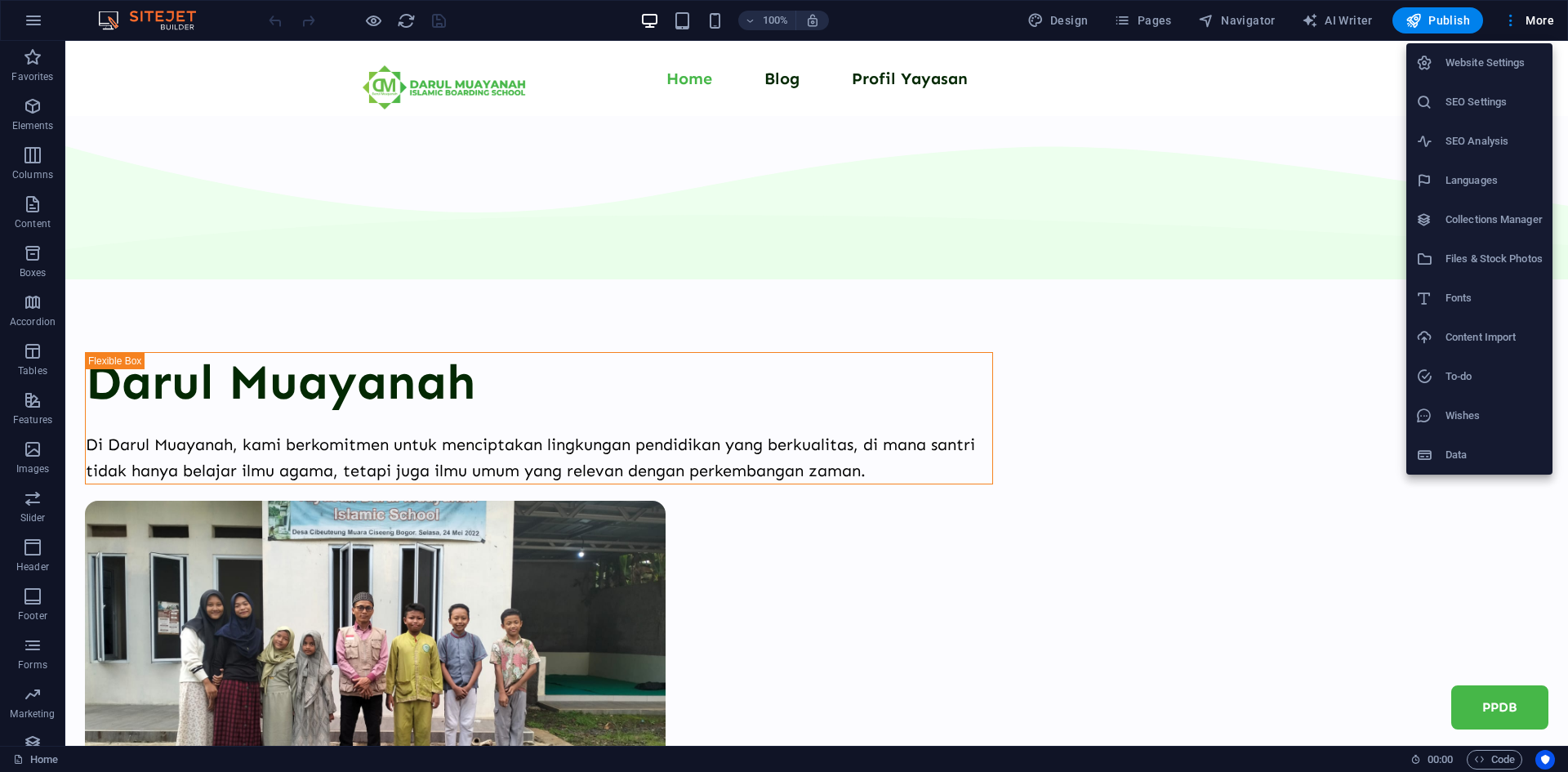
click at [1502, 422] on h6 "Wishes" at bounding box center [1494, 416] width 97 height 19
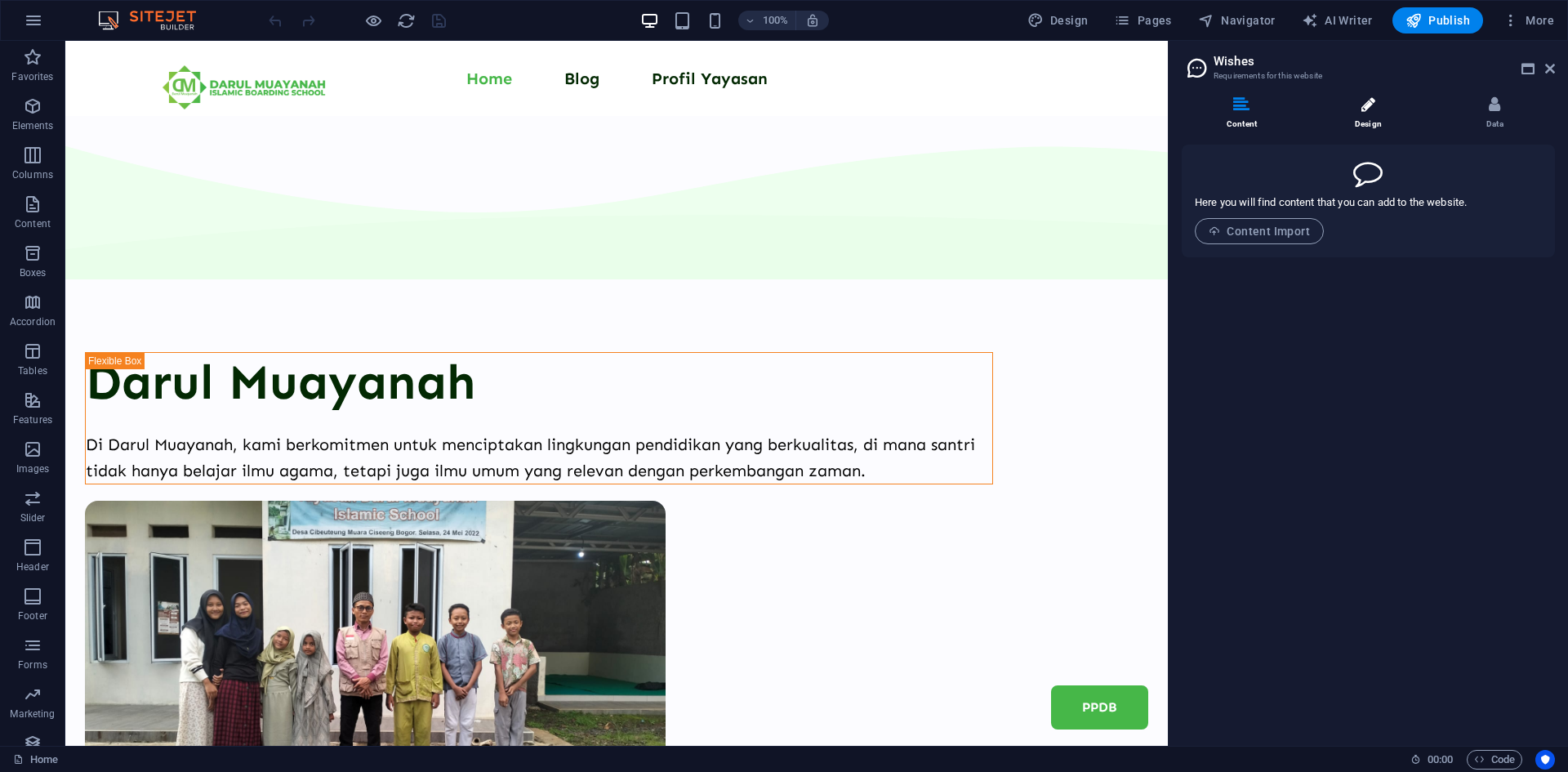
click at [1376, 100] on li "Design" at bounding box center [1372, 114] width 127 height 35
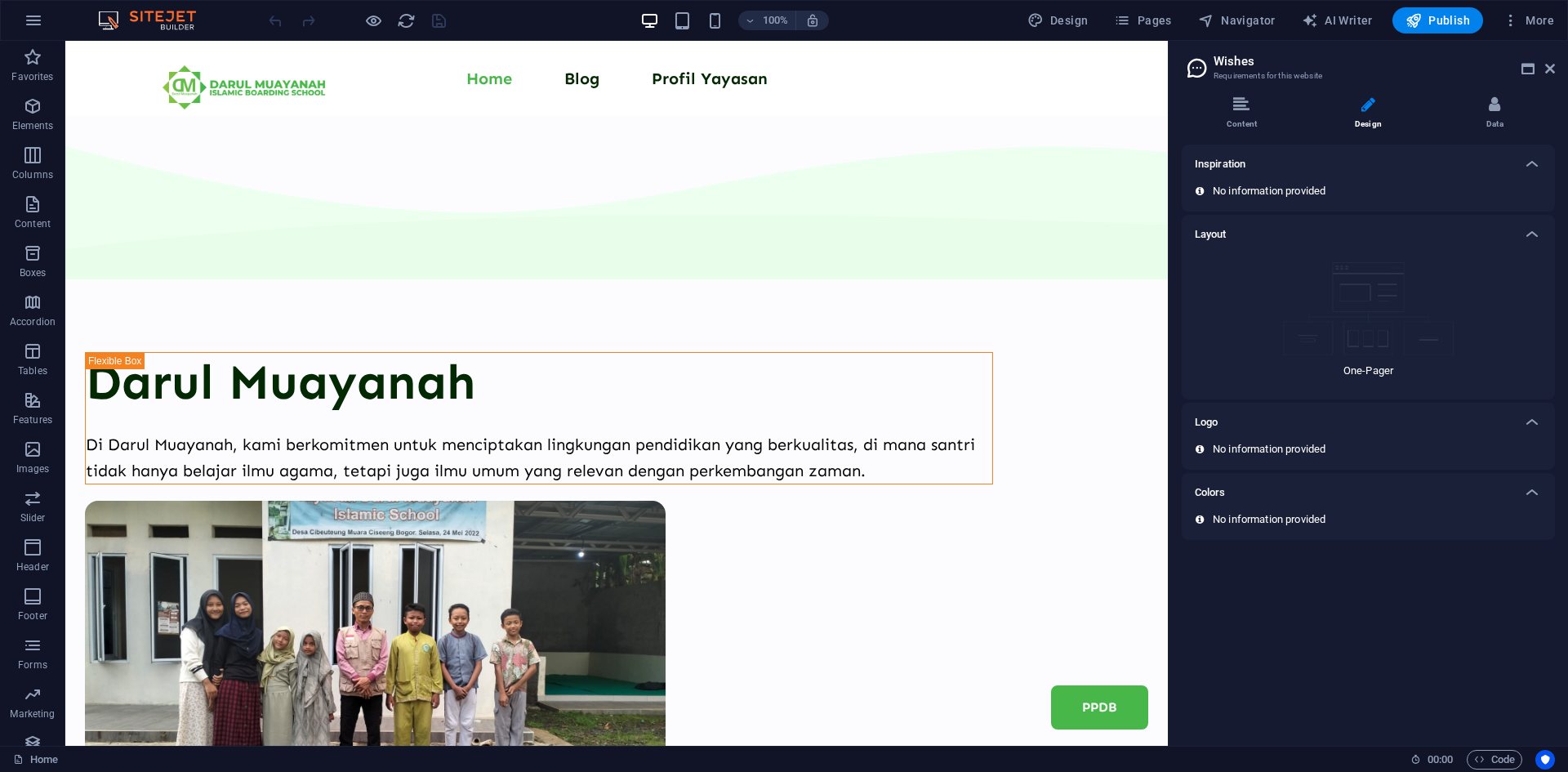
click at [1544, 69] on header "Wishes Requirements for this website" at bounding box center [1370, 62] width 370 height 43
click at [1553, 67] on icon at bounding box center [1550, 69] width 10 height 14
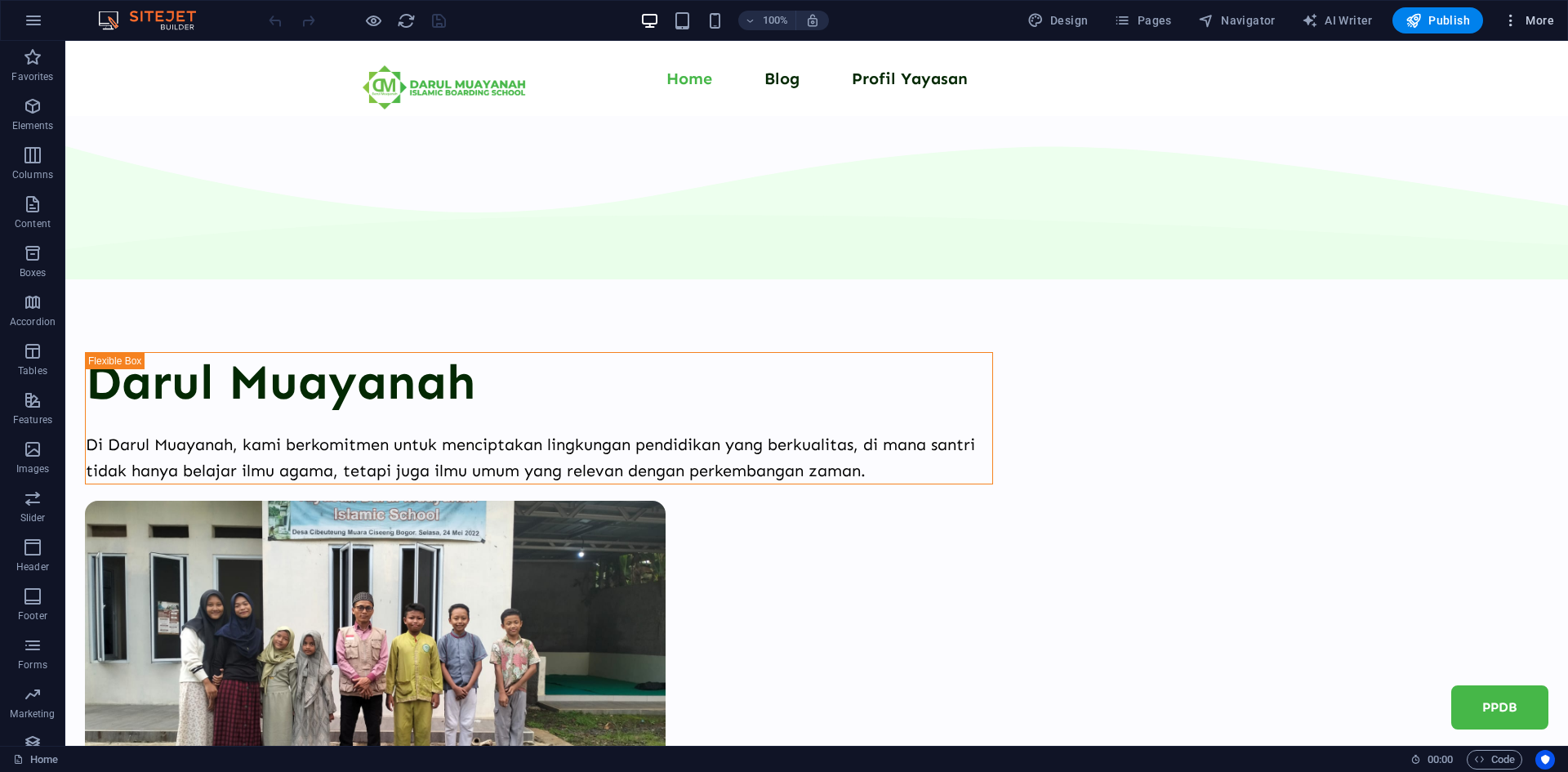
click at [1524, 14] on span "More" at bounding box center [1527, 20] width 51 height 16
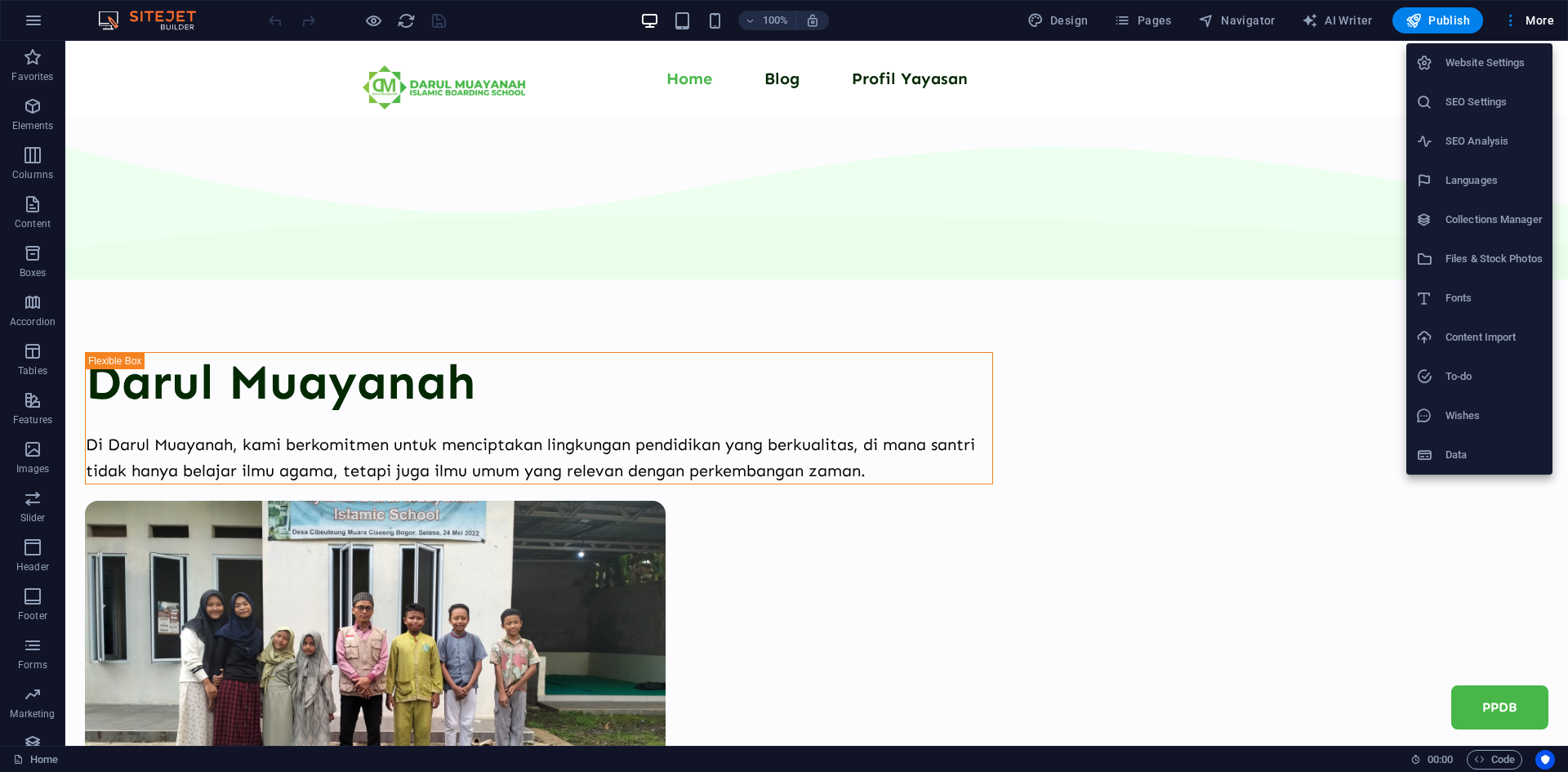
click at [1492, 302] on h6 "Fonts" at bounding box center [1494, 298] width 97 height 19
select select "popularity"
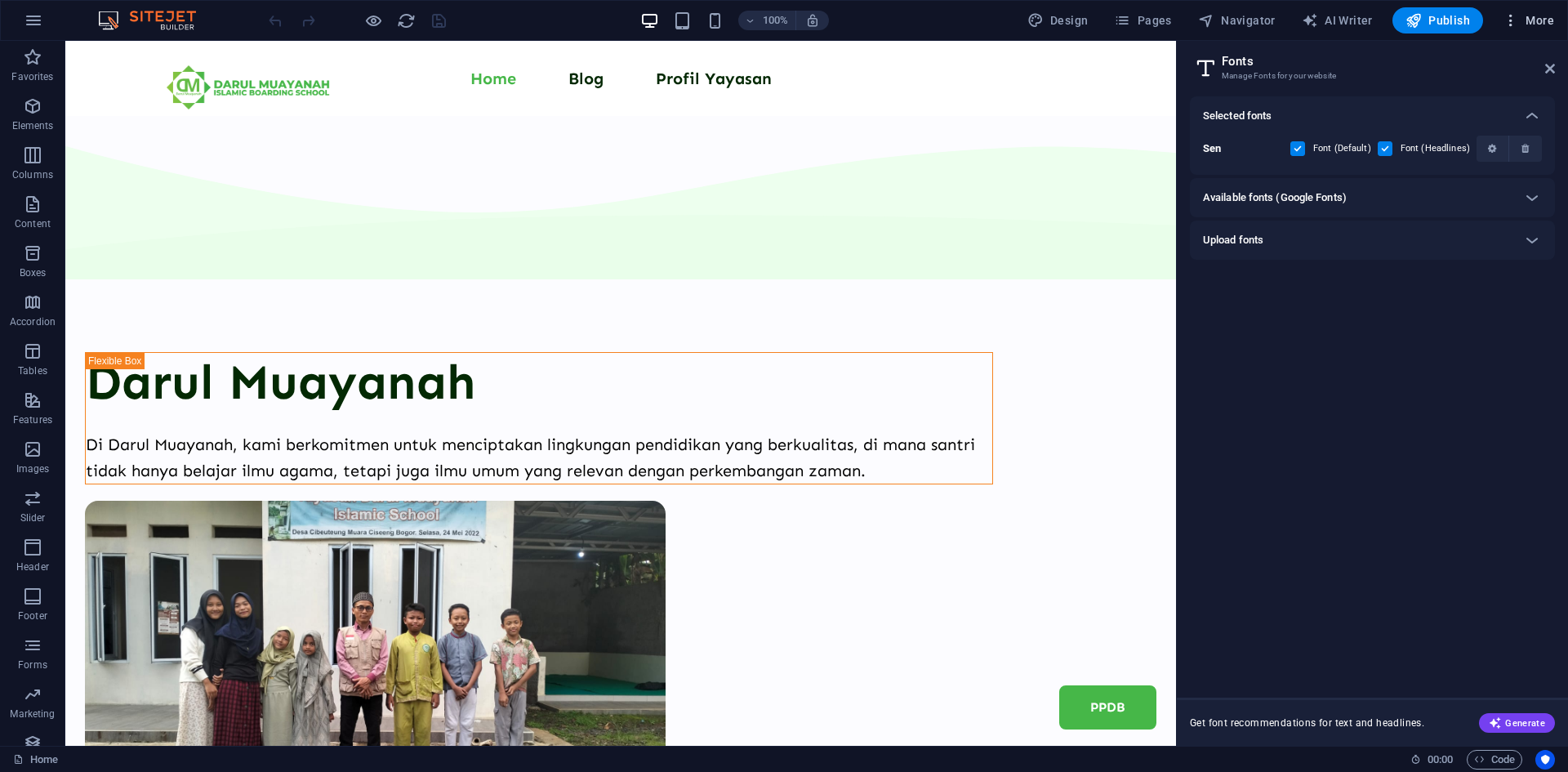
click at [1535, 26] on span "More" at bounding box center [1527, 20] width 51 height 16
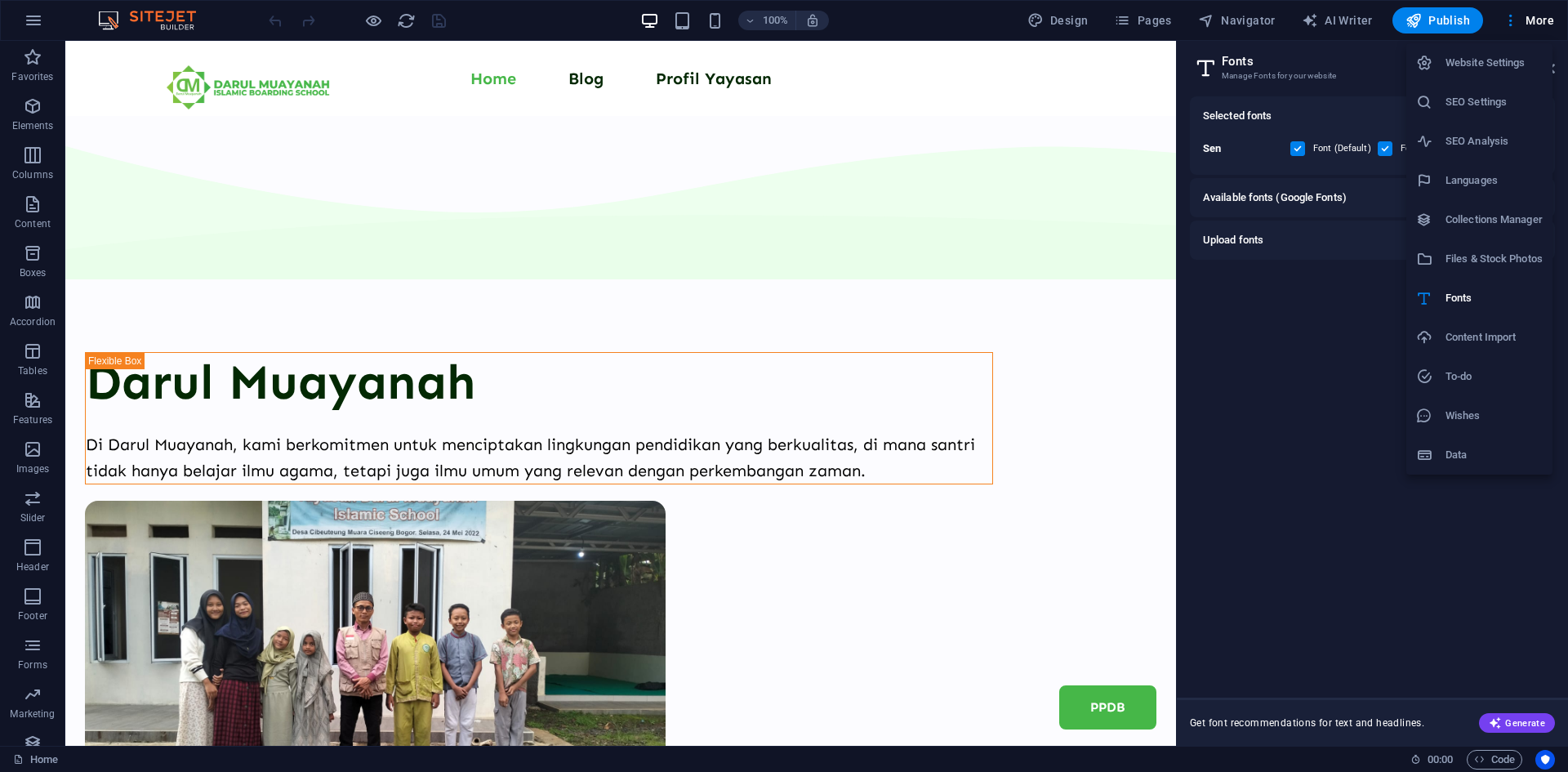
drag, startPoint x: 1374, startPoint y: 485, endPoint x: 1361, endPoint y: 479, distance: 14.3
click at [1371, 485] on div at bounding box center [784, 386] width 1568 height 772
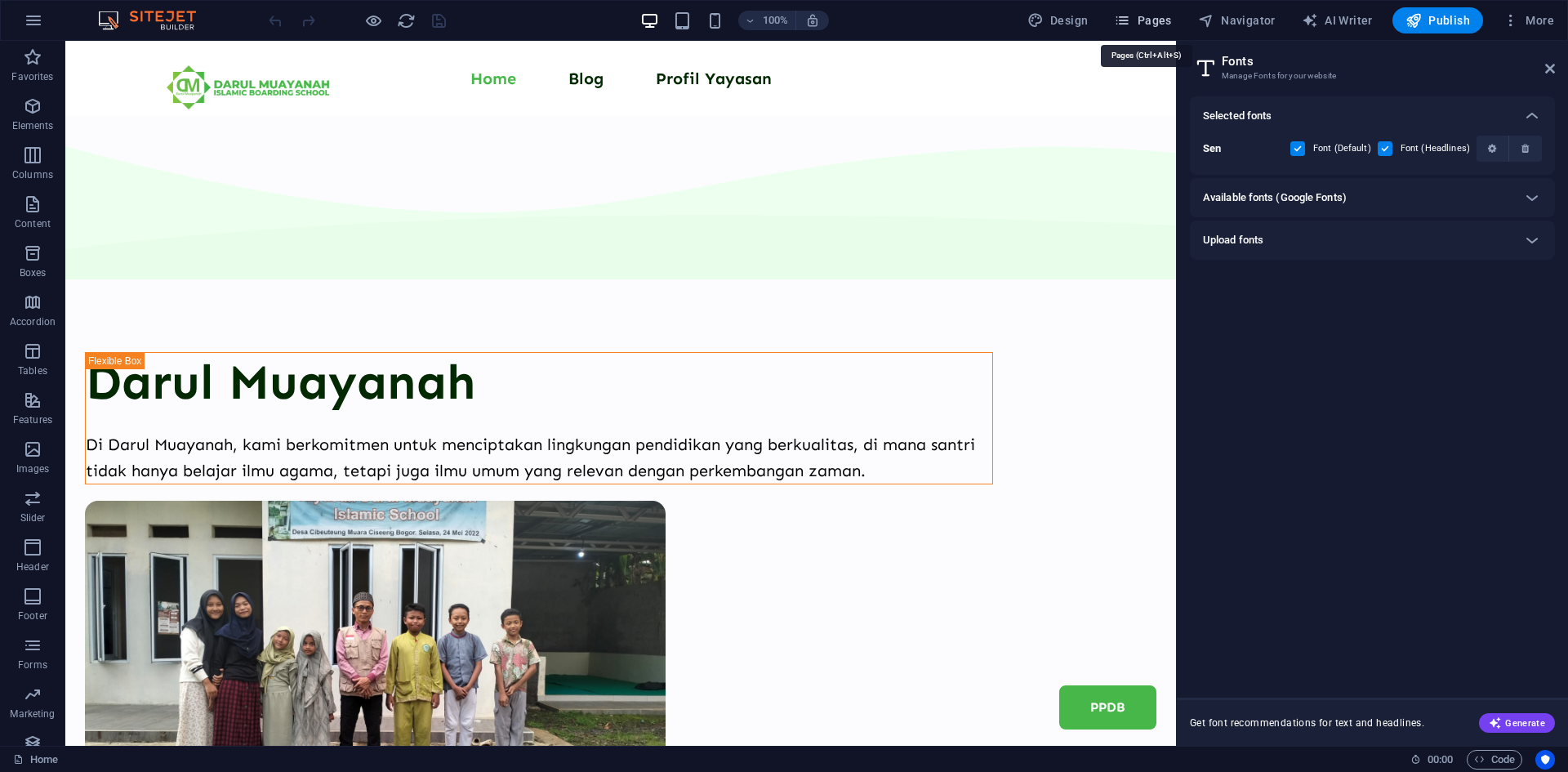
click at [1171, 15] on span "Pages" at bounding box center [1142, 20] width 57 height 16
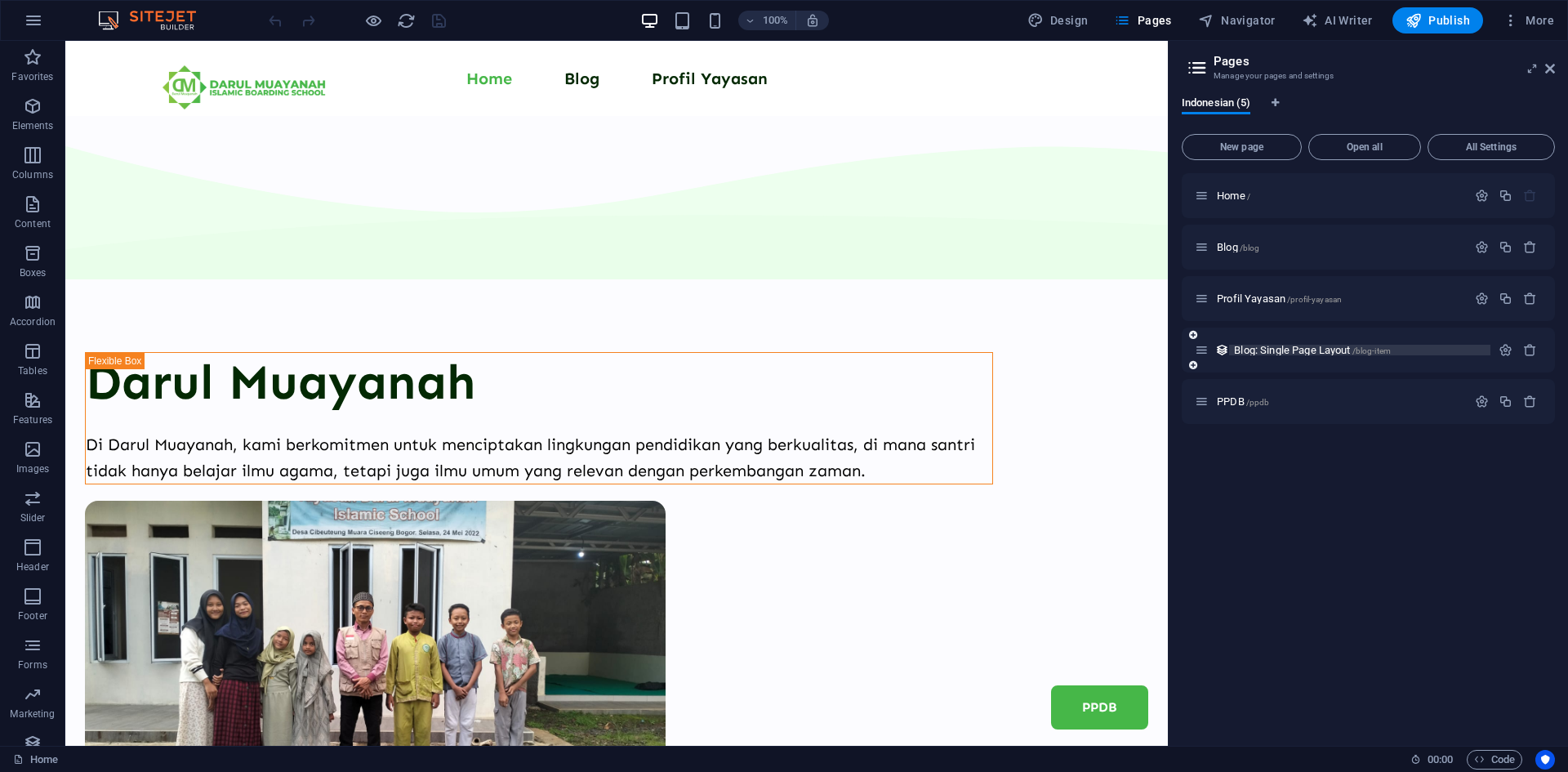
click at [1280, 349] on span "Blog: Single Page Layout /blog-item" at bounding box center [1313, 349] width 157 height 13
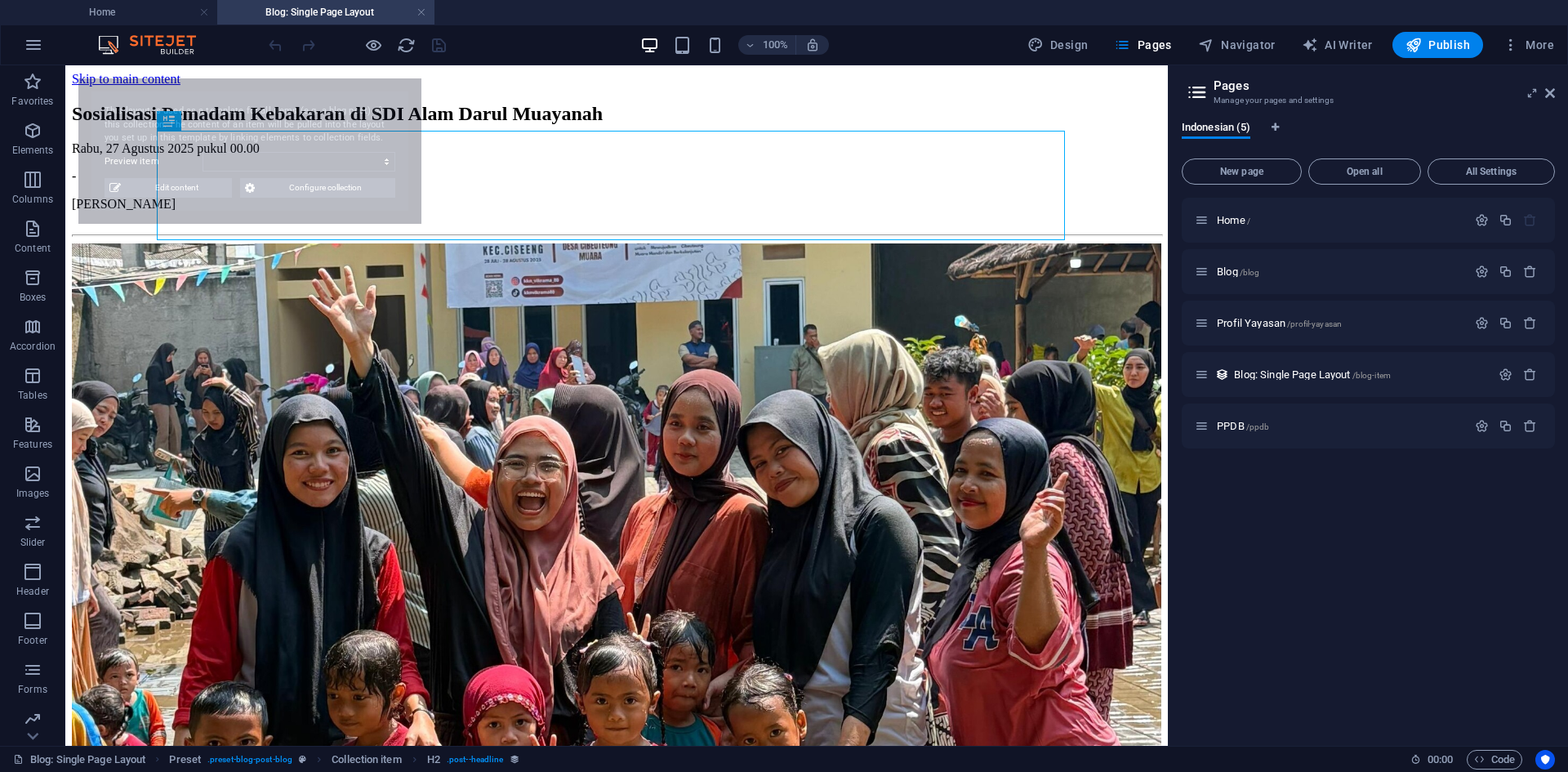
select select "68af0765d234fa486002c304"
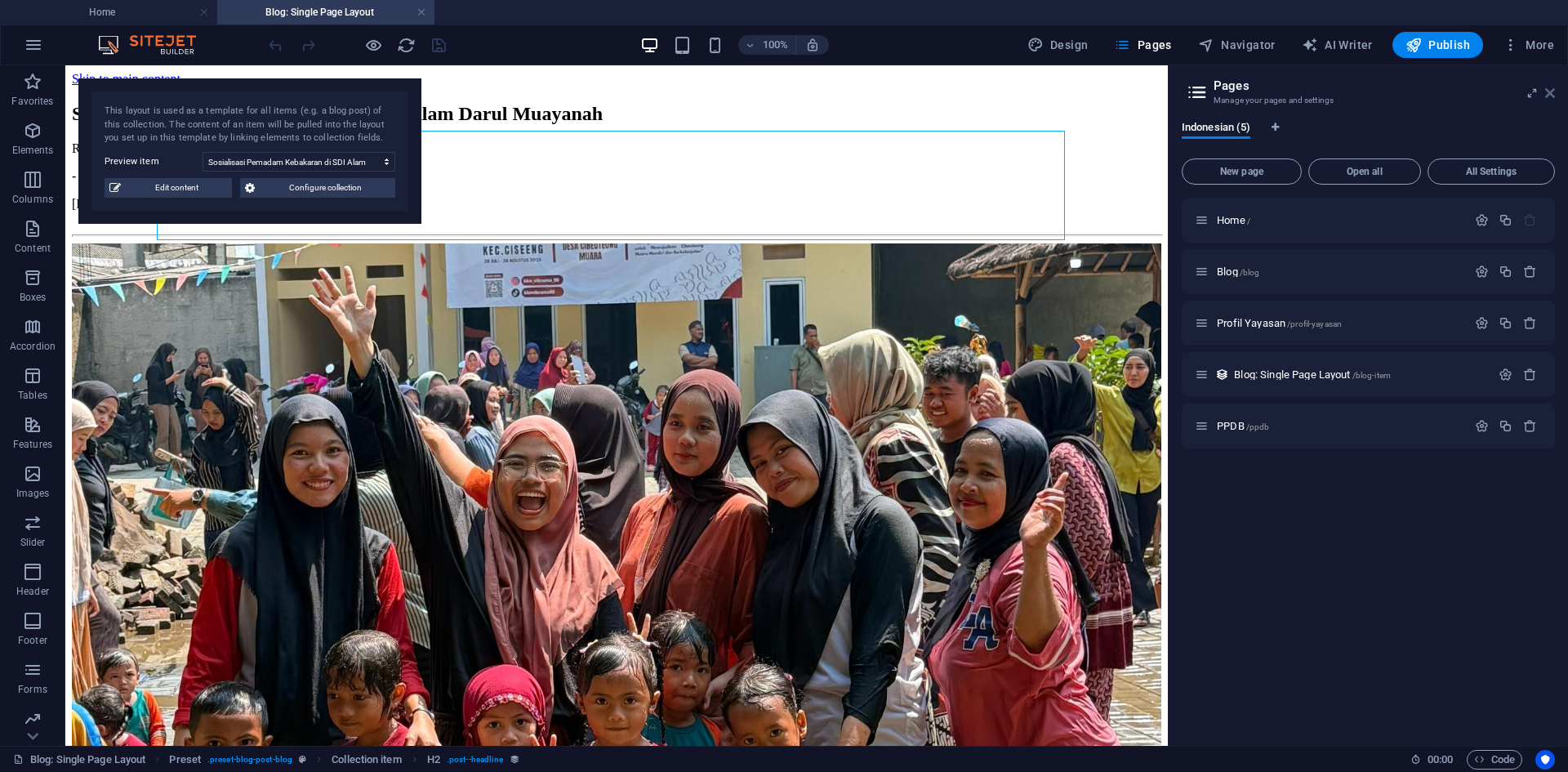
click at [1549, 88] on icon at bounding box center [1550, 93] width 10 height 14
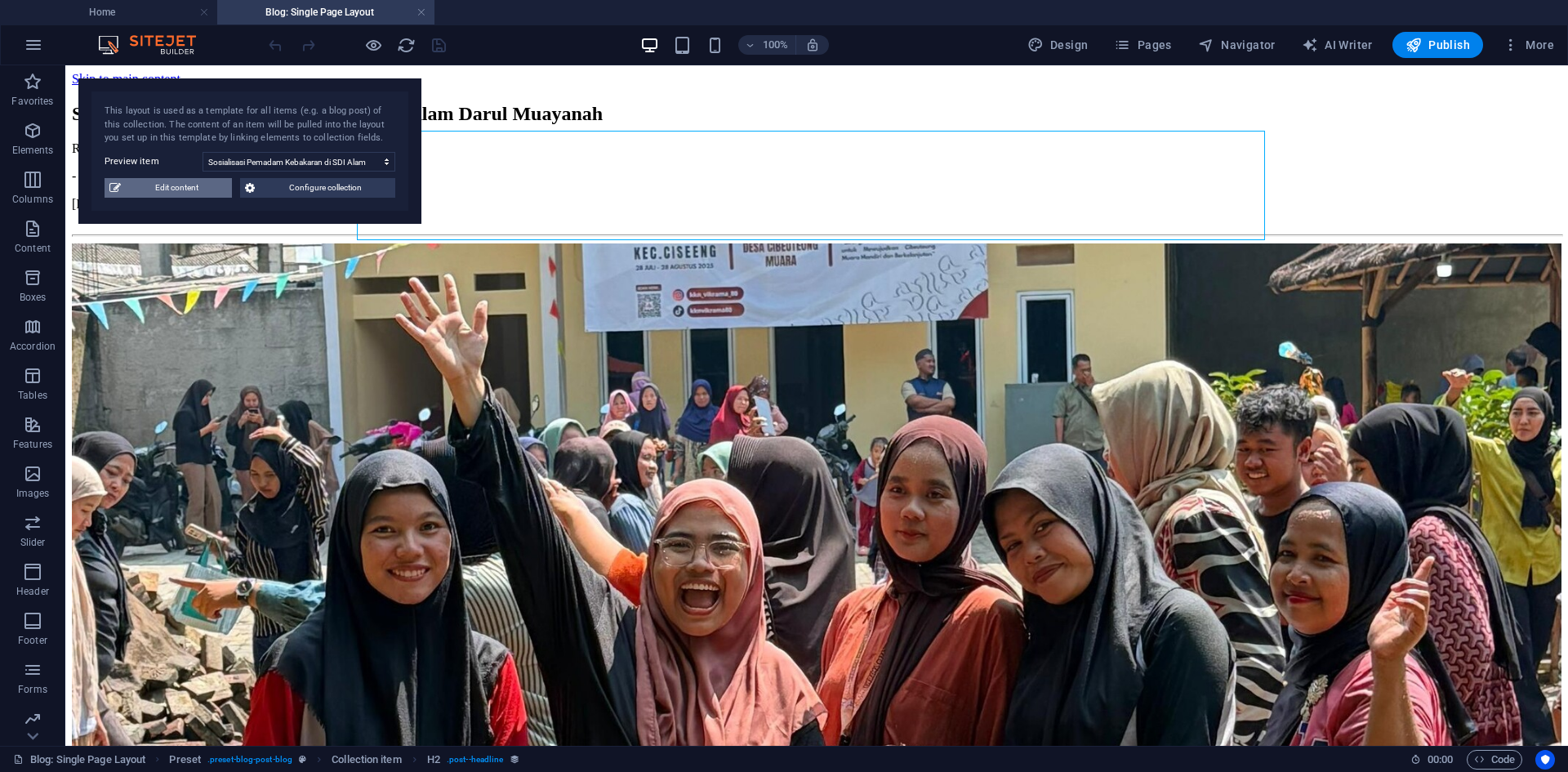
click at [183, 183] on span "Edit content" at bounding box center [176, 188] width 102 height 19
select select "Berita"
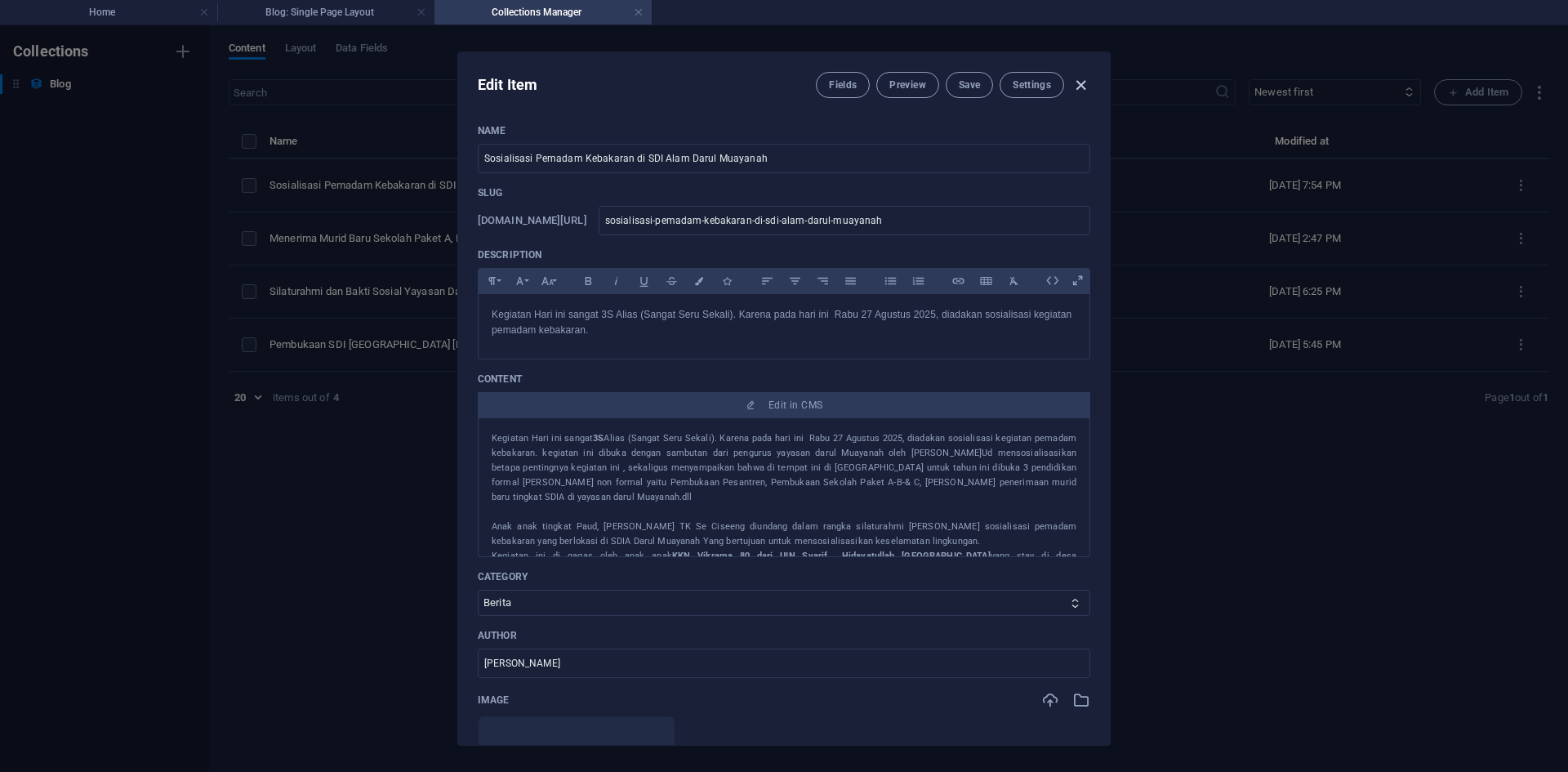
click at [1088, 81] on icon "button" at bounding box center [1080, 85] width 18 height 18
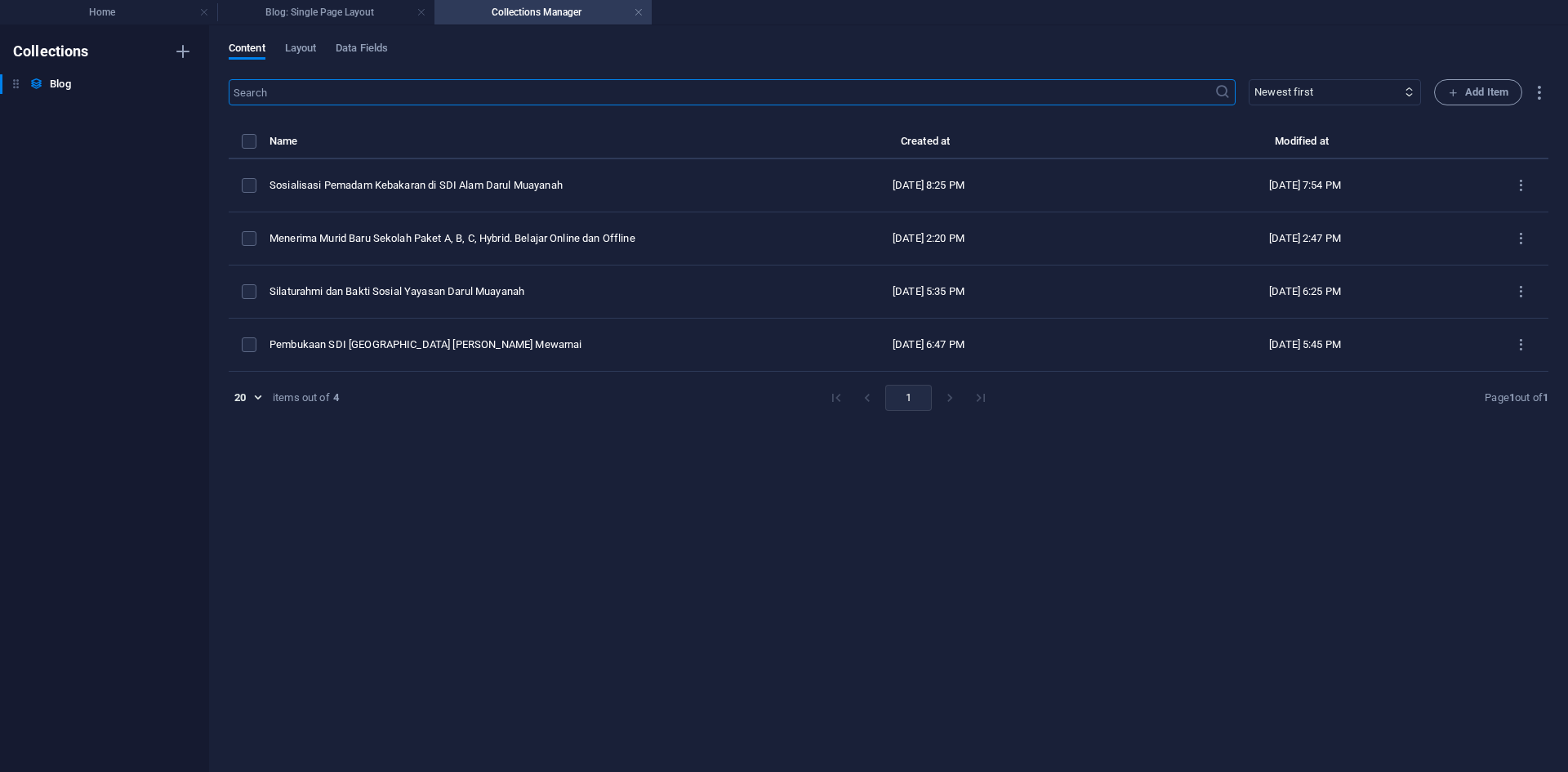
type input "2025-09-01"
type input "sosialisasi-pemadam-kebakaran-di-sdi-alam-darul-muayanah"
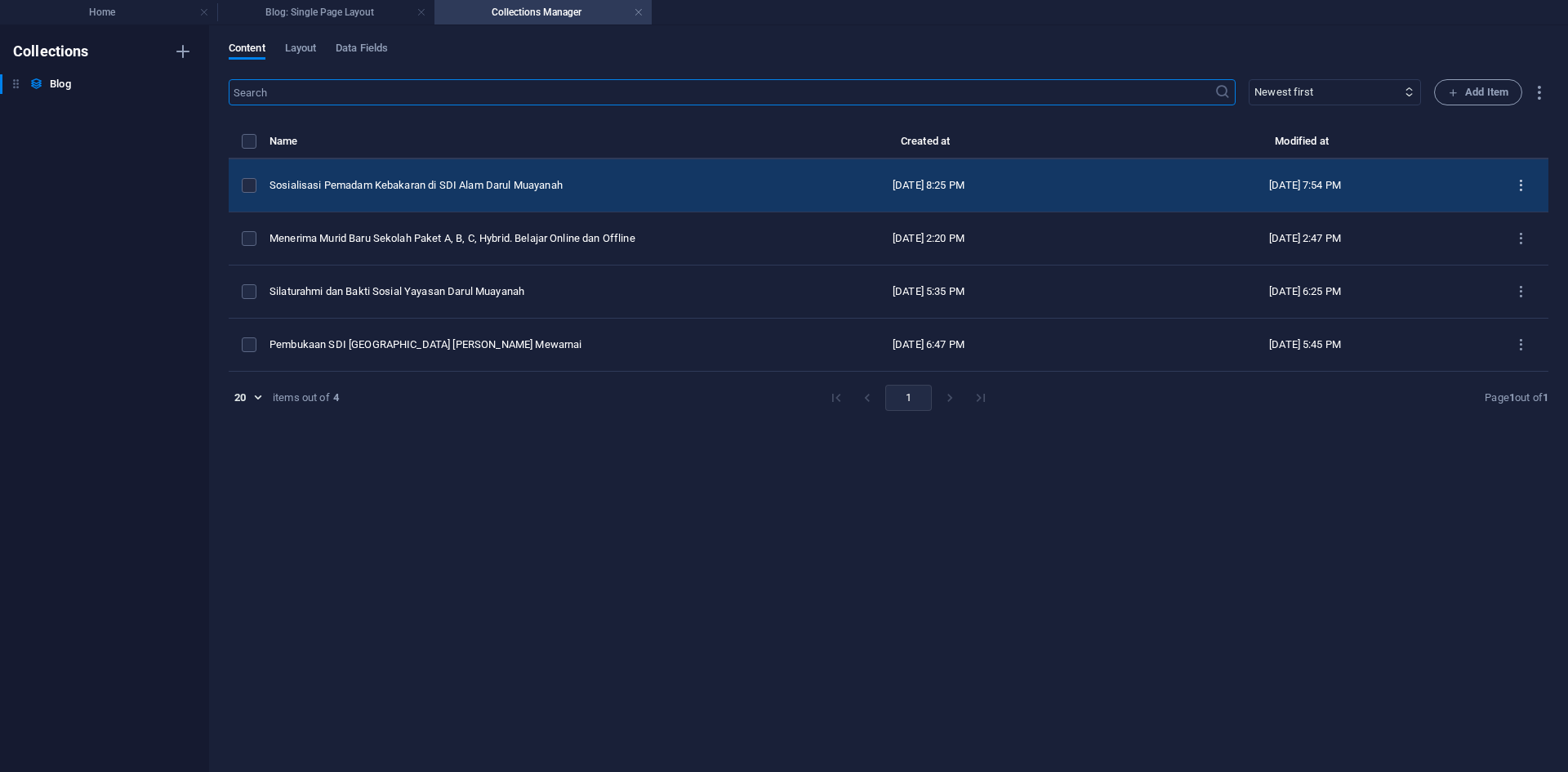
click at [1521, 178] on icon "items list" at bounding box center [1521, 186] width 15 height 15
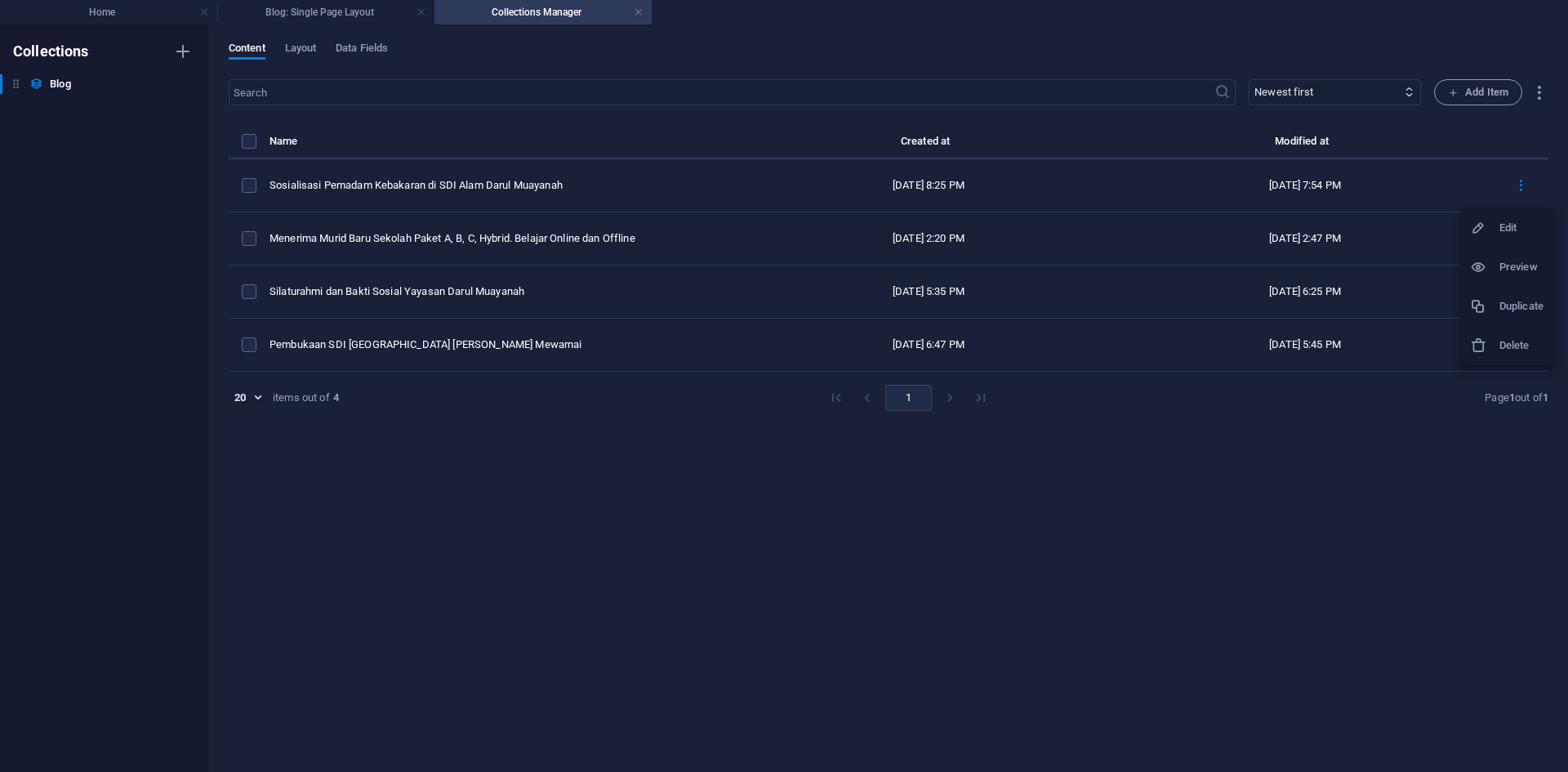
click at [1253, 396] on div at bounding box center [784, 386] width 1568 height 772
click at [371, 10] on h4 "Blog: Single Page Layout" at bounding box center [326, 12] width 218 height 18
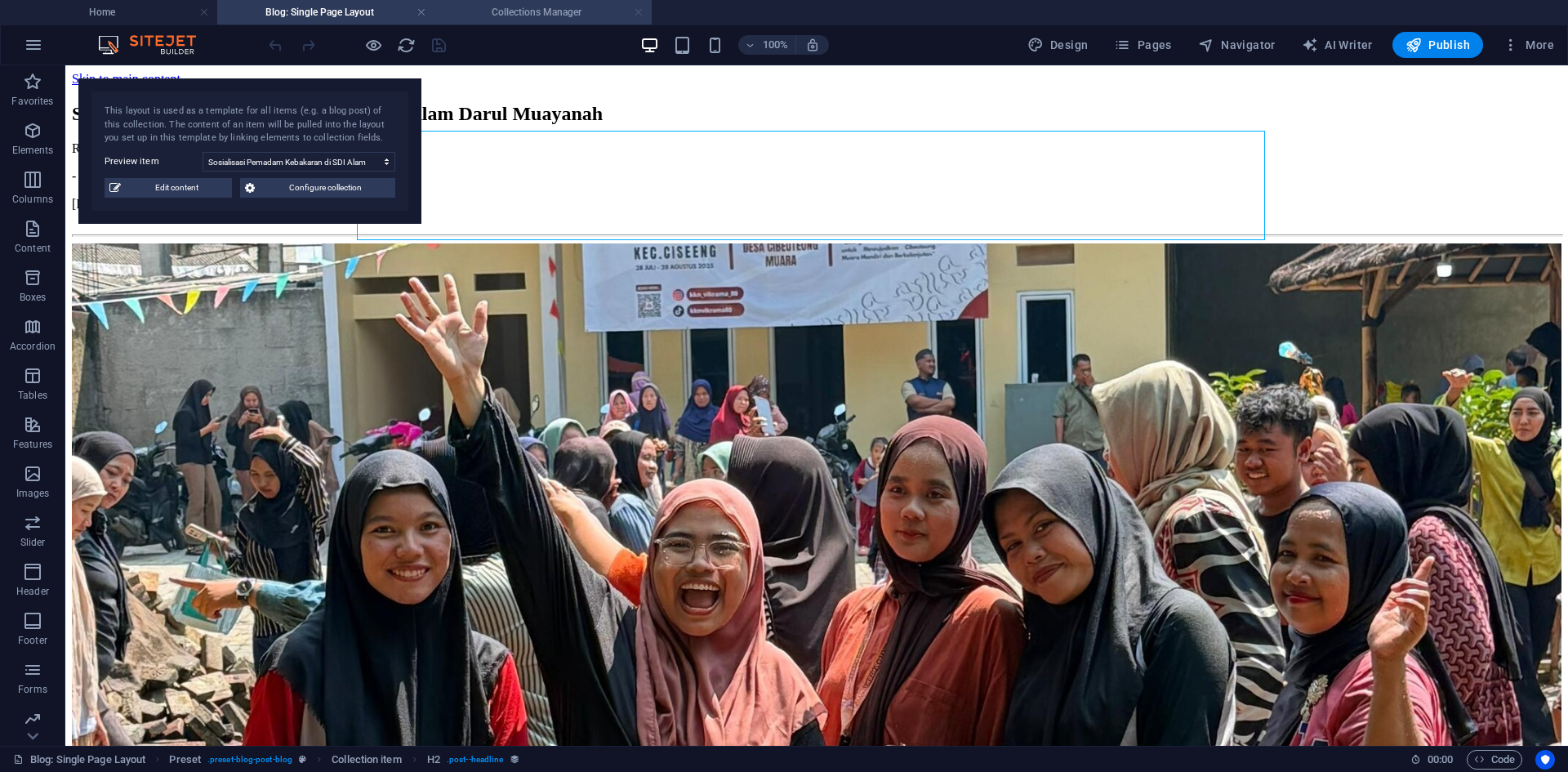
click at [638, 17] on link at bounding box center [638, 13] width 10 height 15
click at [108, 16] on h4 "Home" at bounding box center [108, 12] width 218 height 18
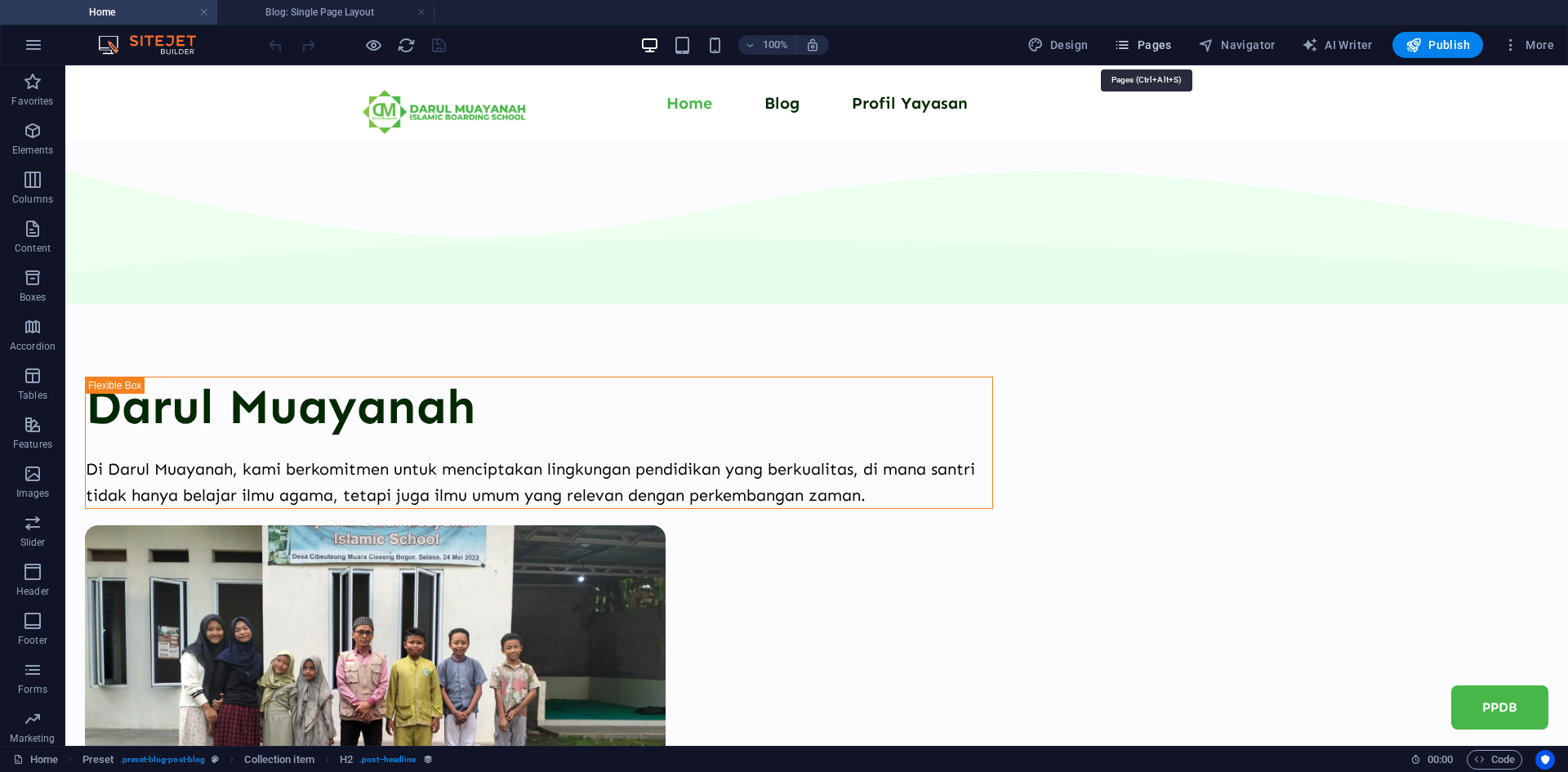
click at [1171, 43] on span "Pages" at bounding box center [1142, 45] width 57 height 16
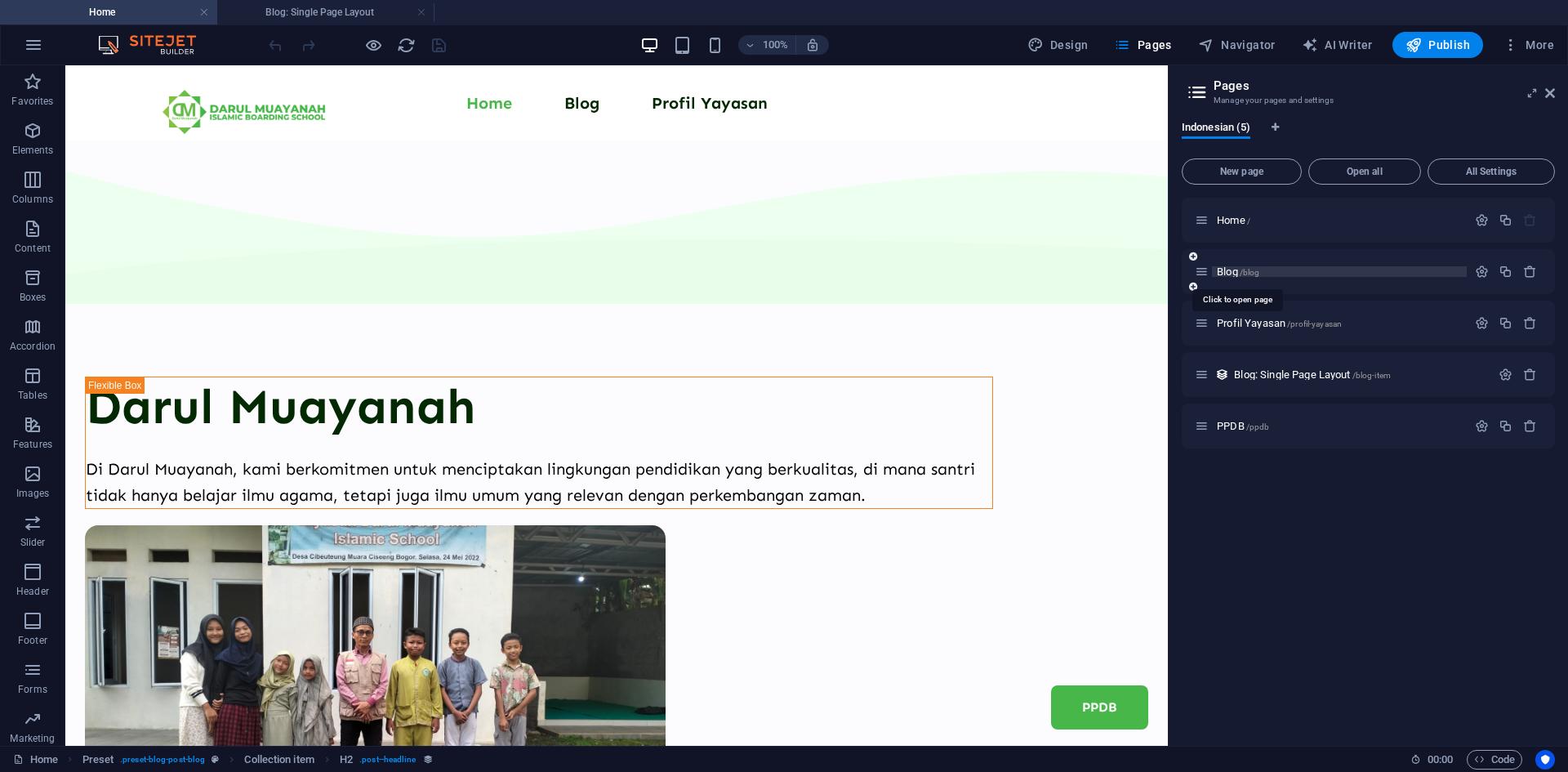
click at [1230, 268] on span "Blog /blog" at bounding box center [1238, 271] width 43 height 13
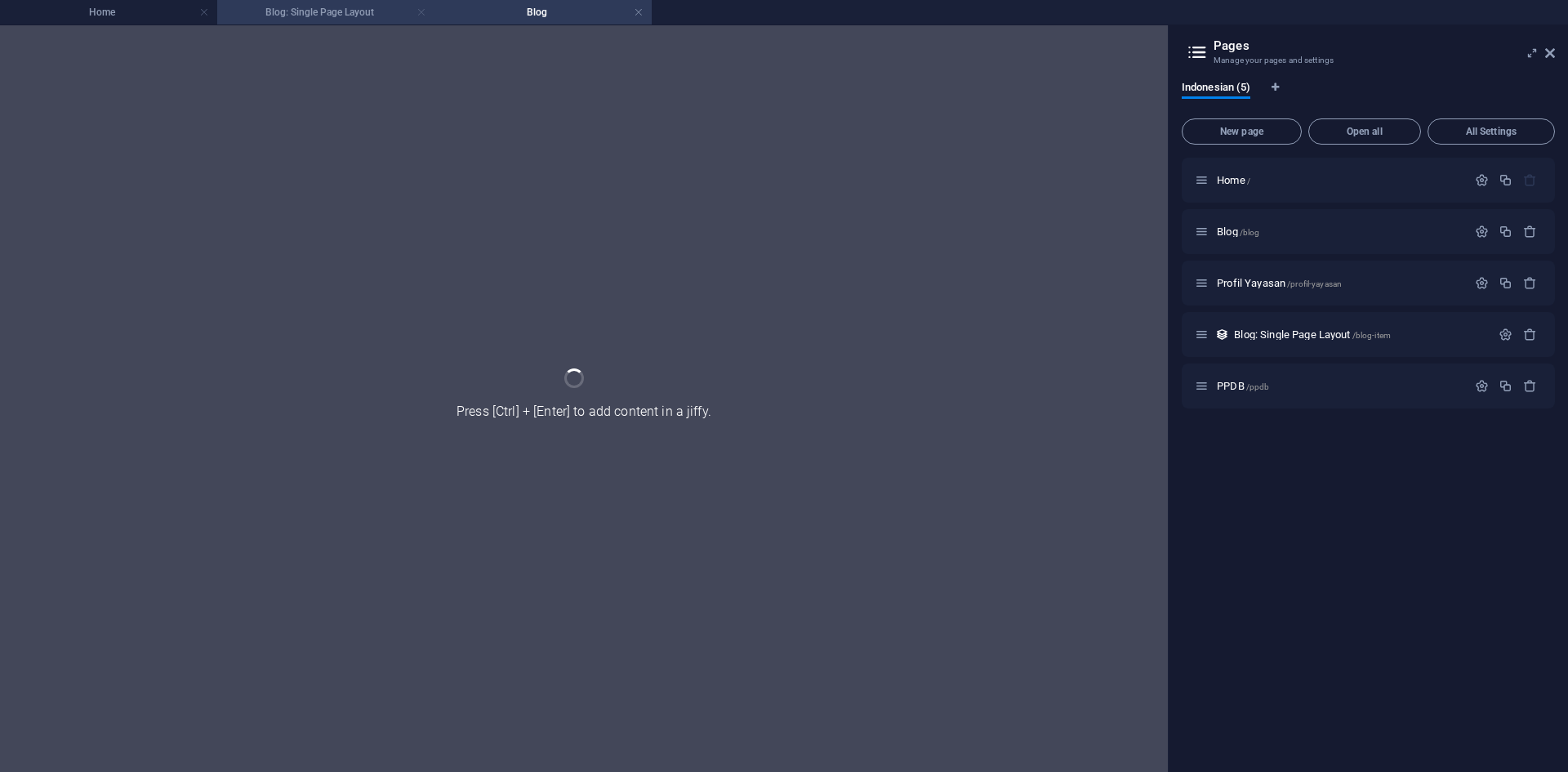
click at [419, 15] on link at bounding box center [422, 13] width 10 height 15
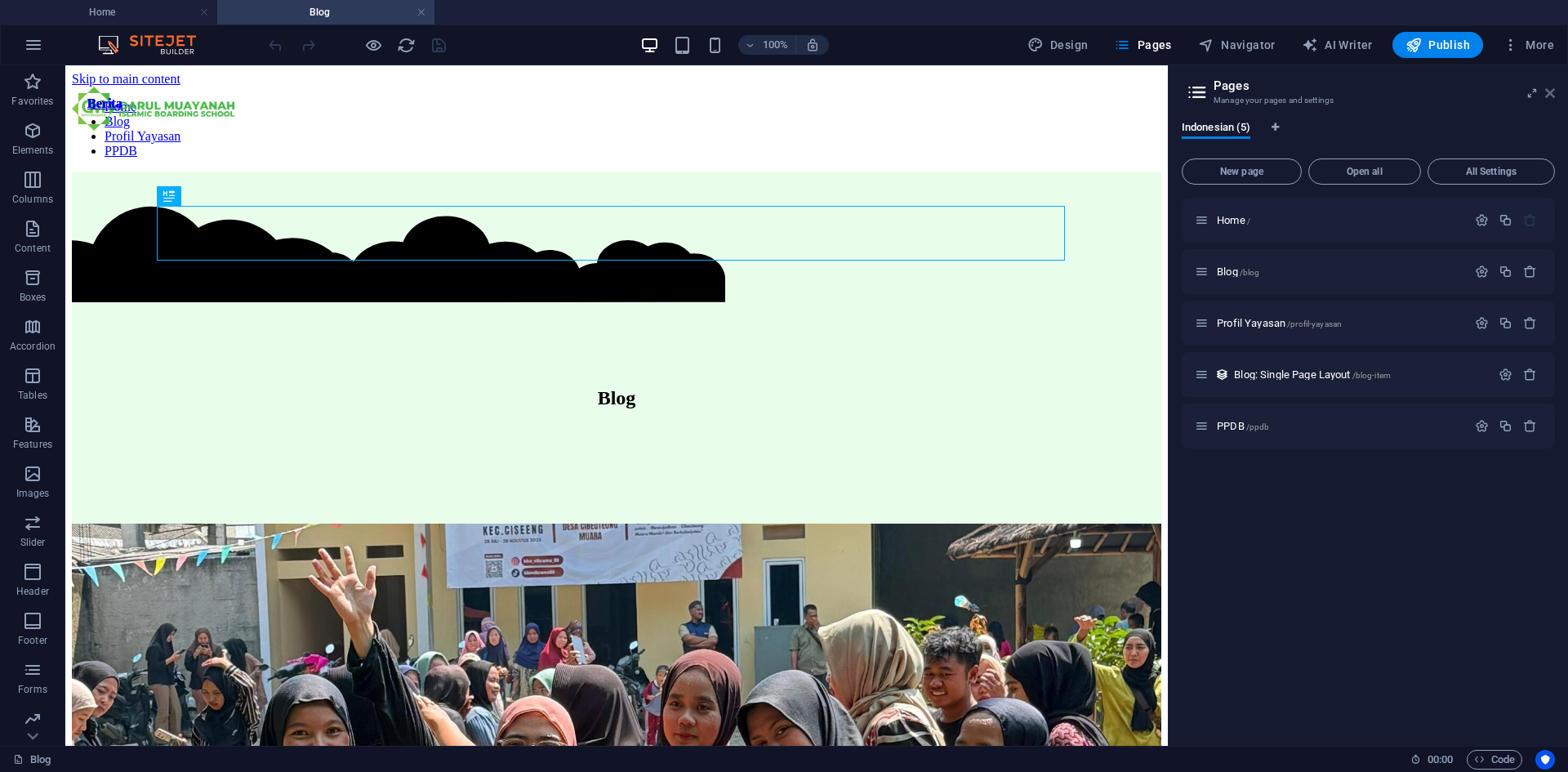
click at [1551, 91] on icon at bounding box center [1550, 93] width 10 height 14
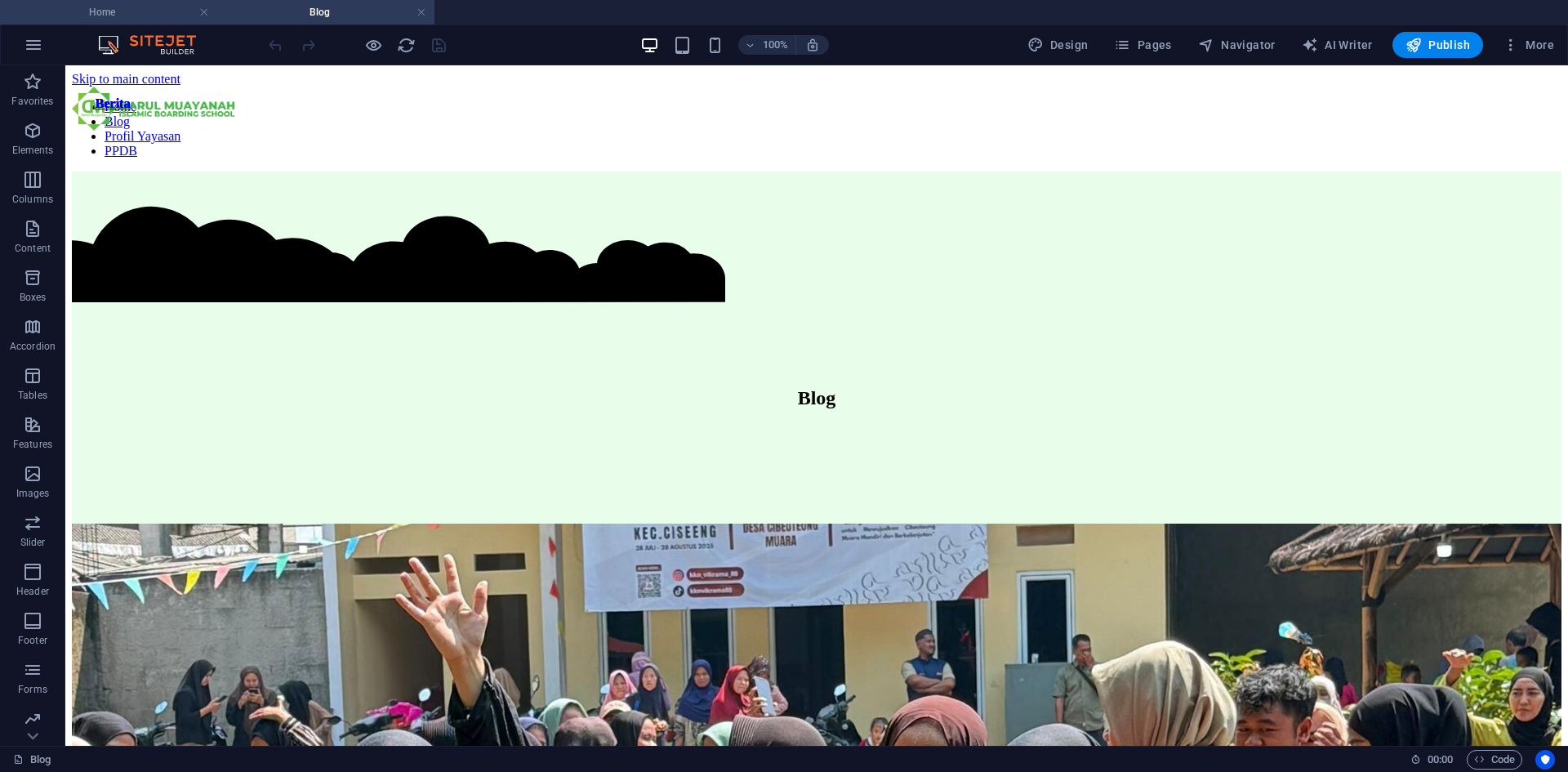
click at [123, 9] on h4 "Home" at bounding box center [108, 12] width 218 height 18
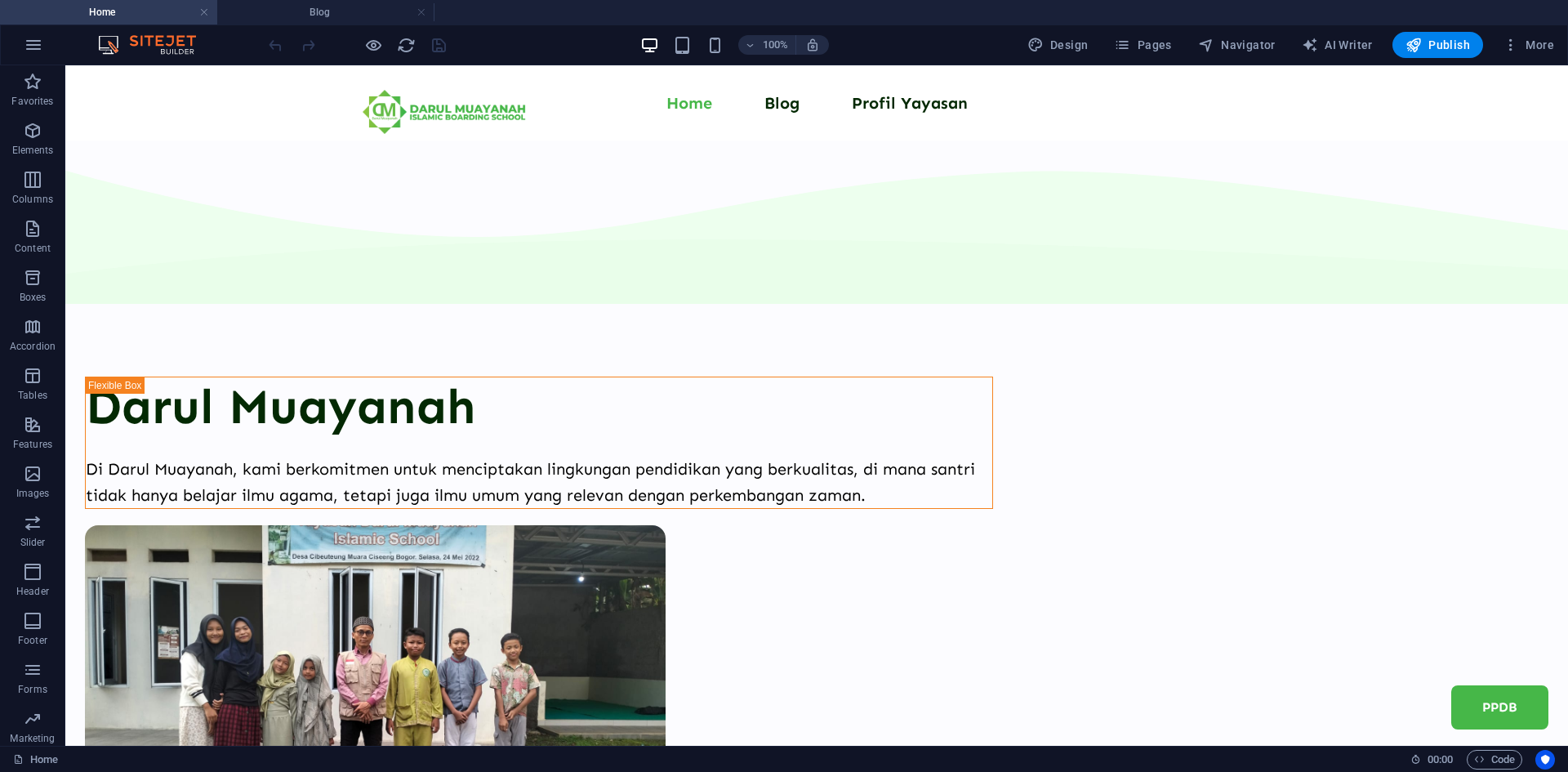
click at [133, 49] on img at bounding box center [155, 45] width 123 height 19
click at [44, 45] on button "button" at bounding box center [33, 45] width 40 height 40
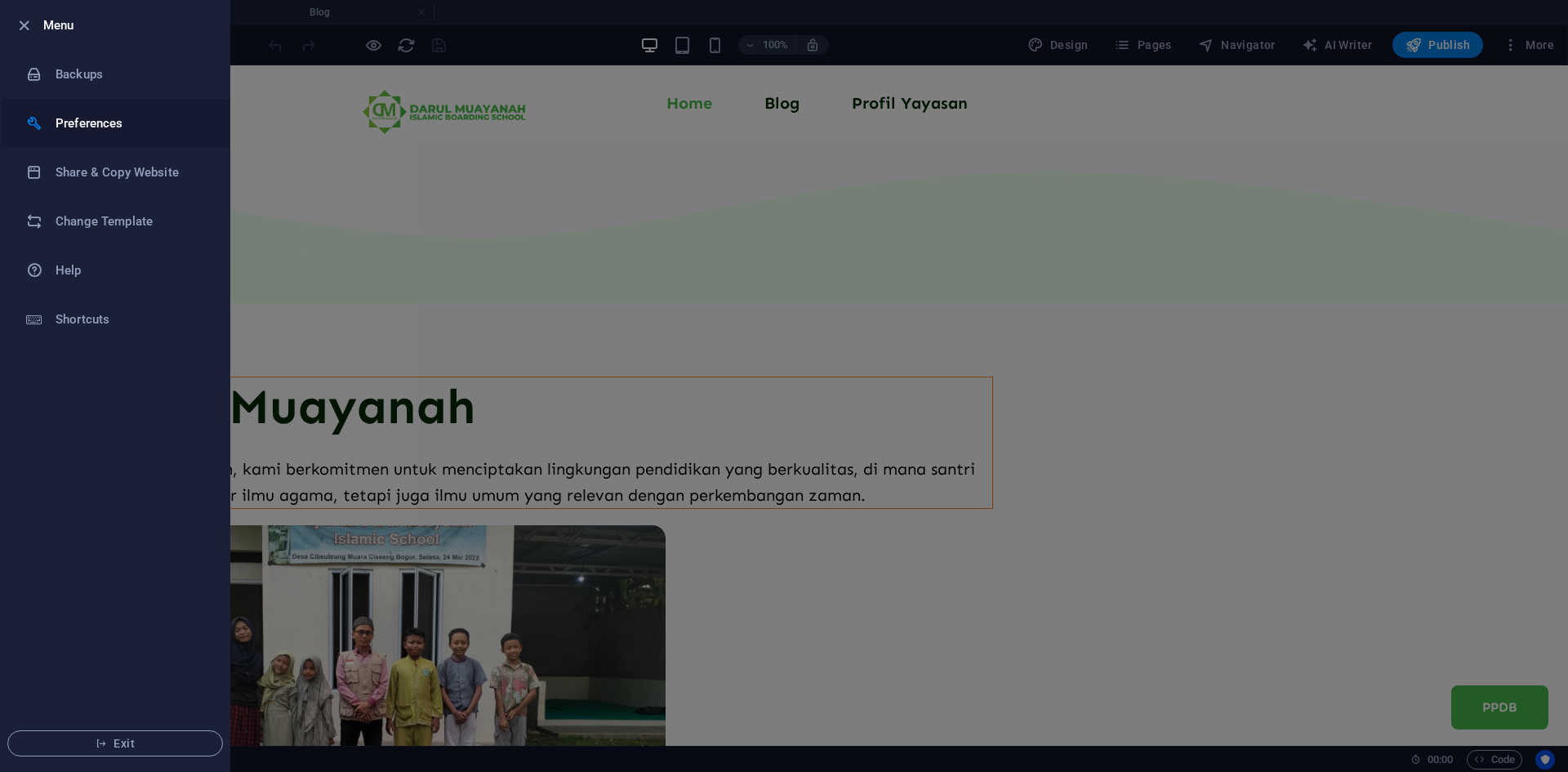
click at [93, 128] on h6 "Preferences" at bounding box center [131, 123] width 151 height 19
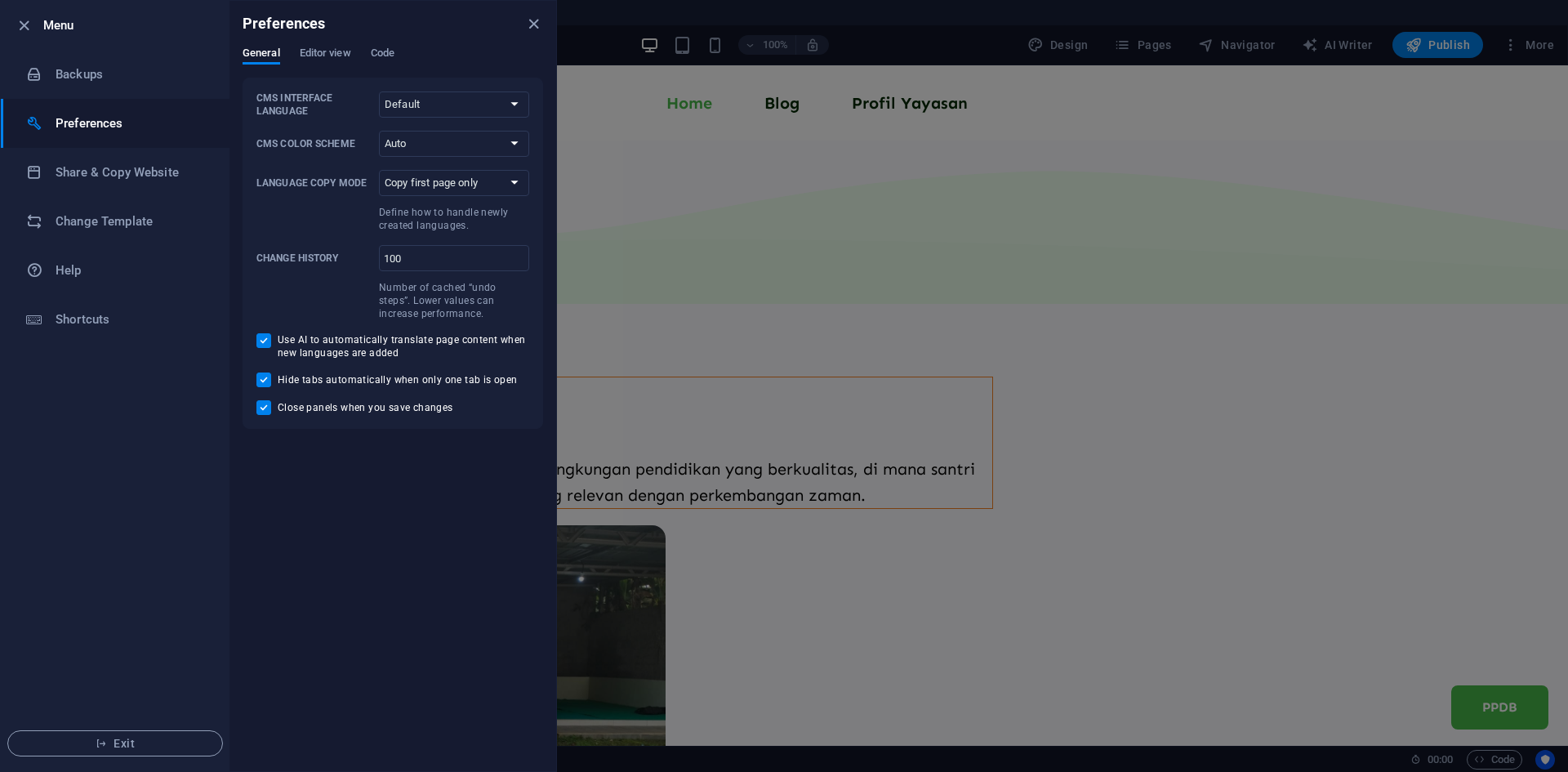
click at [328, 45] on div "Preferences" at bounding box center [393, 23] width 327 height 45
click at [338, 50] on span "Editor view" at bounding box center [325, 55] width 51 height 23
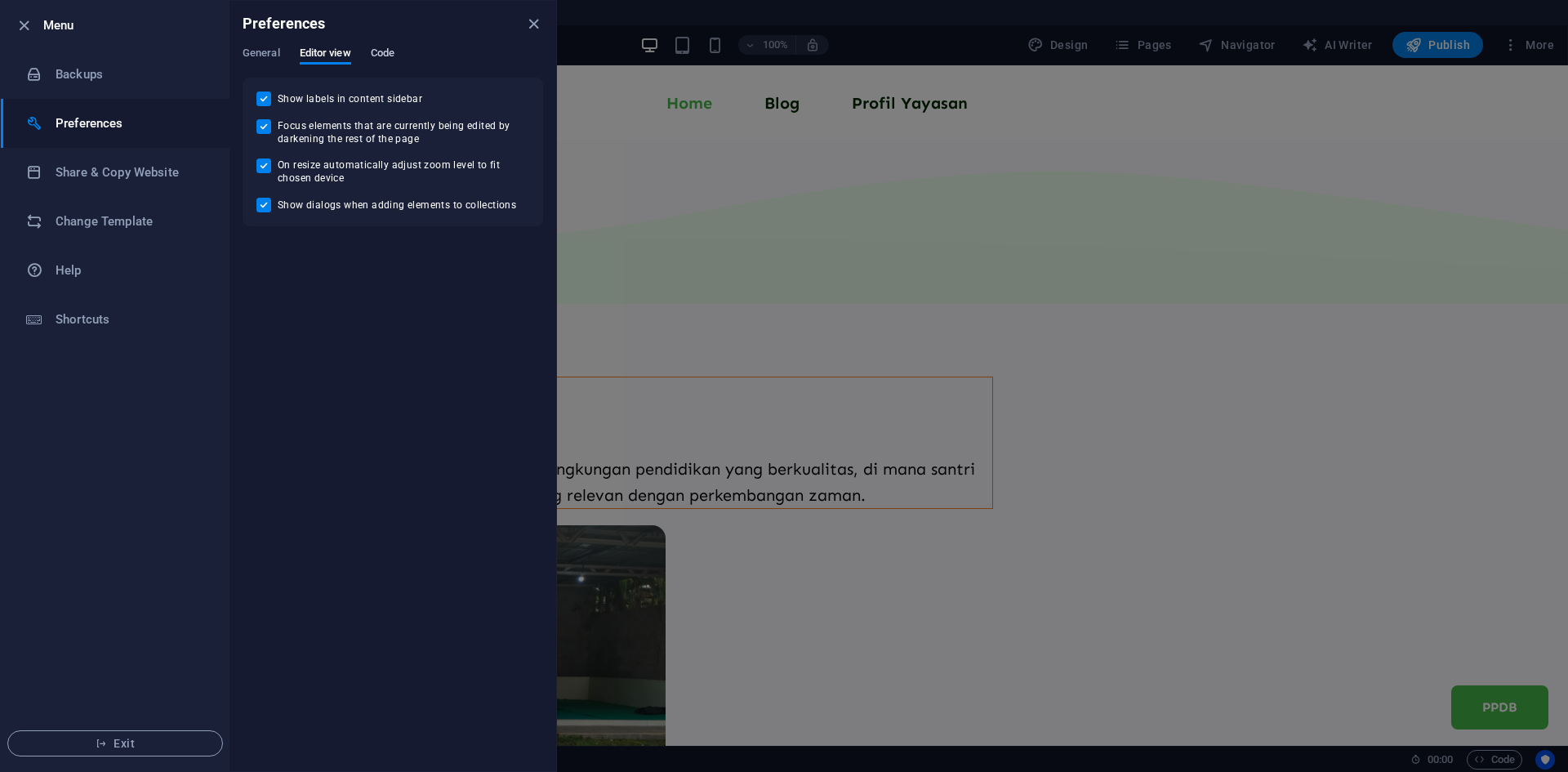
click at [391, 55] on span "Code" at bounding box center [382, 55] width 23 height 23
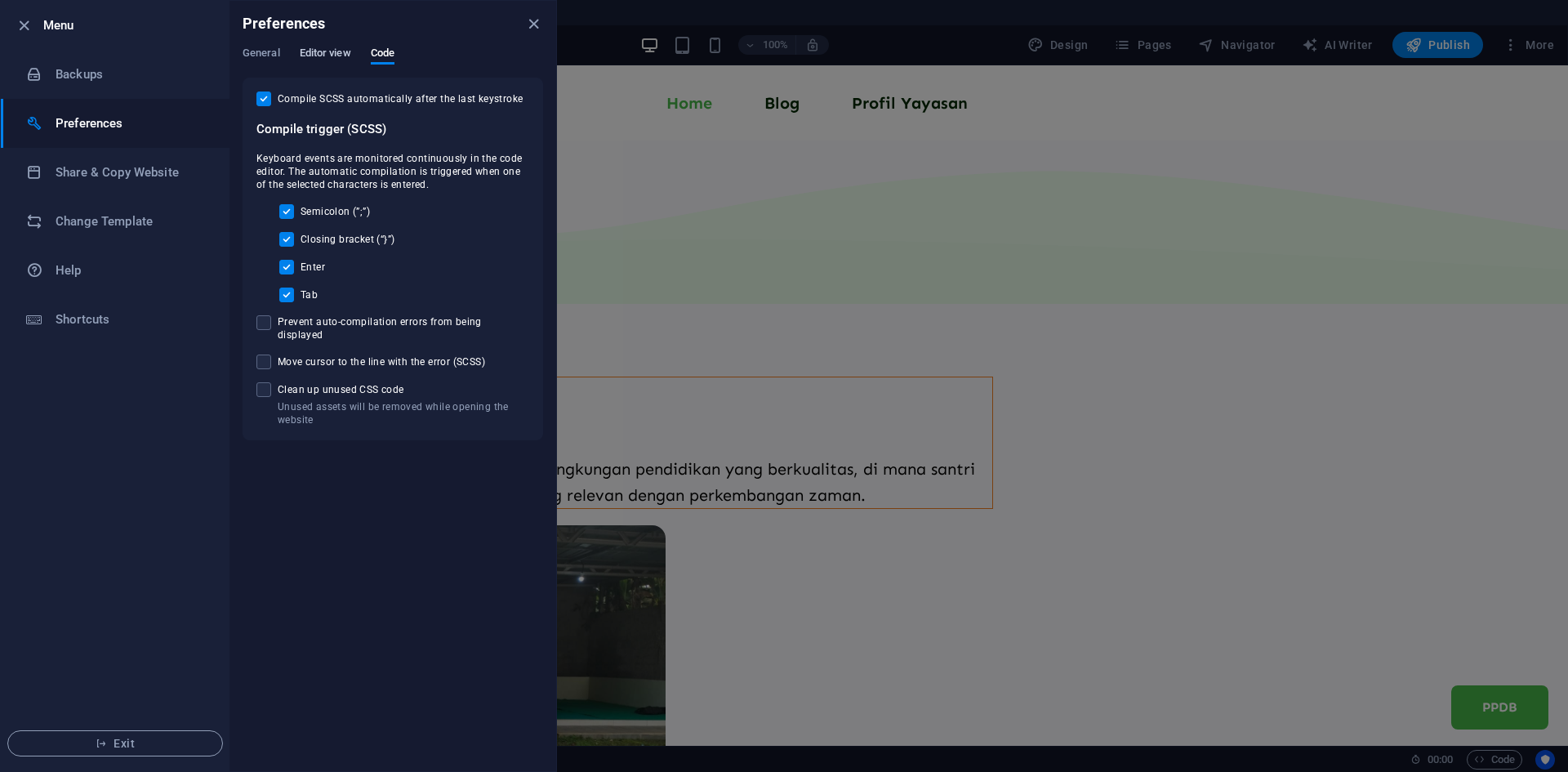
click at [321, 59] on span "Editor view" at bounding box center [325, 55] width 51 height 23
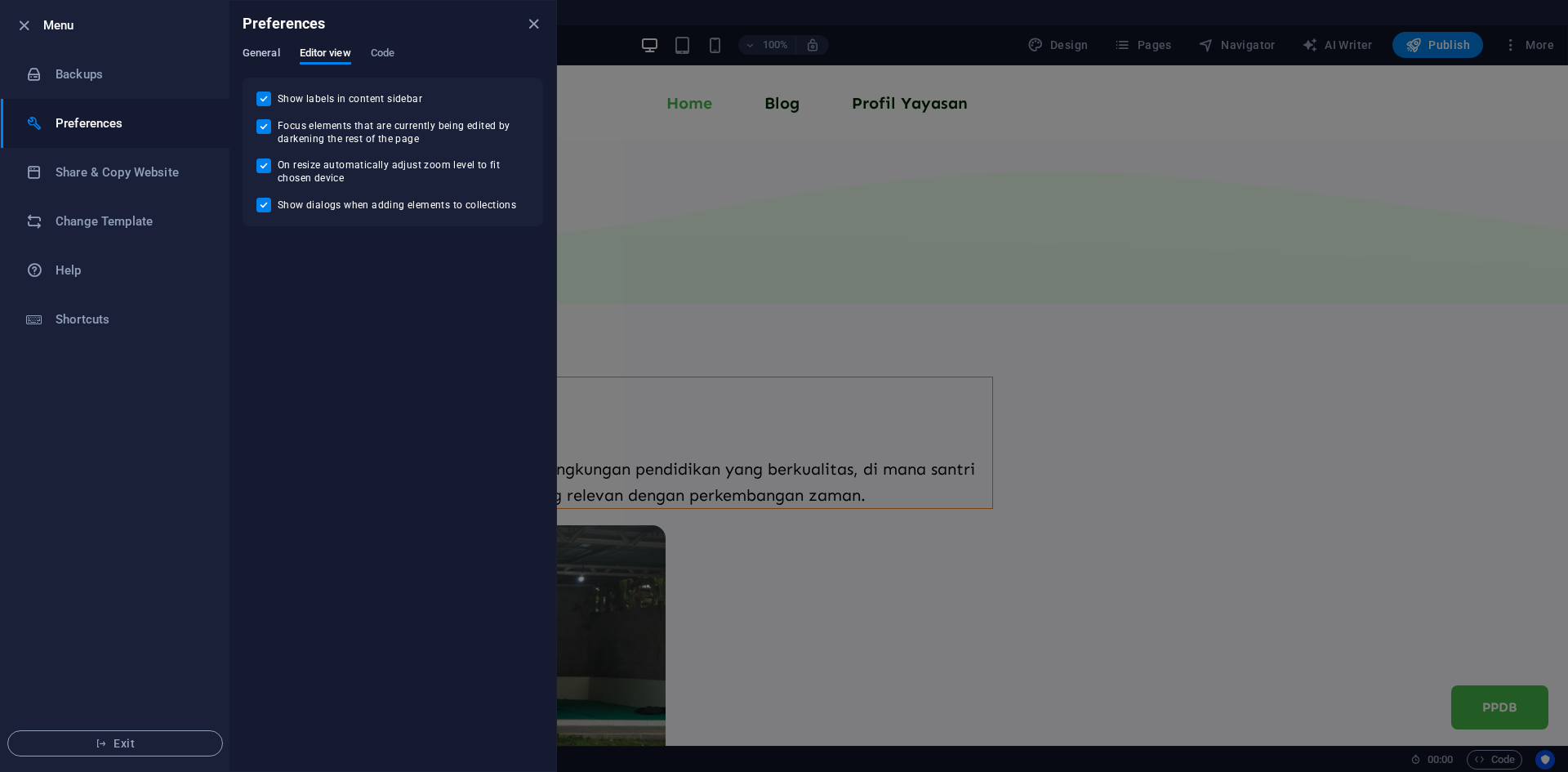
click at [250, 55] on span "General" at bounding box center [261, 55] width 38 height 23
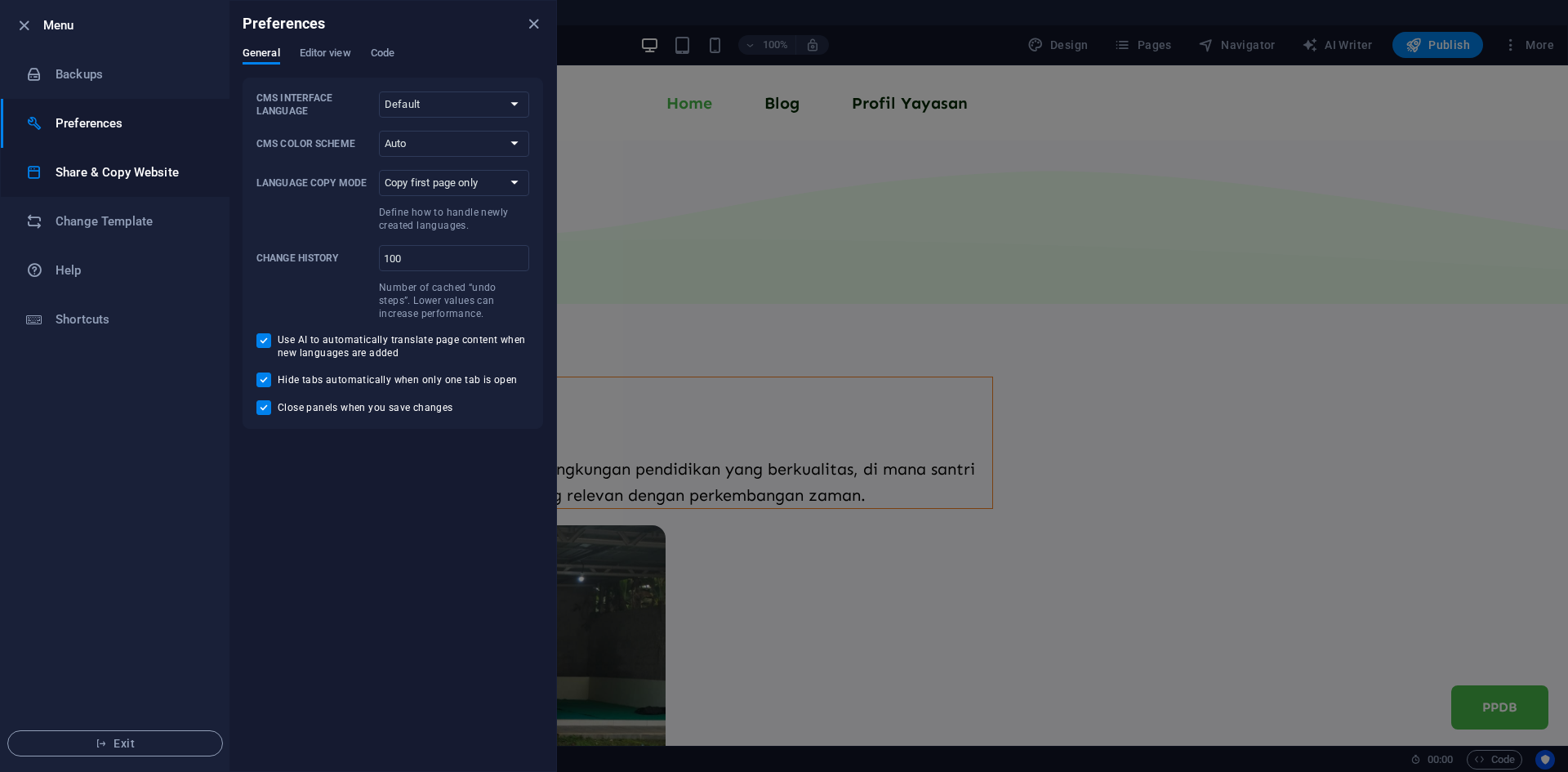
click at [146, 173] on h6 "Share & Copy Website" at bounding box center [131, 172] width 151 height 19
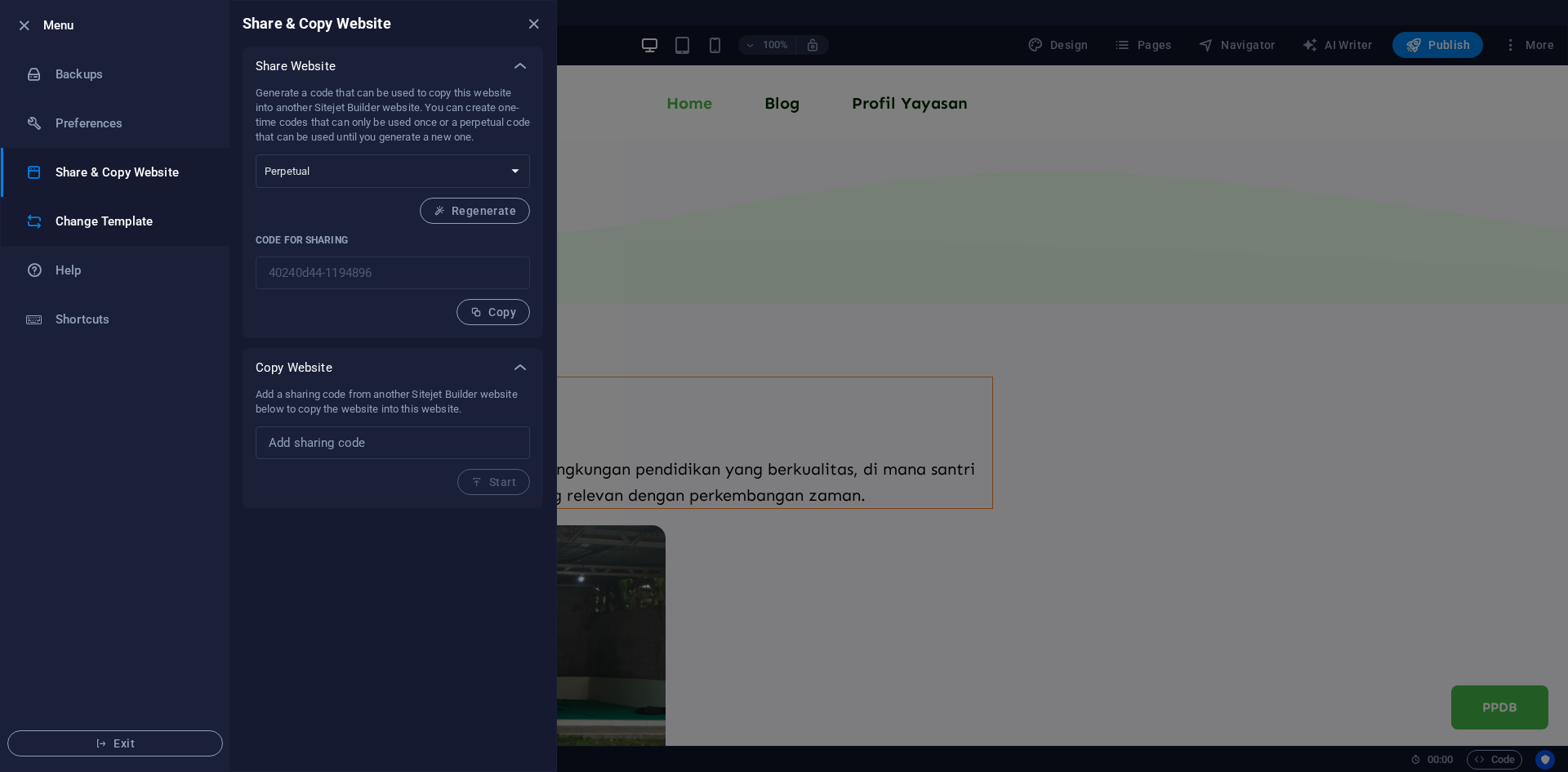
click at [133, 218] on h6 "Change Template" at bounding box center [131, 222] width 151 height 19
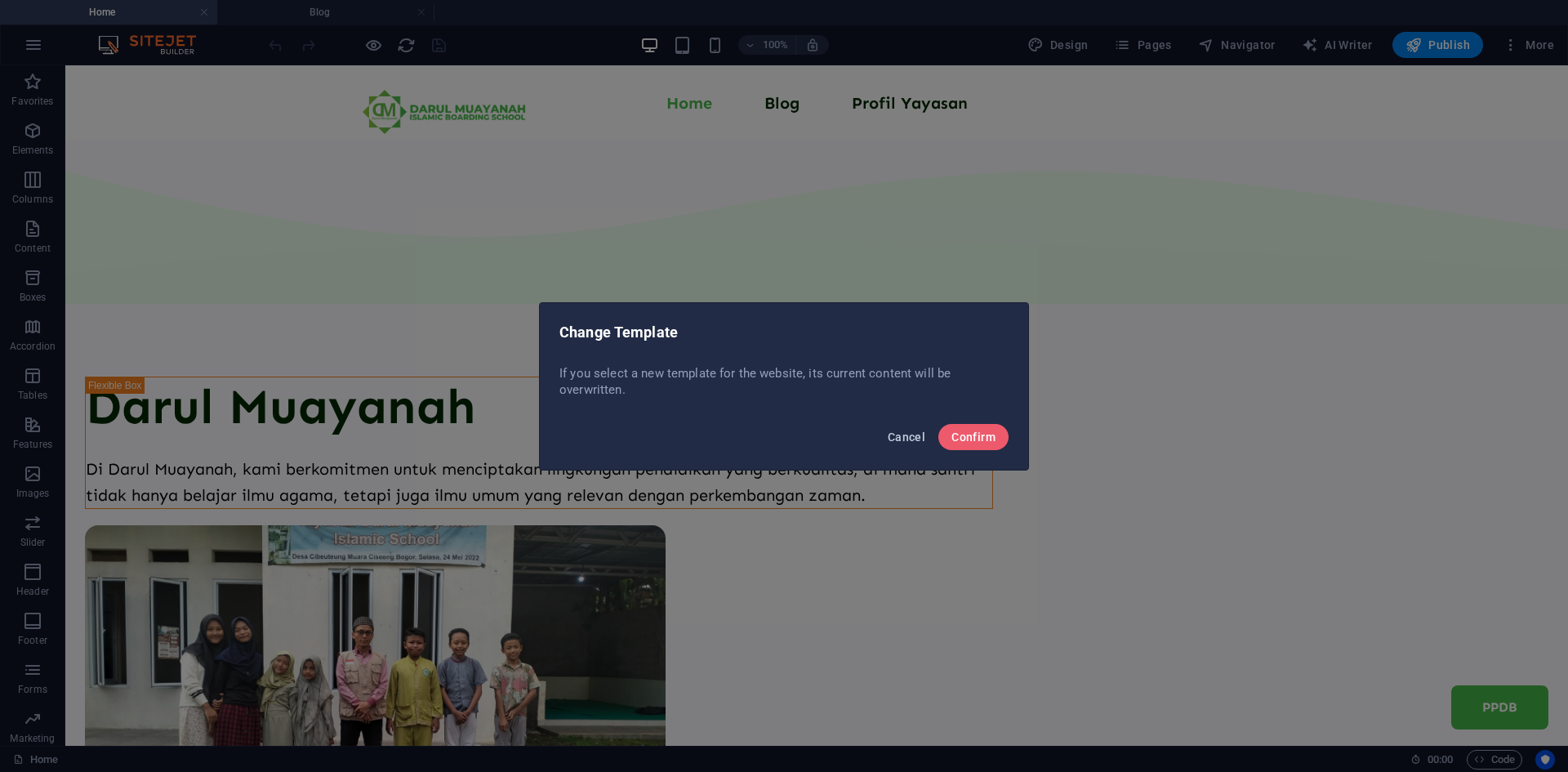
click at [900, 440] on span "Cancel" at bounding box center [906, 437] width 38 height 14
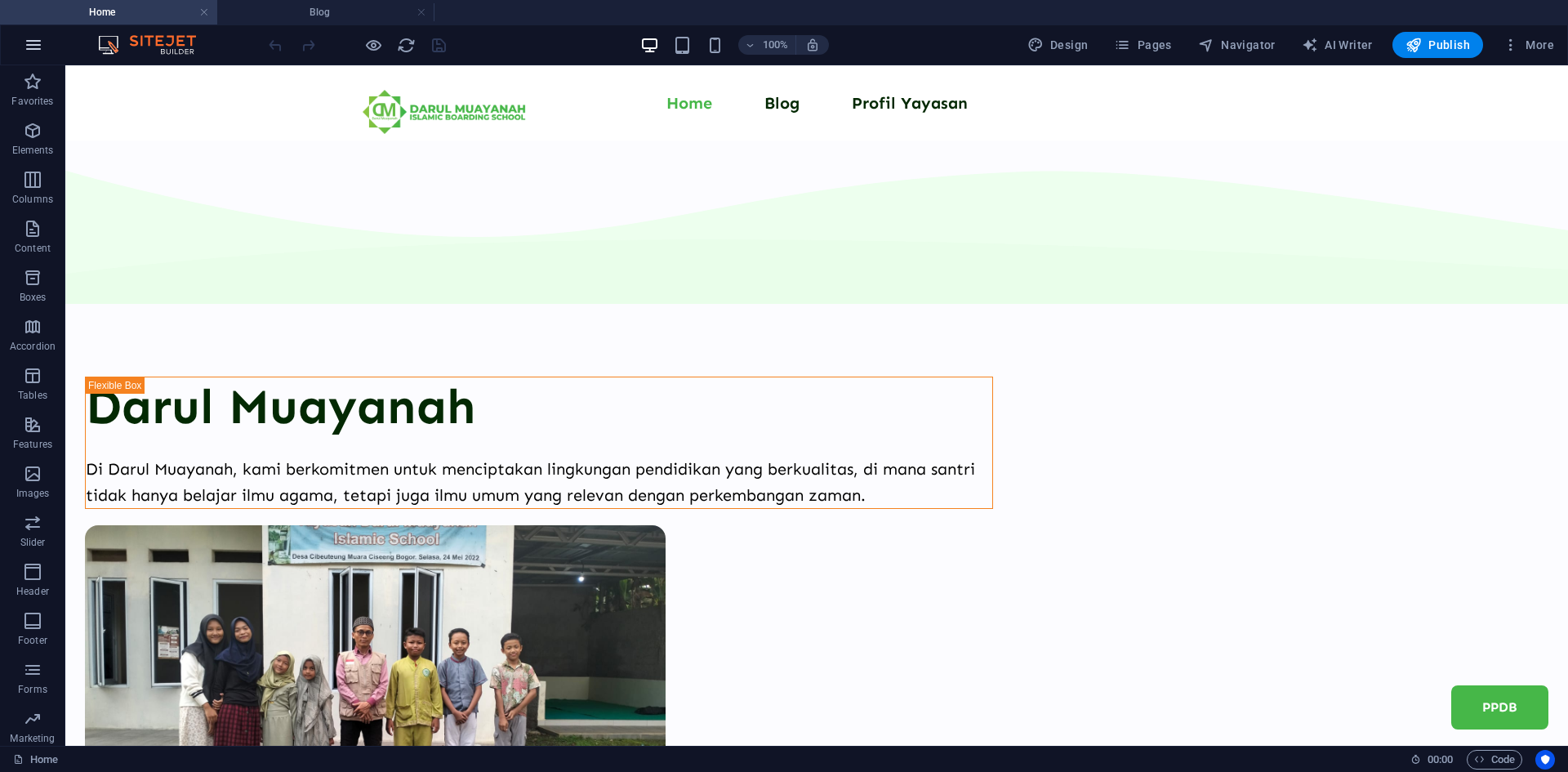
click at [30, 55] on button "button" at bounding box center [33, 45] width 40 height 40
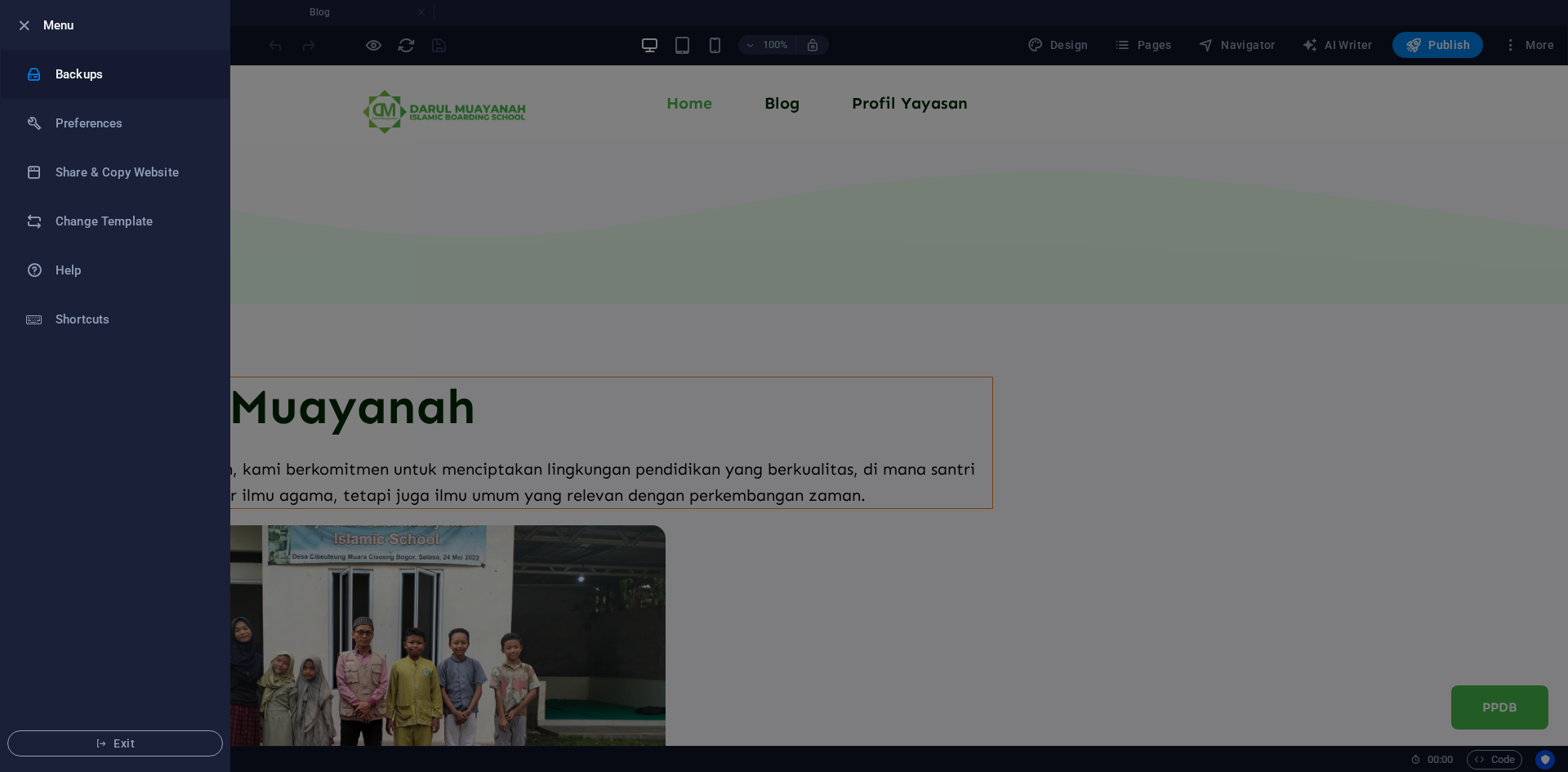
click at [77, 77] on h6 "Backups" at bounding box center [131, 74] width 151 height 19
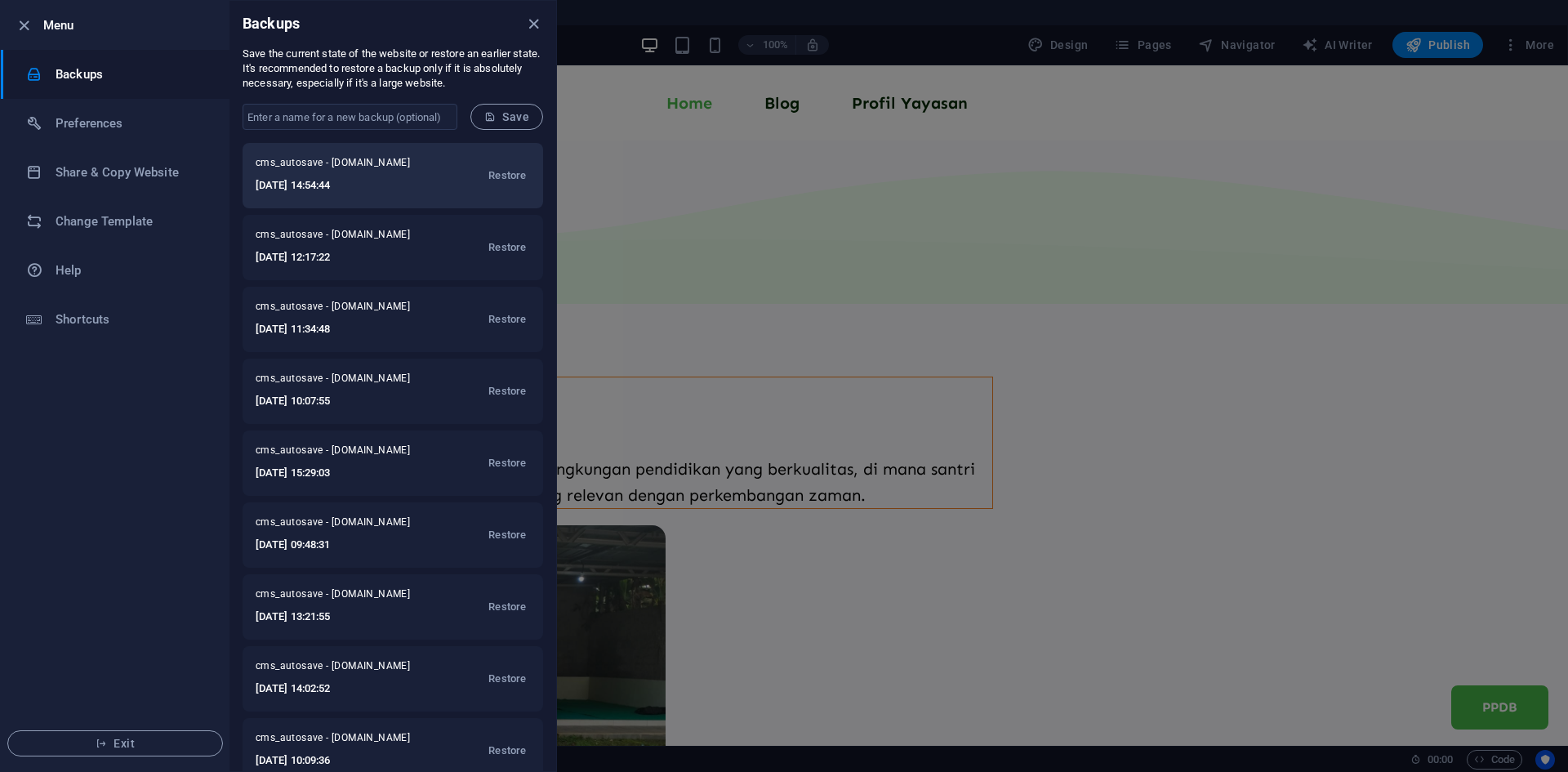
click at [386, 181] on h6 "2025-09-01 14:54:44" at bounding box center [343, 186] width 176 height 19
click at [333, 167] on span "cms_autosave - darulmuayanah.sch.id" at bounding box center [343, 165] width 176 height 19
drag, startPoint x: 299, startPoint y: 184, endPoint x: 299, endPoint y: 174, distance: 10.0
click at [296, 183] on h6 "2025-09-01 14:54:44" at bounding box center [343, 186] width 176 height 19
click at [431, 147] on div "cms_autosave - darulmuayanah.sch.id 2025-09-01 14:54:44 Restore" at bounding box center [393, 176] width 301 height 66
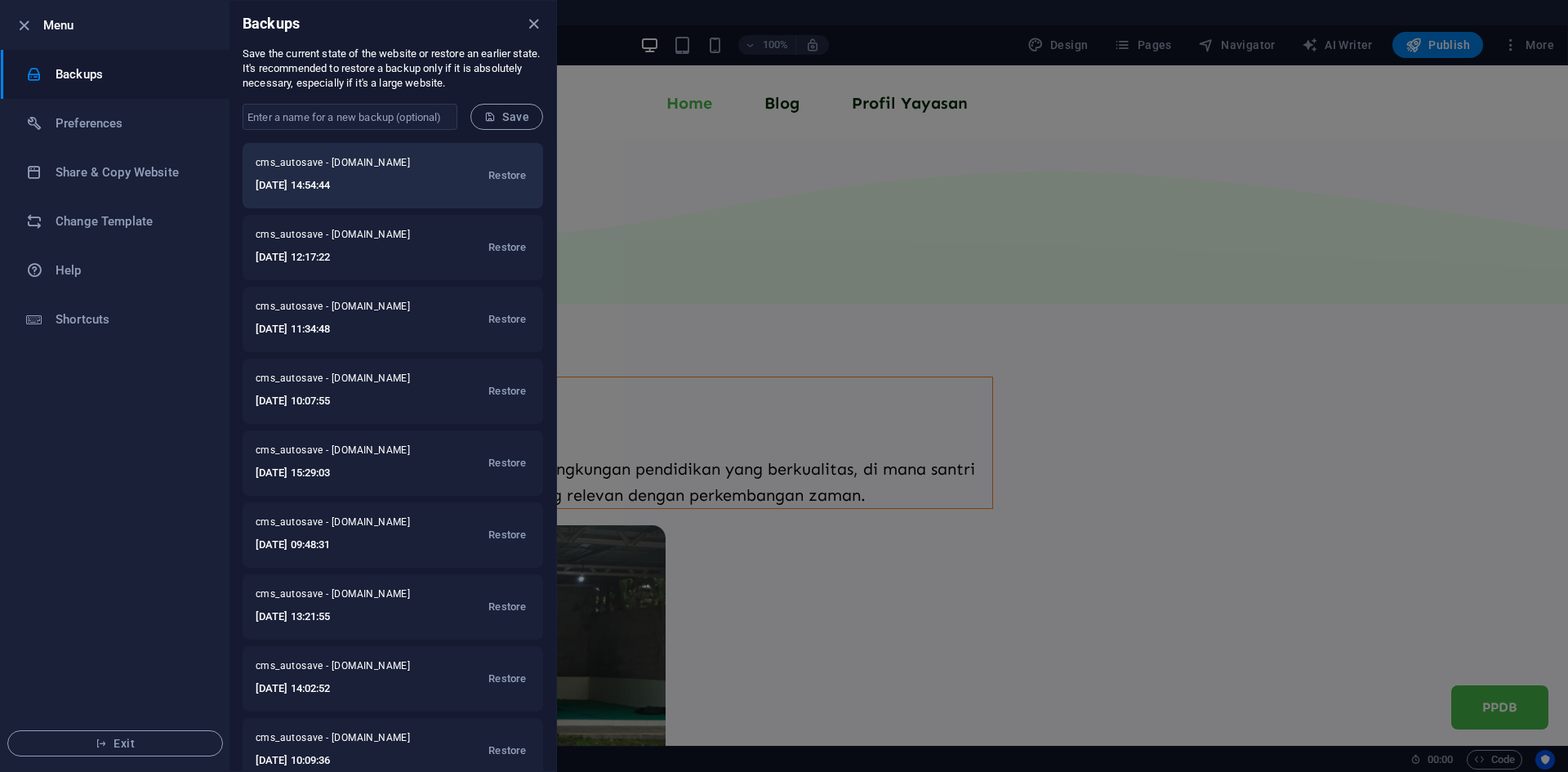
click at [392, 156] on span "cms_autosave - darulmuayanah.sch.id" at bounding box center [343, 165] width 176 height 19
click at [147, 749] on span "Exit" at bounding box center [115, 744] width 188 height 14
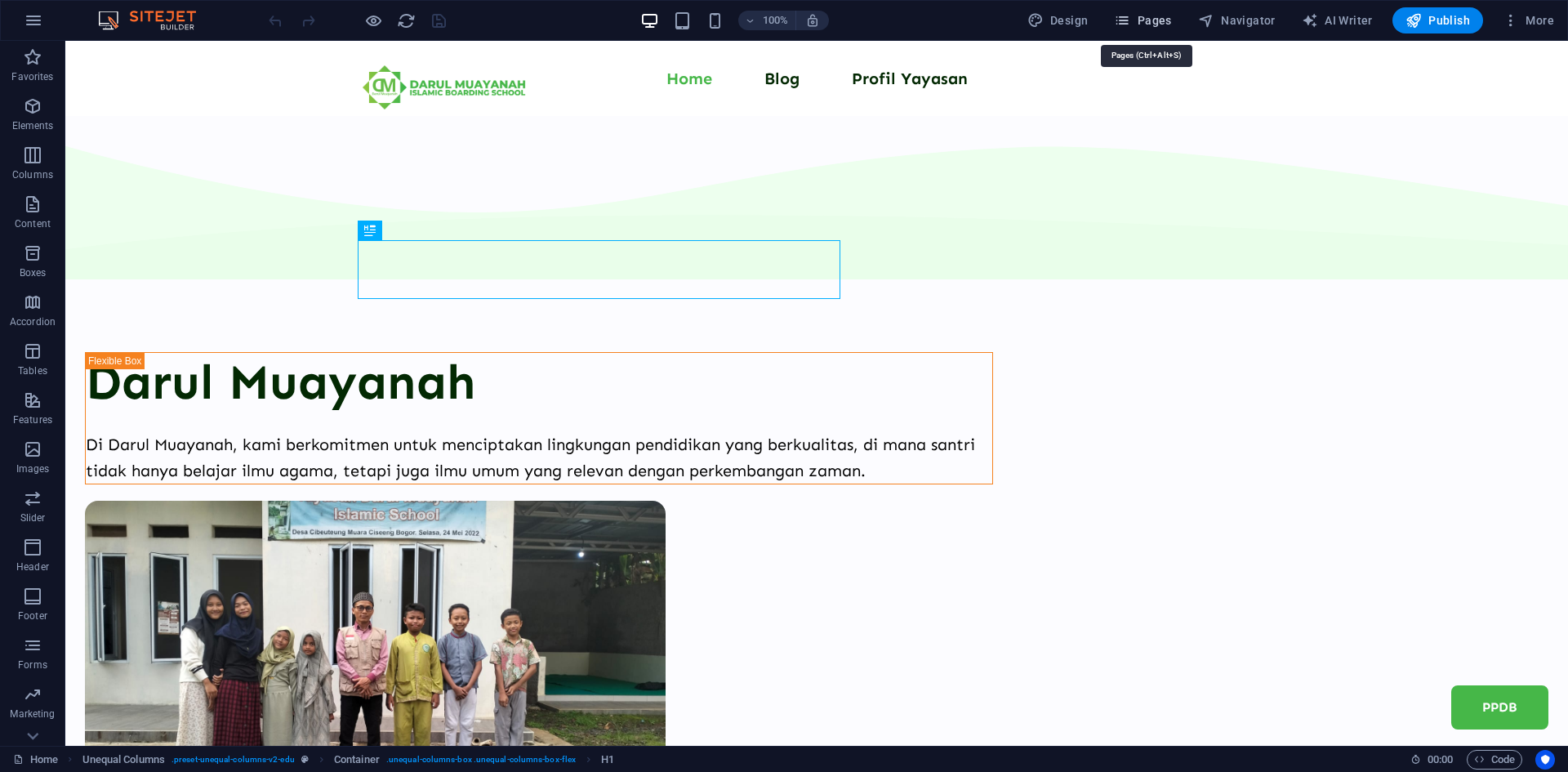
click at [1170, 19] on span "Pages" at bounding box center [1142, 20] width 57 height 16
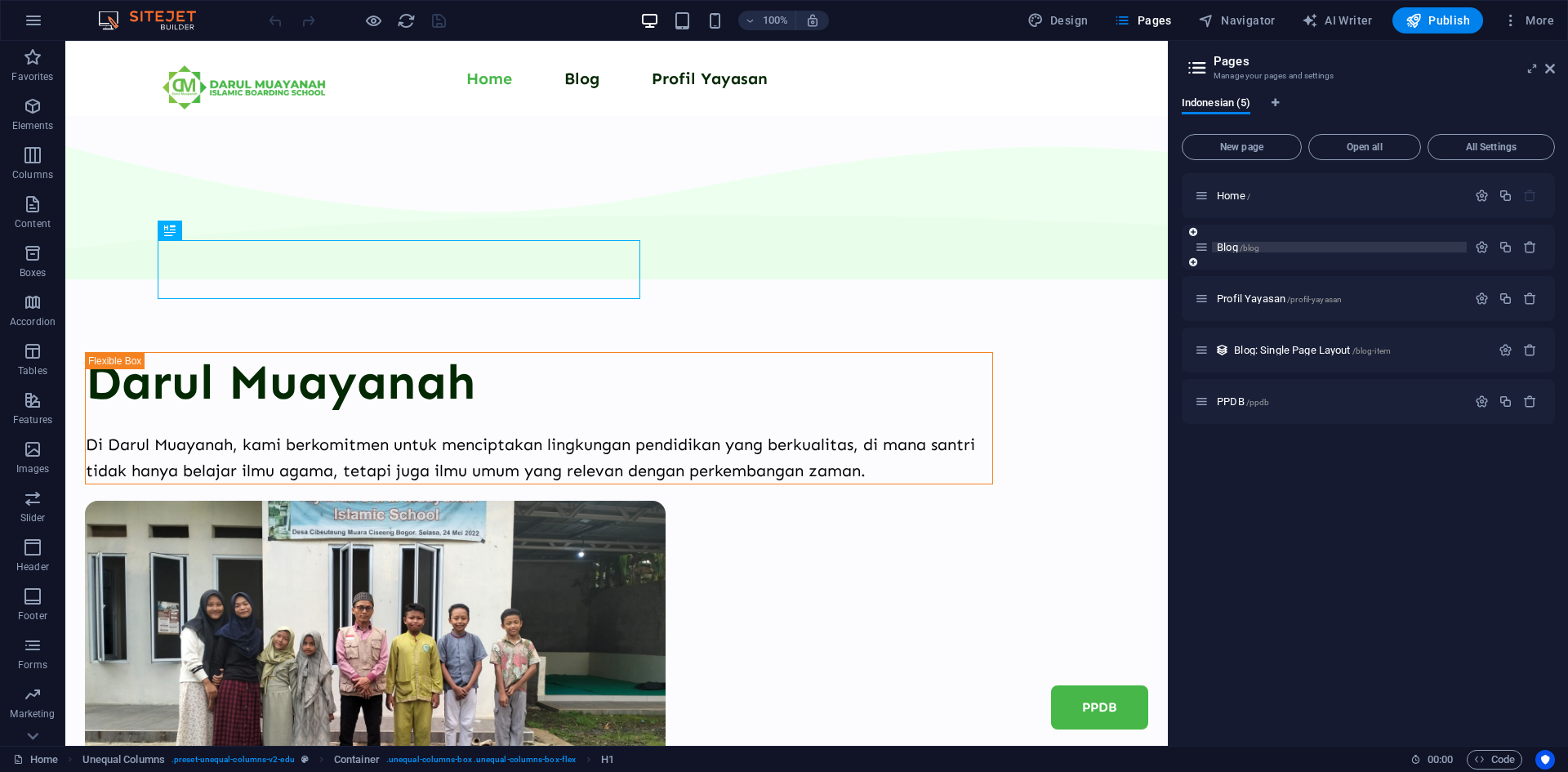
click at [1226, 247] on span "Blog /blog" at bounding box center [1238, 247] width 43 height 13
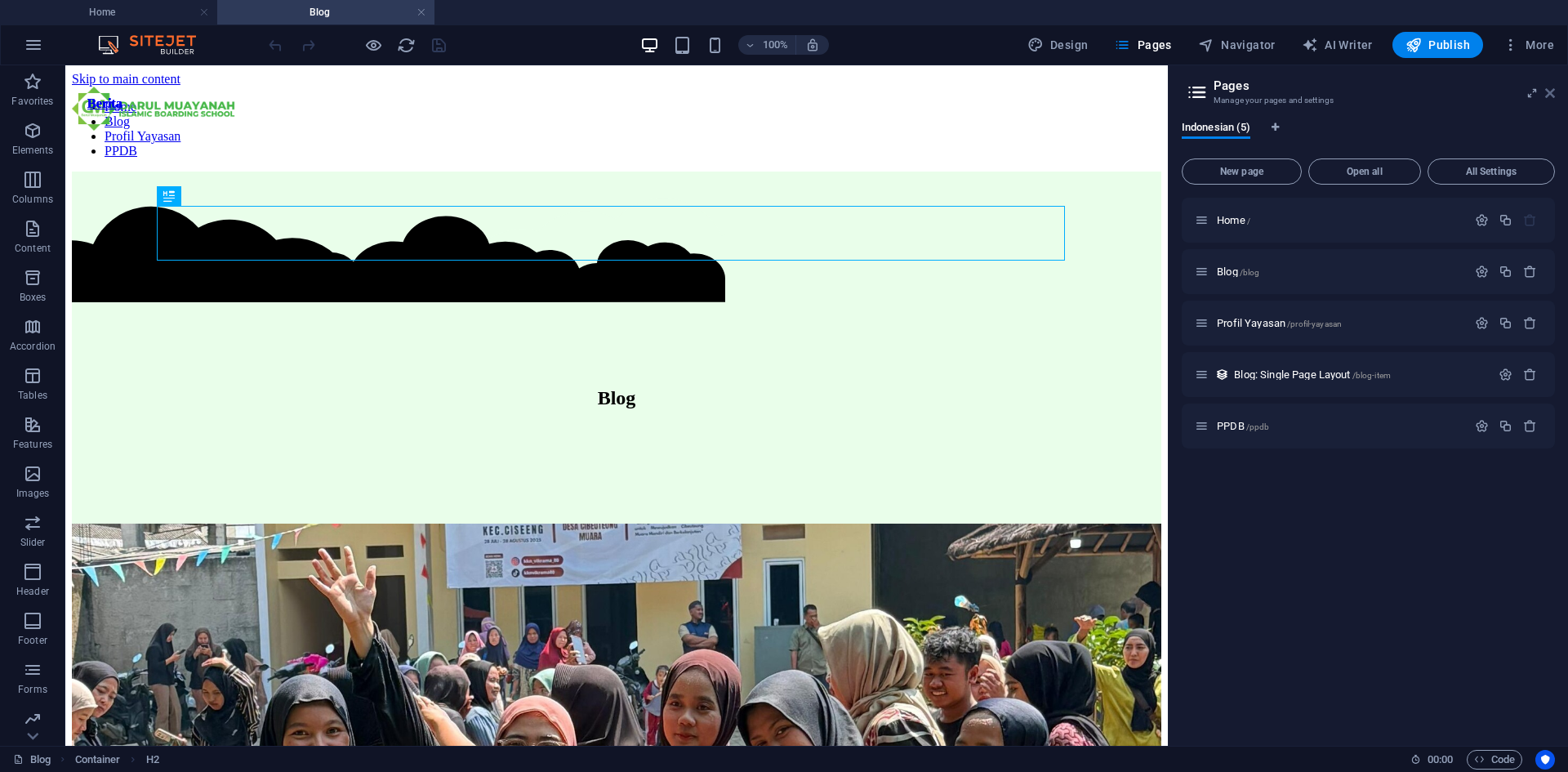
click at [1547, 92] on icon at bounding box center [1550, 93] width 10 height 14
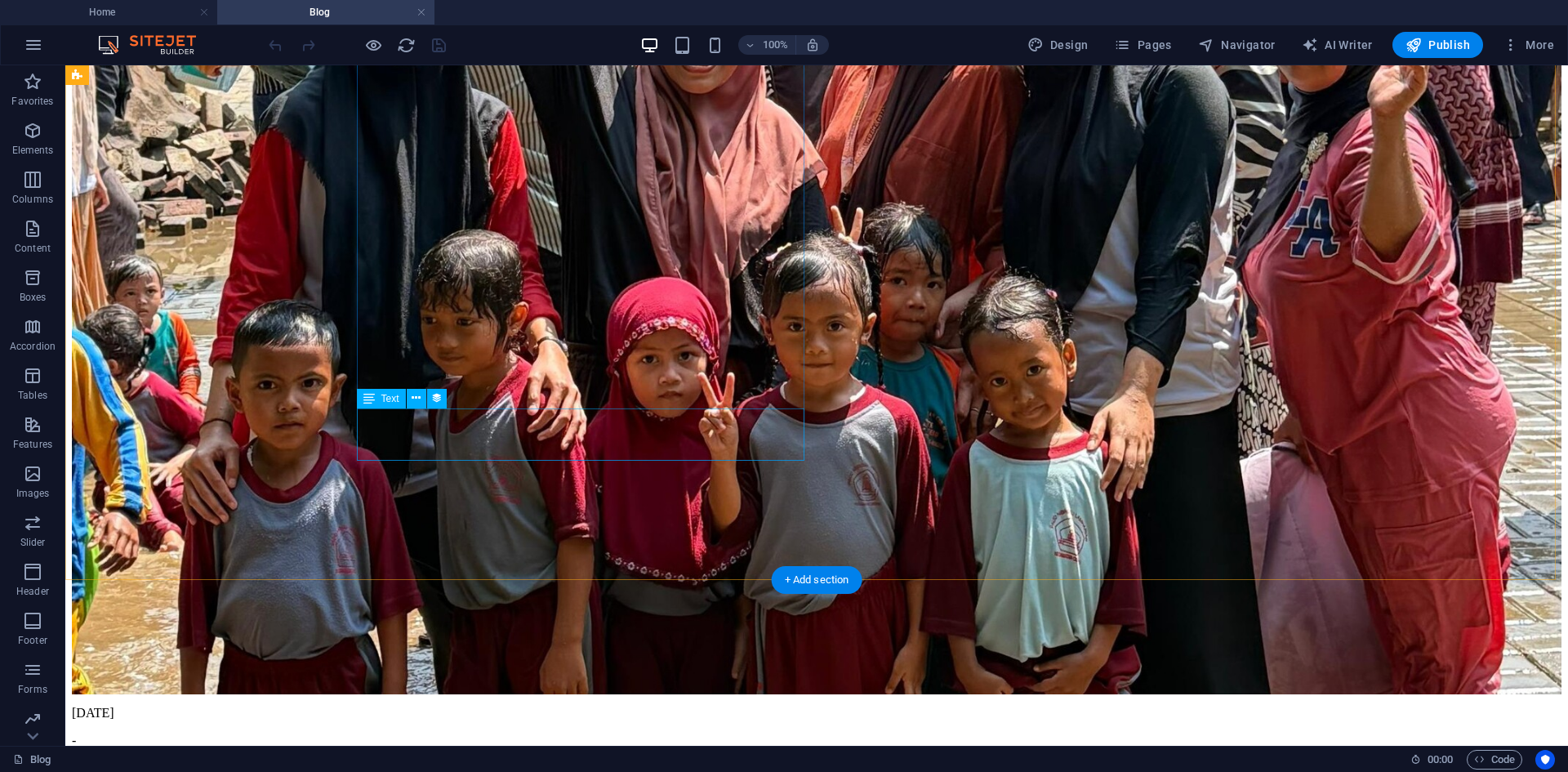
scroll to position [817, 0]
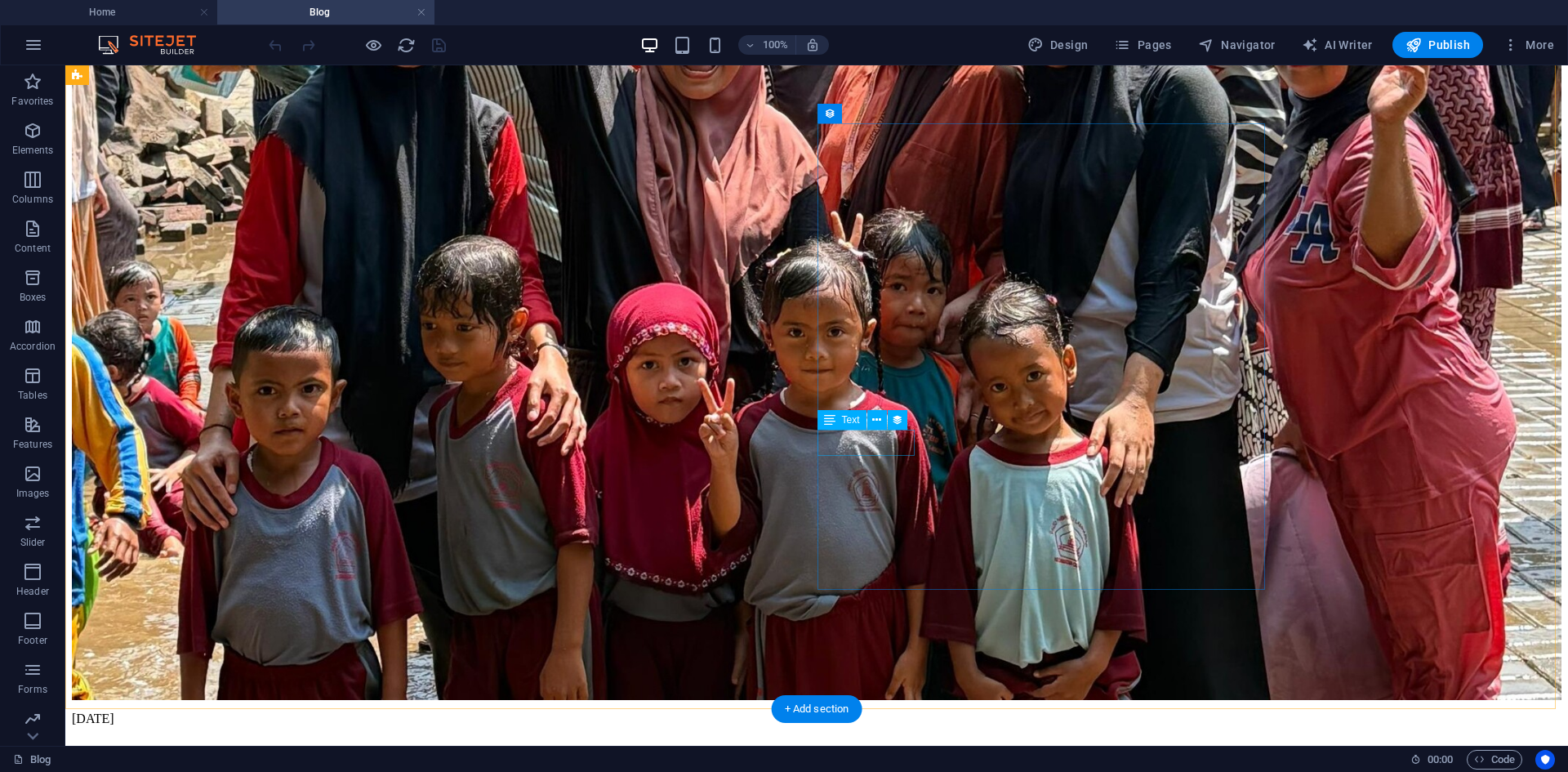
select select "3"
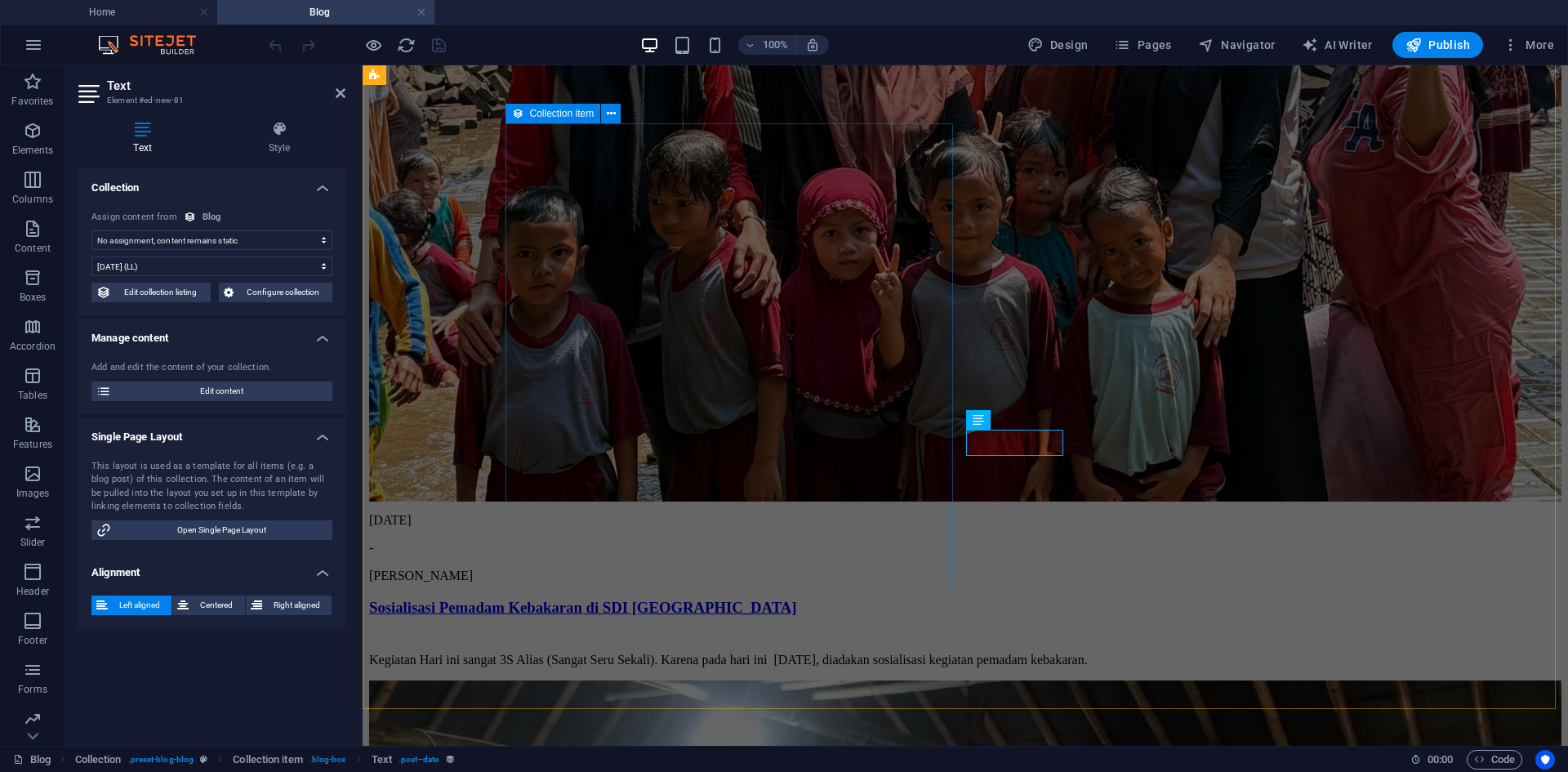
select select "publishing_date"
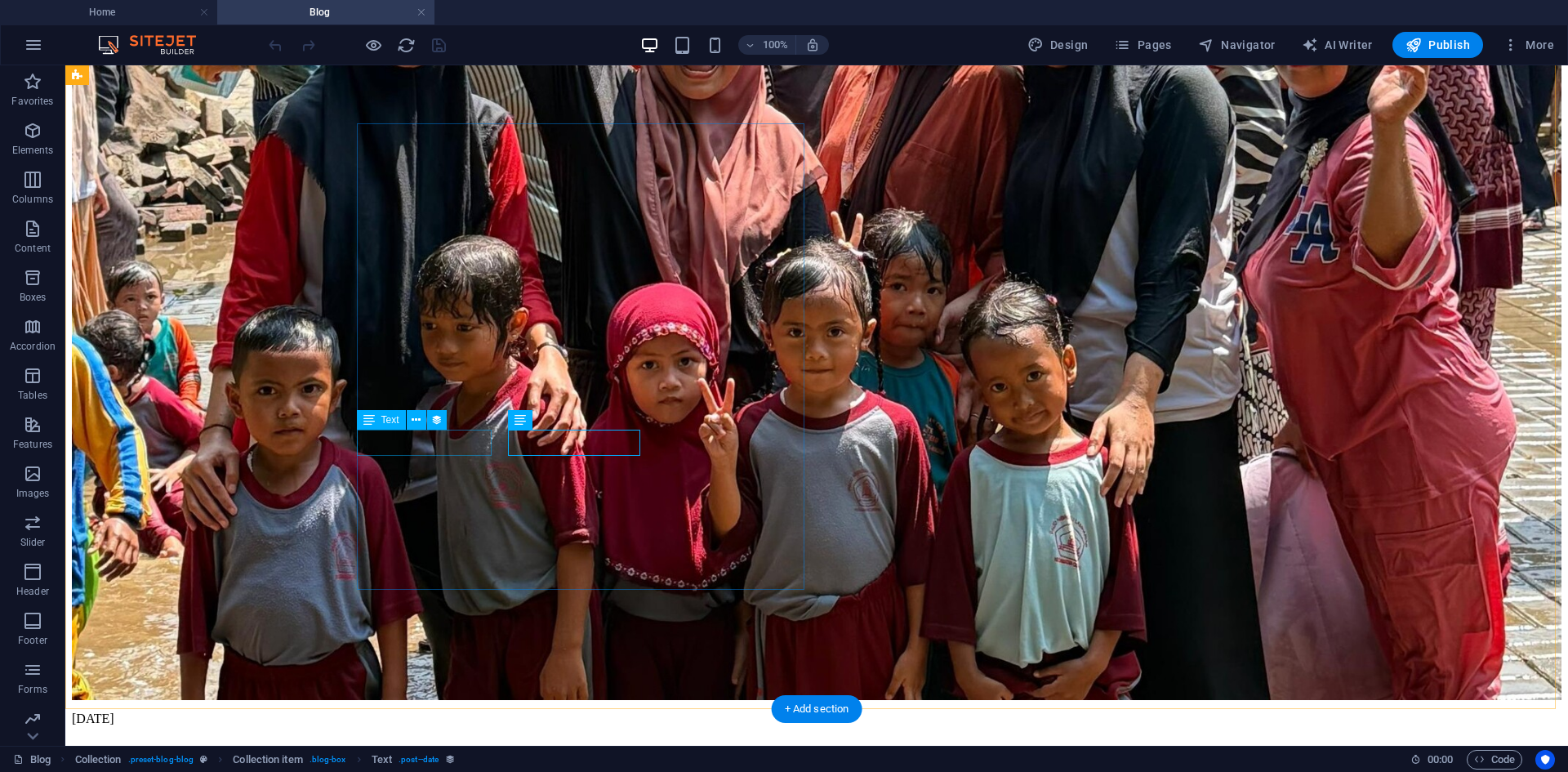
select select "publishing_date"
select select "3"
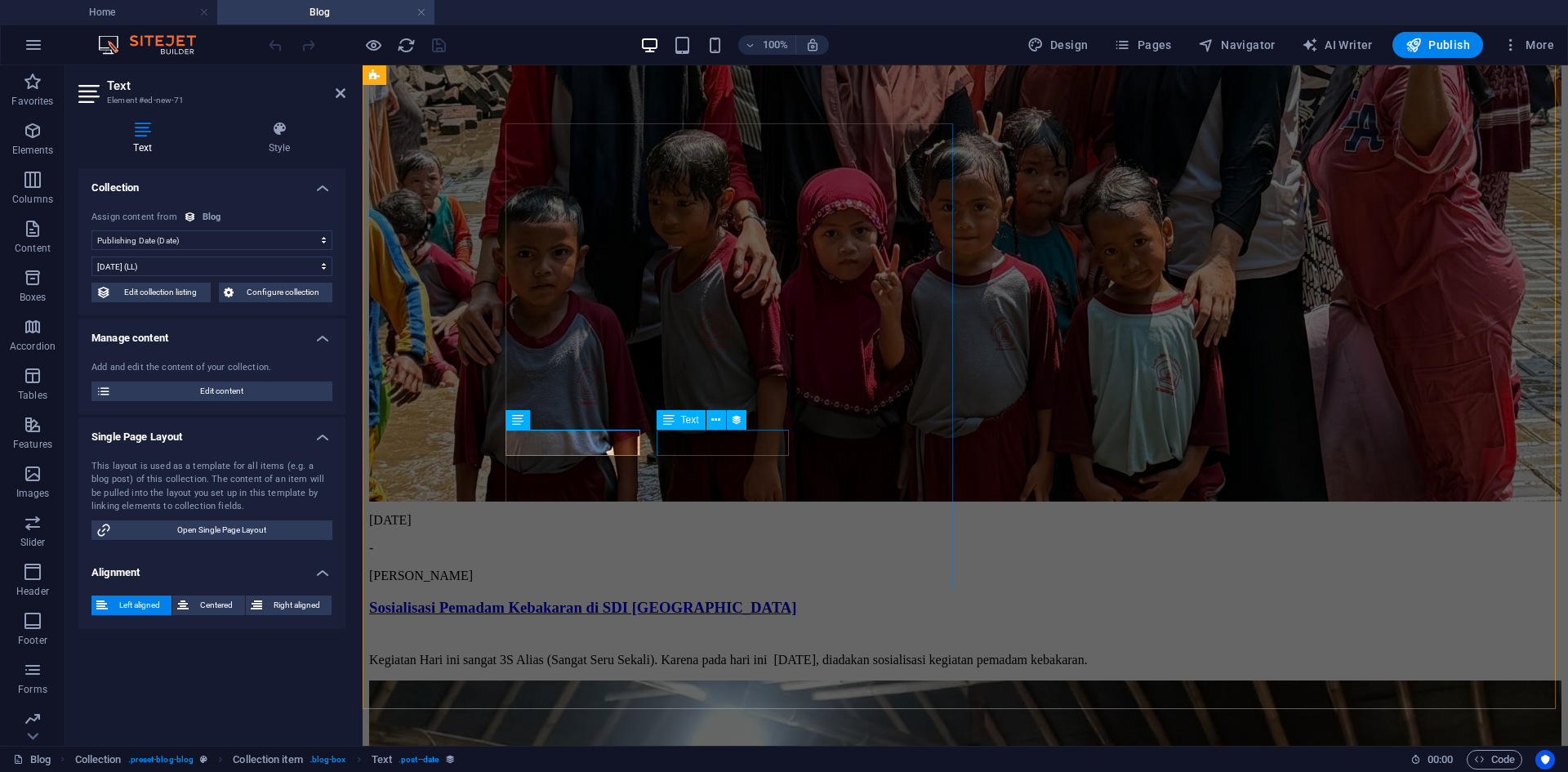
select select "author"
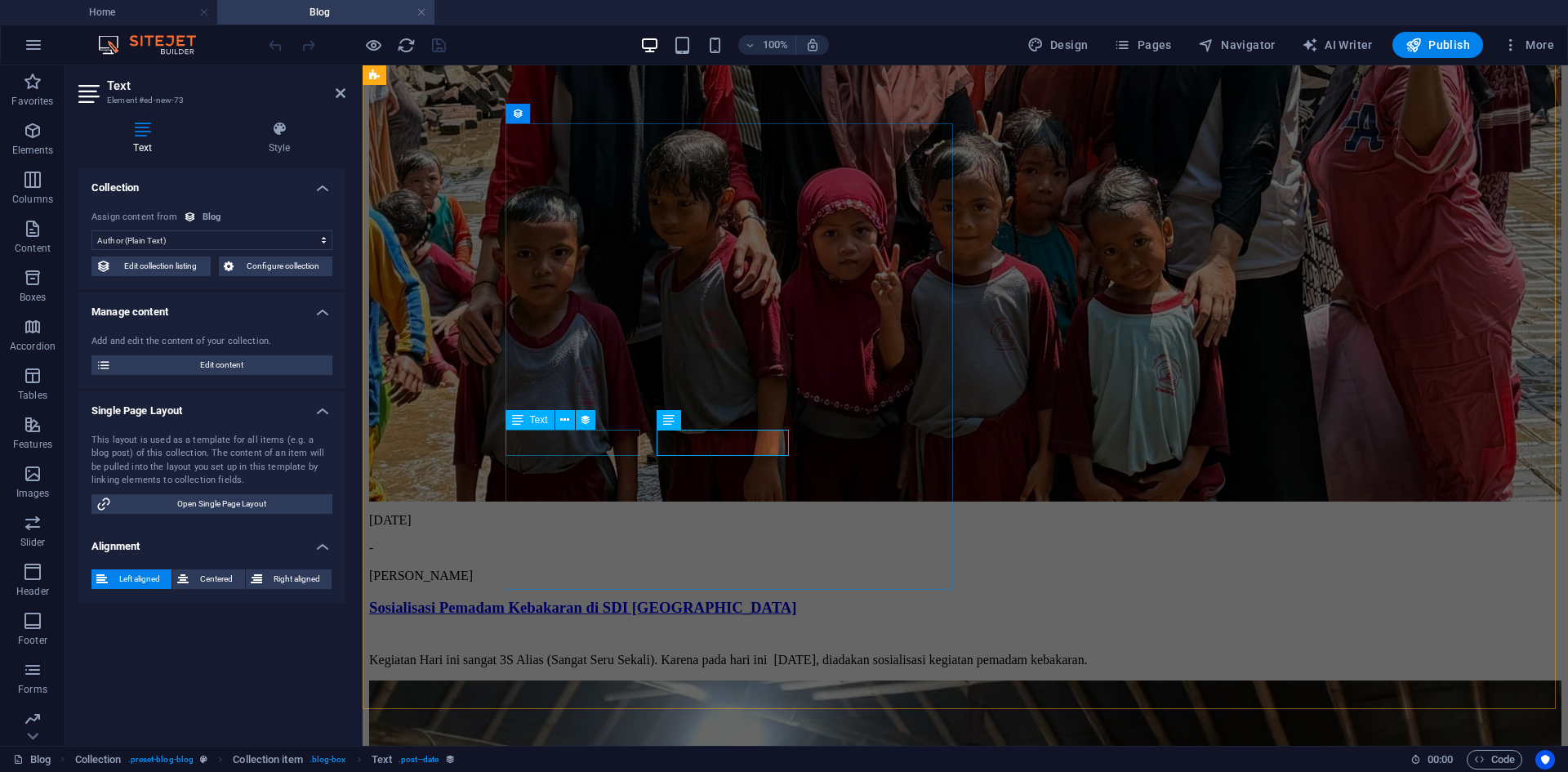
select select "publishing_date"
select select "3"
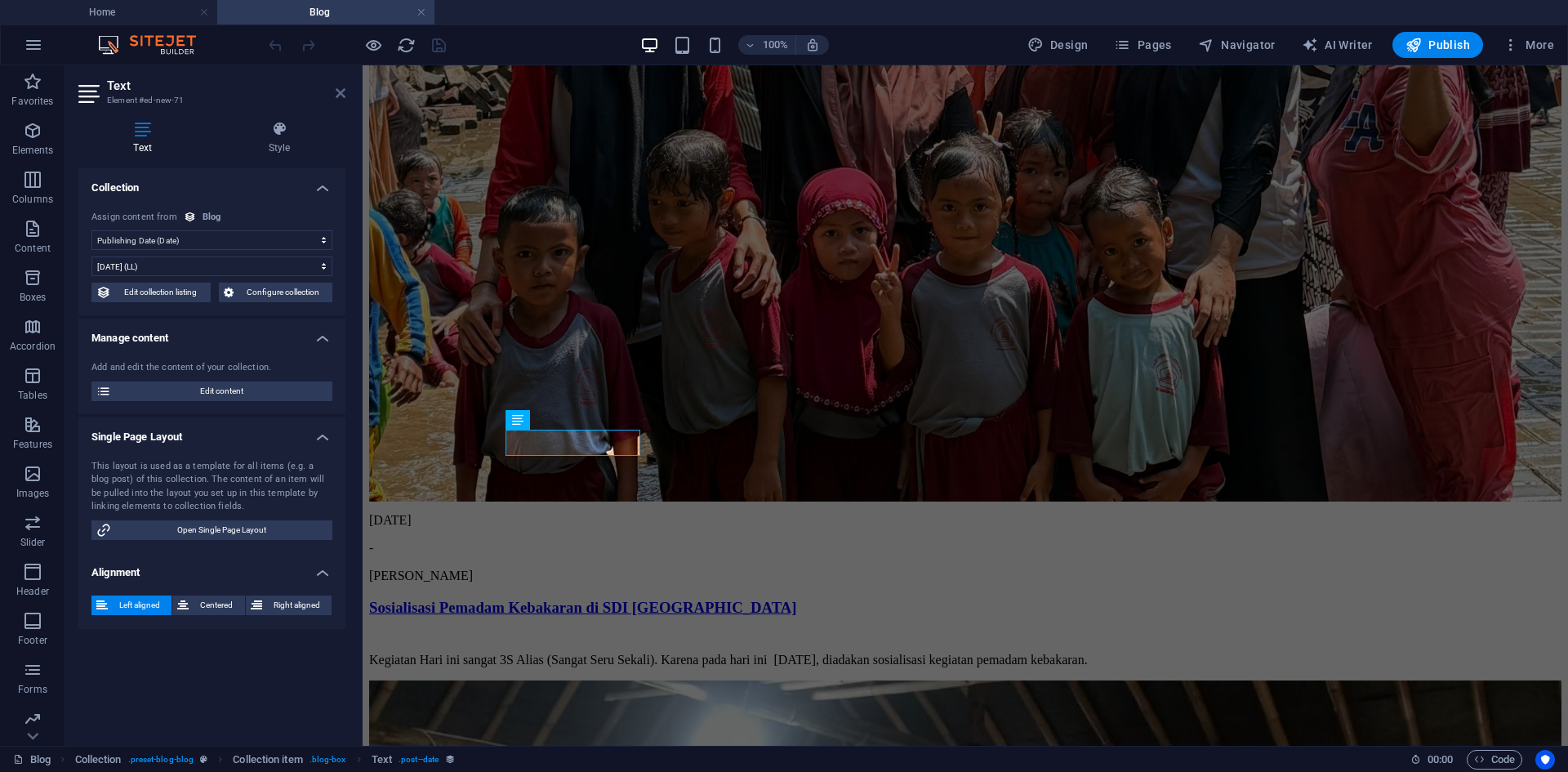
click at [336, 93] on icon at bounding box center [340, 93] width 10 height 14
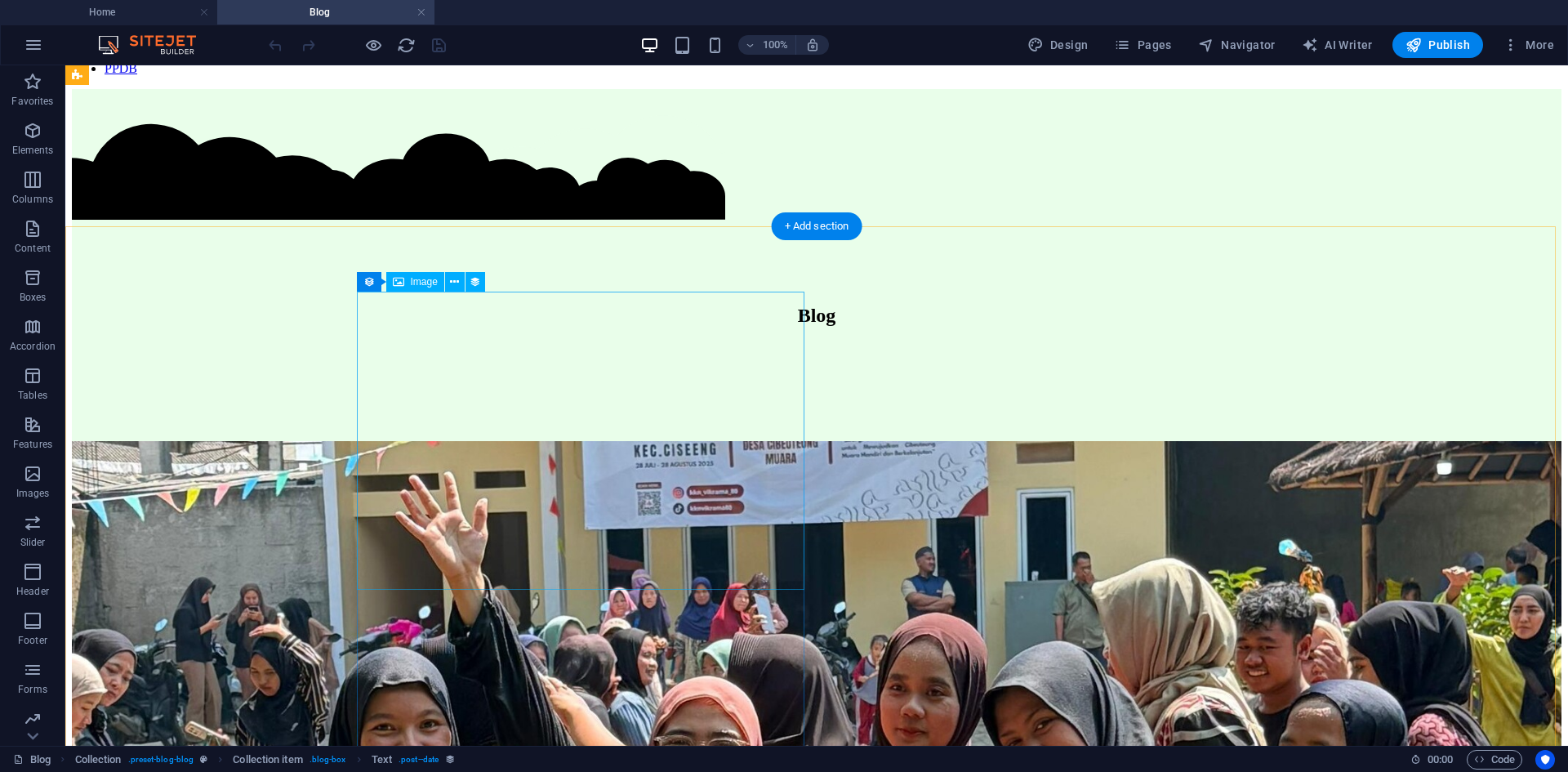
scroll to position [81, 0]
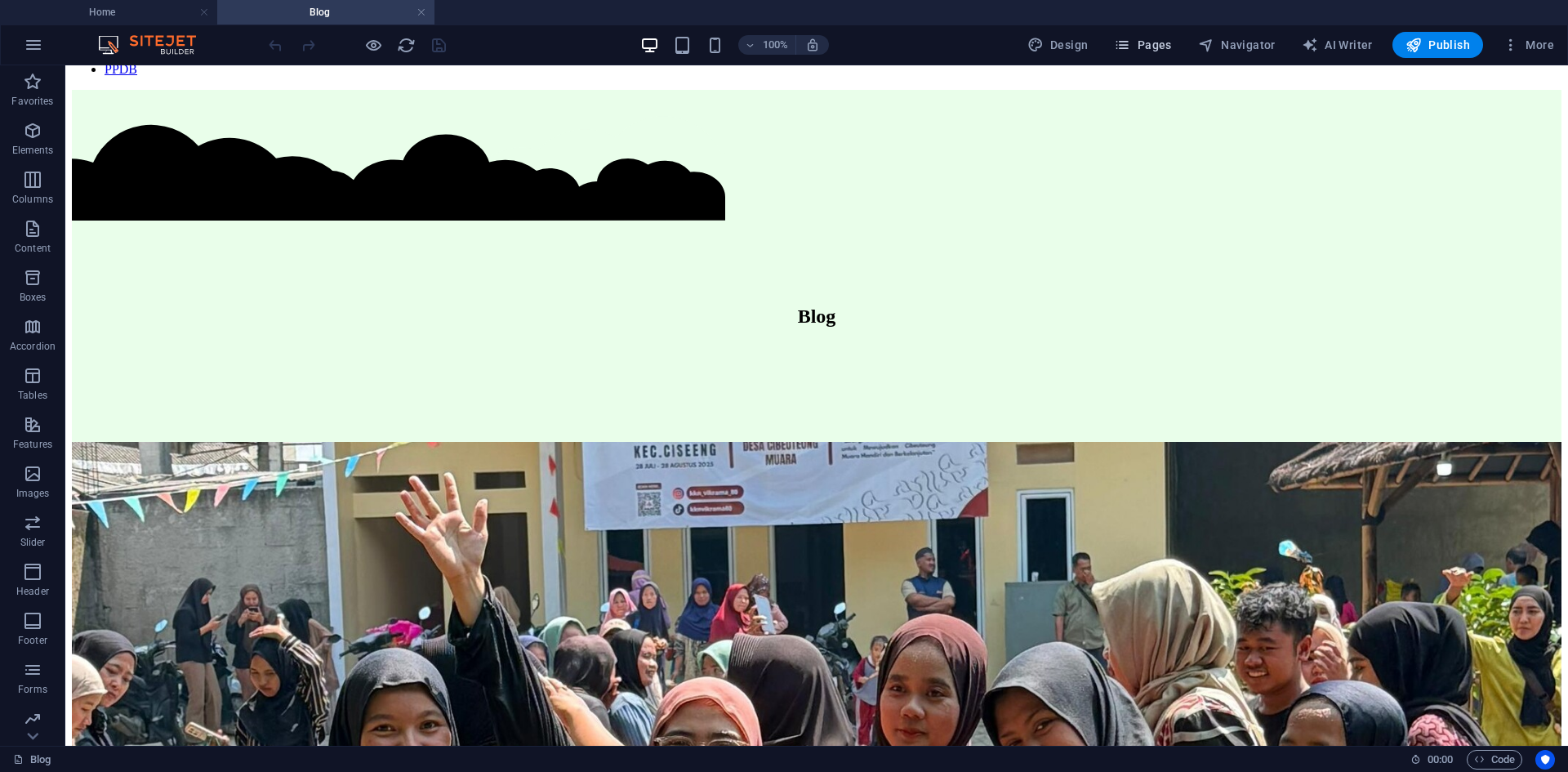
click at [1162, 40] on span "Pages" at bounding box center [1142, 45] width 57 height 16
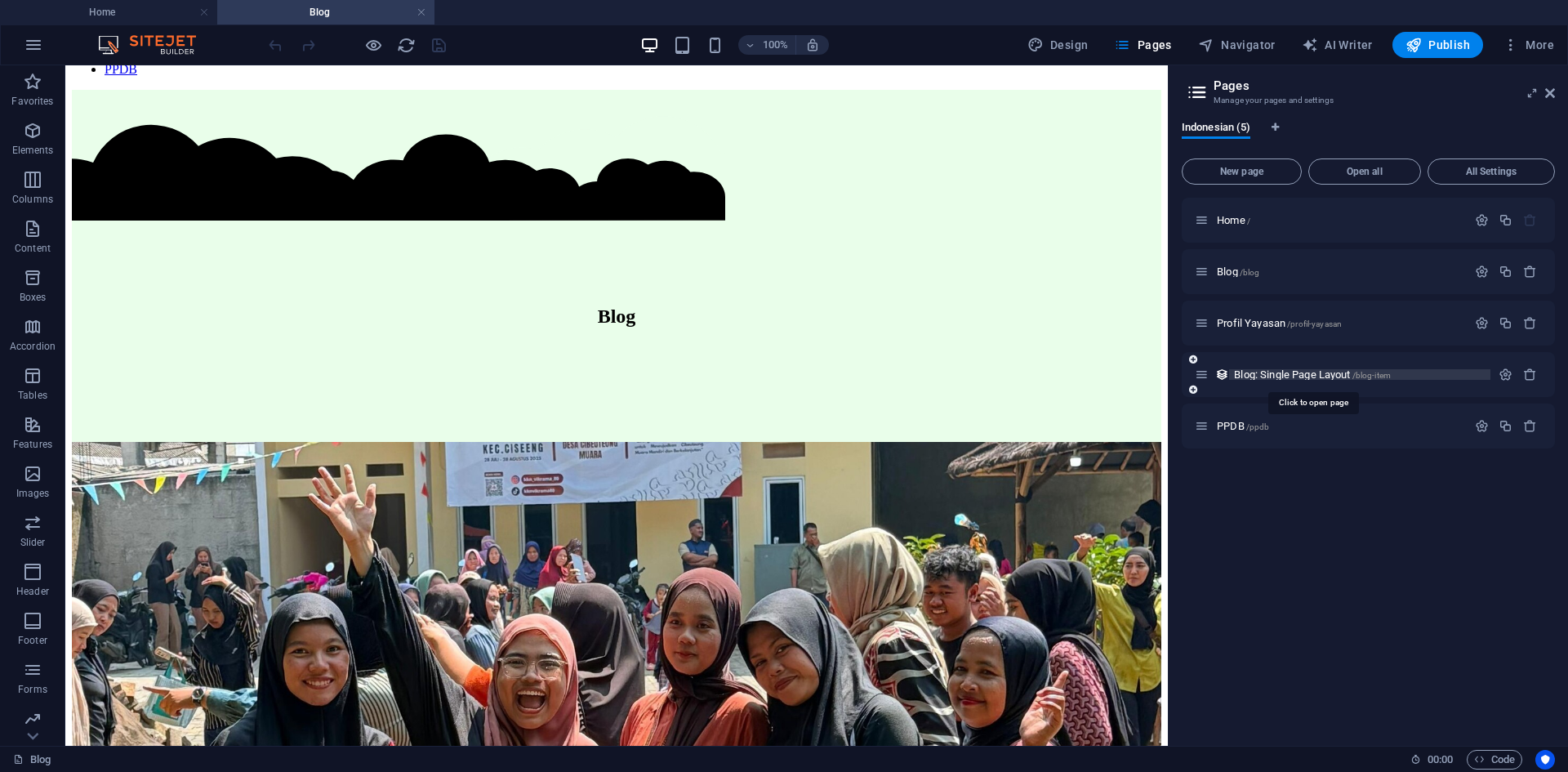
click at [1287, 377] on span "Blog: Single Page Layout /blog-item" at bounding box center [1313, 374] width 157 height 13
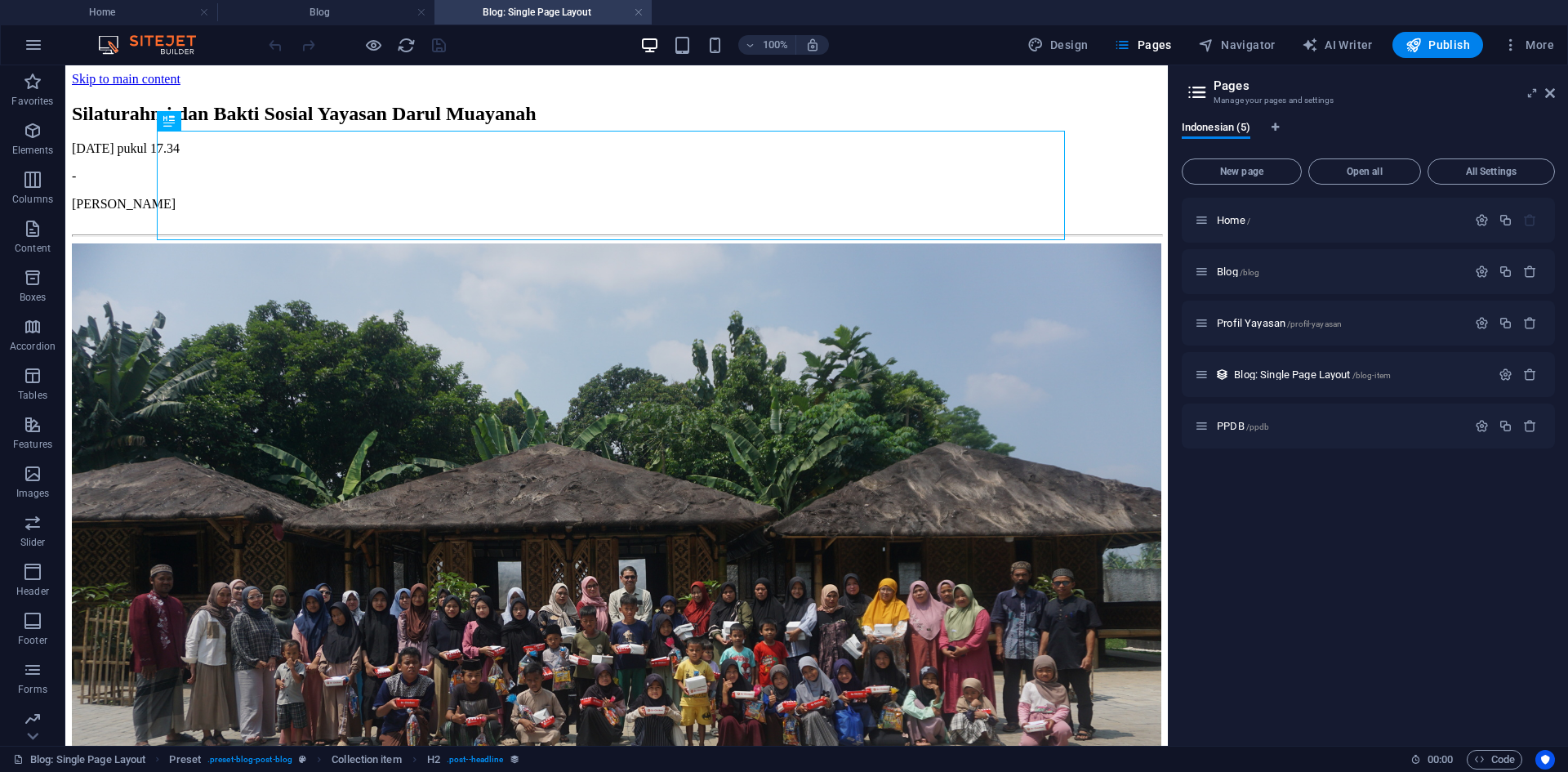
scroll to position [0, 0]
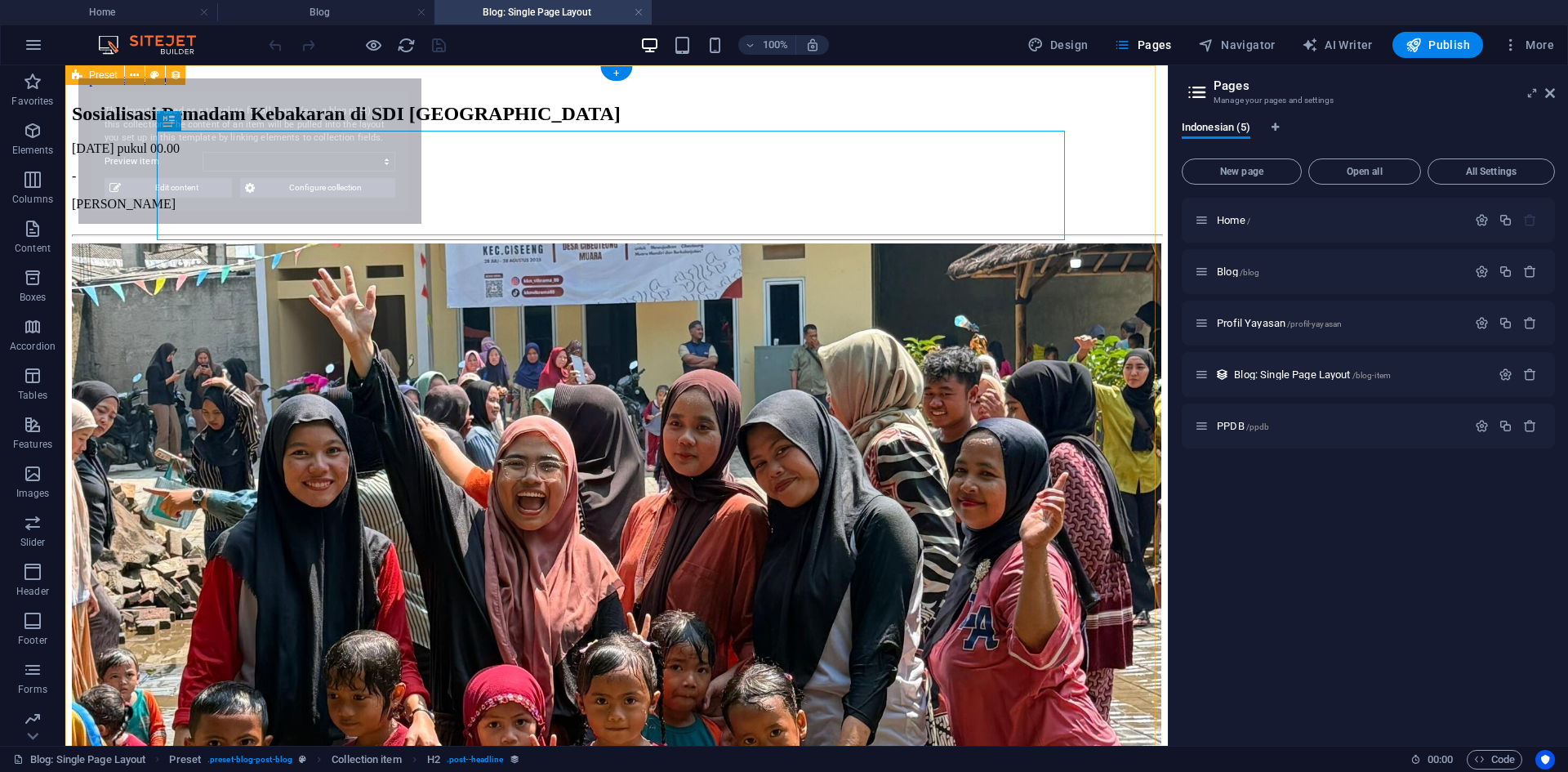
select select "68af0765d234fa486002c304"
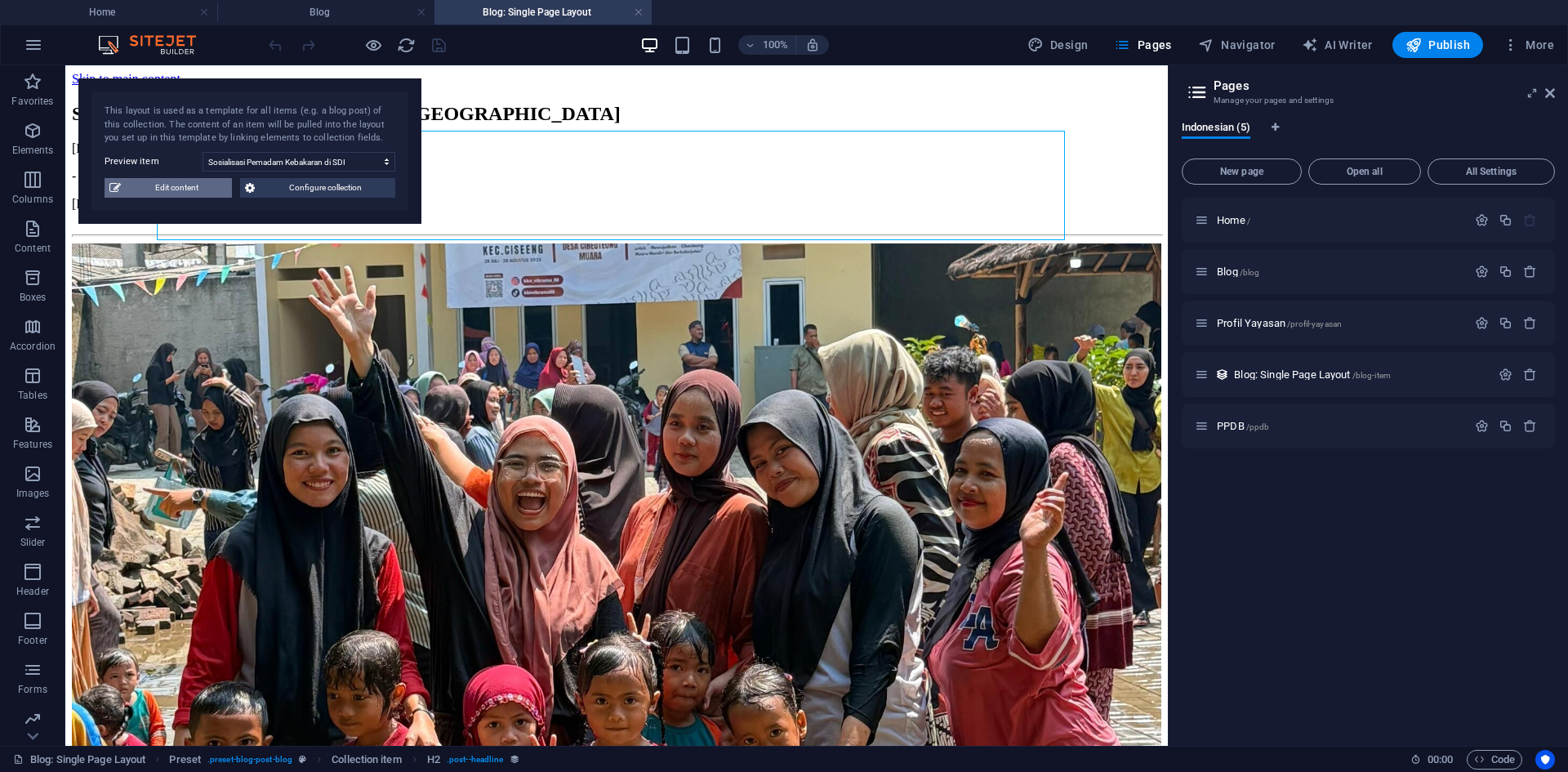
click at [207, 192] on span "Edit content" at bounding box center [176, 188] width 102 height 19
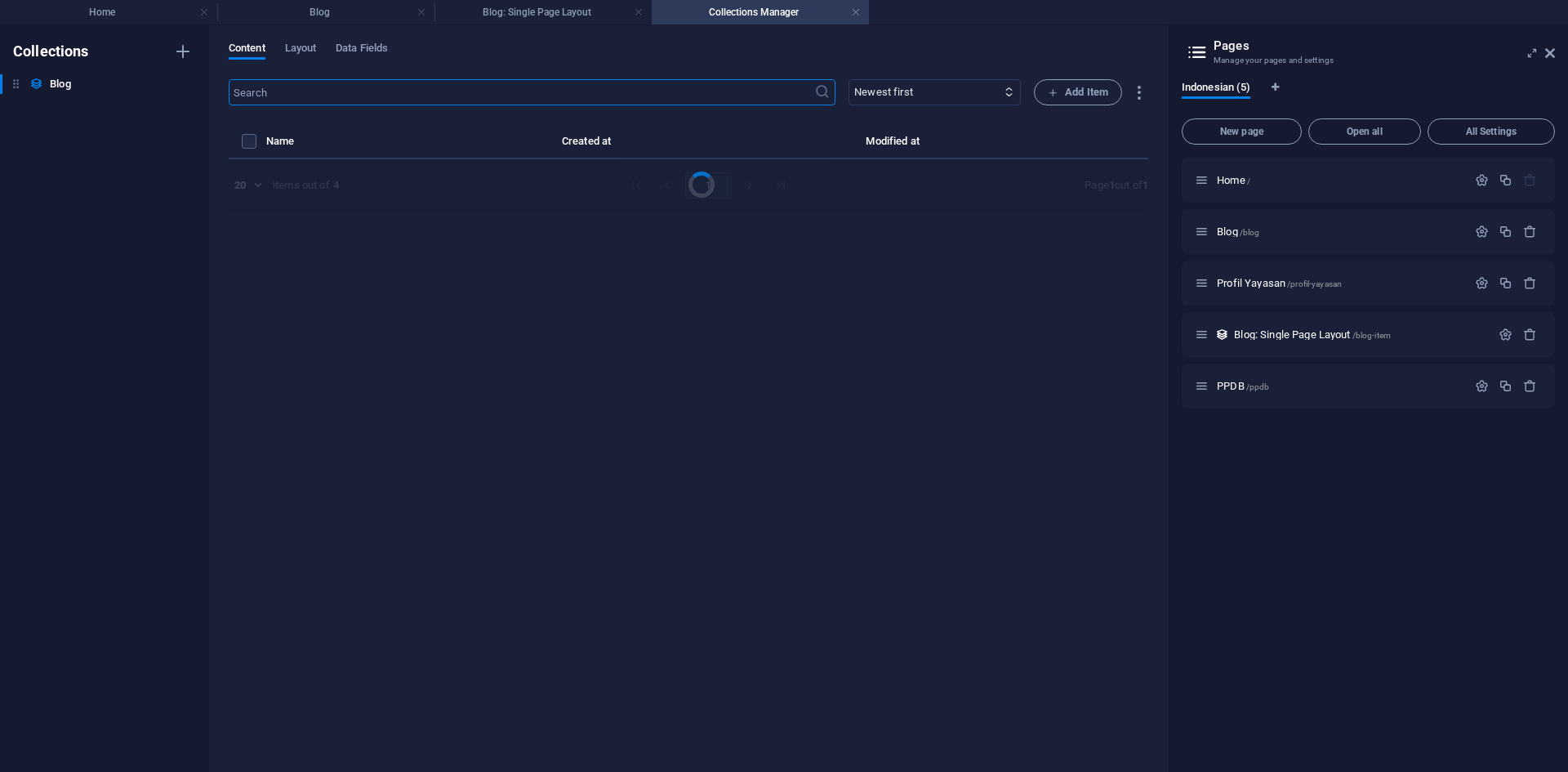
select select "Berita"
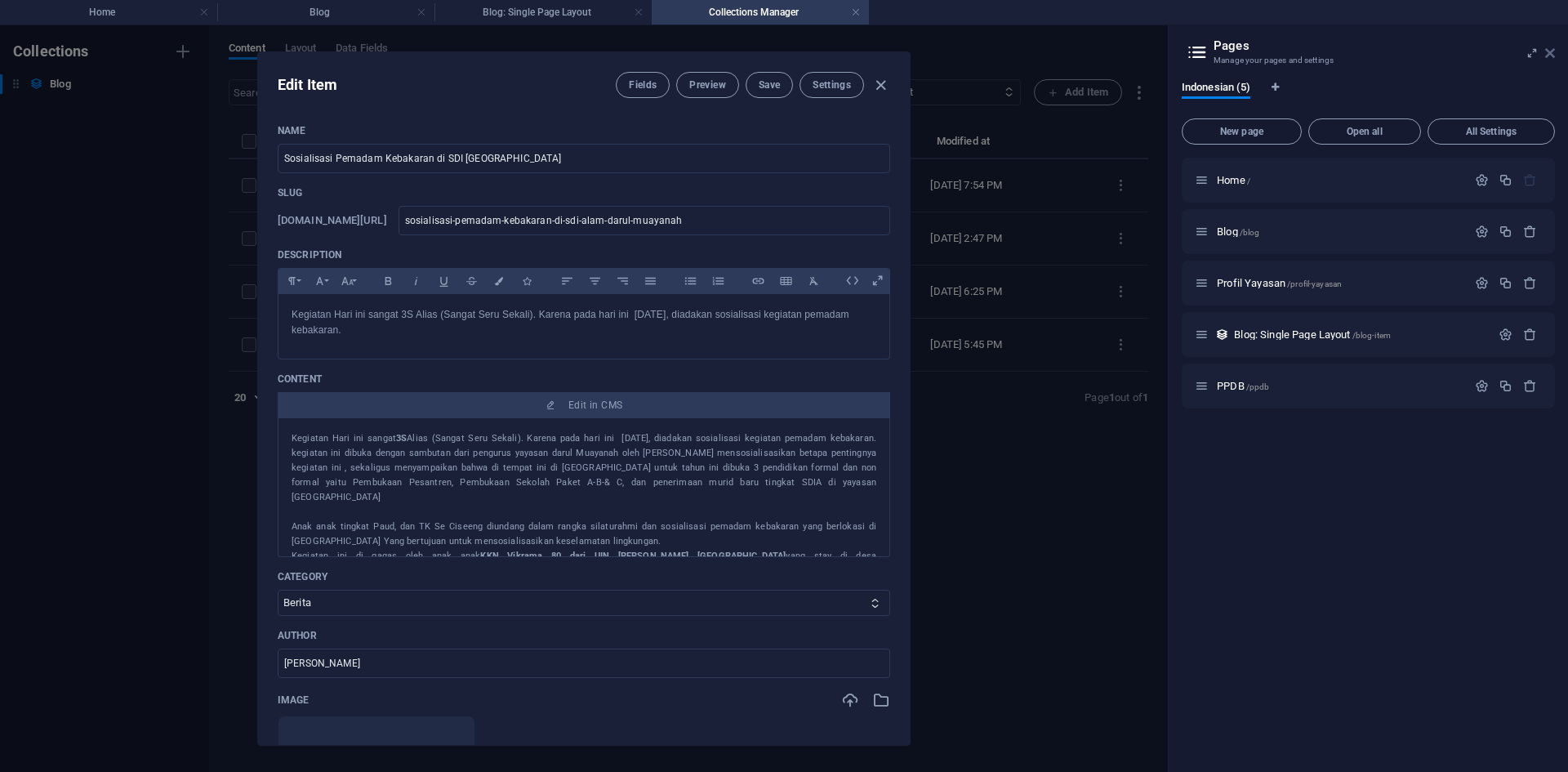
click at [1549, 51] on icon at bounding box center [1550, 53] width 10 height 14
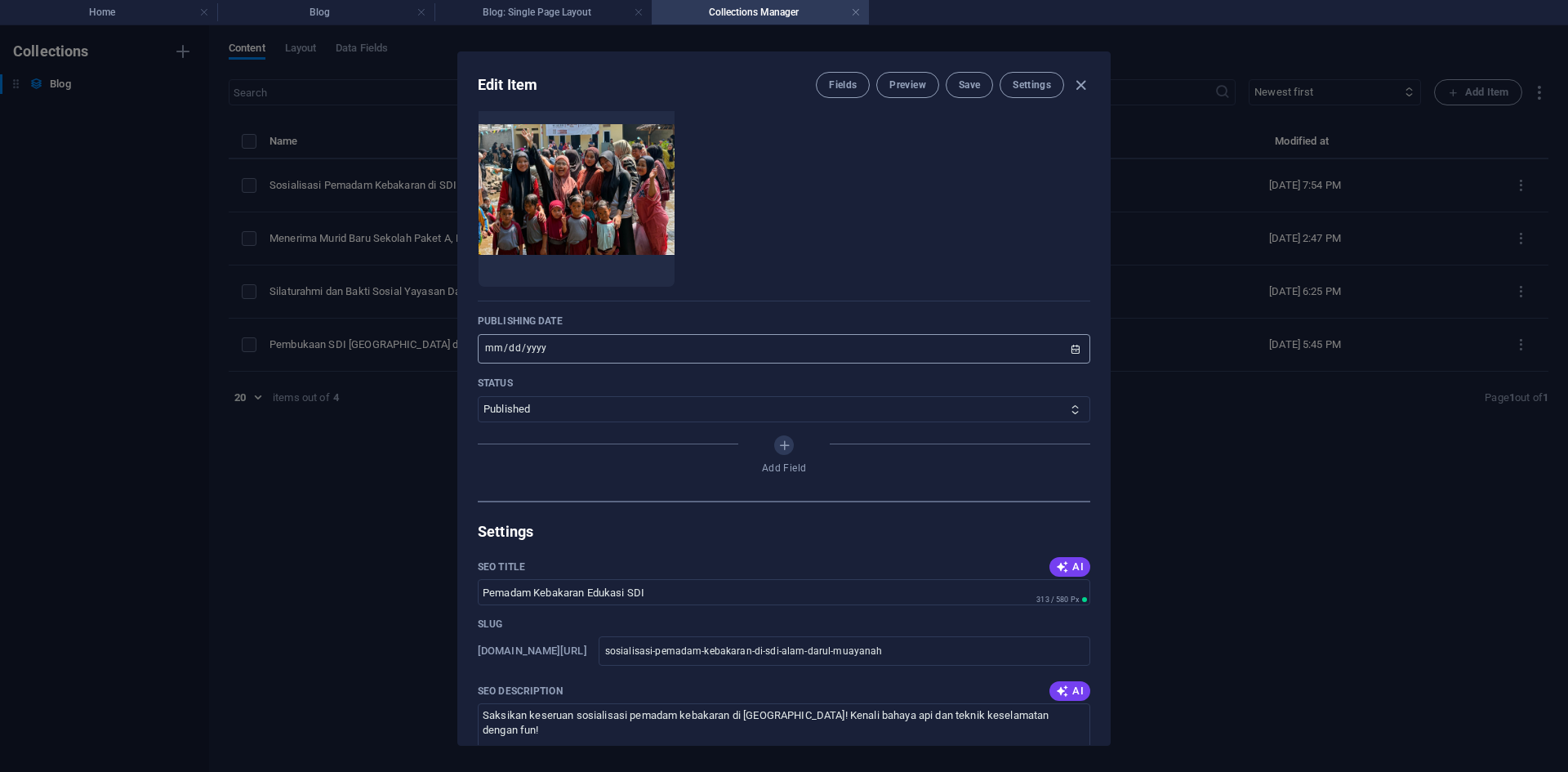
scroll to position [653, 0]
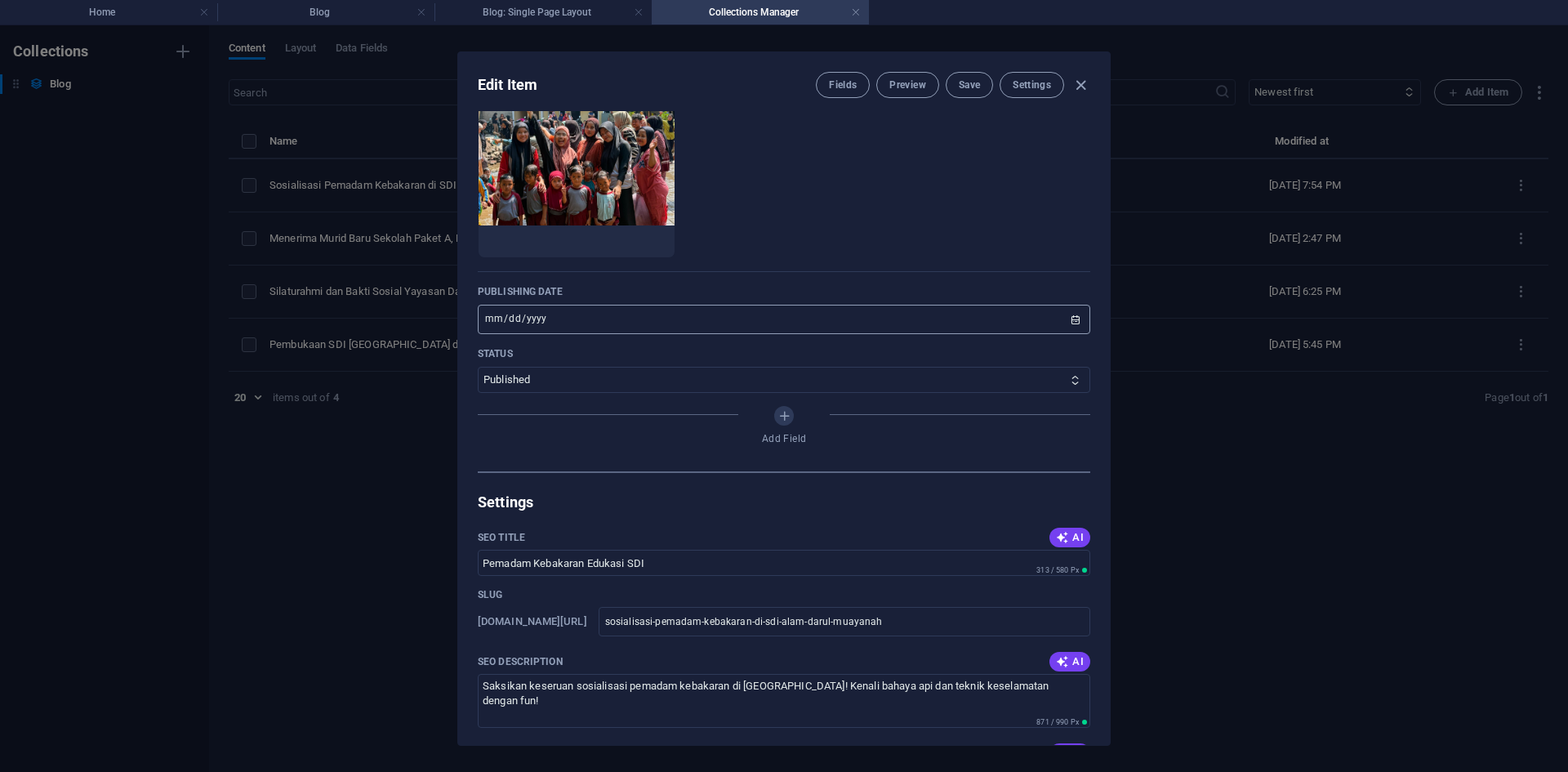
click at [700, 329] on input "[DATE]" at bounding box center [784, 319] width 612 height 29
click at [1064, 323] on input "[DATE]" at bounding box center [784, 319] width 612 height 29
click at [1072, 320] on input "[DATE]" at bounding box center [784, 319] width 612 height 29
click at [1209, 403] on div "Edit Item Fields Preview Save Settings Name Sosialisasi Pemadam Kebakaran di SD…" at bounding box center [784, 399] width 1568 height 747
type input "[DATE]"
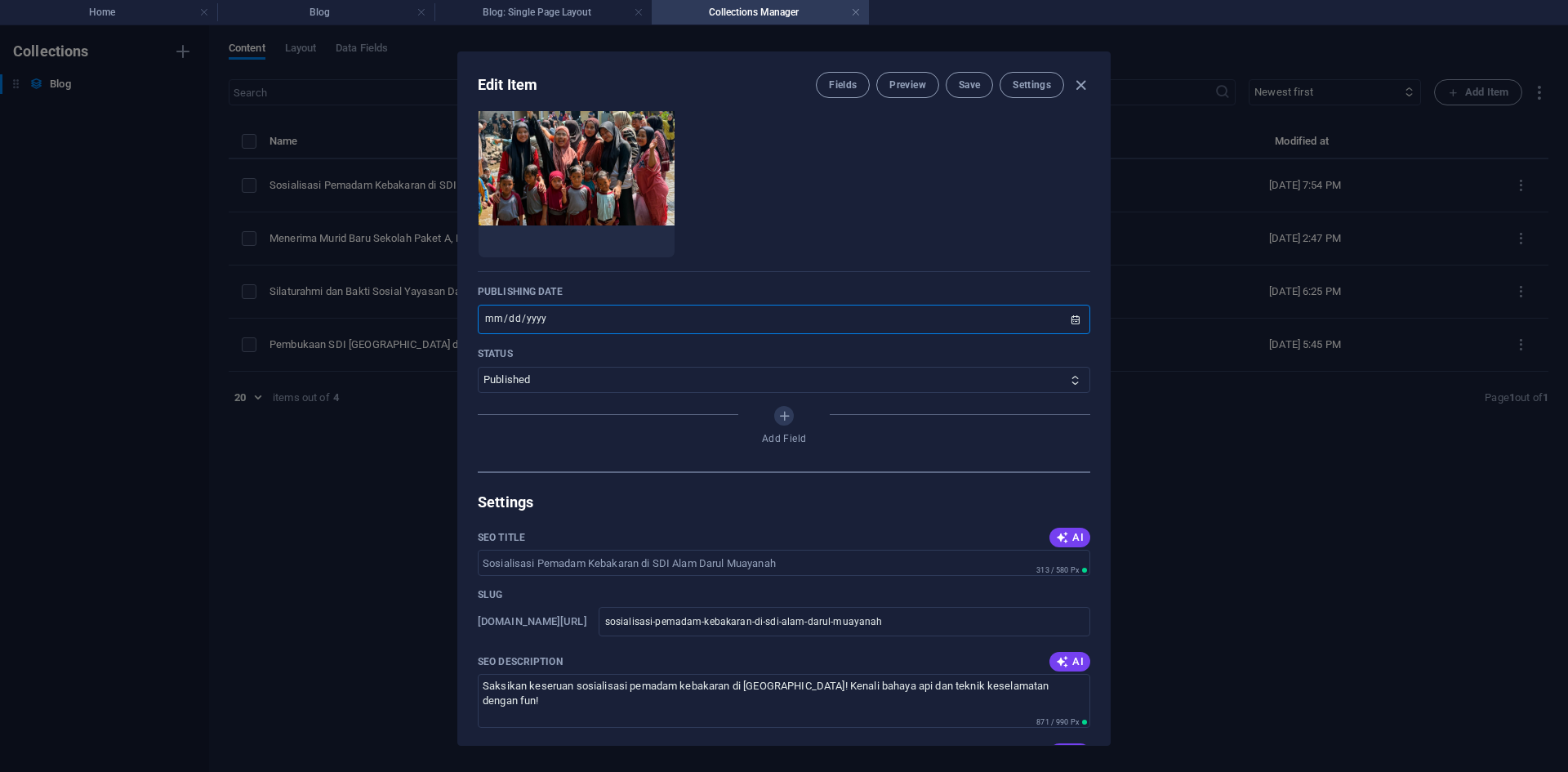
type input "sosialisasi-pemadam-kebakaran-di-sdi-alam-darul-muayanah"
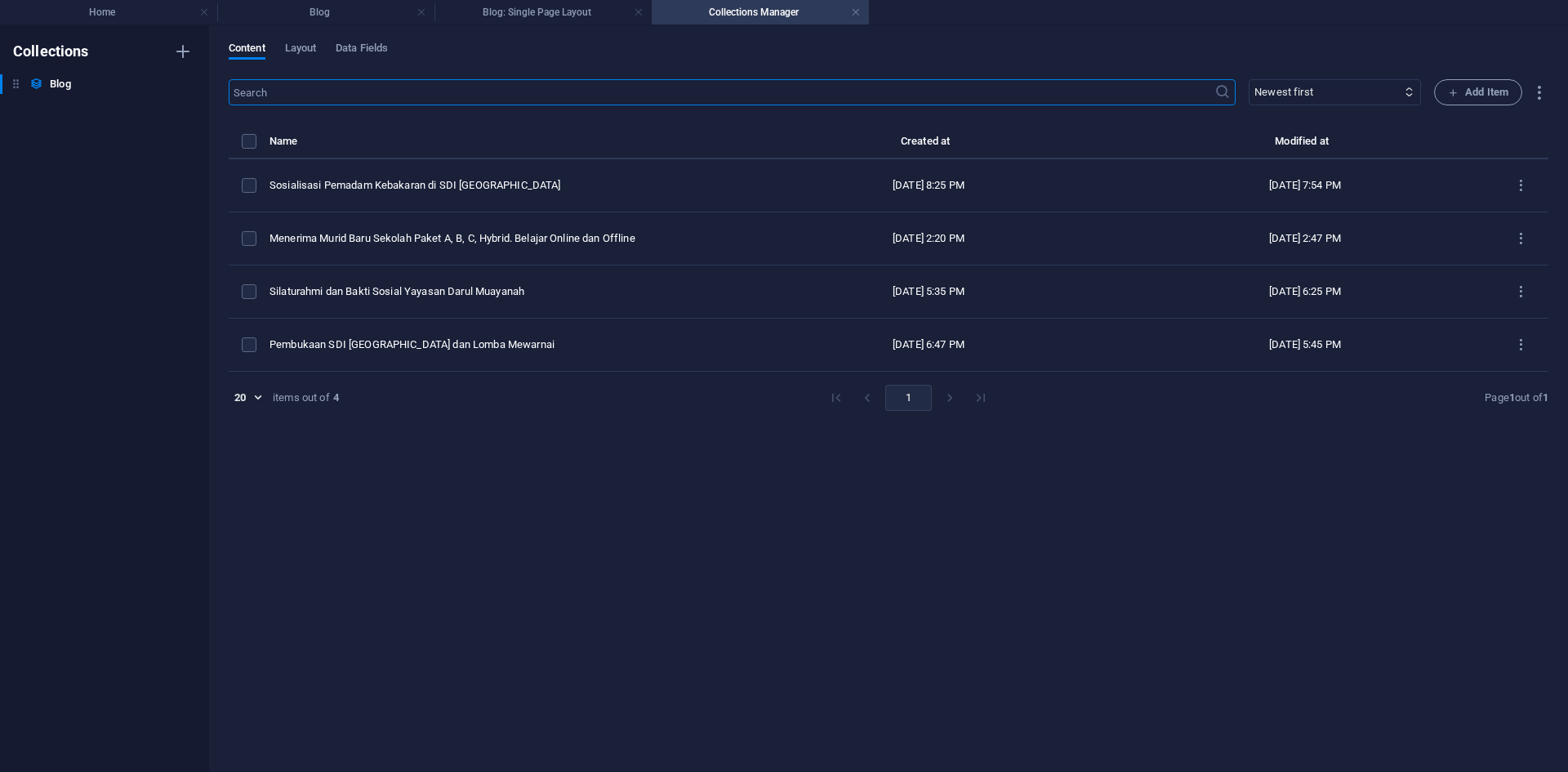
scroll to position [556, 0]
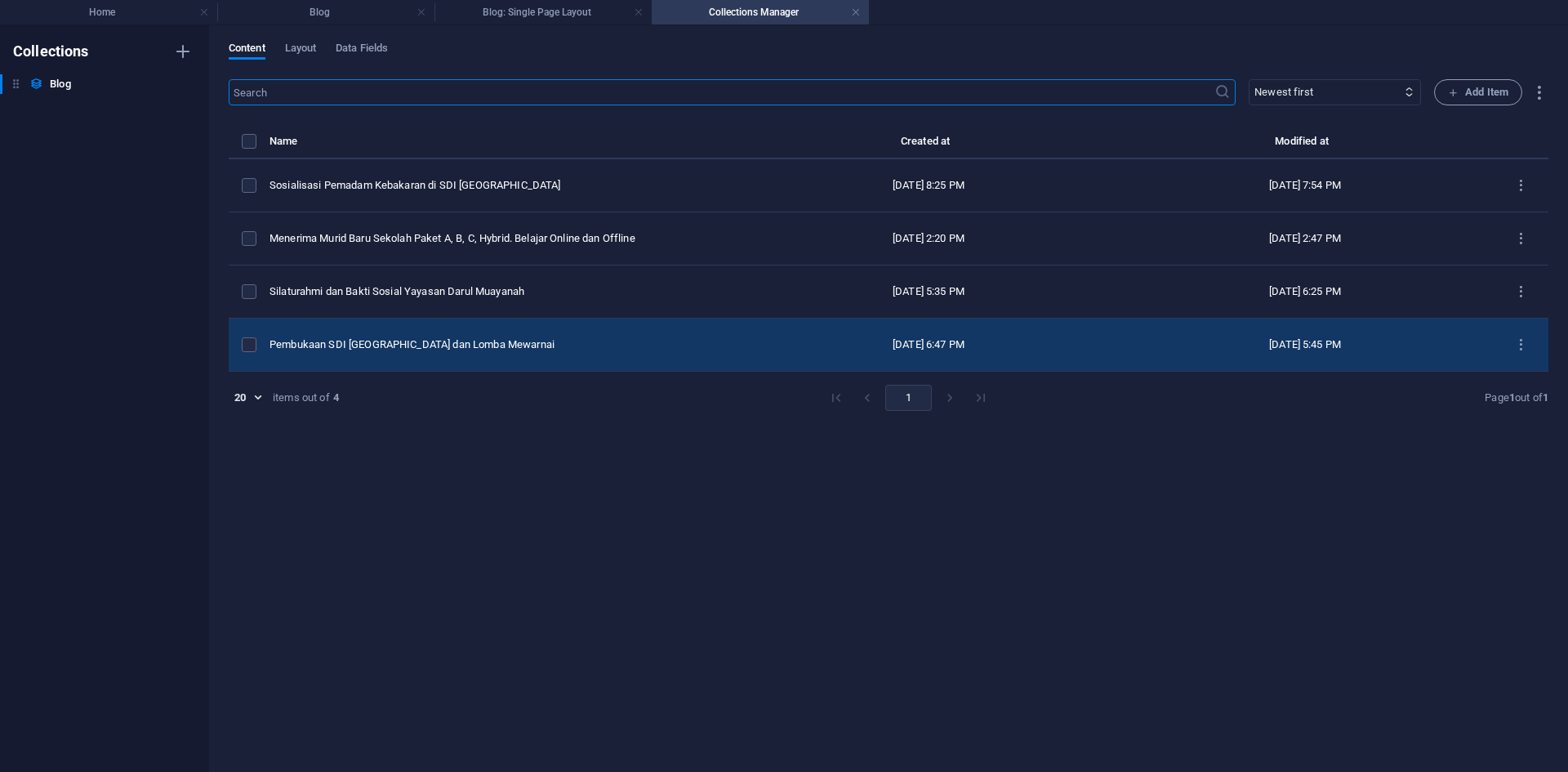
click at [890, 338] on div "[DATE] 6:47 PM" at bounding box center [929, 344] width 350 height 15
select select "Berita"
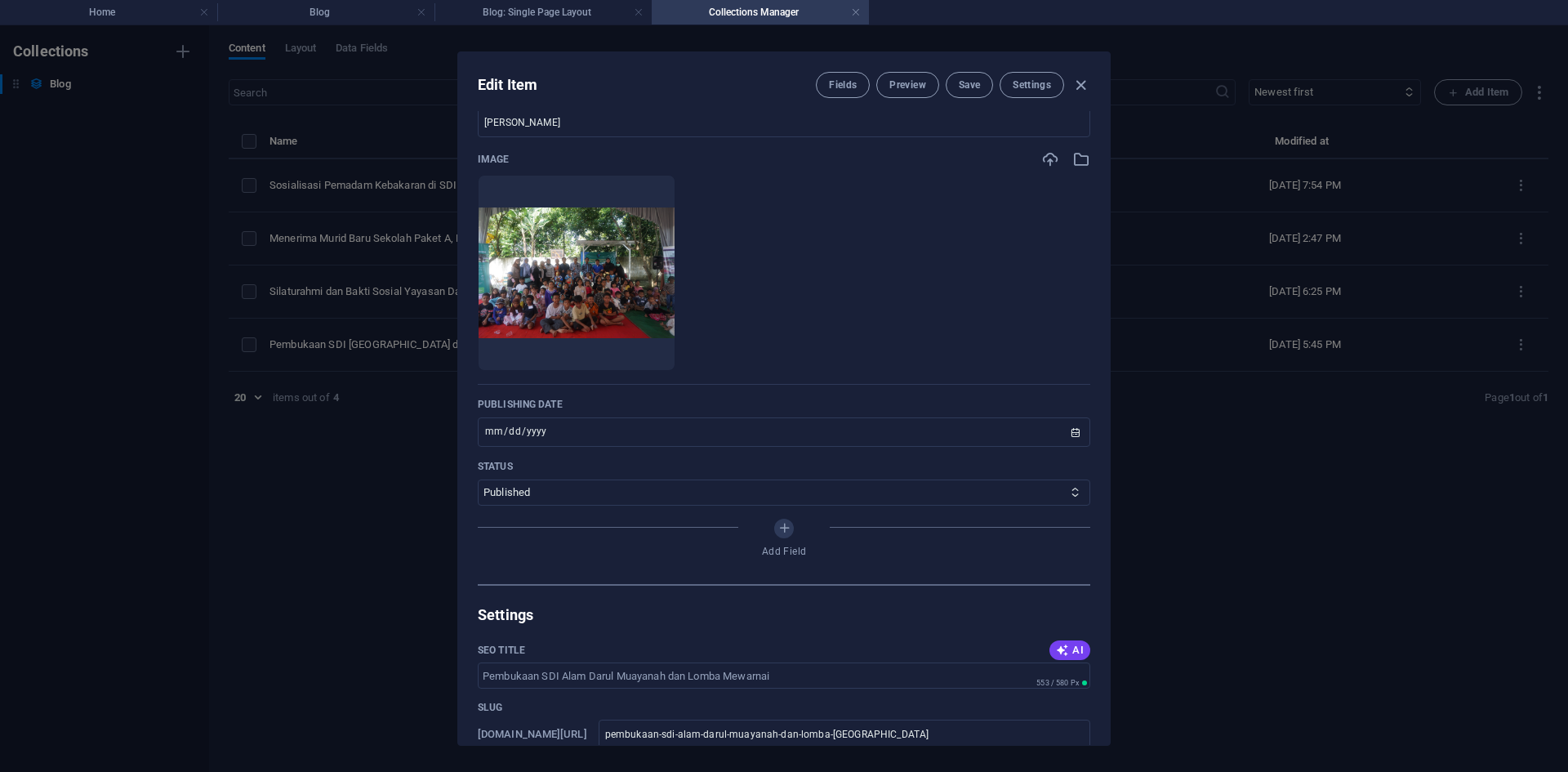
scroll to position [572, 0]
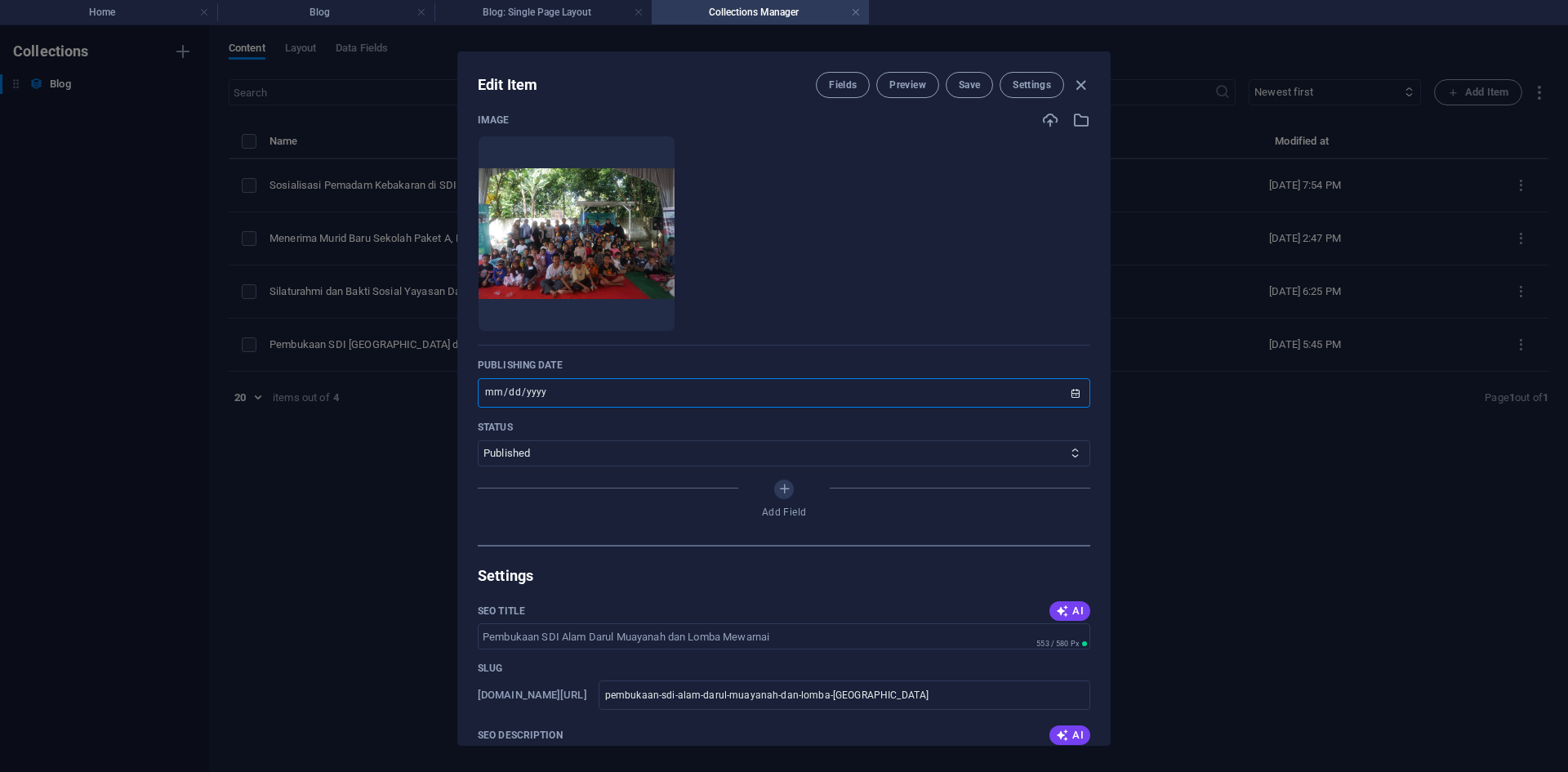
click at [1039, 391] on input "2025-07-10" at bounding box center [784, 393] width 612 height 29
click at [1076, 392] on input "2025-07-10" at bounding box center [784, 393] width 612 height 29
click at [1131, 418] on div "Edit Item Fields Preview Save Settings Name Pembukaan SDI Alam Darul Muayanah d…" at bounding box center [784, 399] width 1568 height 747
type input "2025-09-01"
type input "pembukaan-sdi-alam-darul-muayanah-dan-lomba-mewarnai"
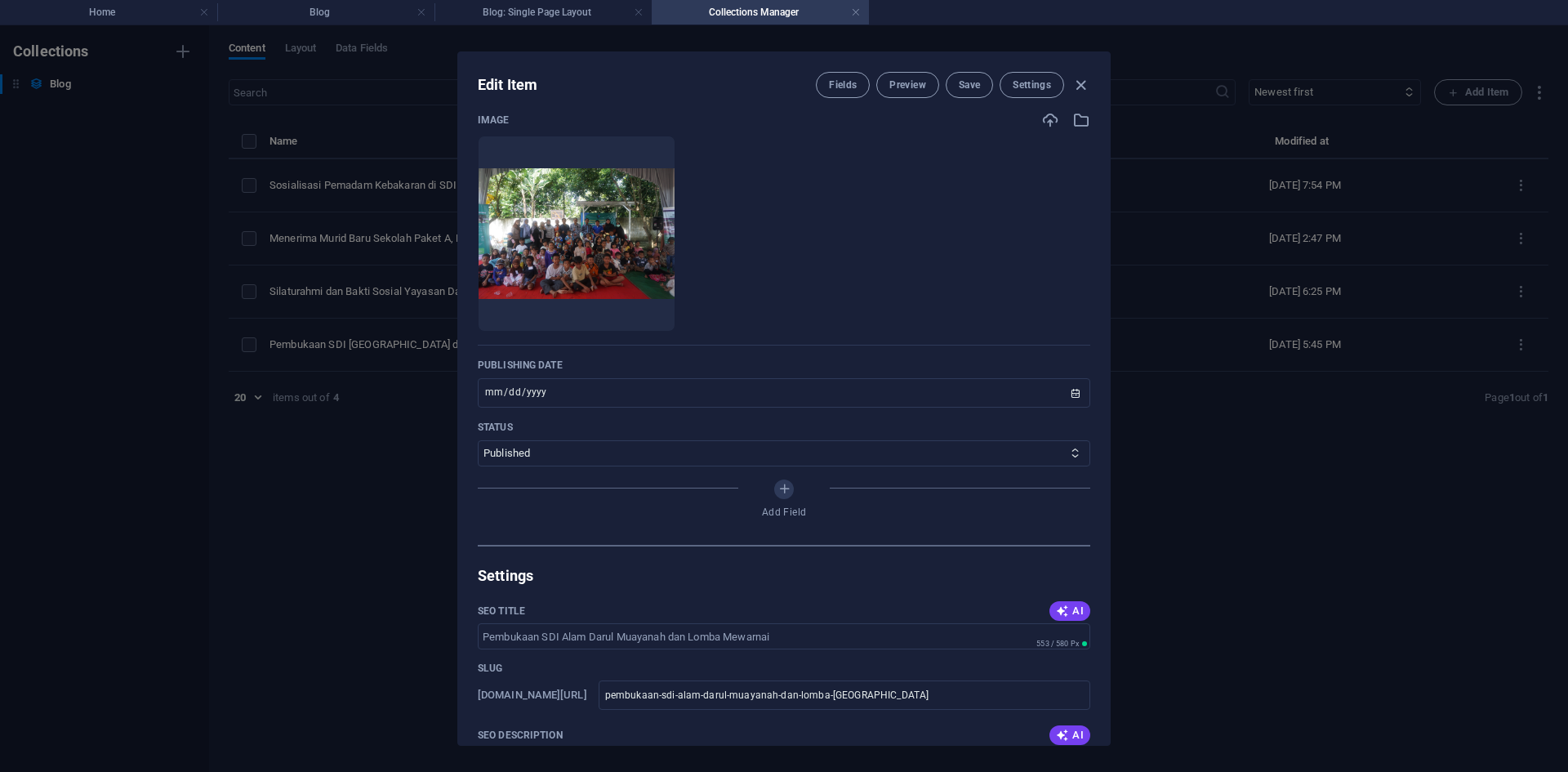
scroll to position [475, 0]
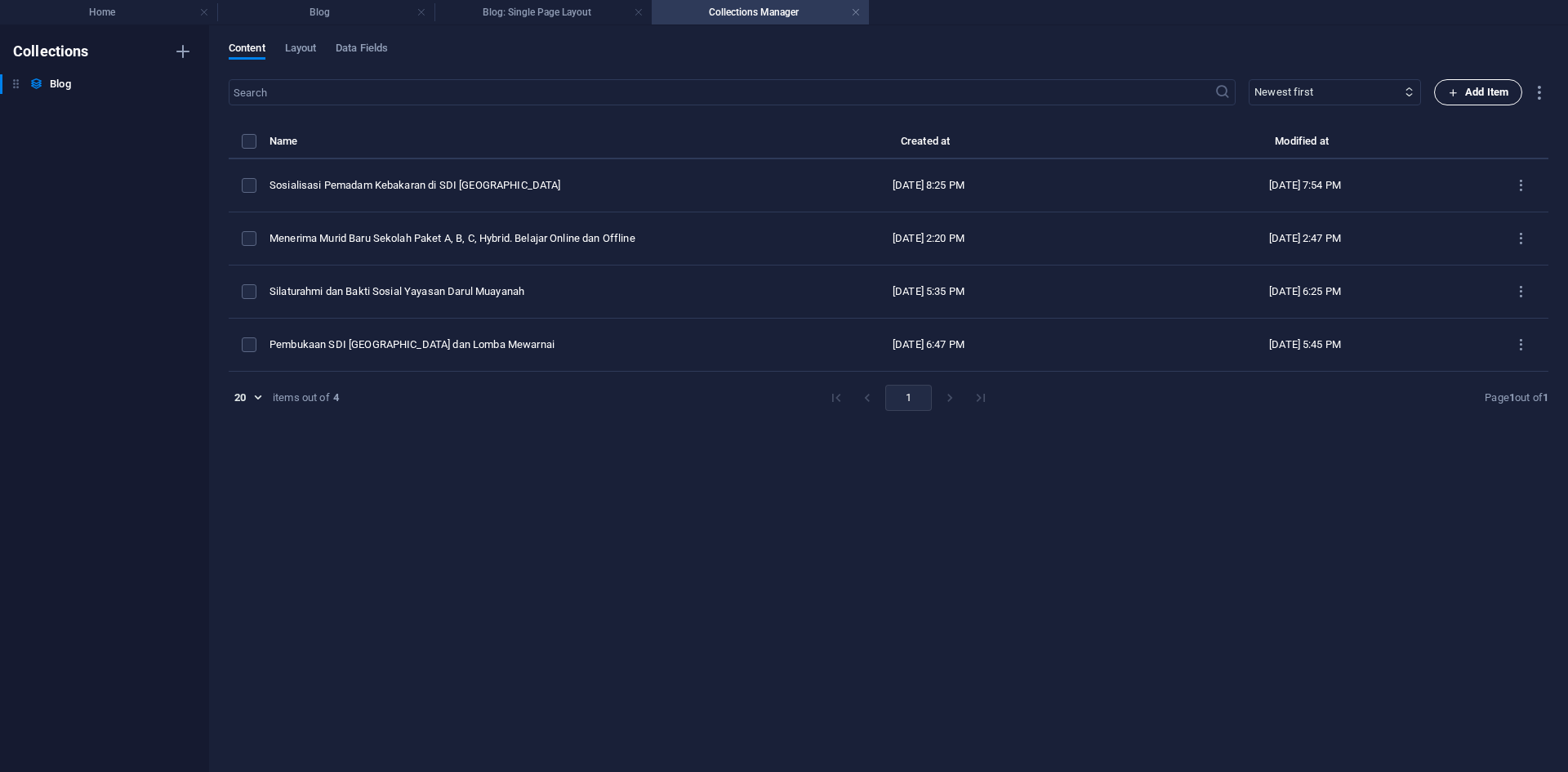
click at [1456, 92] on icon "button" at bounding box center [1453, 92] width 11 height 11
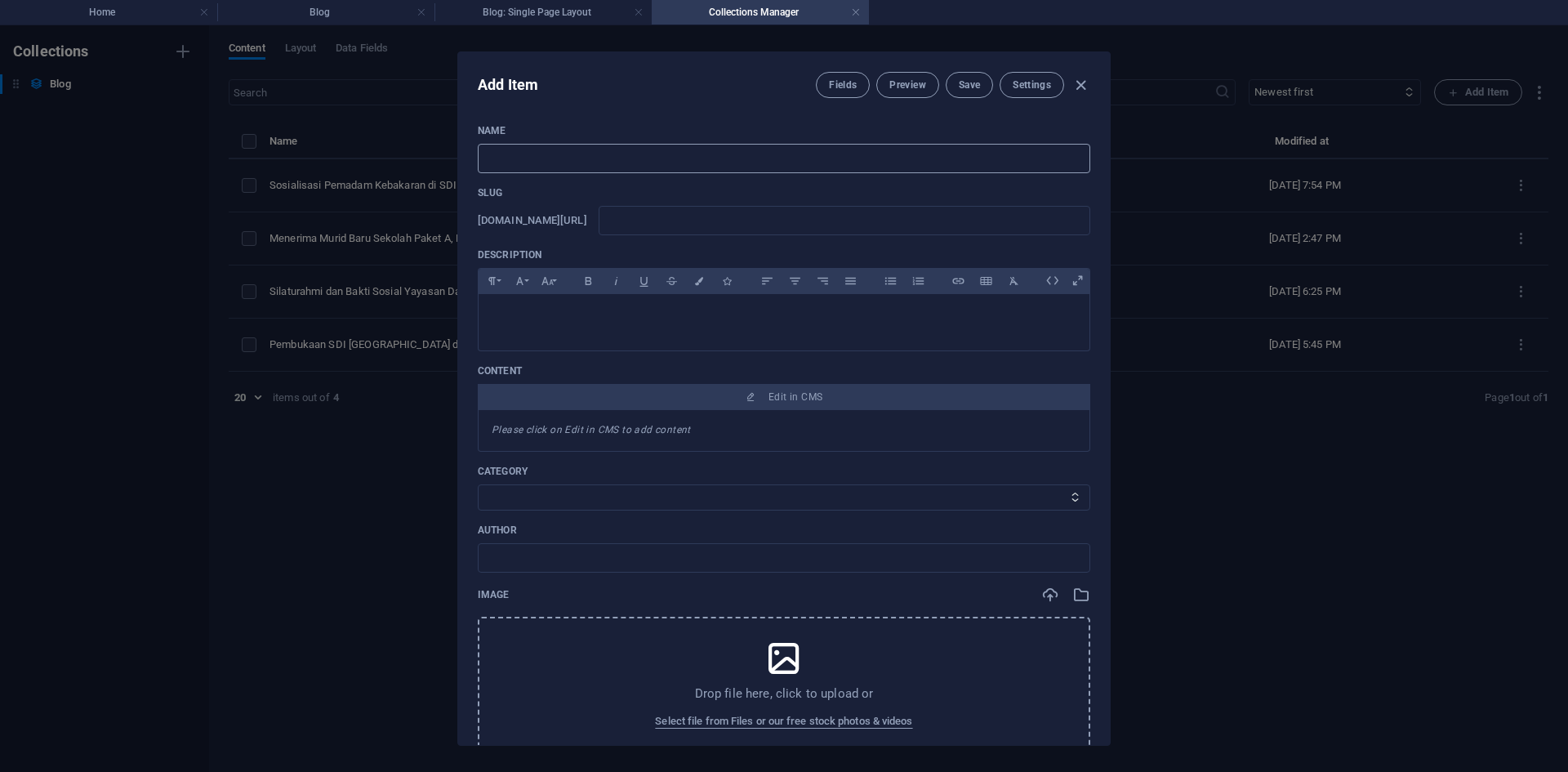
click at [686, 160] on input "text" at bounding box center [784, 159] width 612 height 29
type input "t"
type input "te"
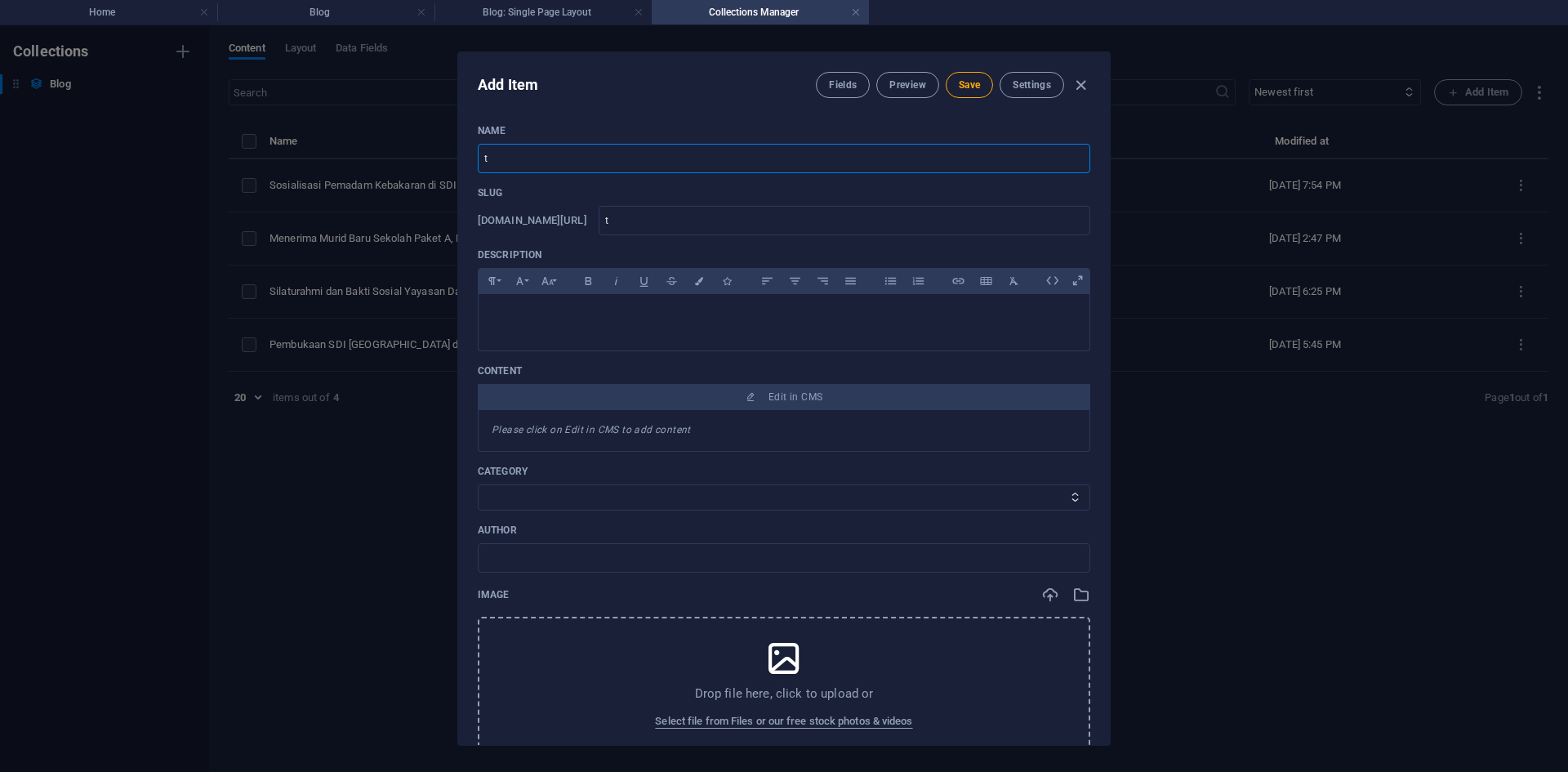
type input "te"
type input "tes"
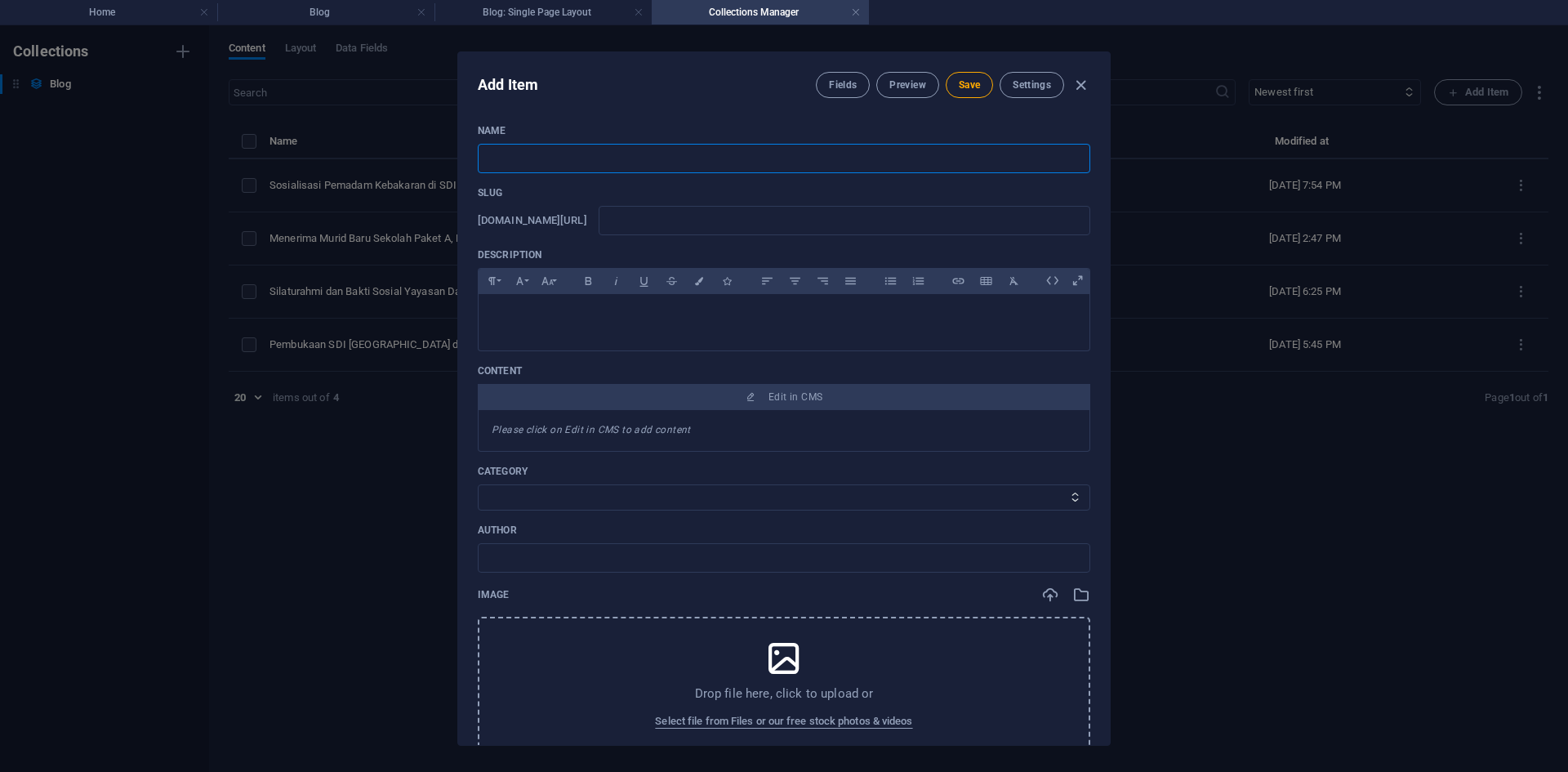
type input "H"
type input "h"
type input "He"
type input "he"
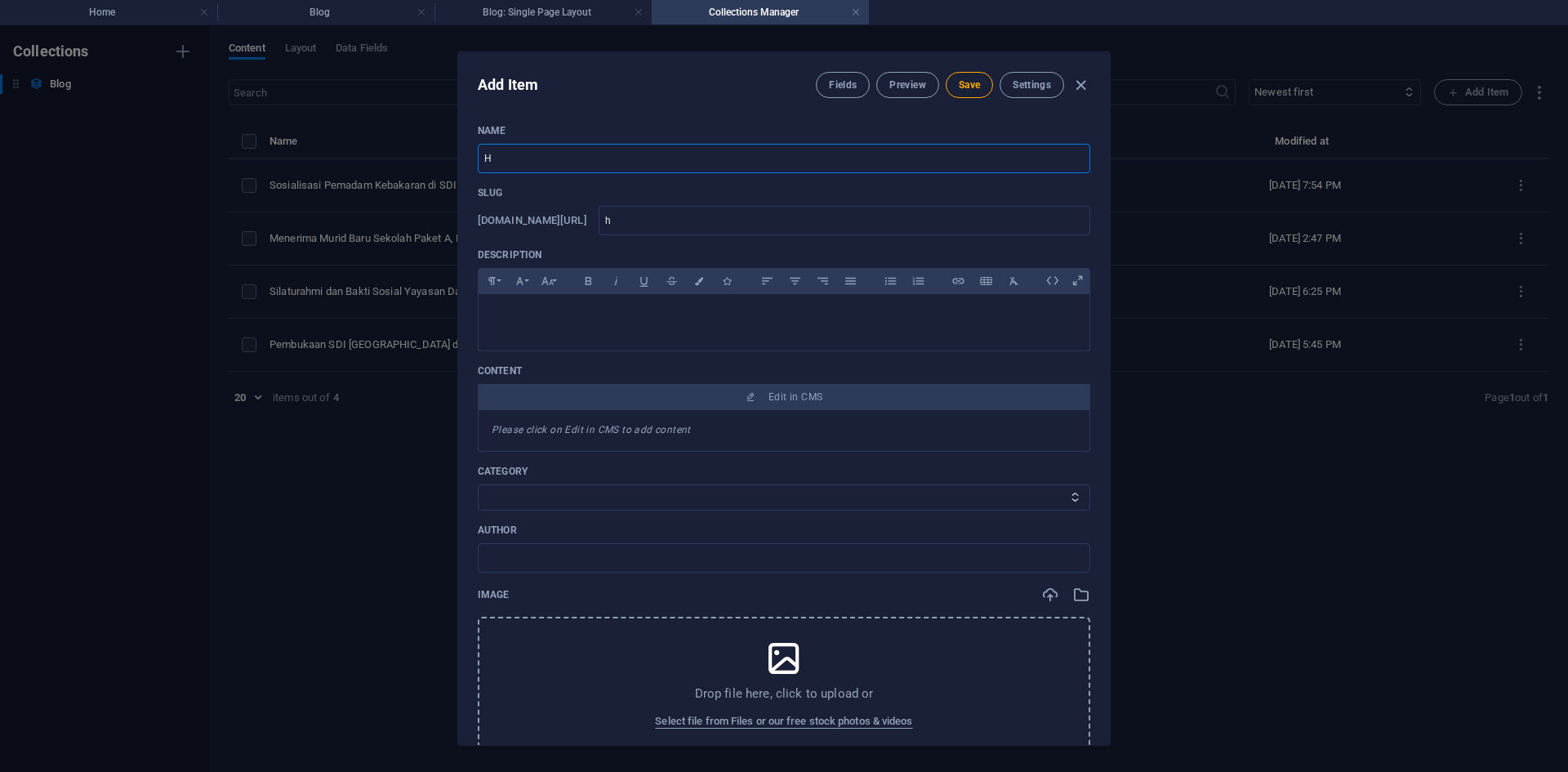
type input "he"
type input "Hel"
type input "hel"
type input "Hell"
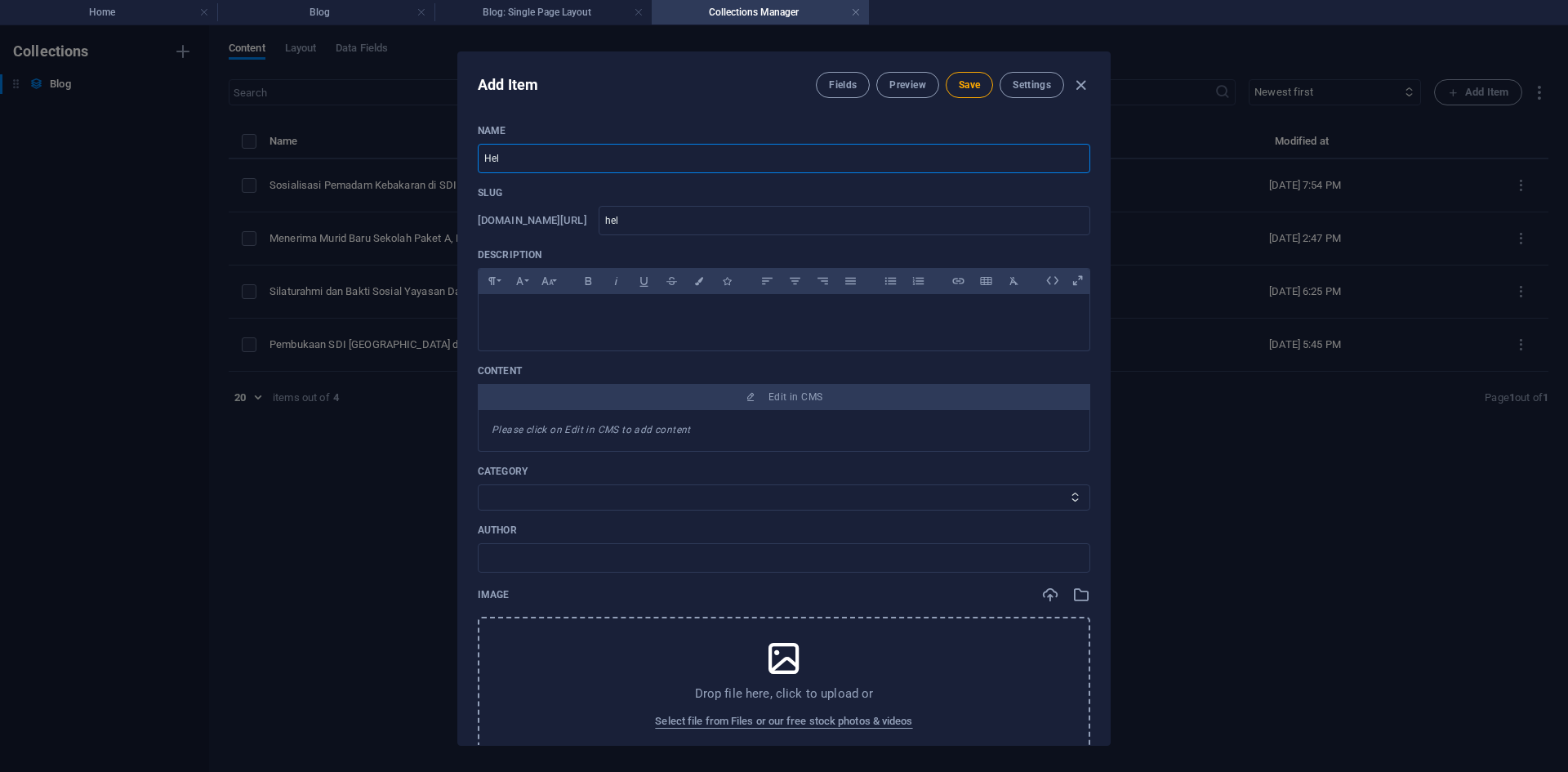
type input "hell"
type input "Hello"
type input "hello"
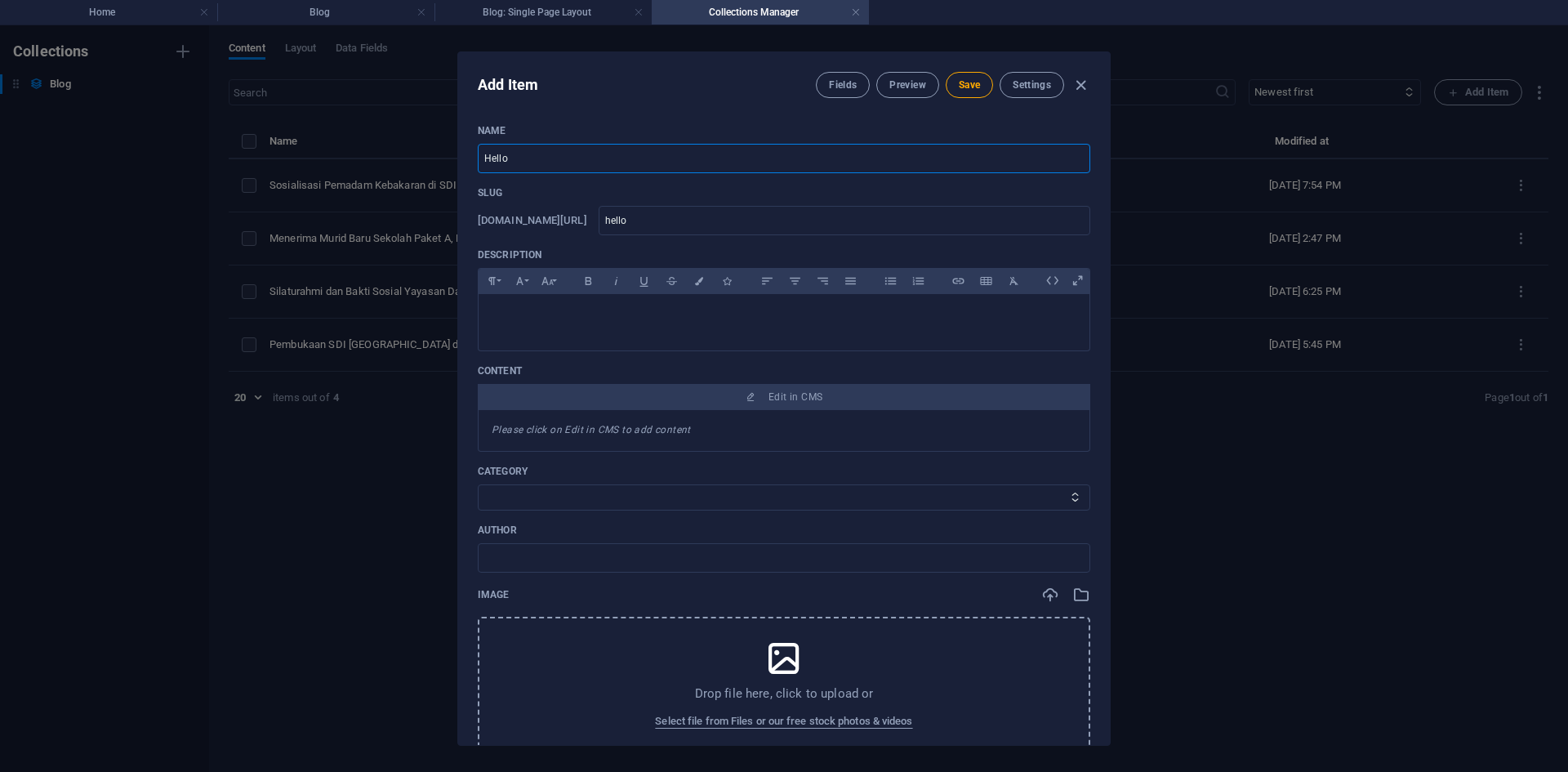
type input "Hellow"
type input "hellow"
type input "Hellow R"
type input "hellow-r"
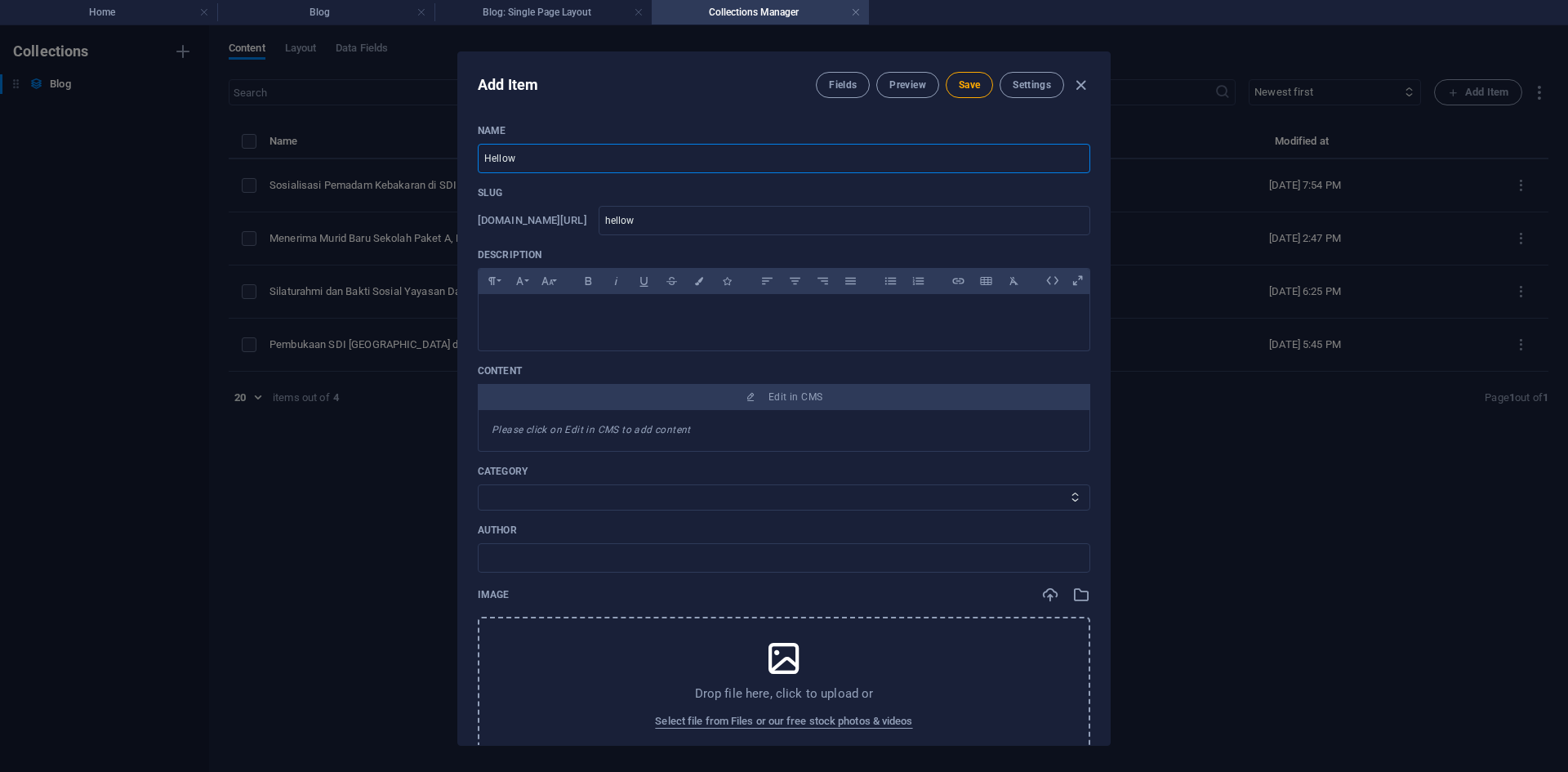
type input "hellow-r"
type input "Hellow"
type input "hellow"
type input "Hello"
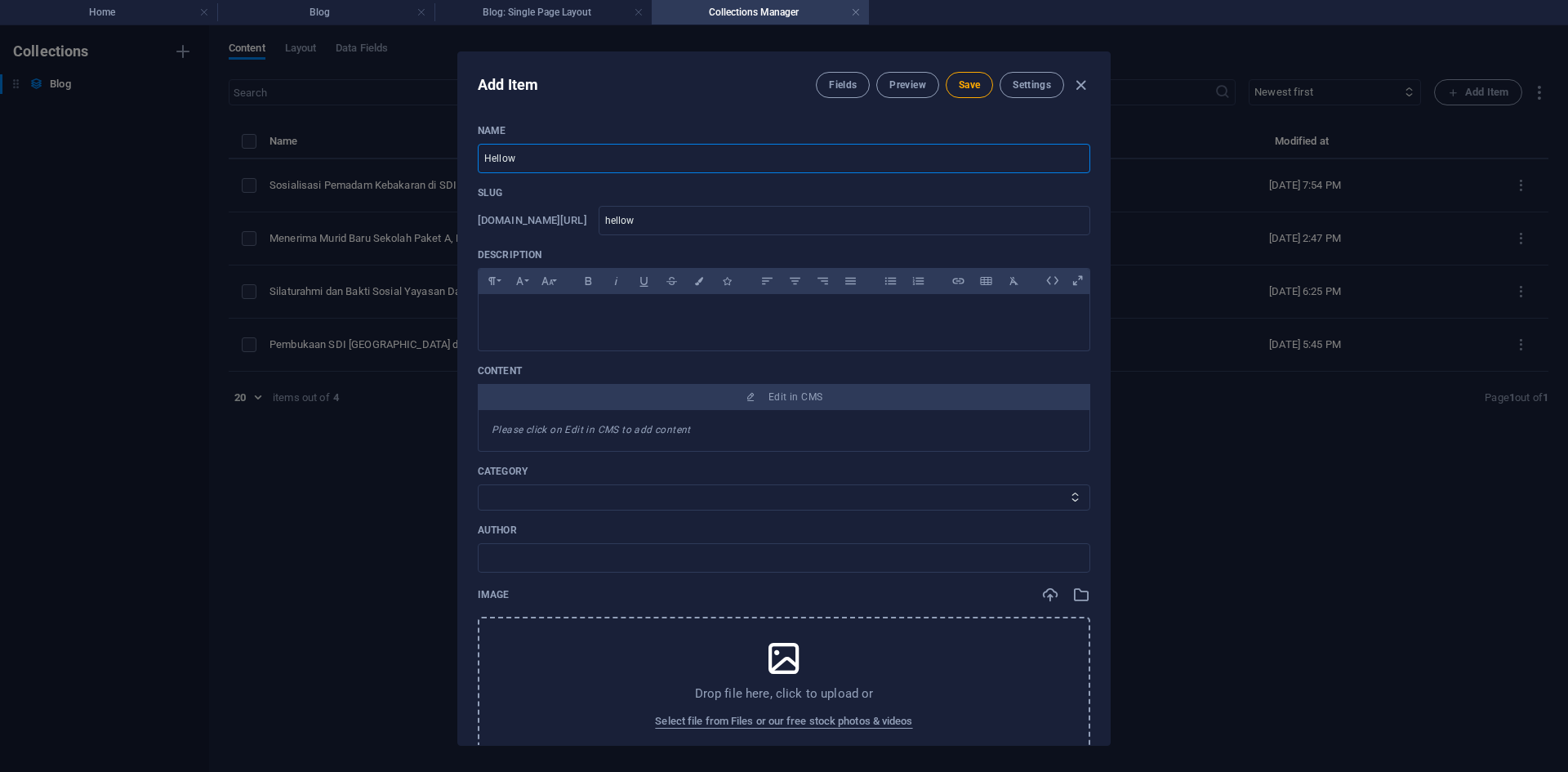
type input "hello"
type input "Hello W"
type input "hello-w"
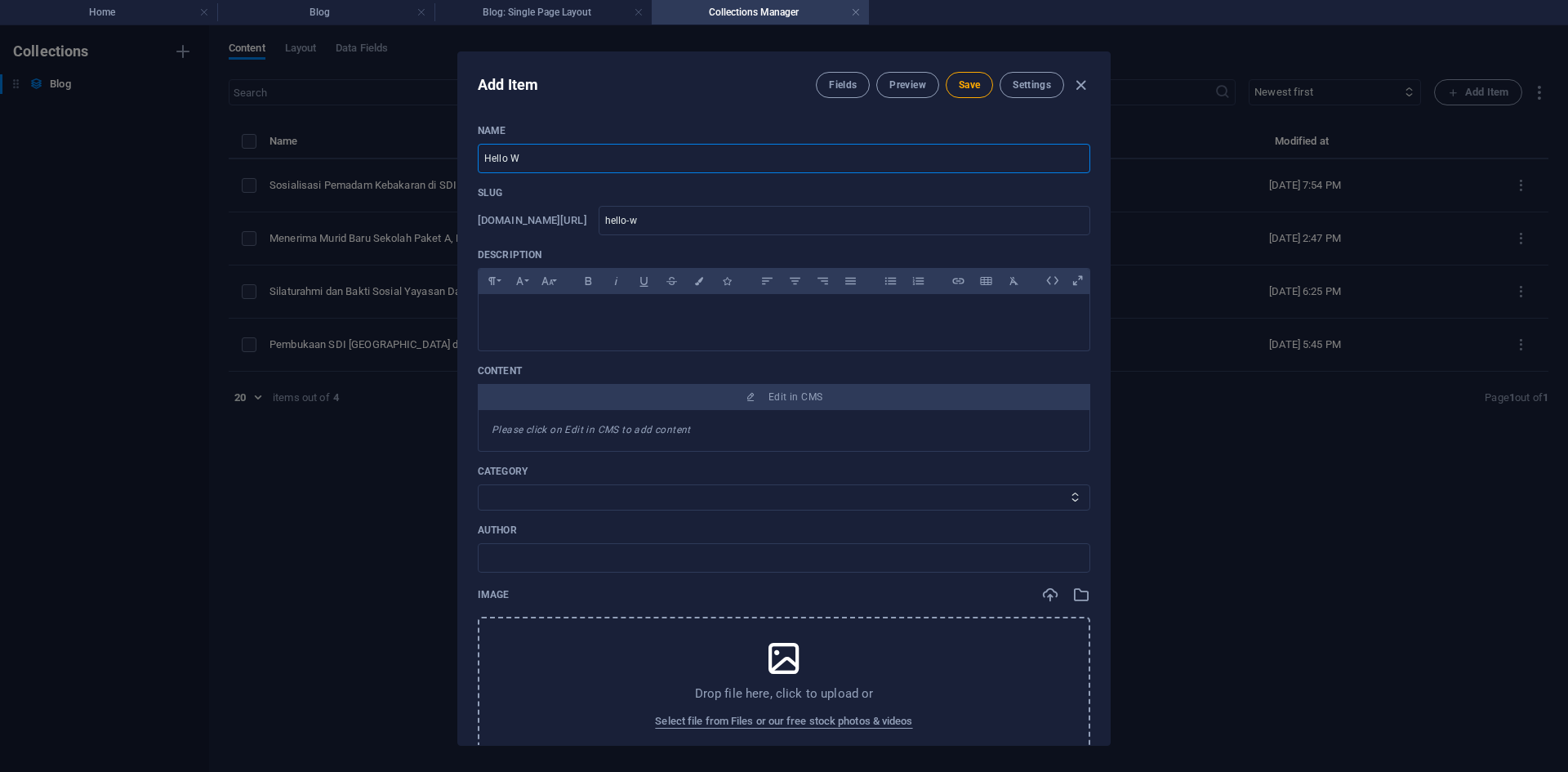
type input "Hello Wo"
type input "hello-wo"
type input "Hello Wor"
type input "hello-wor"
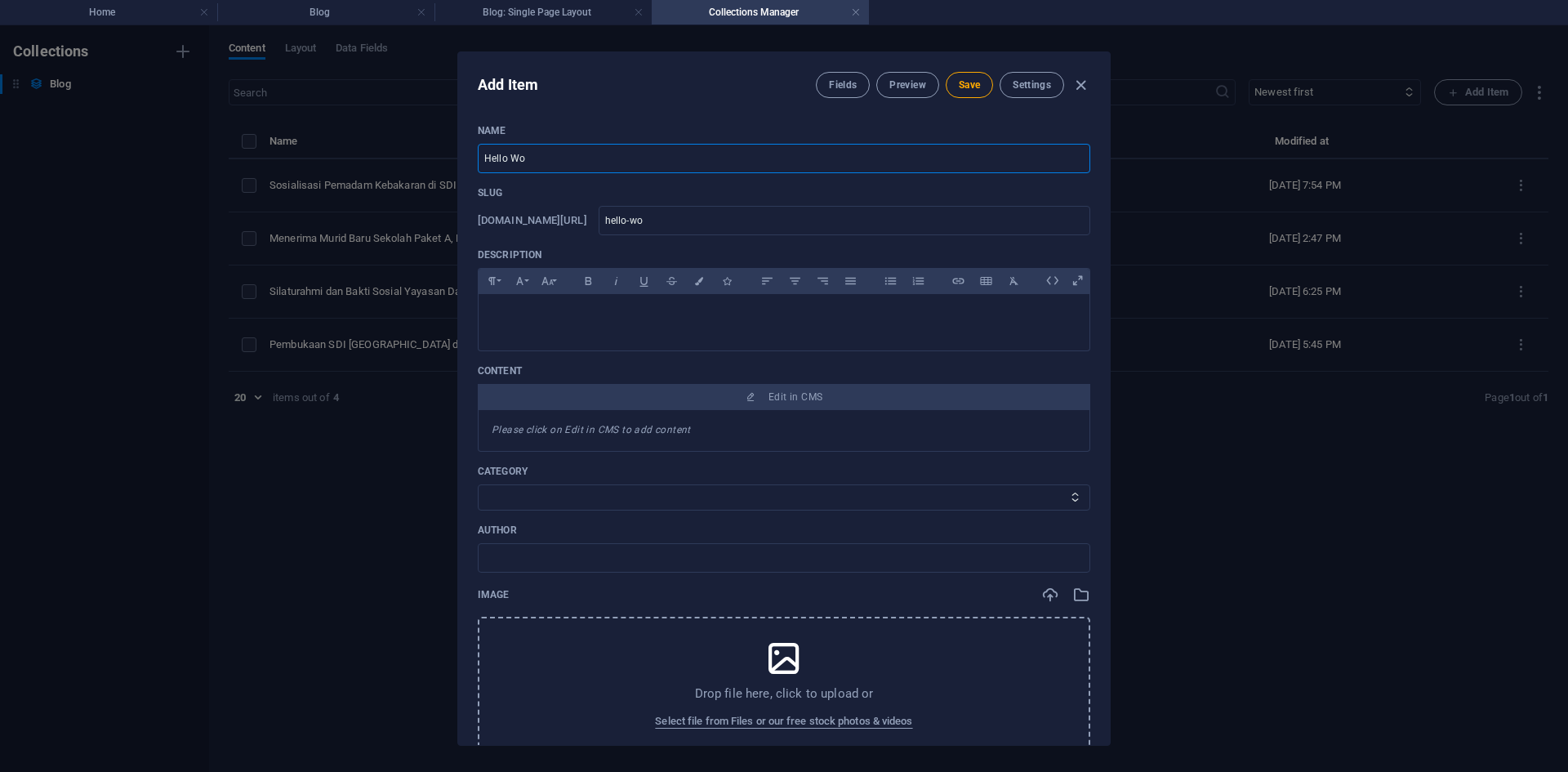
type input "hello-wor"
type input "Hello Worl"
type input "hello-worl"
type input "Hello World"
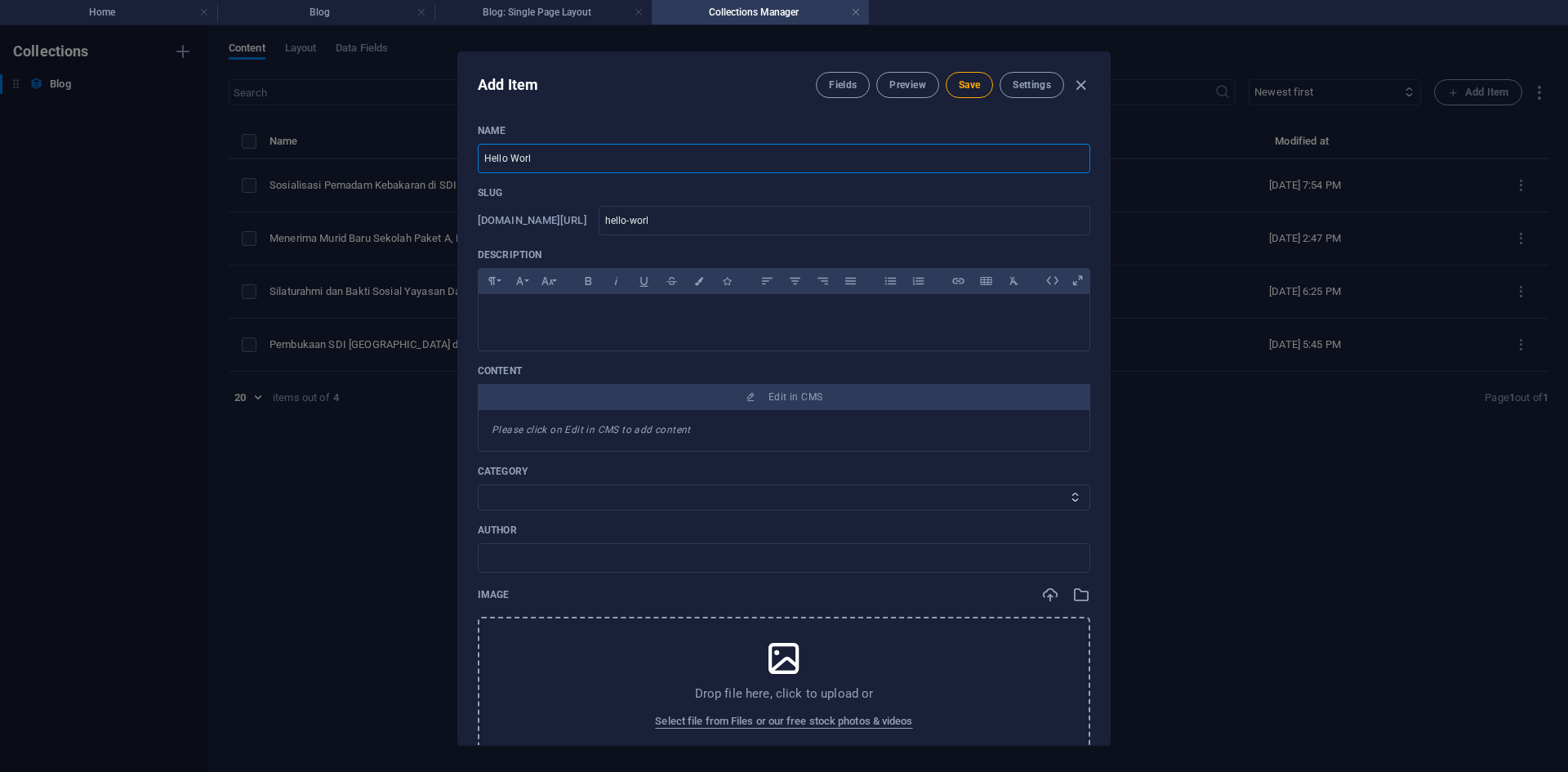
type input "hello-world"
type input "Hello World"
click at [599, 336] on div at bounding box center [784, 318] width 611 height 49
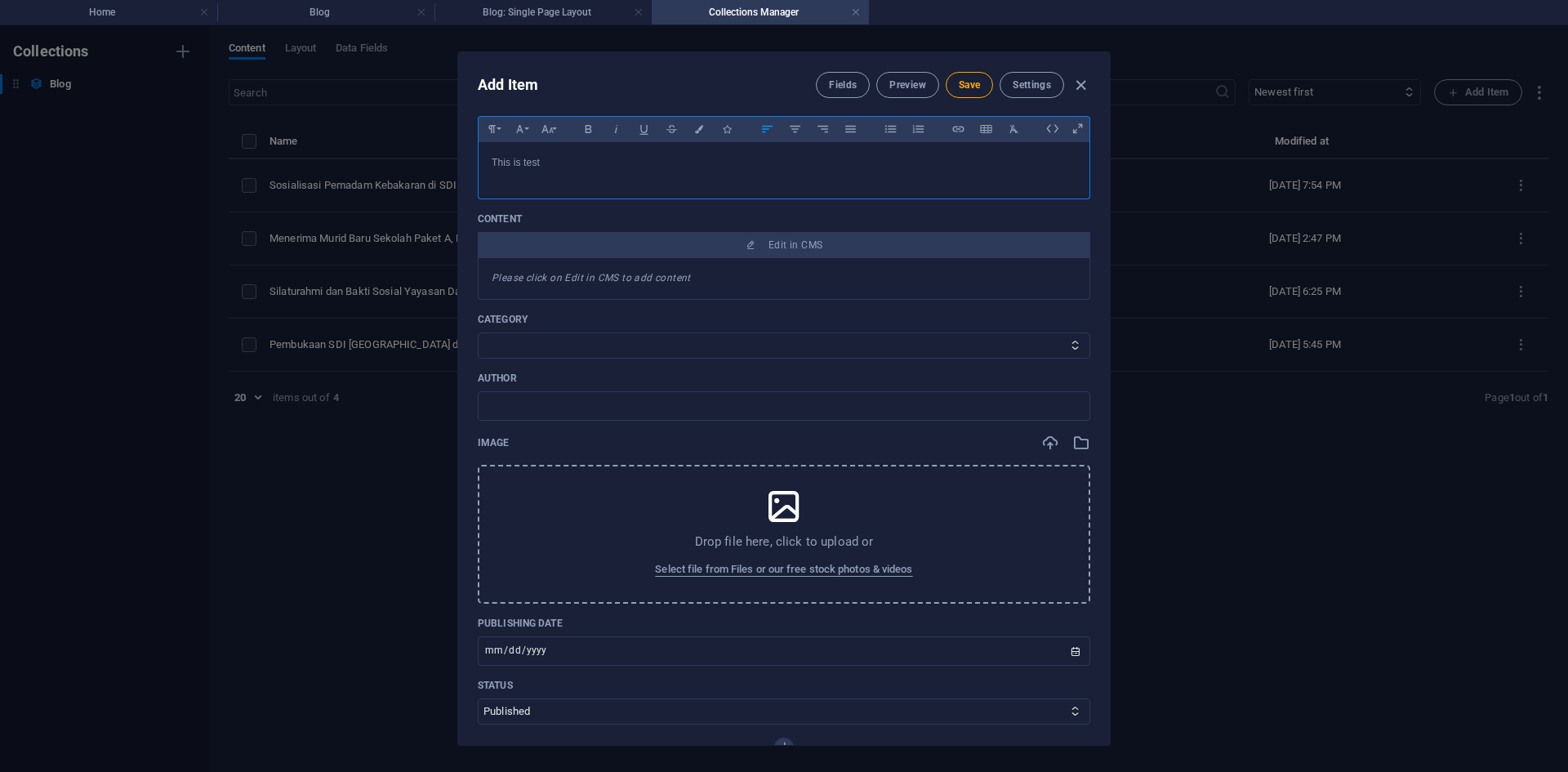
scroll to position [163, 0]
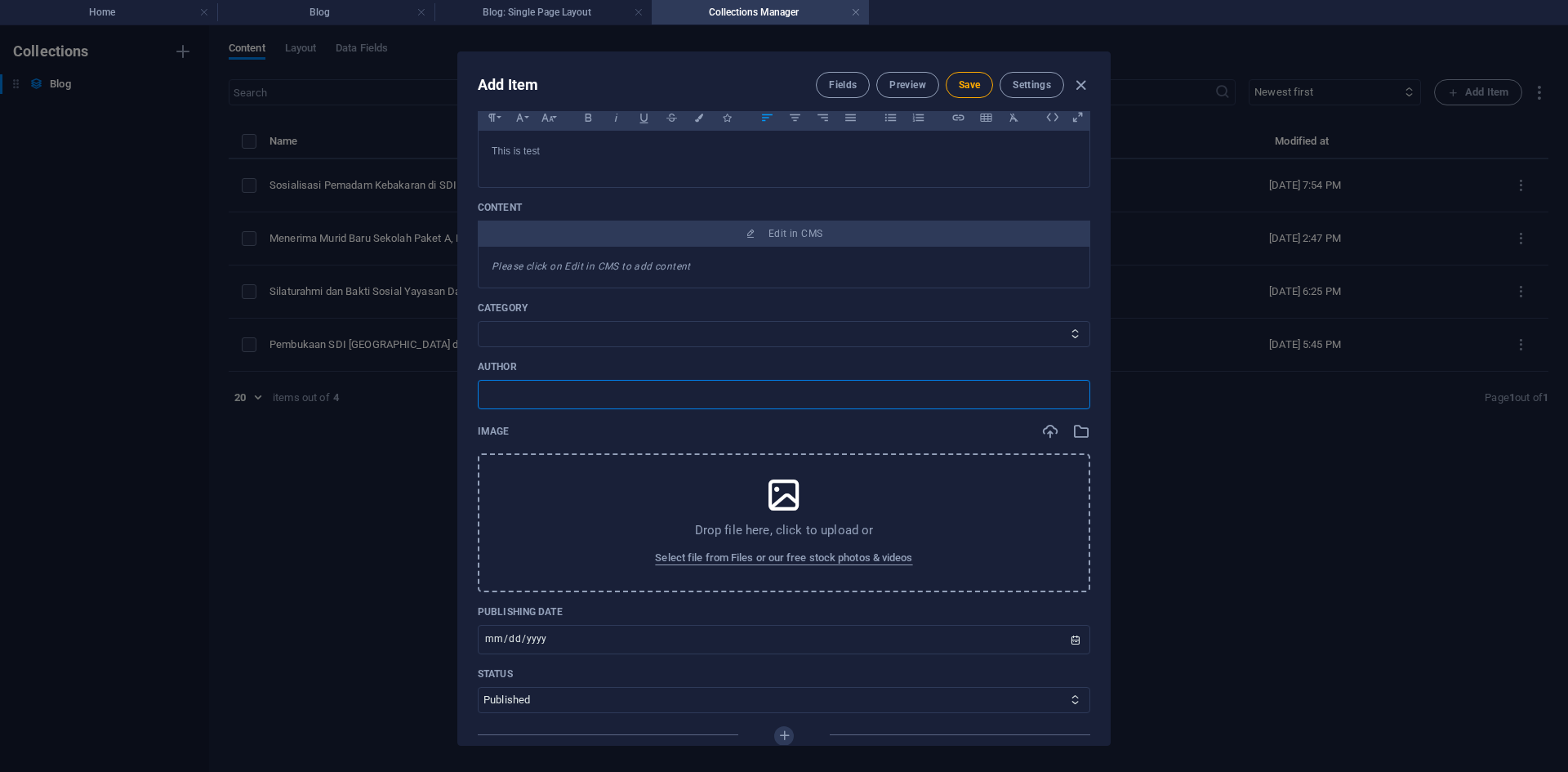
click at [591, 393] on input "text" at bounding box center [784, 395] width 612 height 29
type input "[PERSON_NAME]"
click at [554, 334] on select "Berita" at bounding box center [784, 334] width 612 height 26
select select "Berita"
click at [478, 321] on select "Berita" at bounding box center [784, 334] width 612 height 26
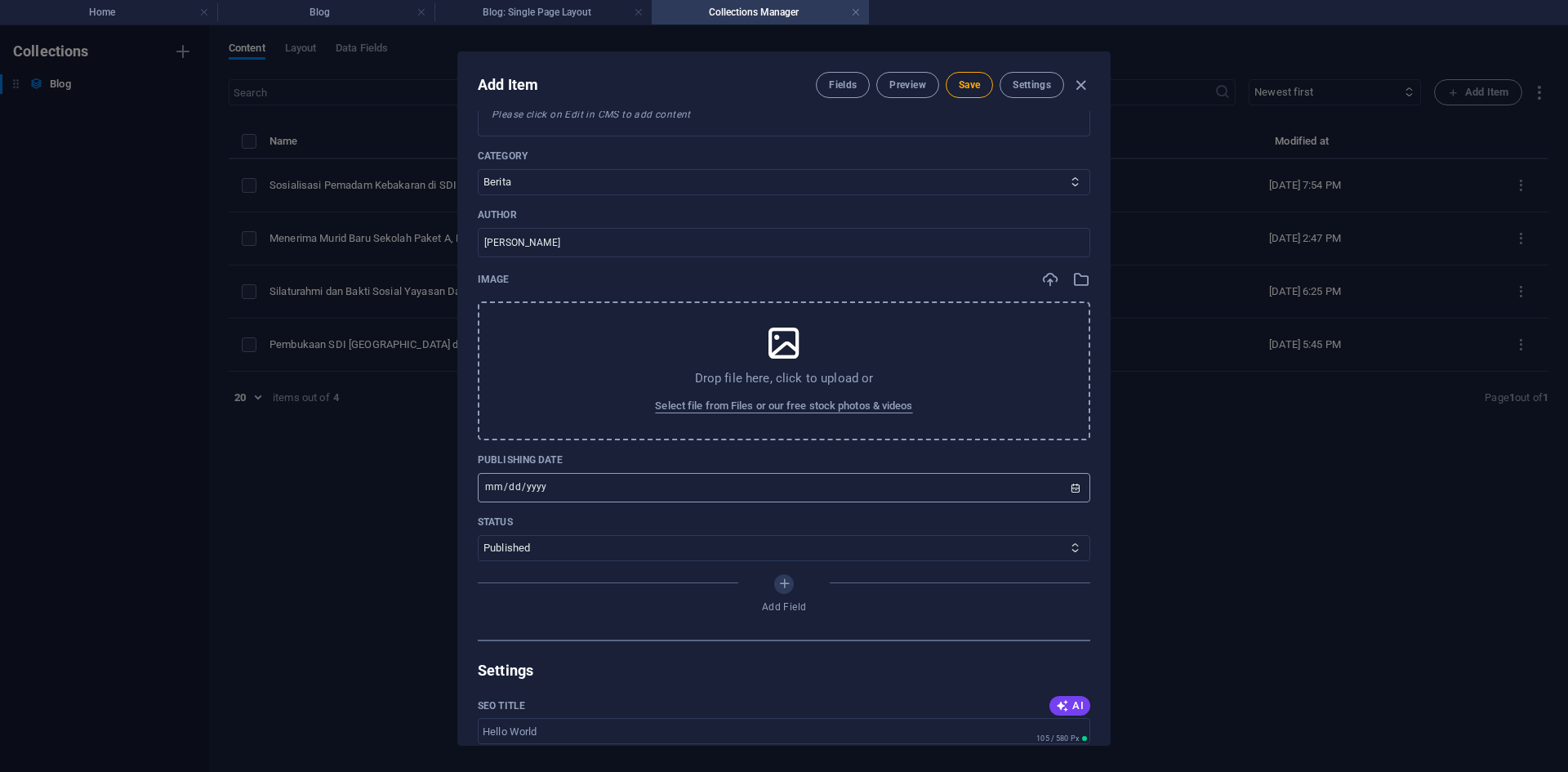
scroll to position [327, 0]
click at [576, 473] on input "2025-09-01" at bounding box center [784, 476] width 612 height 29
click at [1068, 475] on input "2025-09-01" at bounding box center [784, 476] width 612 height 29
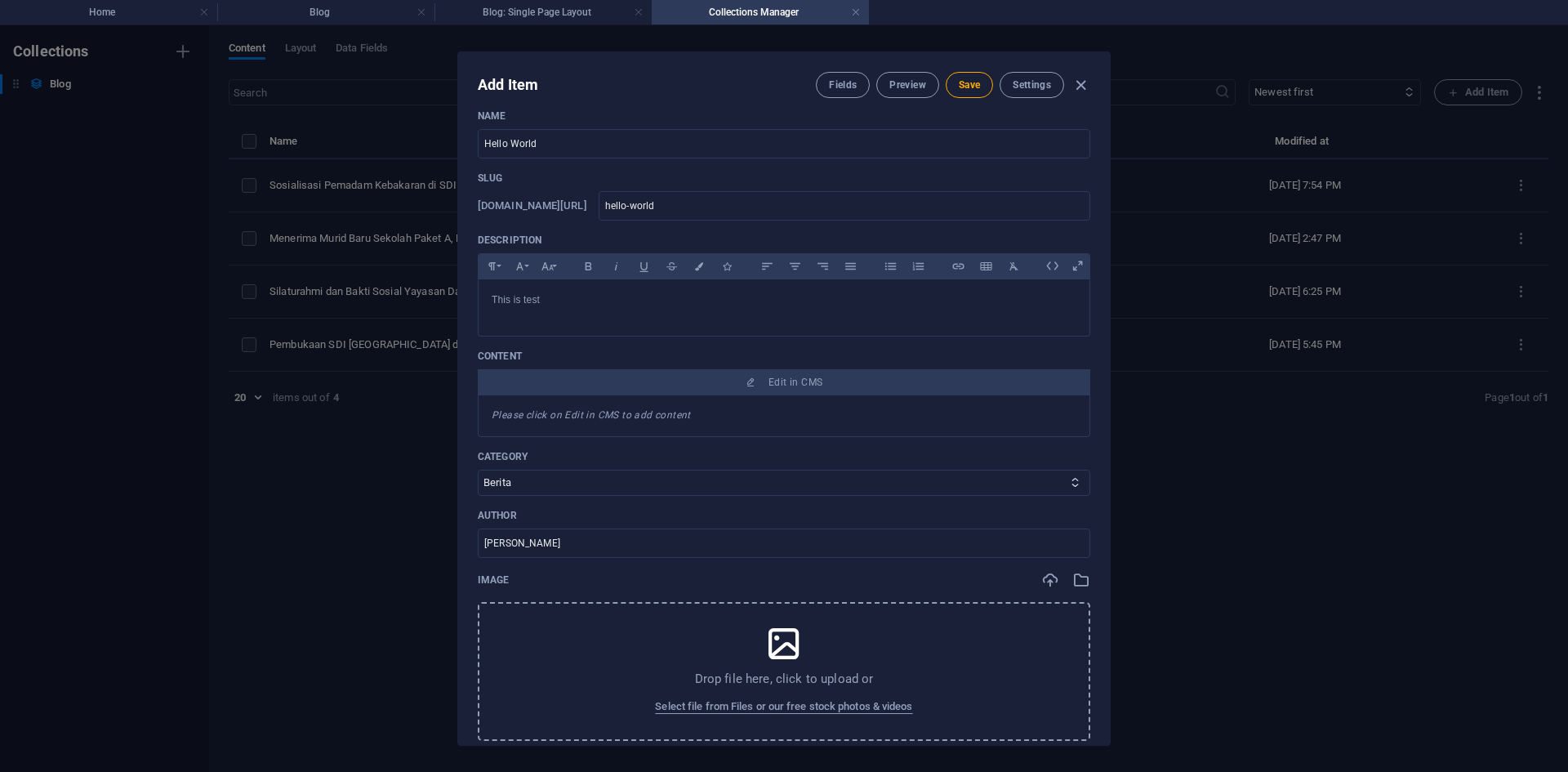
scroll to position [0, 0]
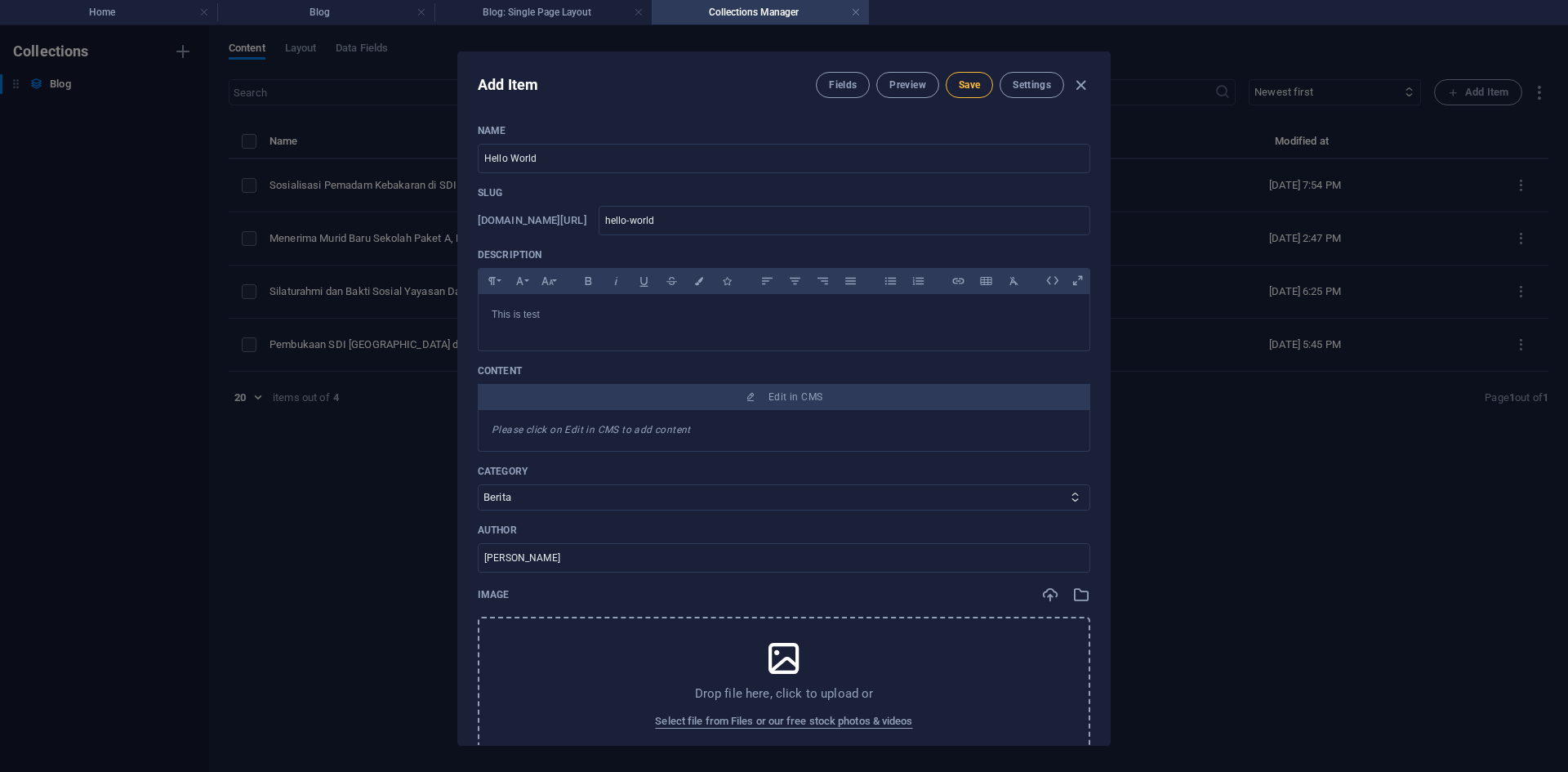
click at [961, 88] on span "Save" at bounding box center [969, 85] width 21 height 14
click at [1088, 87] on icon "button" at bounding box center [1080, 85] width 18 height 18
type input "hello-world"
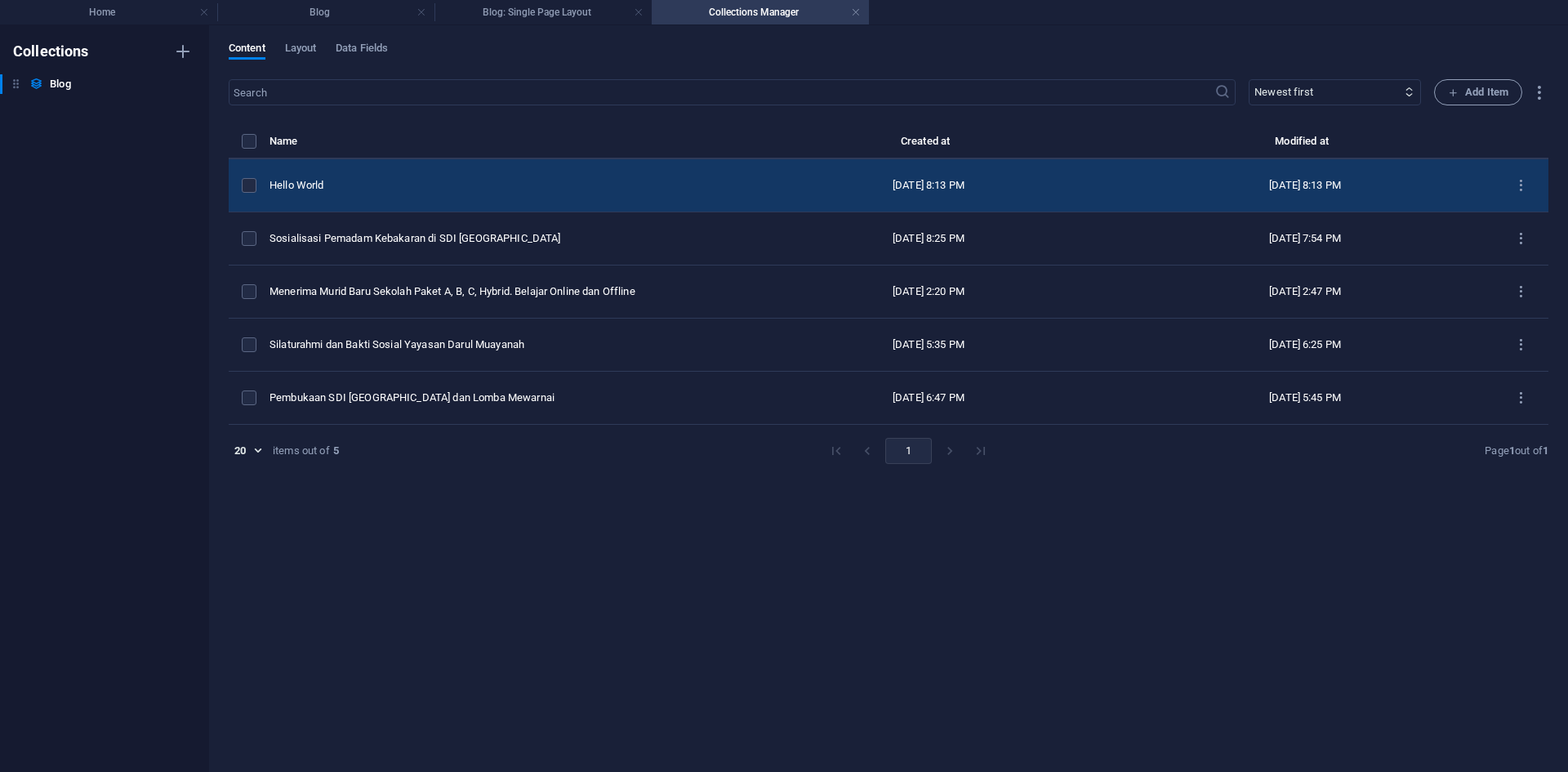
click at [375, 175] on td "Hello World" at bounding box center [505, 186] width 471 height 53
select select "Berita"
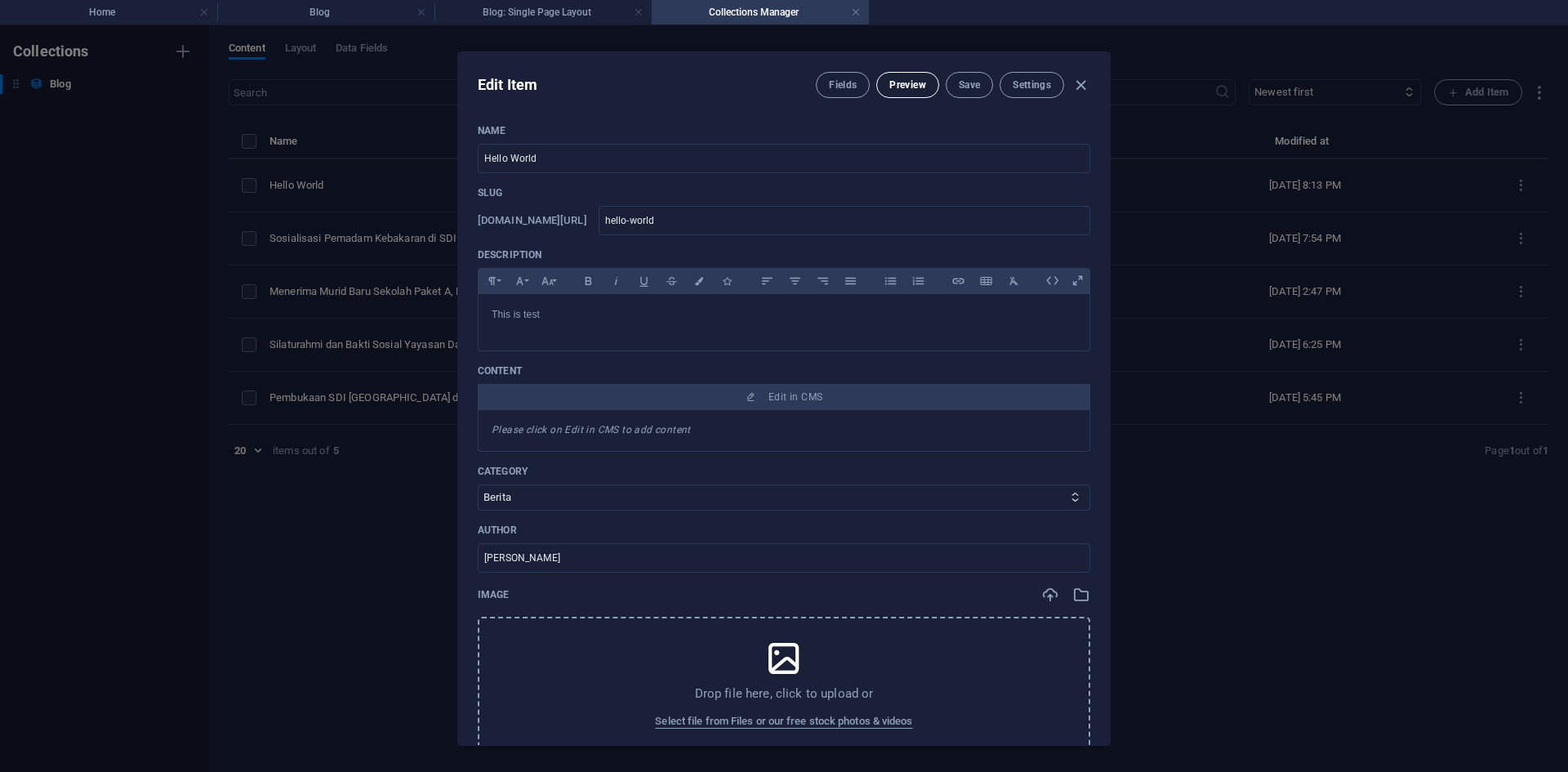
click at [908, 85] on span "Preview" at bounding box center [906, 85] width 36 height 14
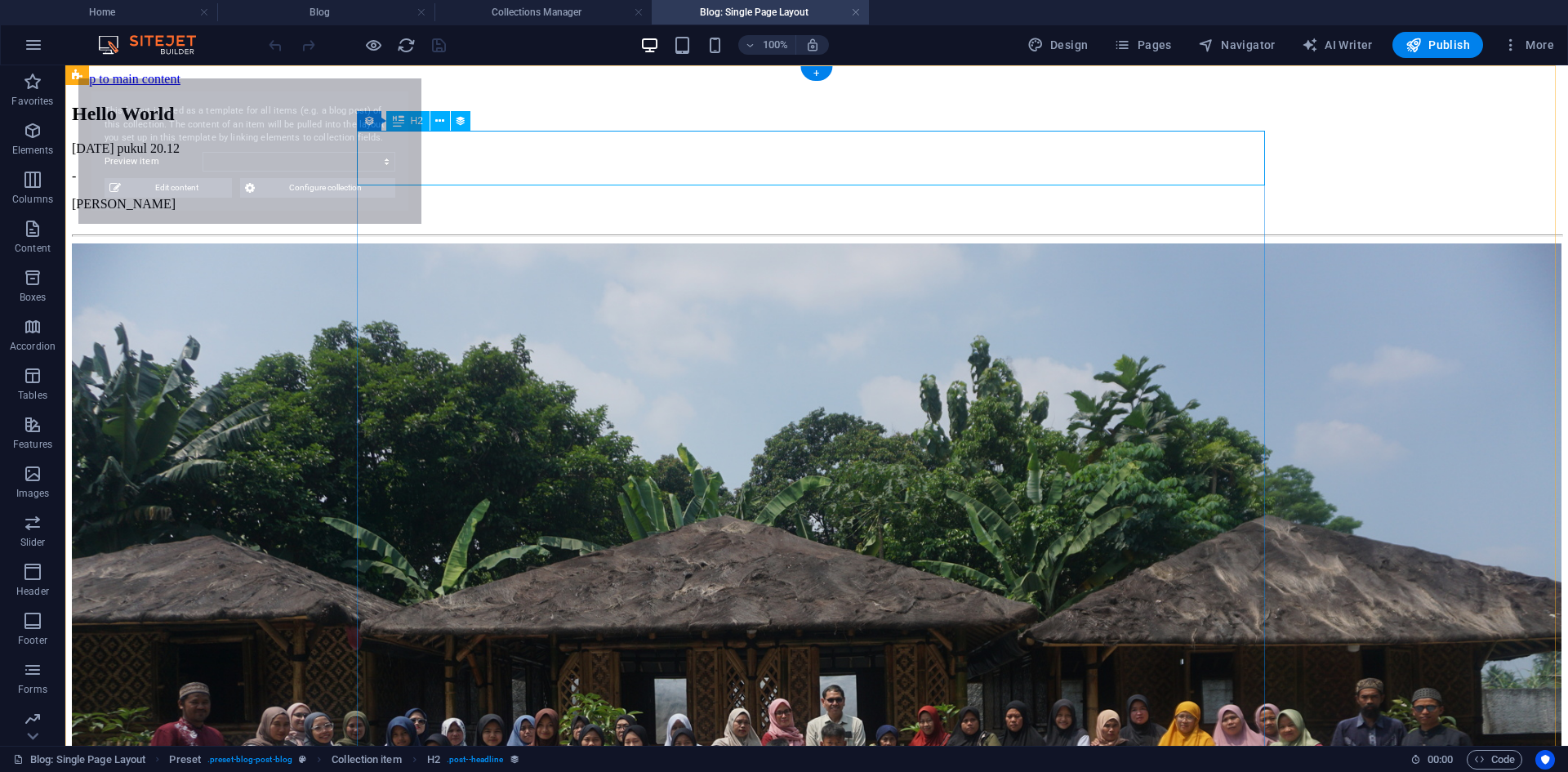
select select "68b59bed92ec42eb4d036d86"
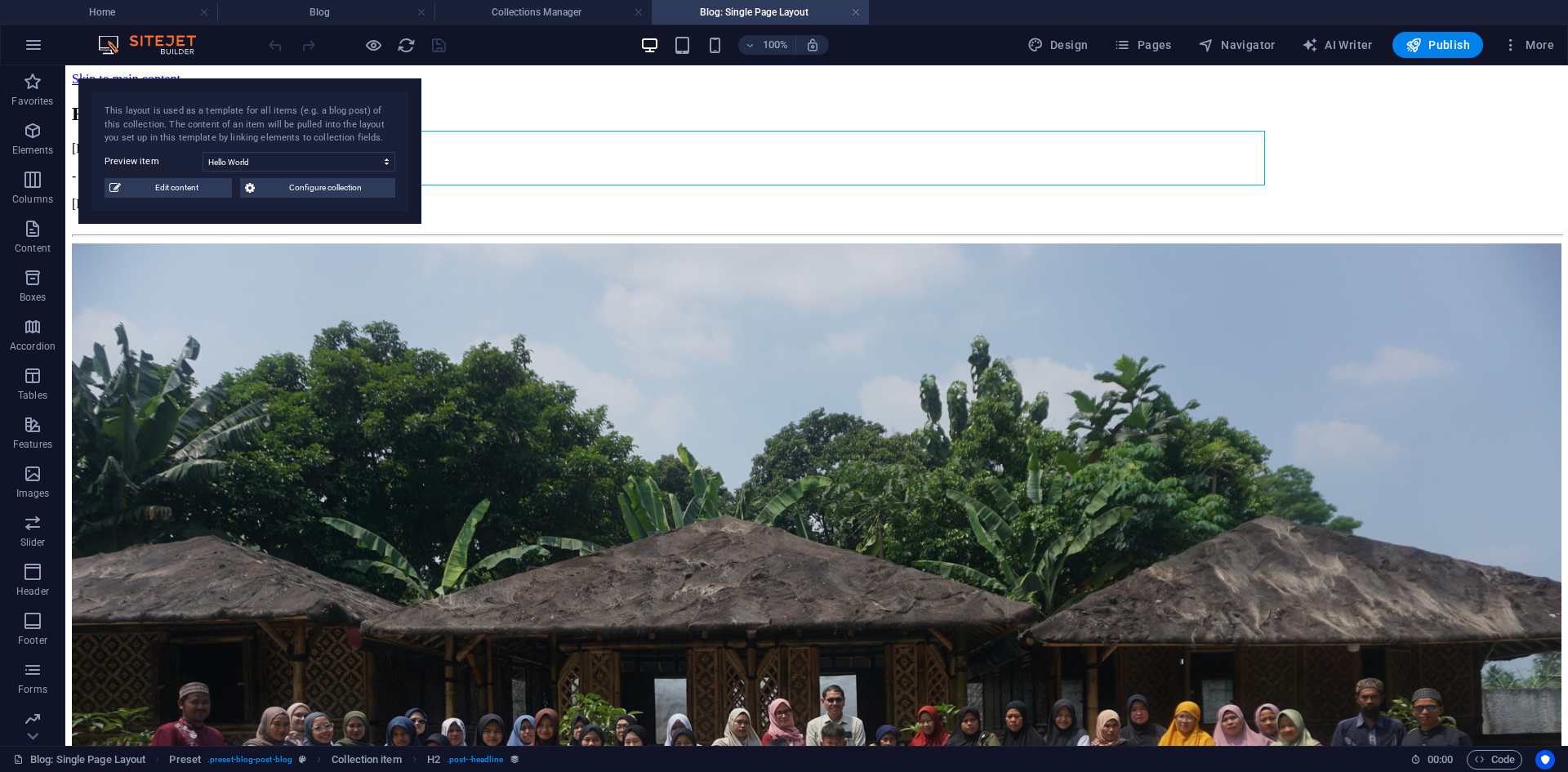
click at [857, 17] on link at bounding box center [856, 13] width 10 height 15
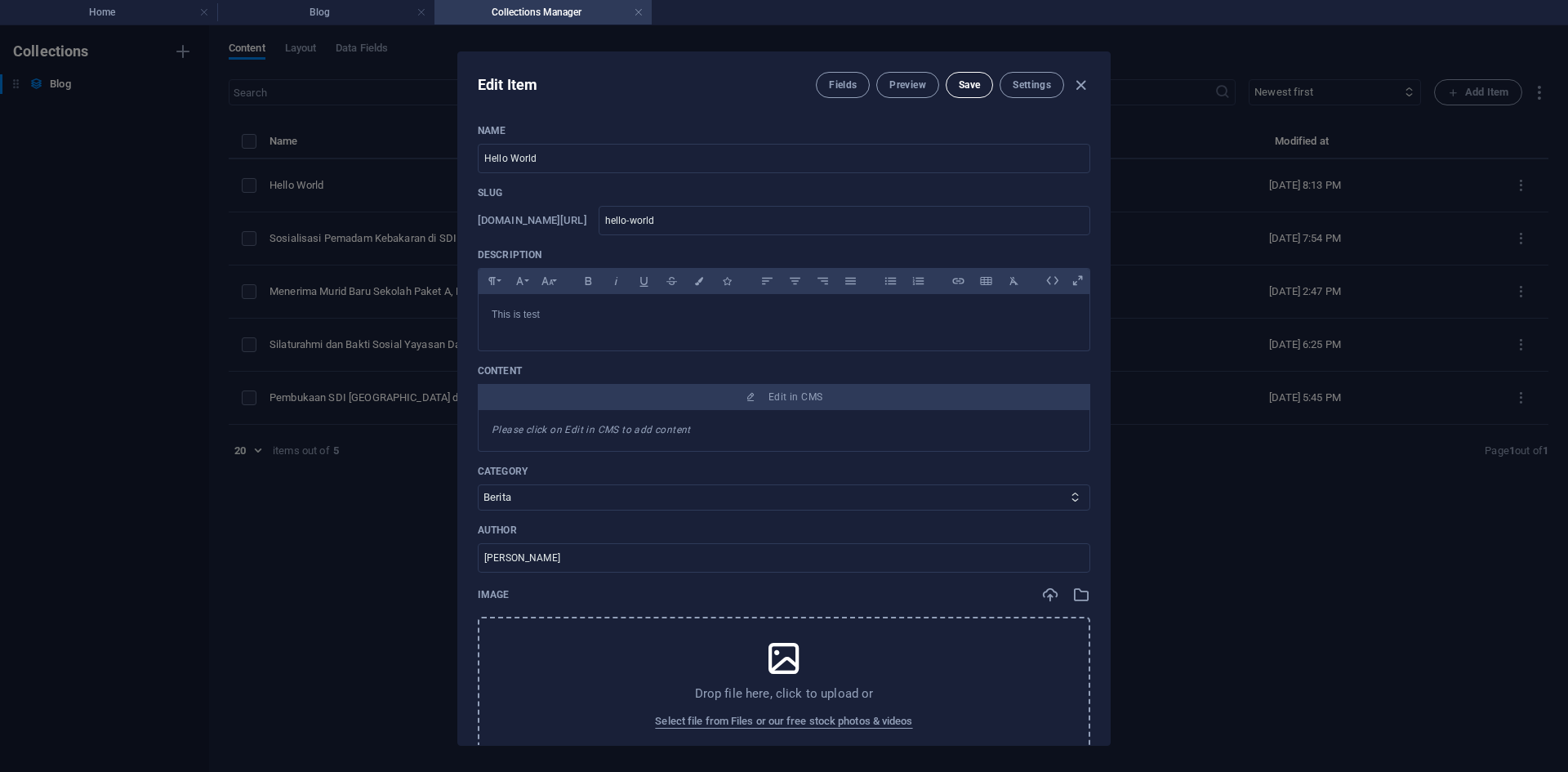
click at [968, 83] on span "Save" at bounding box center [969, 85] width 21 height 14
click at [1083, 86] on icon "button" at bounding box center [1080, 85] width 18 height 18
type input "hello-world"
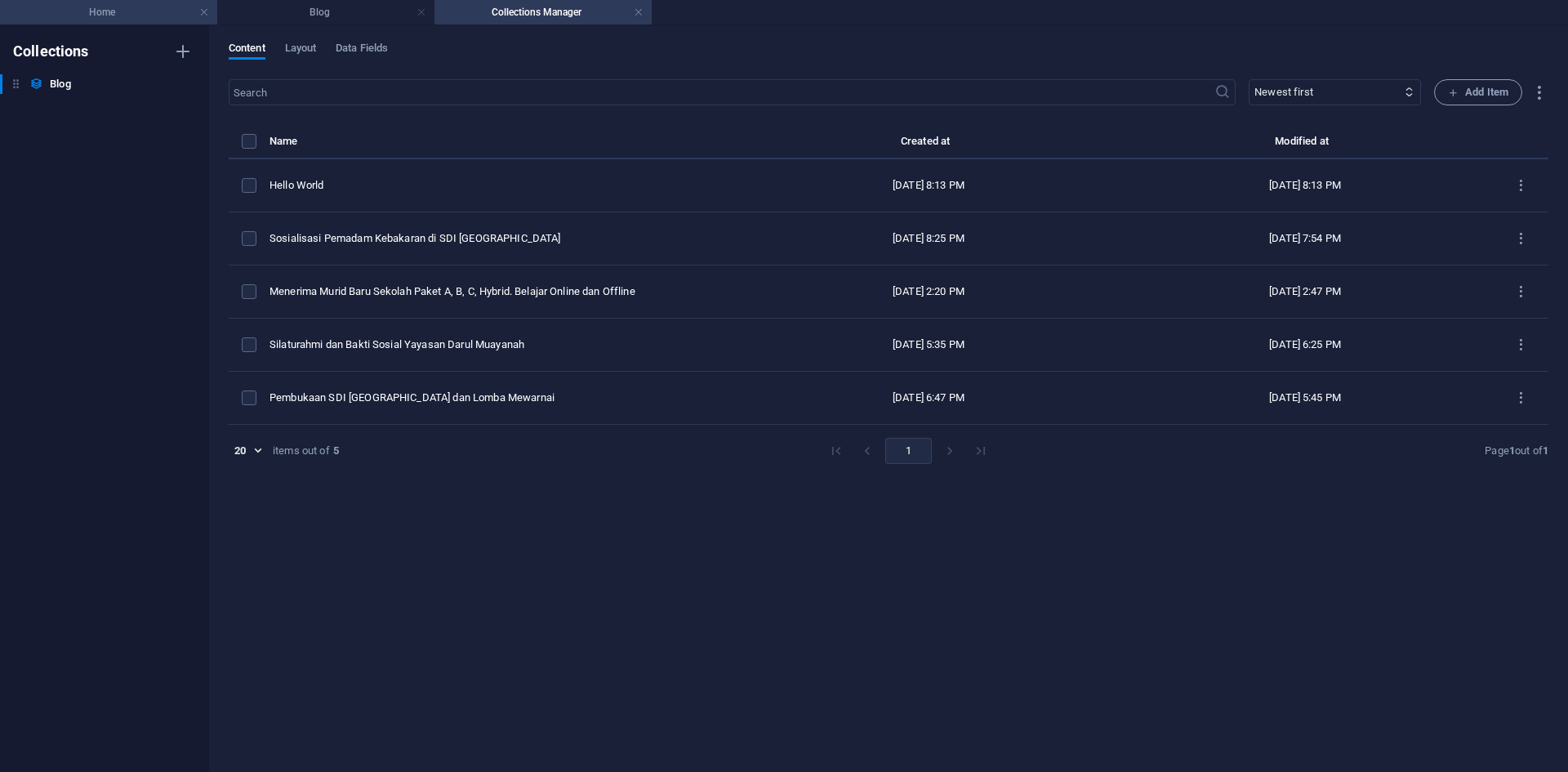
click at [132, 13] on h4 "Home" at bounding box center [108, 12] width 218 height 18
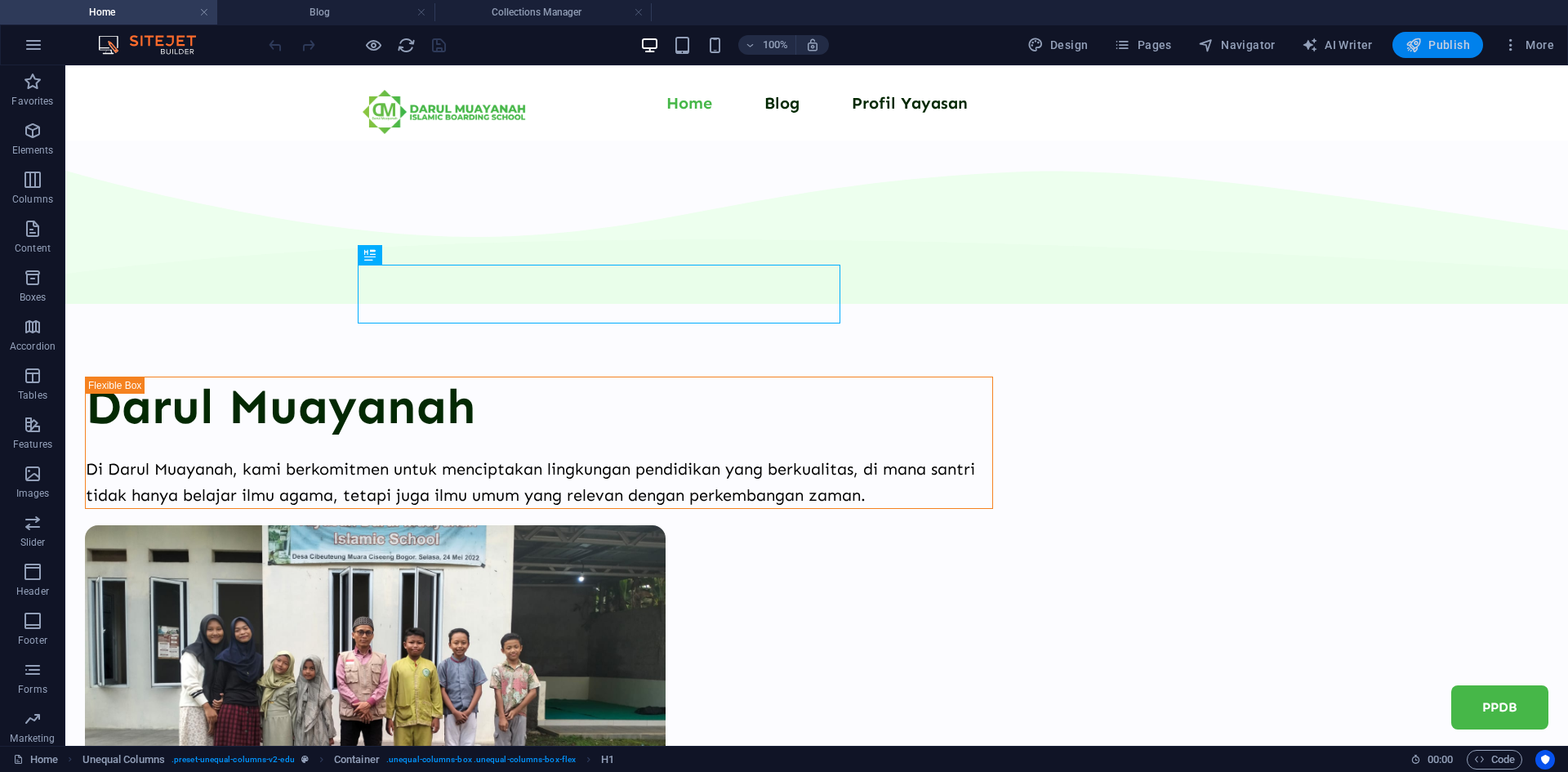
click at [1444, 45] on span "Publish" at bounding box center [1437, 45] width 65 height 16
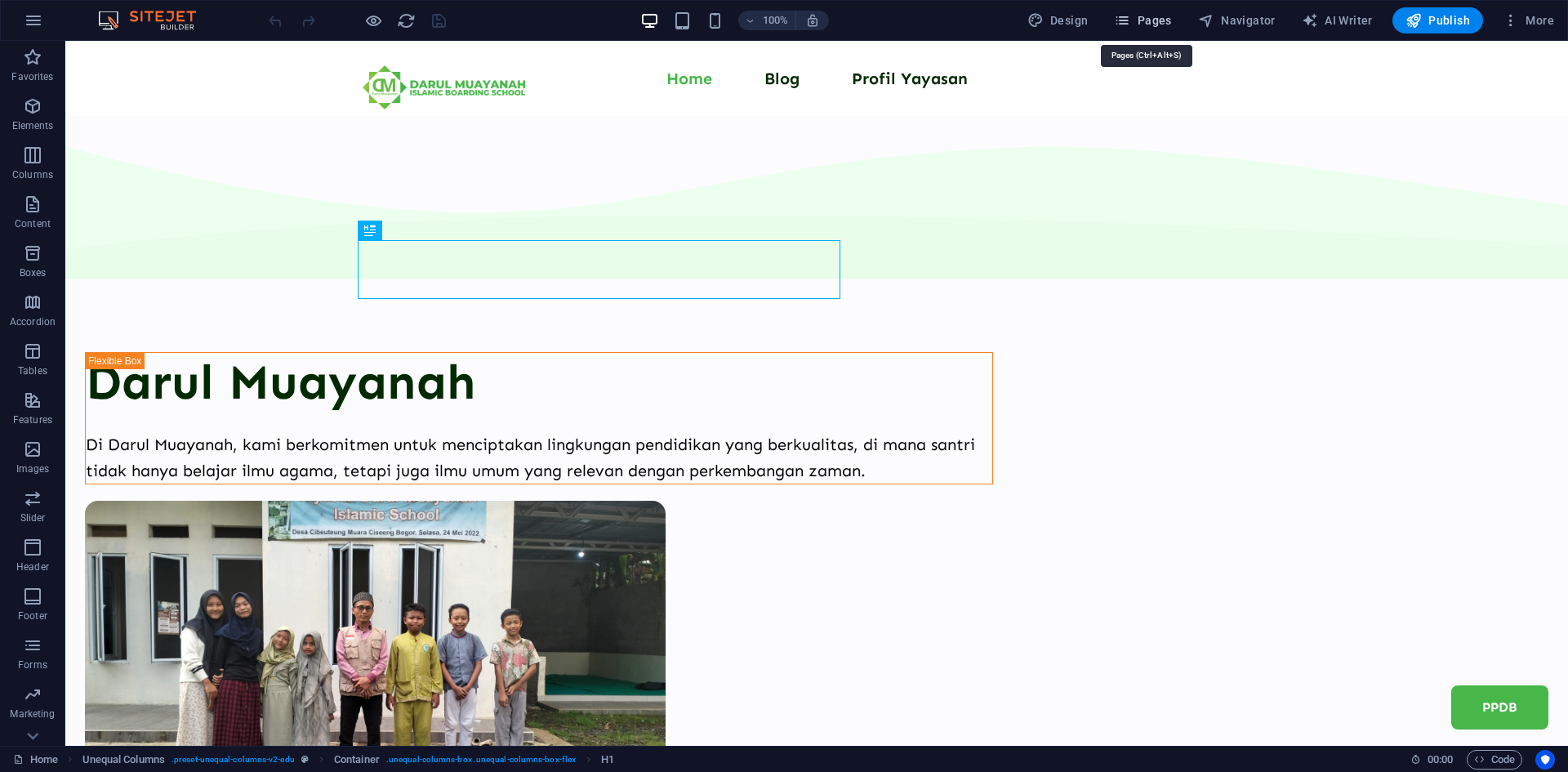
click at [1156, 20] on span "Pages" at bounding box center [1142, 20] width 57 height 16
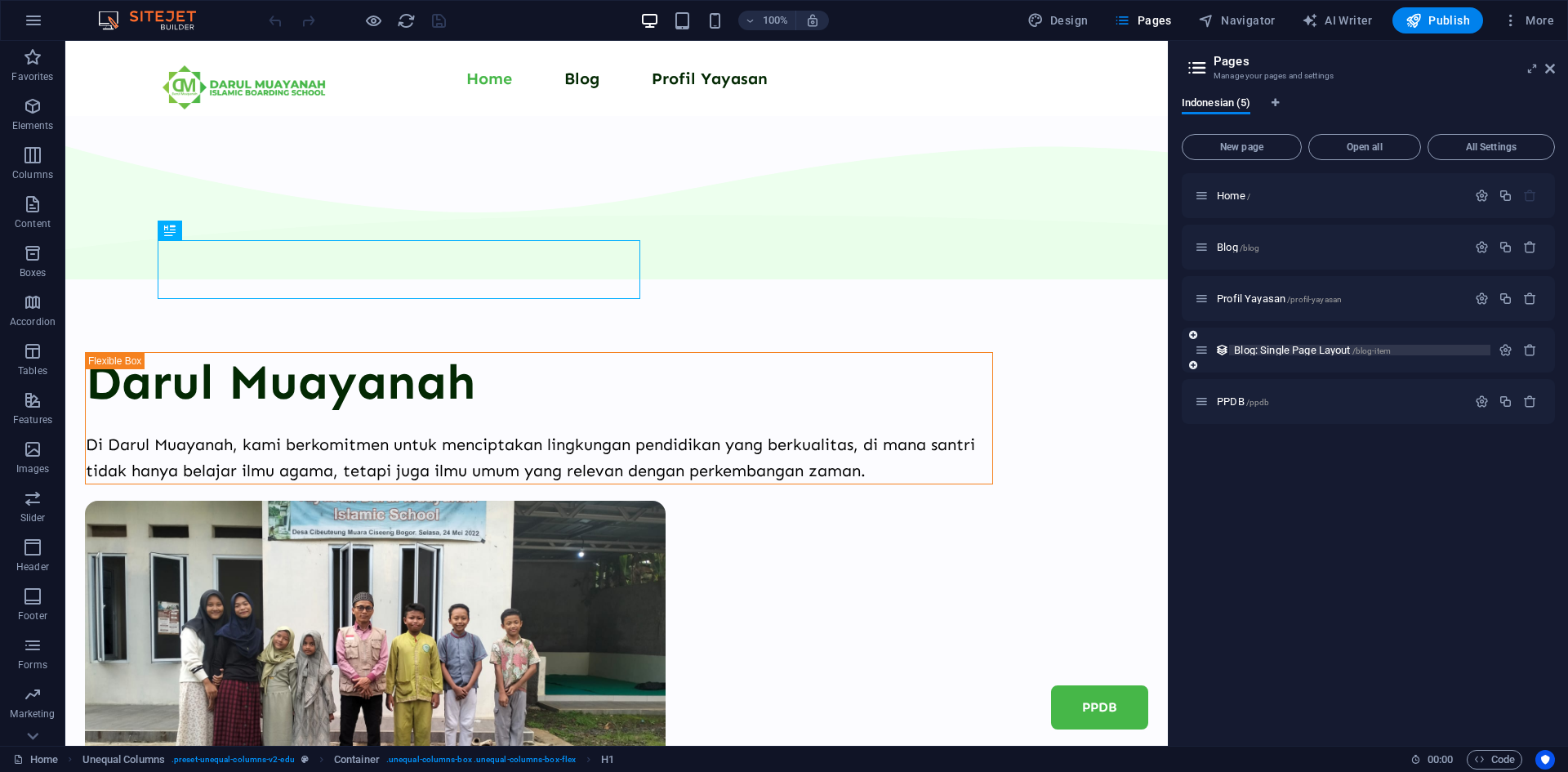
click at [1256, 350] on span "Blog: Single Page Layout /blog-item" at bounding box center [1313, 349] width 157 height 13
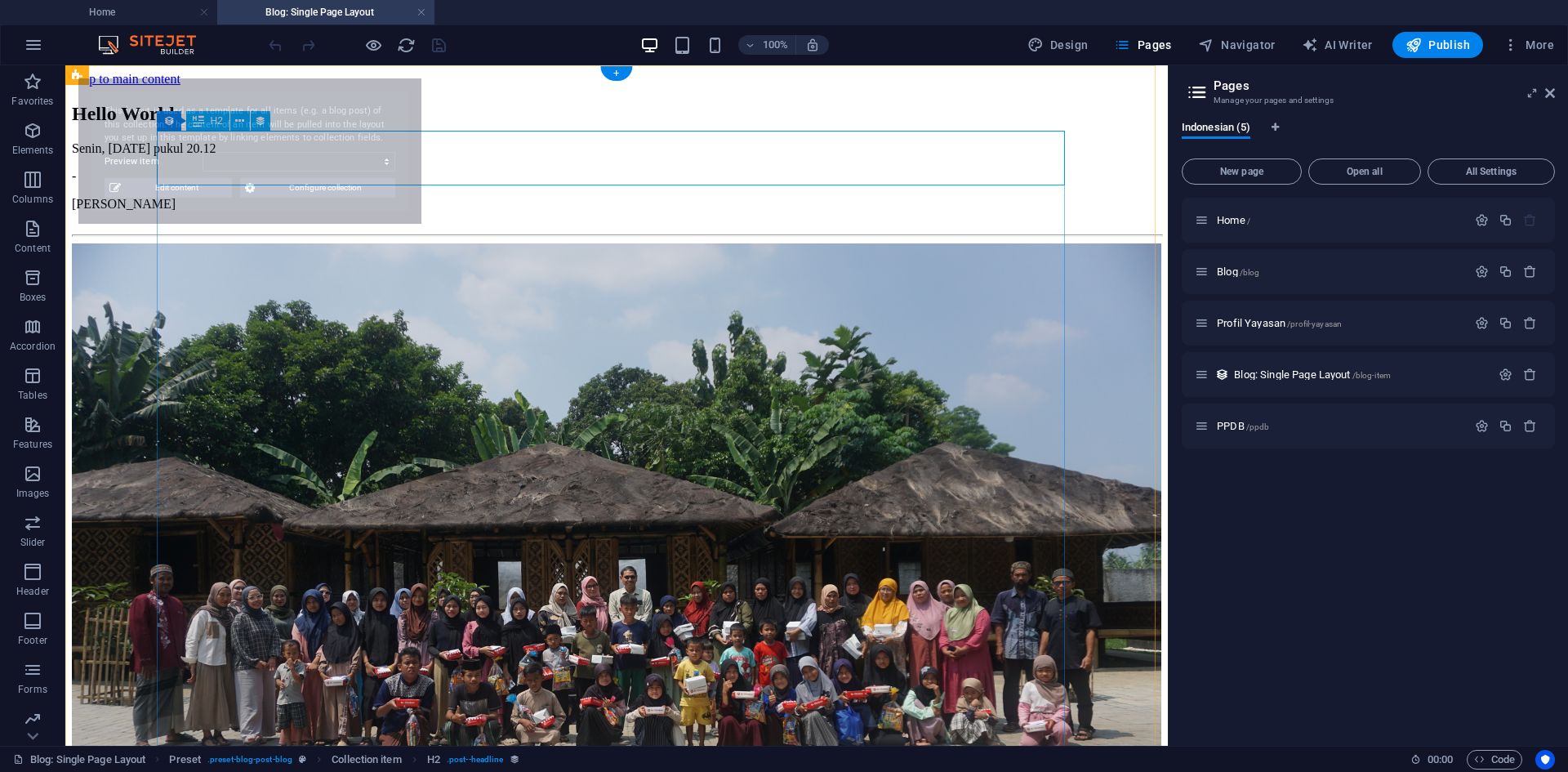
select select "68b59bed92ec42eb4d036d86"
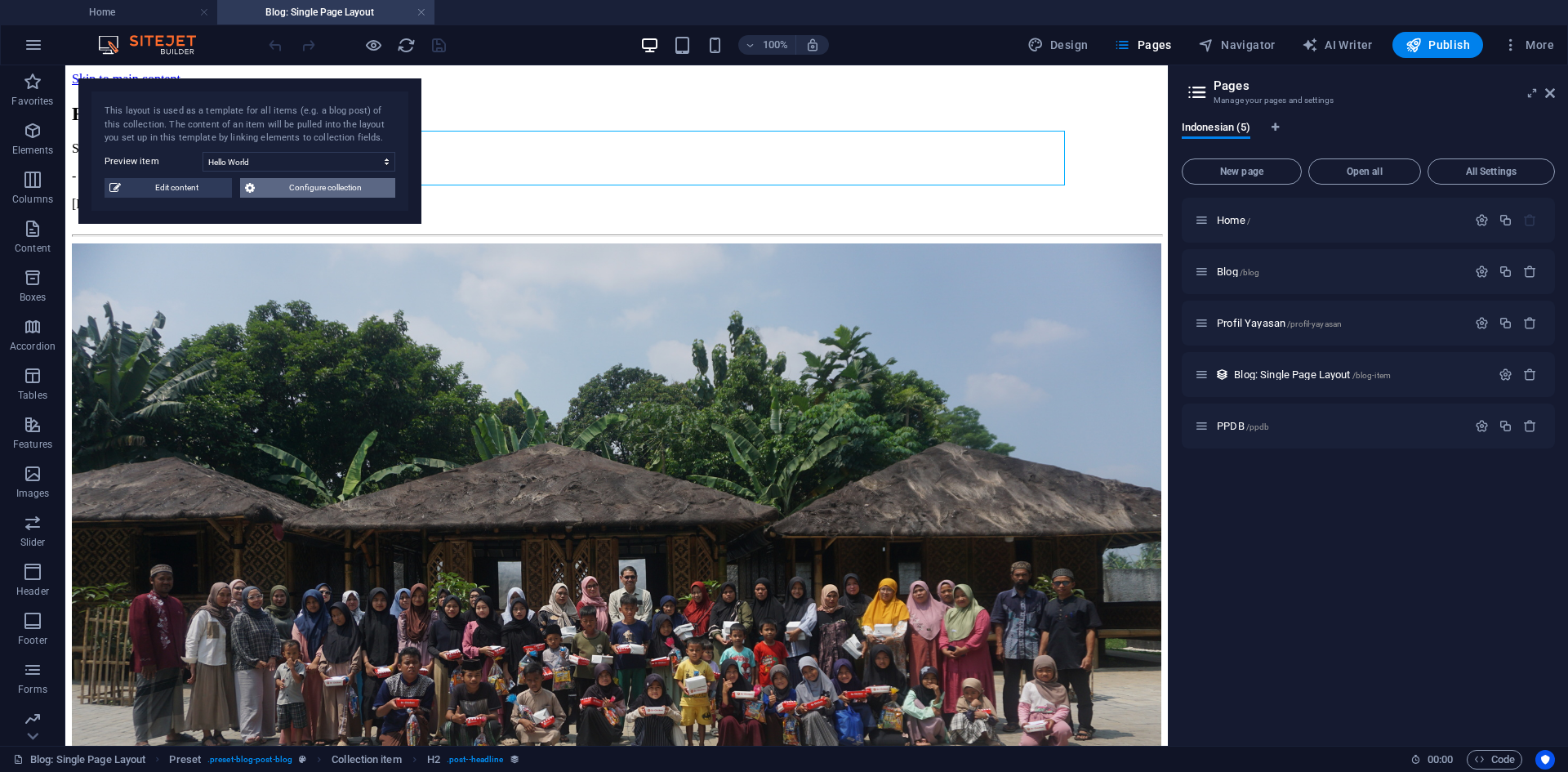
click at [314, 186] on span "Configure collection" at bounding box center [324, 188] width 131 height 19
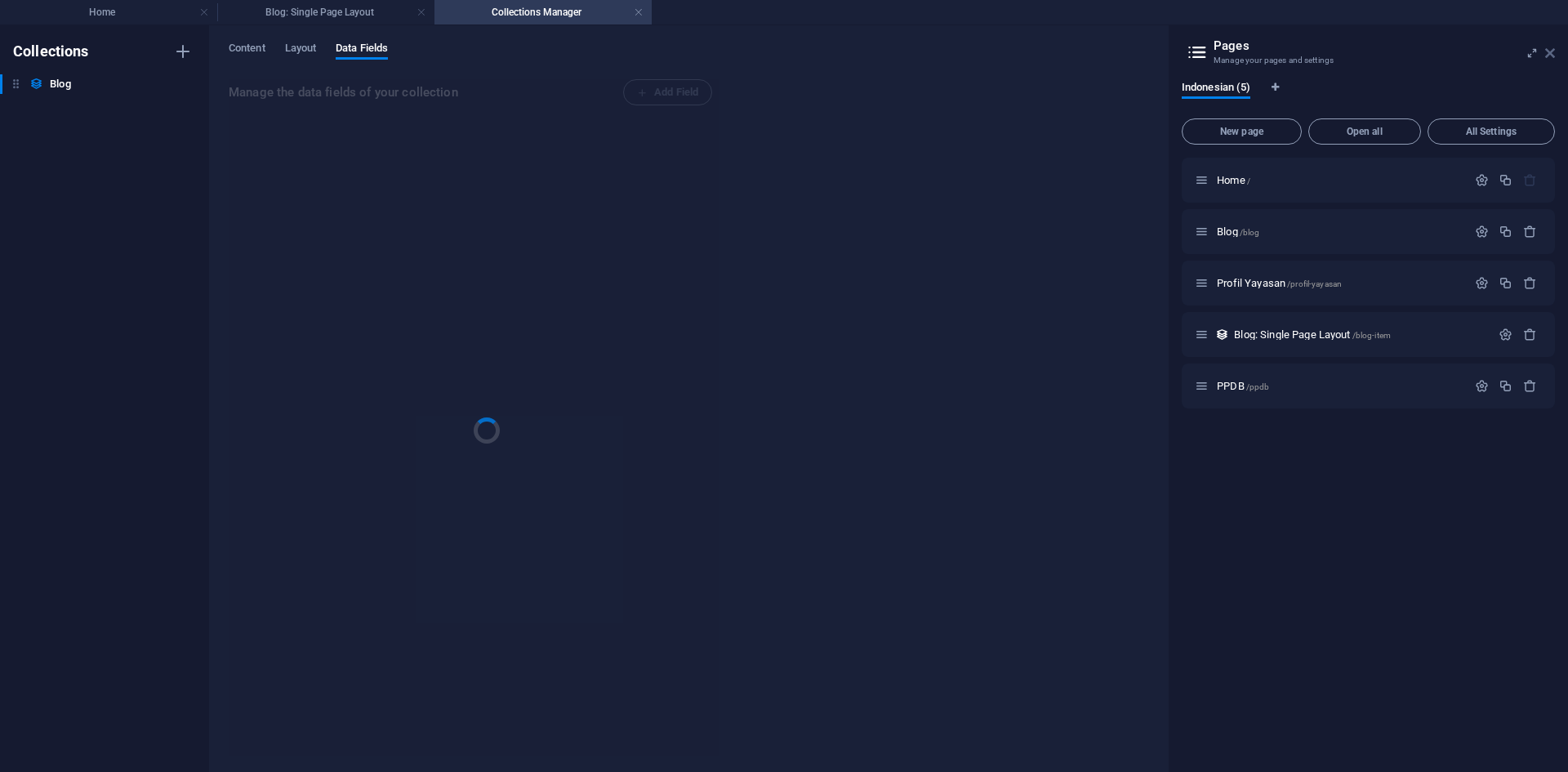
click at [1546, 54] on icon at bounding box center [1550, 53] width 10 height 14
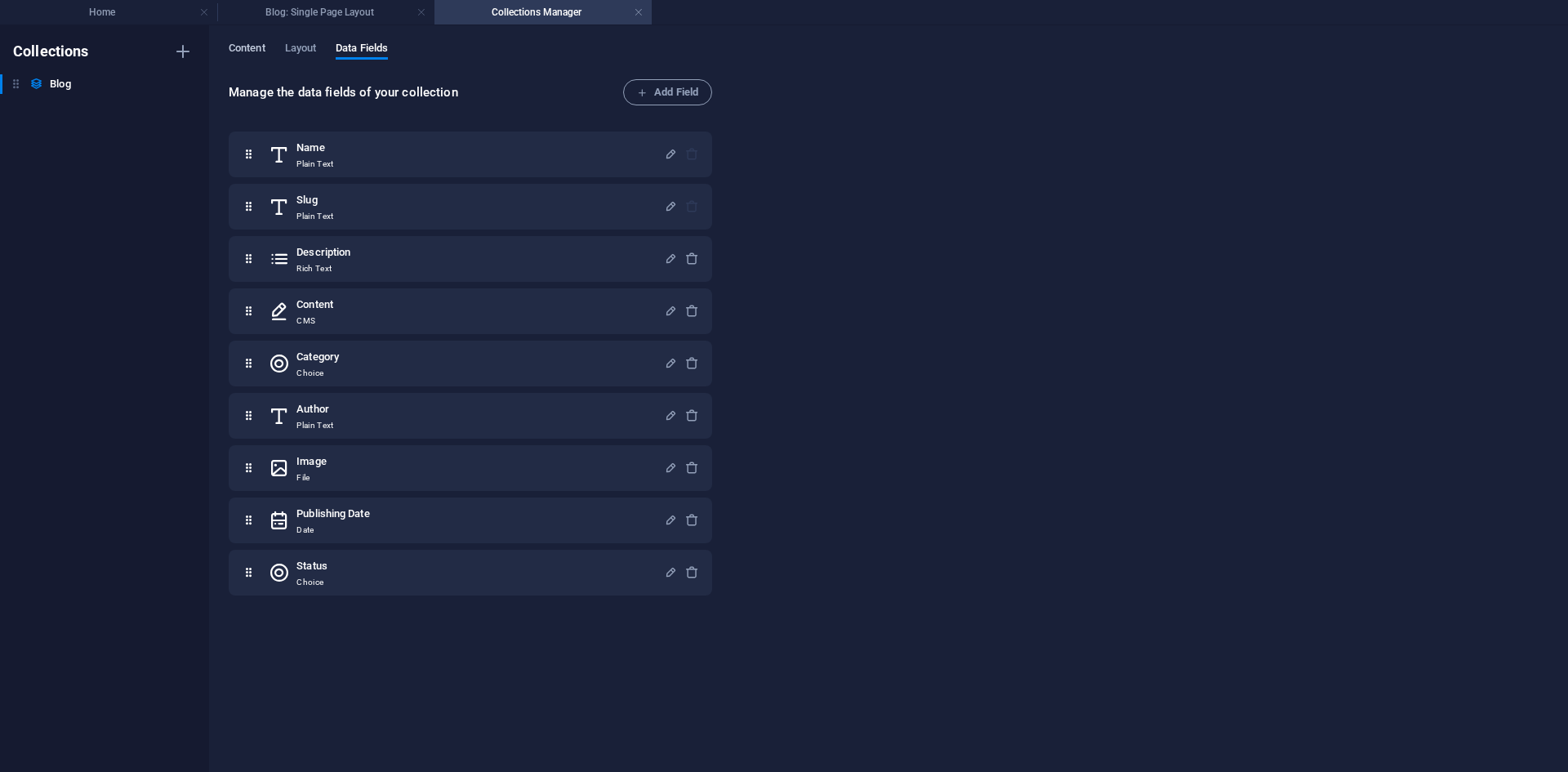
click at [250, 45] on span "Content" at bounding box center [247, 50] width 37 height 23
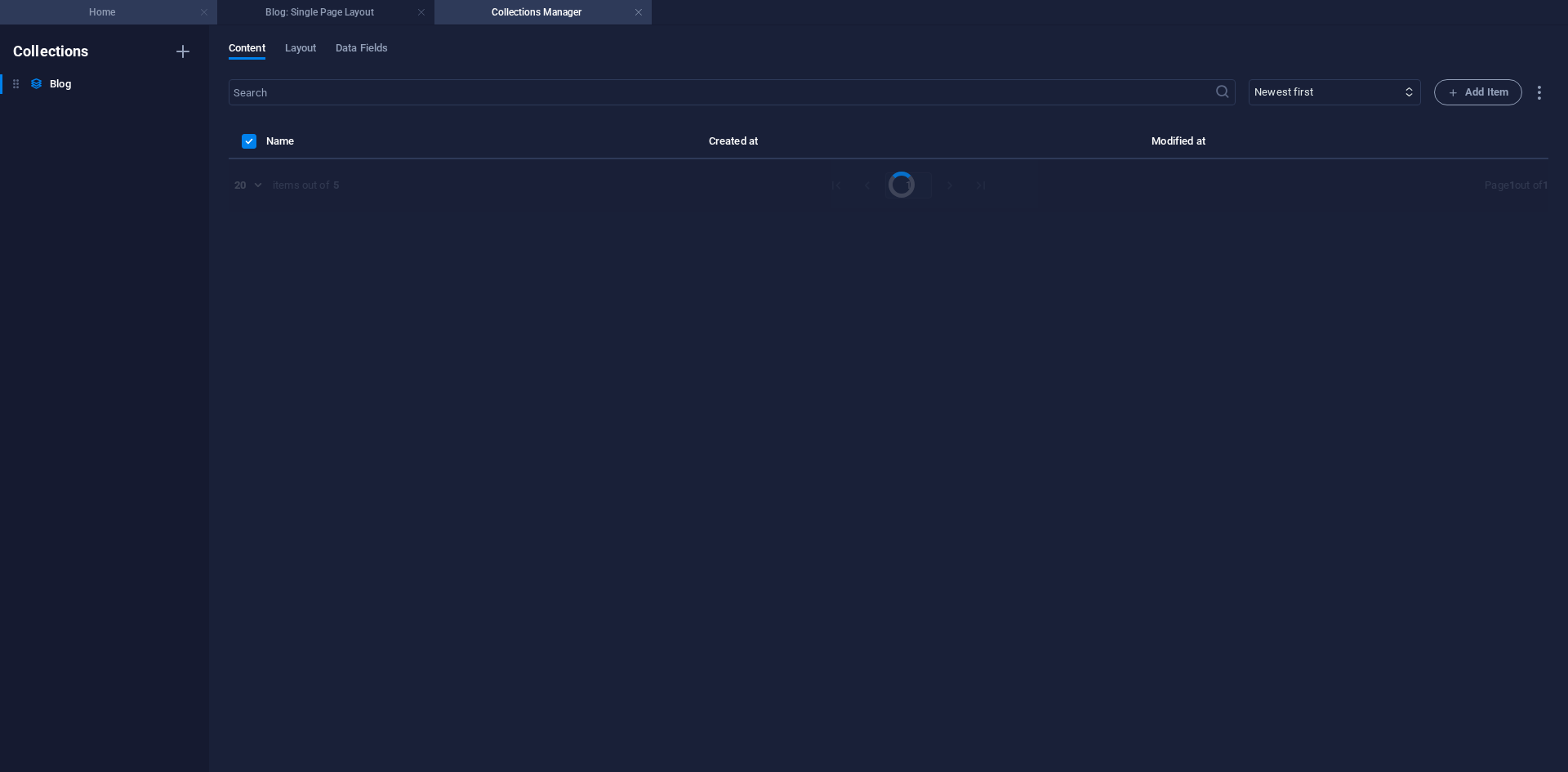
click at [205, 15] on link at bounding box center [204, 13] width 10 height 15
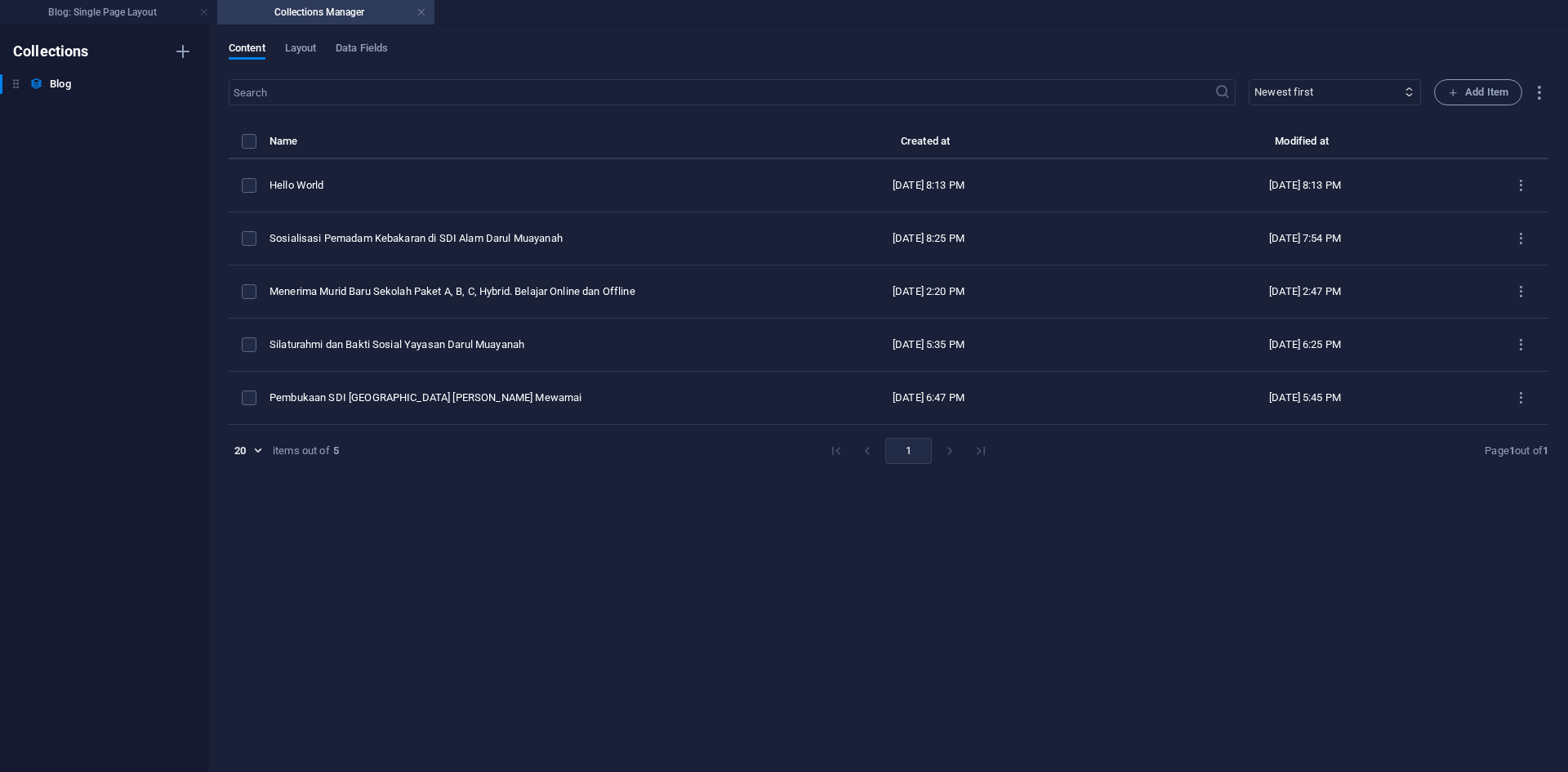
click at [205, 15] on link at bounding box center [204, 13] width 10 height 15
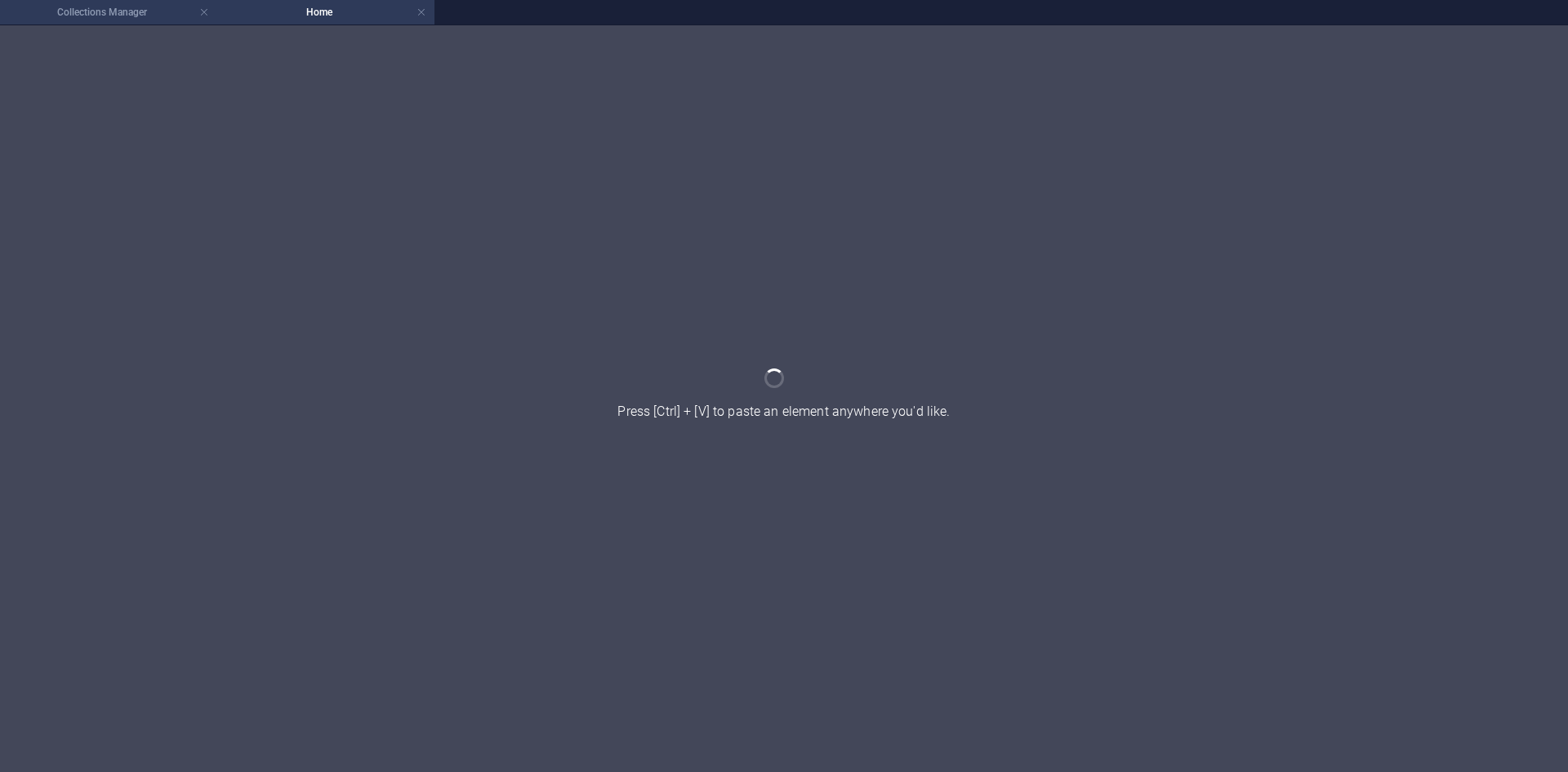
click at [145, 3] on h4 "Collections Manager" at bounding box center [108, 12] width 218 height 18
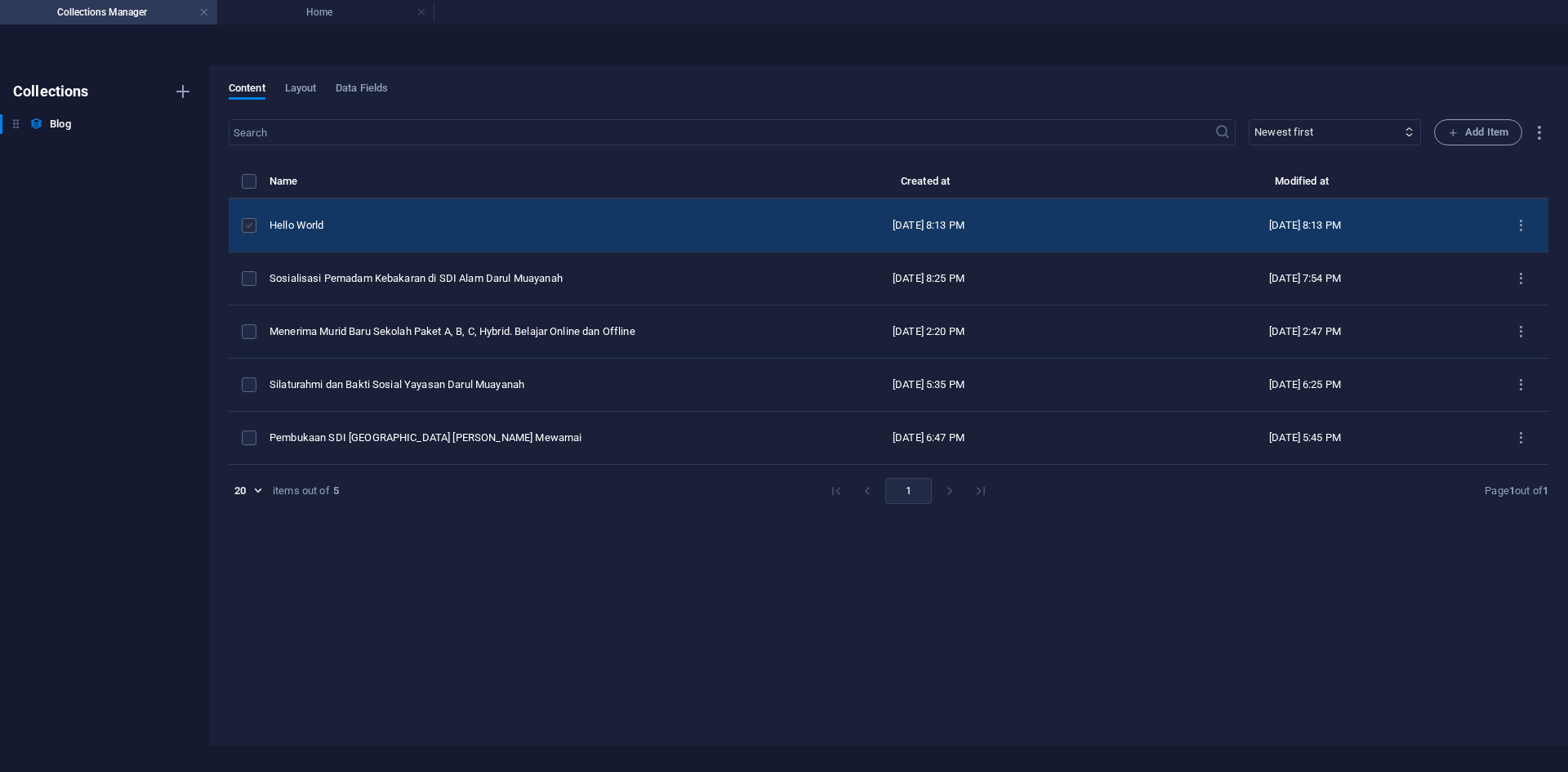
click at [250, 224] on label "items list" at bounding box center [249, 224] width 15 height 15
click at [0, 0] on input "items list" at bounding box center [0, 0] width 0 height 0
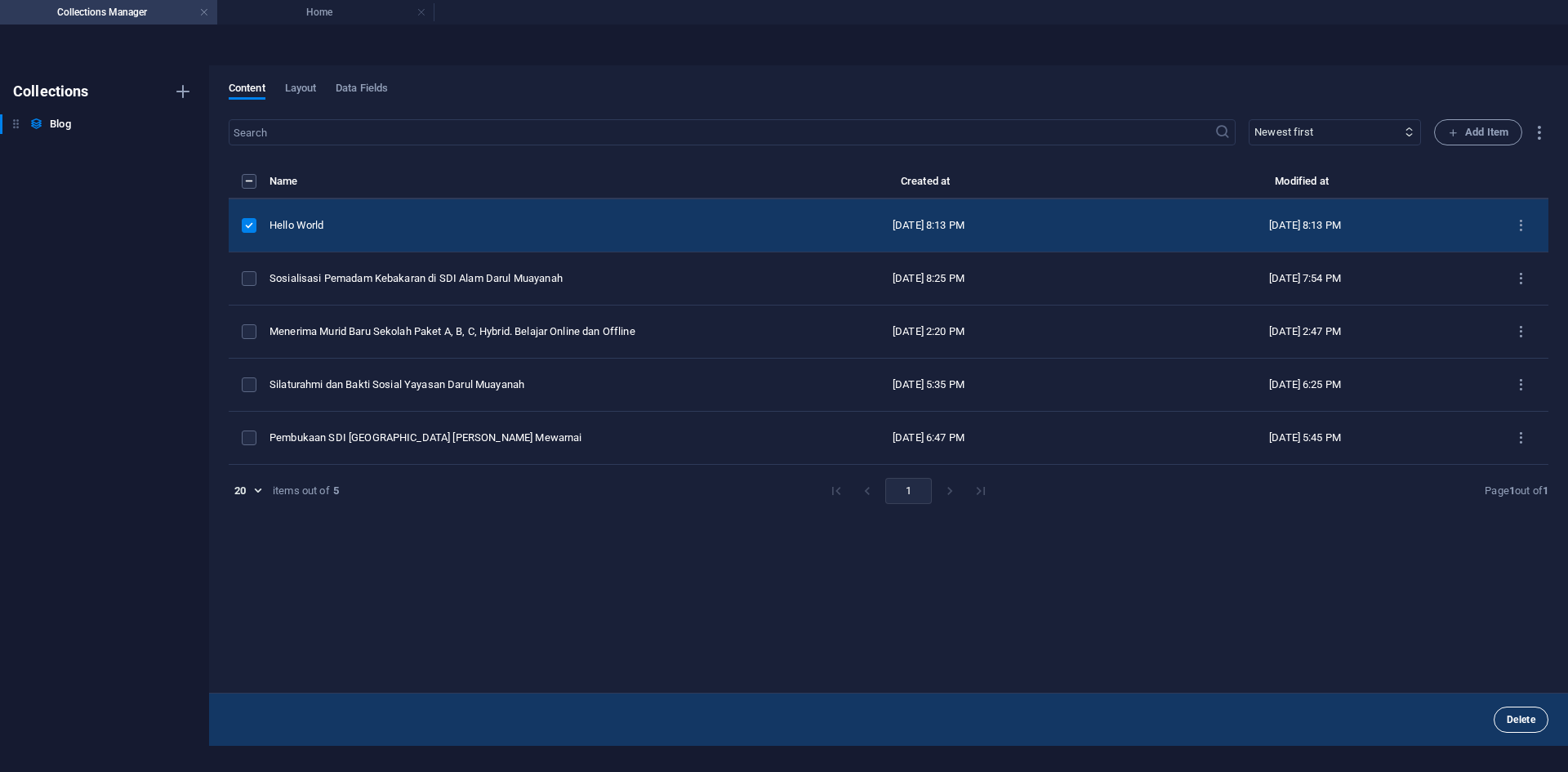
click at [1525, 717] on span "Delete" at bounding box center [1522, 720] width 29 height 10
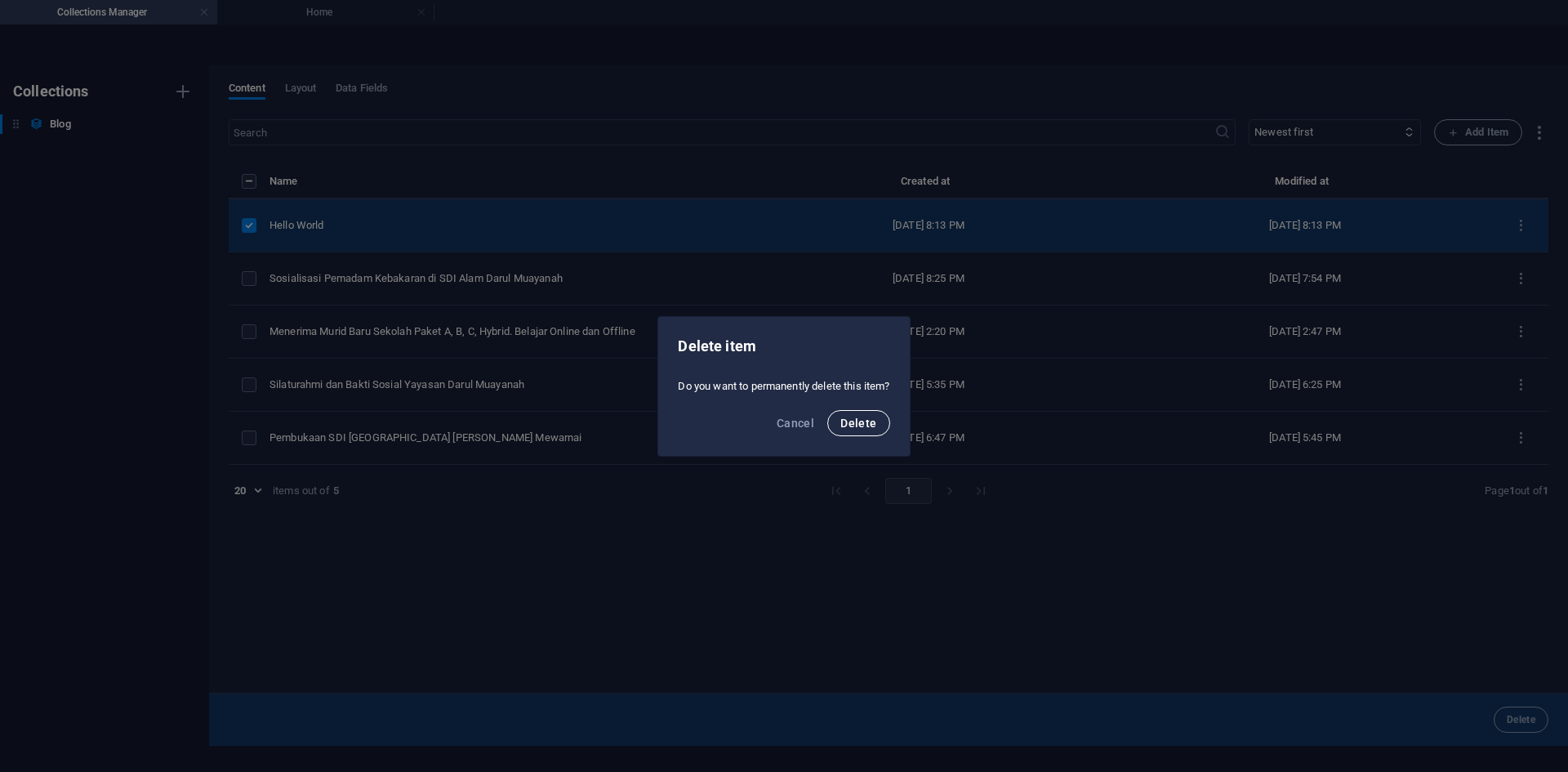
click at [872, 415] on button "Delete" at bounding box center [858, 423] width 62 height 26
